Goal: Task Accomplishment & Management: Manage account settings

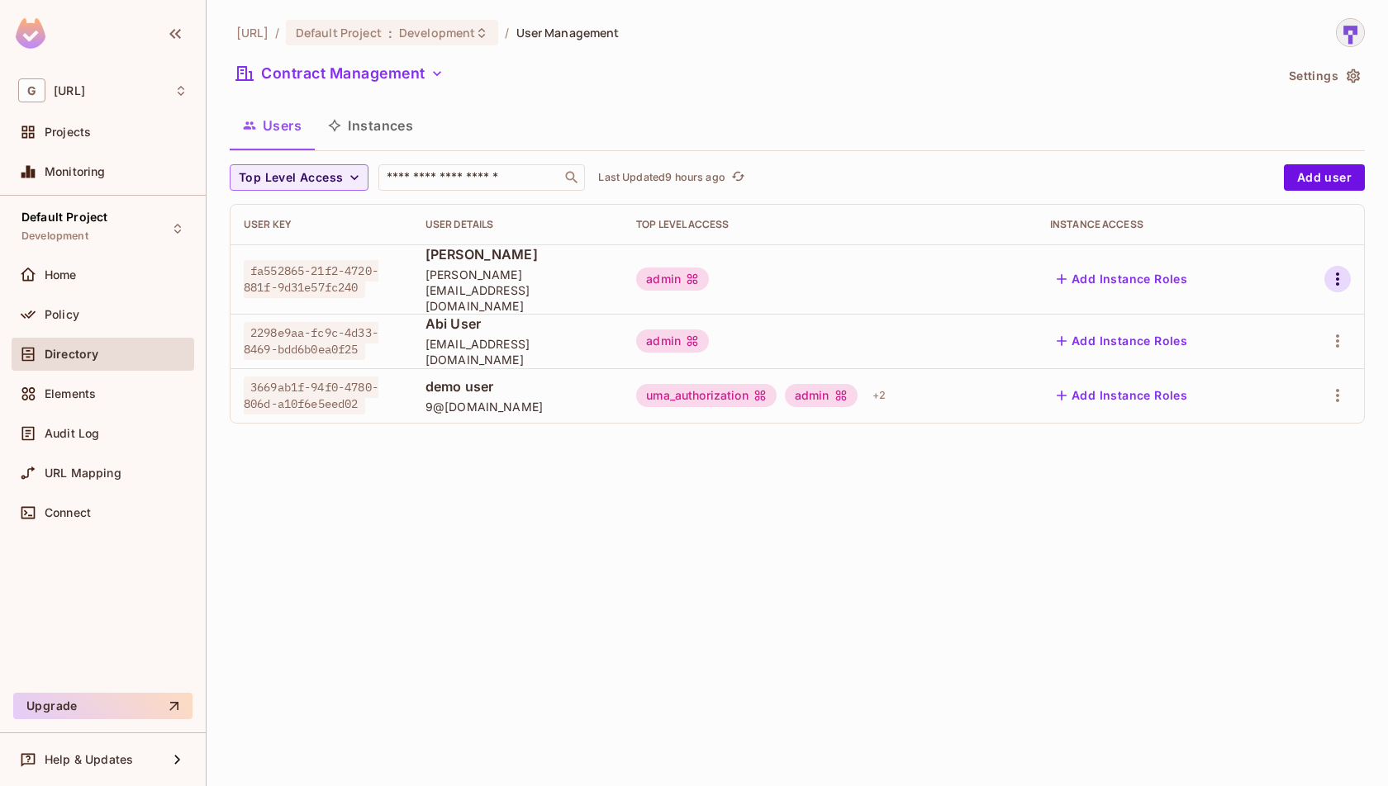
click at [1347, 272] on button "button" at bounding box center [1337, 279] width 26 height 26
click at [1297, 391] on span "Delete User" at bounding box center [1271, 381] width 75 height 26
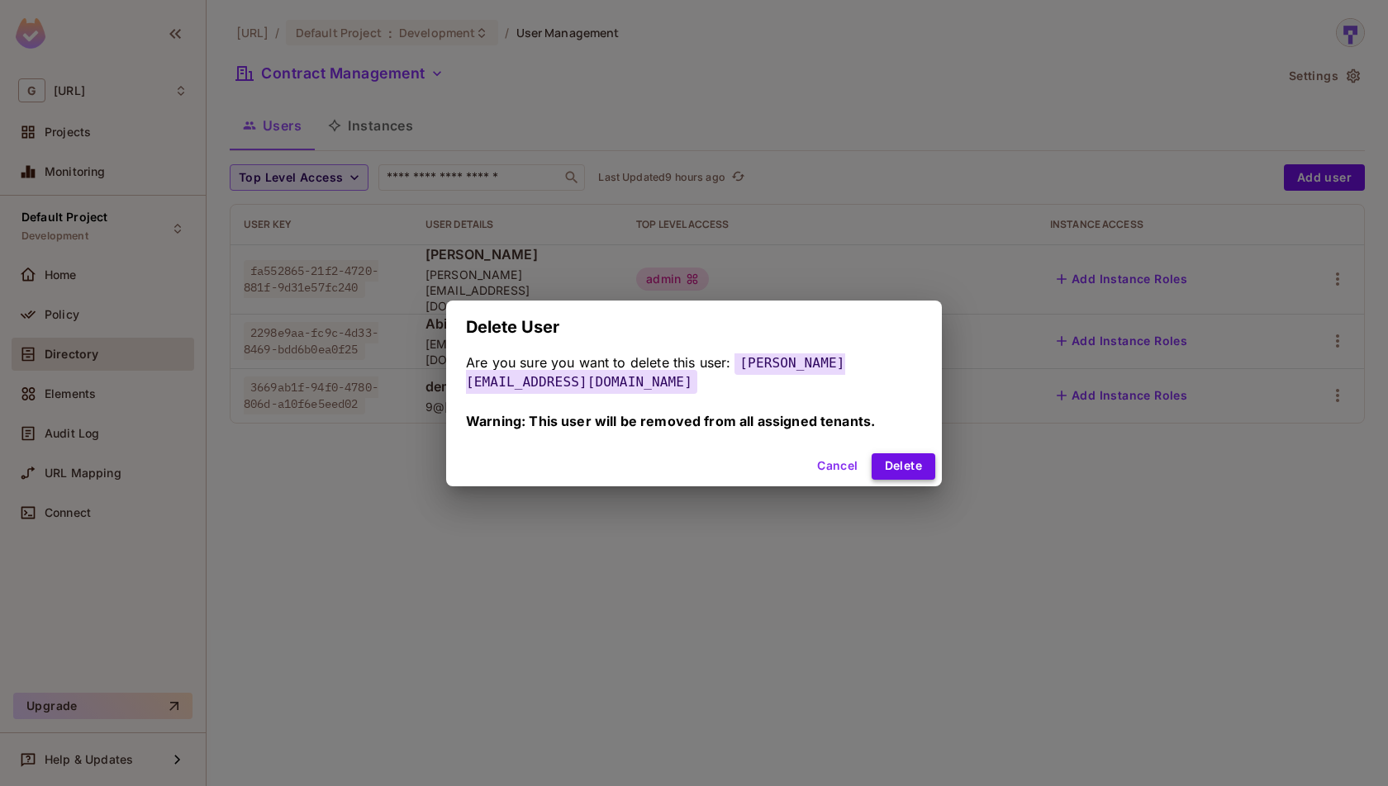
click at [901, 454] on button "Delete" at bounding box center [904, 467] width 64 height 26
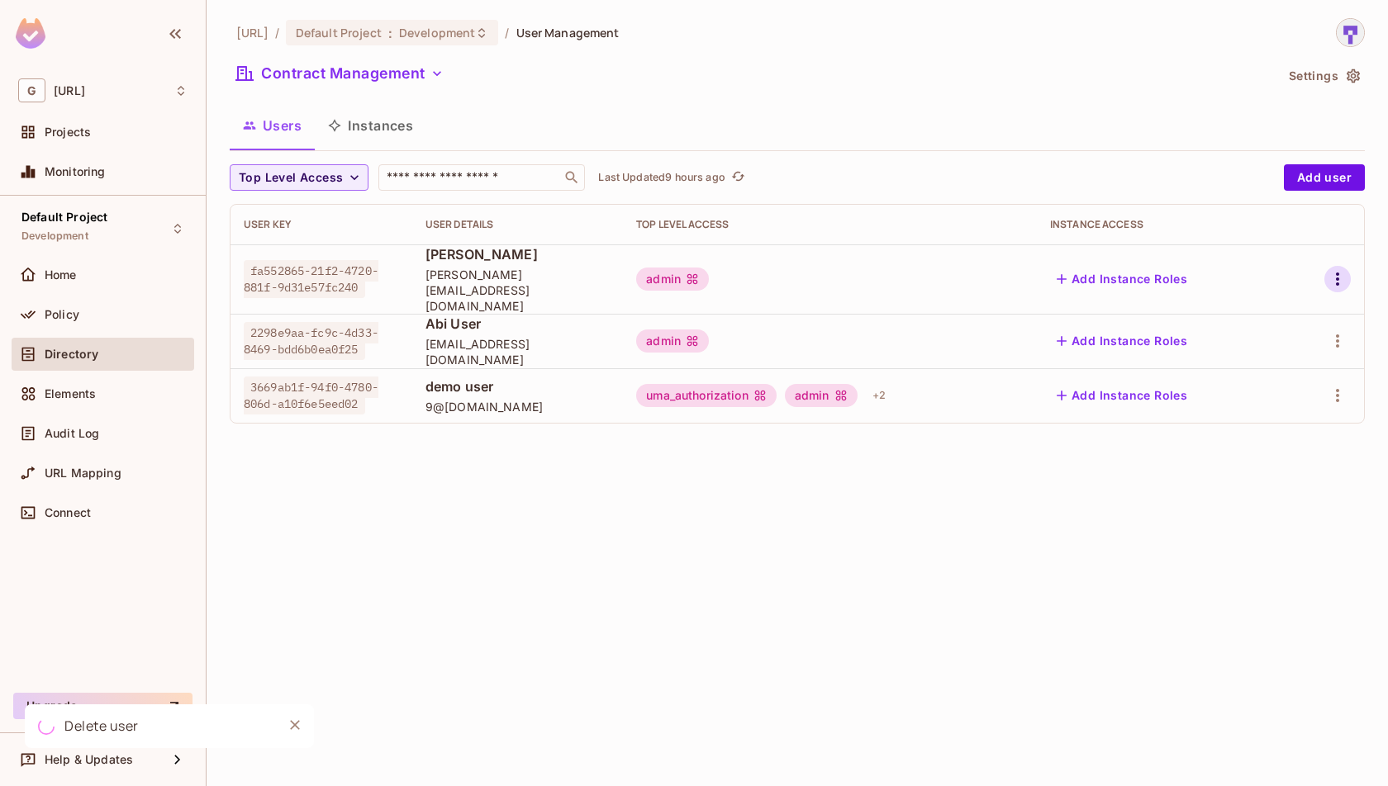
click at [1341, 269] on icon "button" at bounding box center [1338, 279] width 20 height 20
click at [1295, 389] on div "Delete User" at bounding box center [1271, 381] width 65 height 17
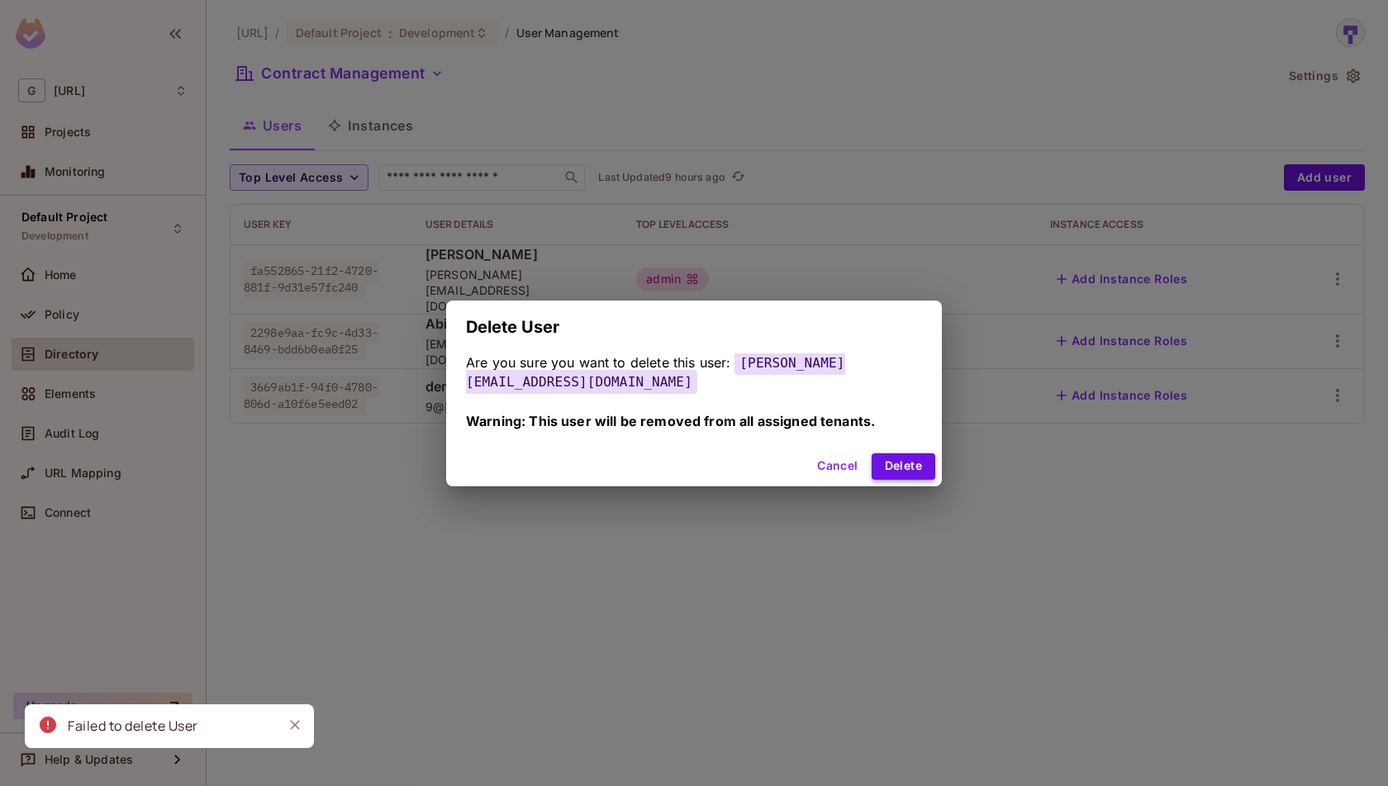
click at [899, 457] on button "Delete" at bounding box center [904, 467] width 64 height 26
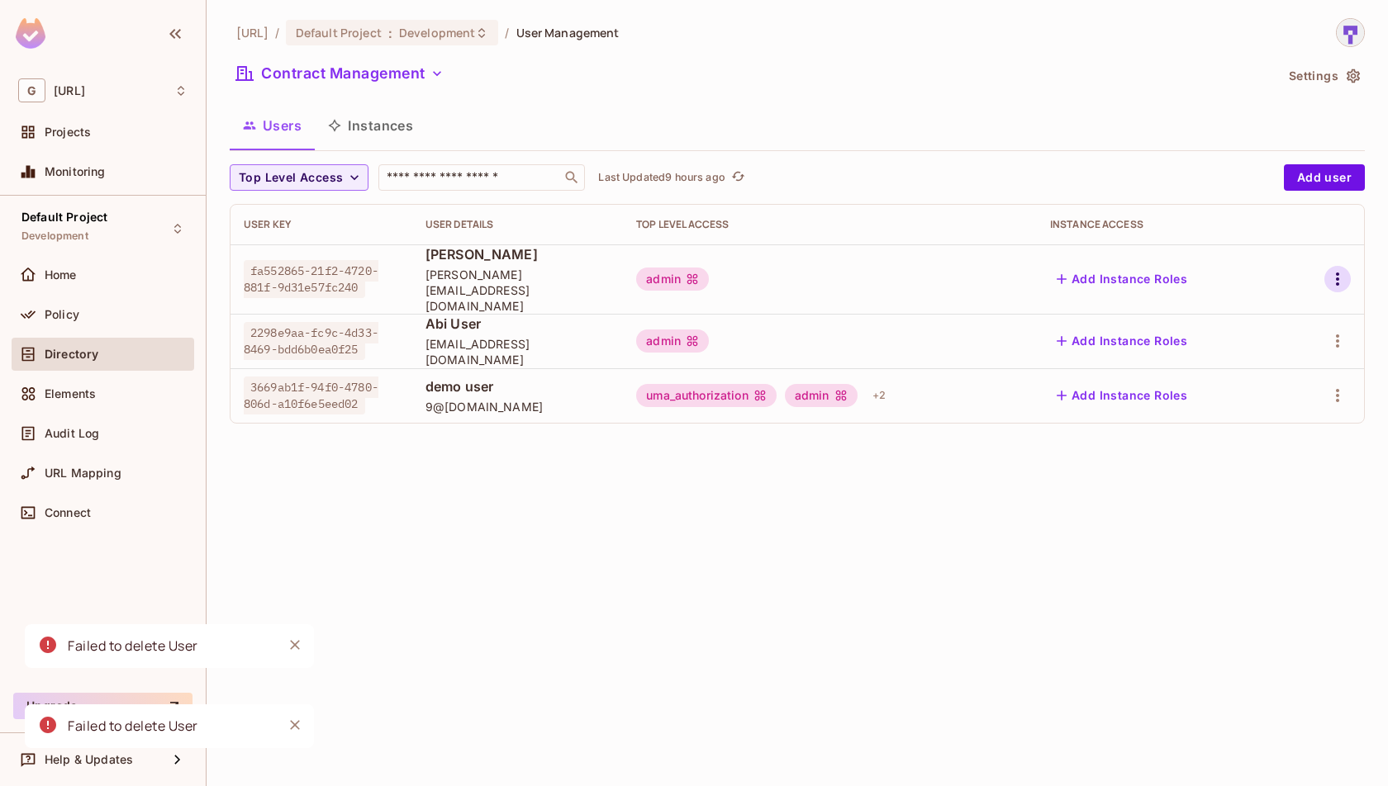
click at [1338, 273] on icon "button" at bounding box center [1337, 279] width 3 height 13
click at [1261, 386] on div "Delete User" at bounding box center [1271, 381] width 65 height 17
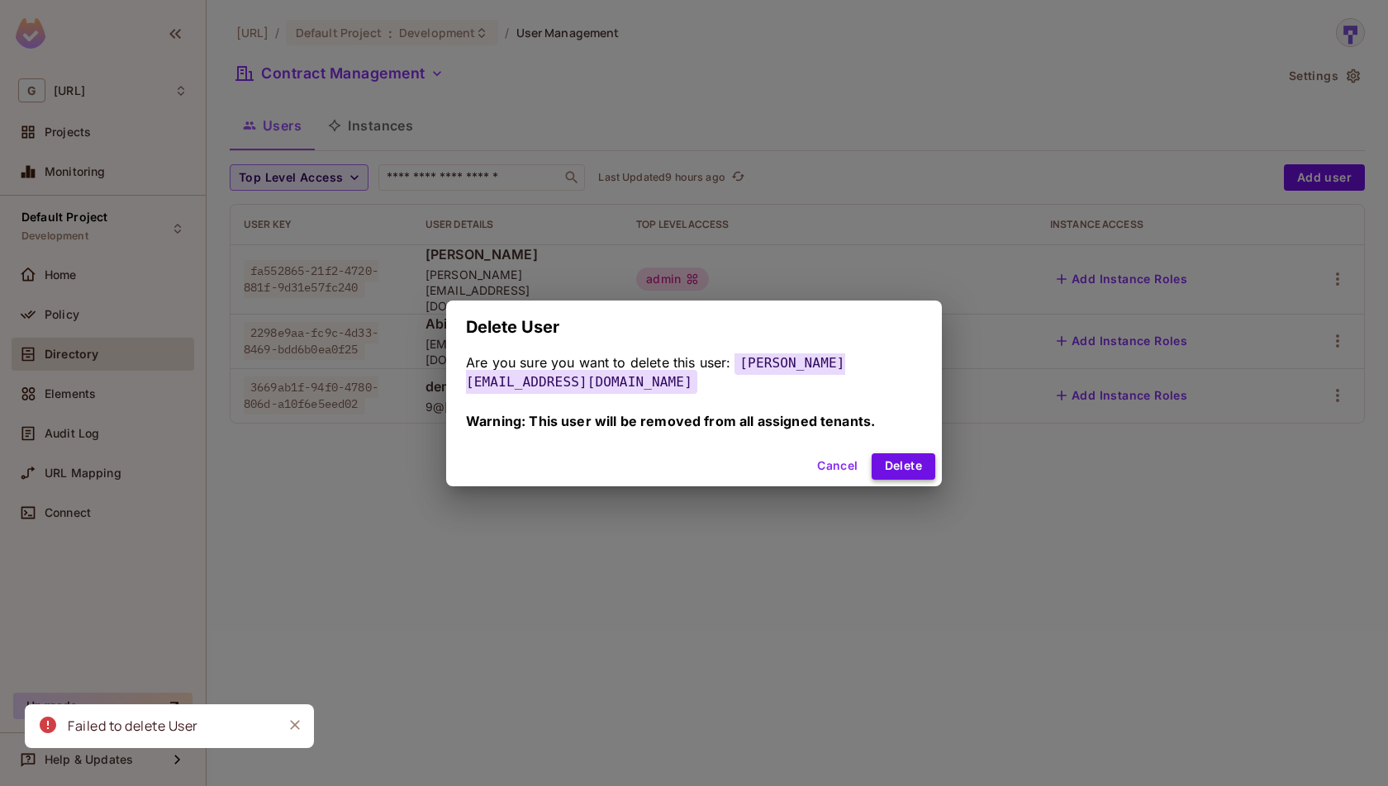
click at [897, 459] on button "Delete" at bounding box center [904, 467] width 64 height 26
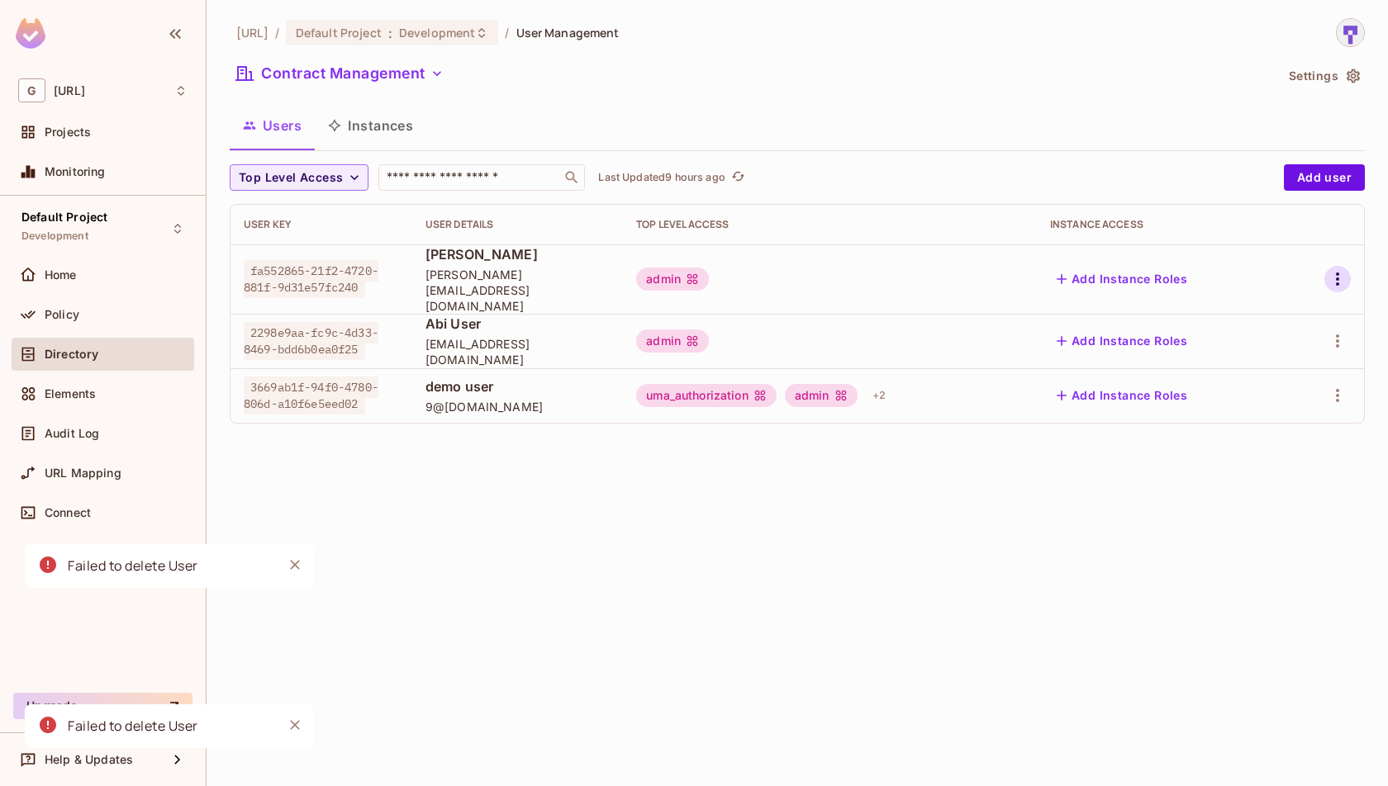
click at [1342, 269] on icon "button" at bounding box center [1338, 279] width 20 height 20
click at [1268, 393] on span "Delete User" at bounding box center [1271, 381] width 75 height 26
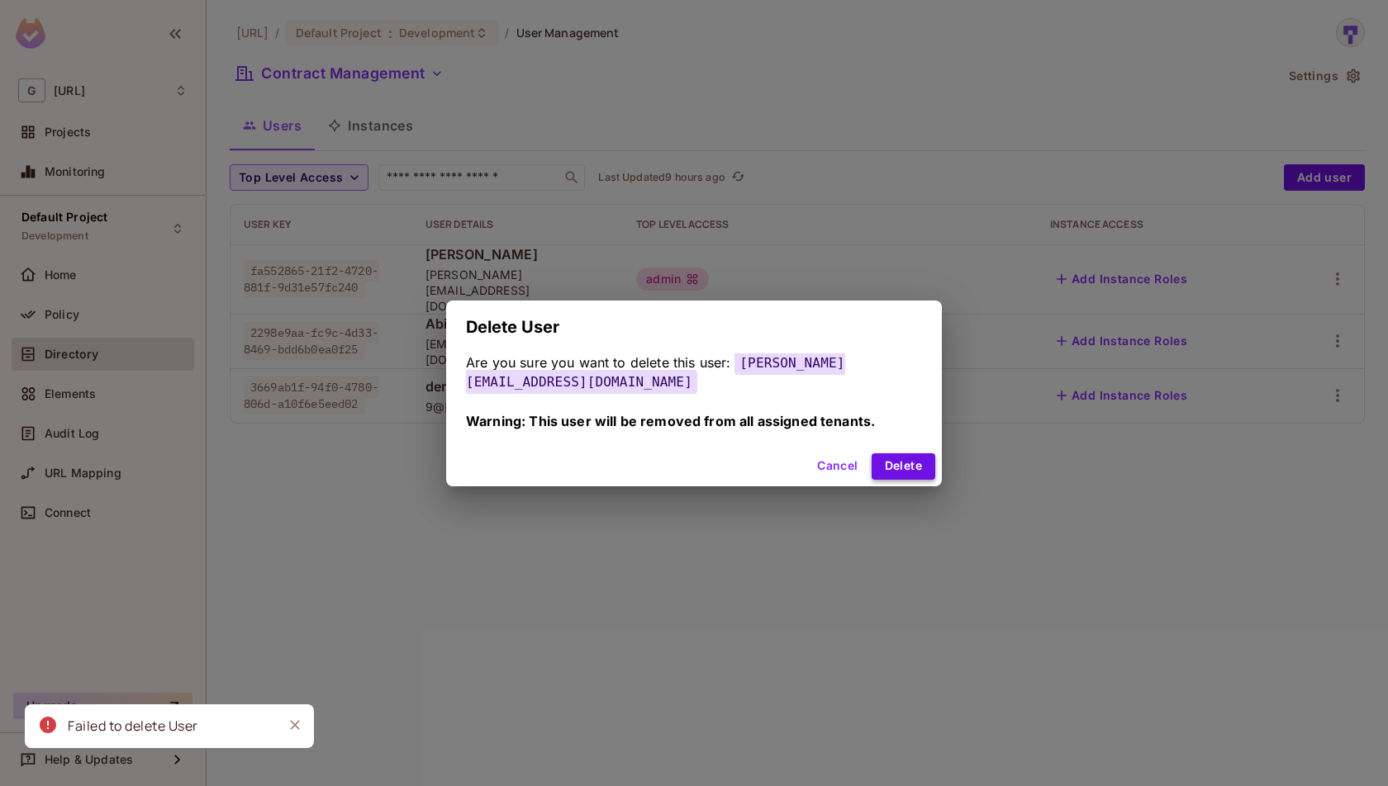
click at [903, 457] on button "Delete" at bounding box center [904, 467] width 64 height 26
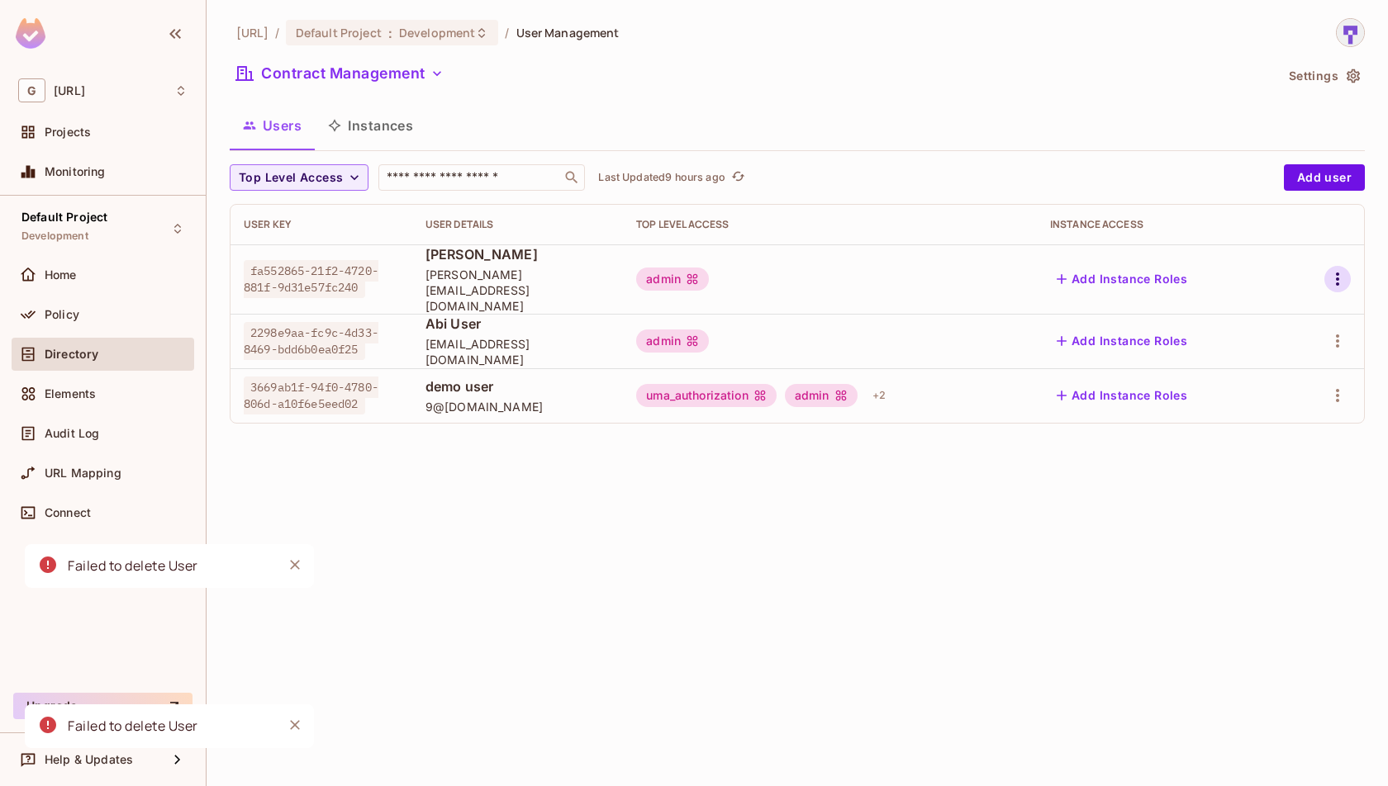
click at [1333, 273] on icon "button" at bounding box center [1338, 279] width 20 height 20
click at [1257, 393] on span "Delete User" at bounding box center [1271, 381] width 75 height 26
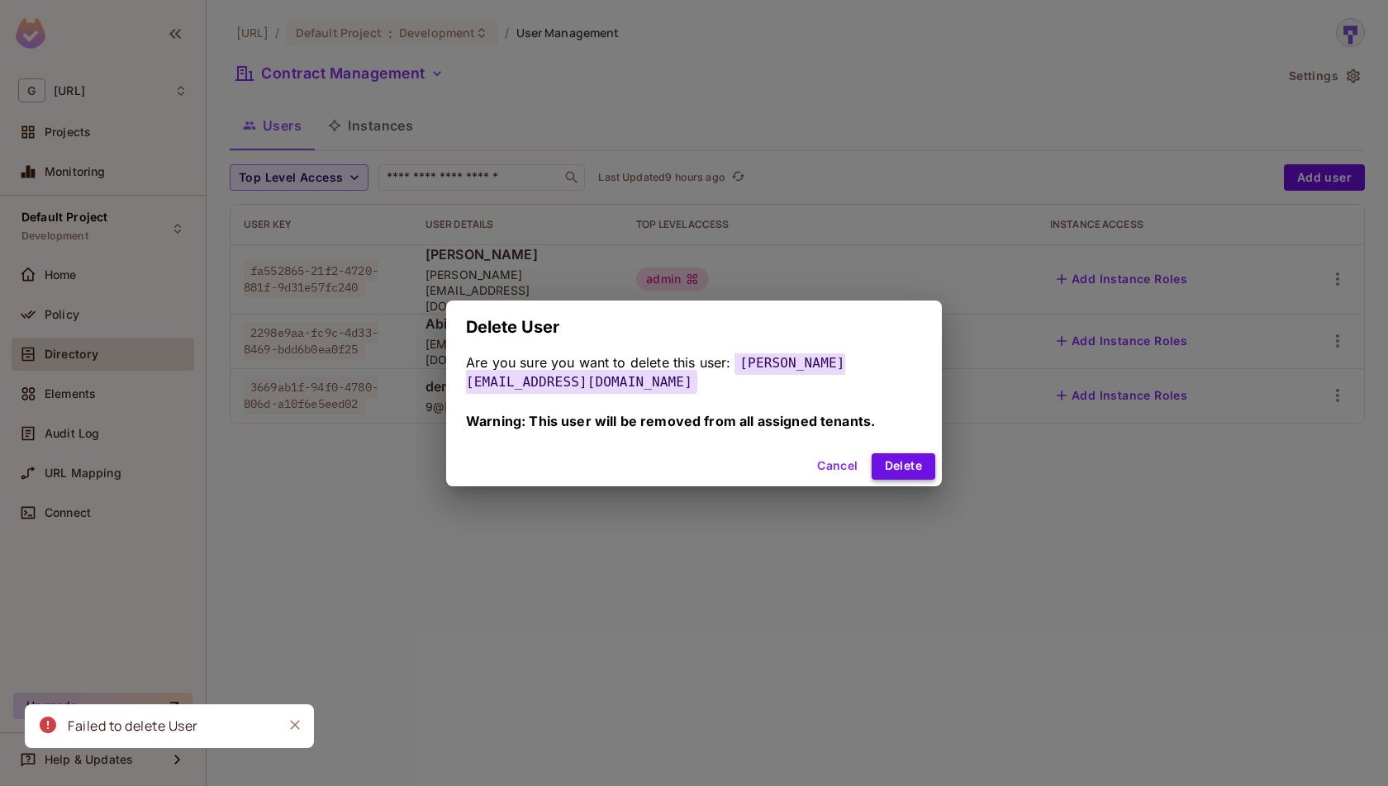
click at [890, 463] on button "Delete" at bounding box center [904, 467] width 64 height 26
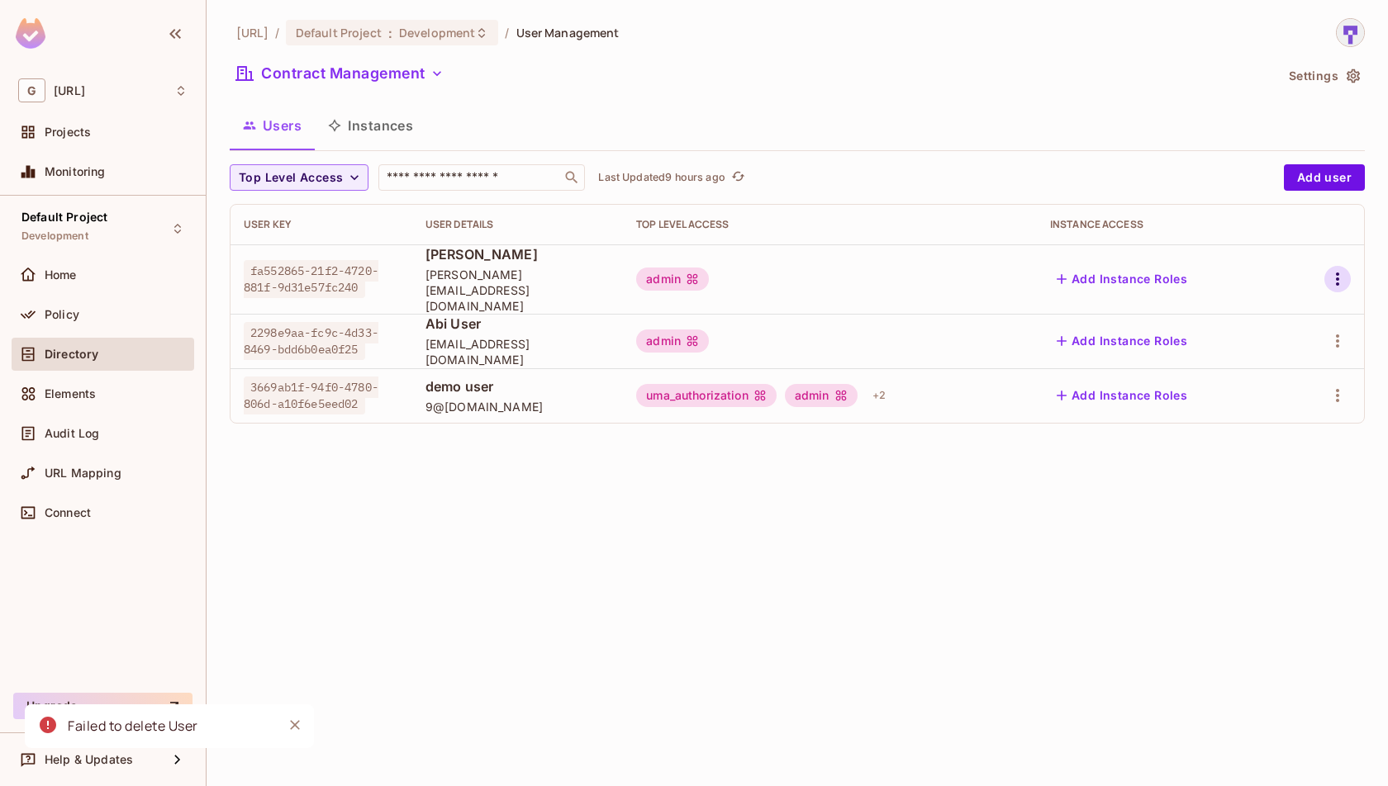
click at [1340, 269] on icon "button" at bounding box center [1338, 279] width 20 height 20
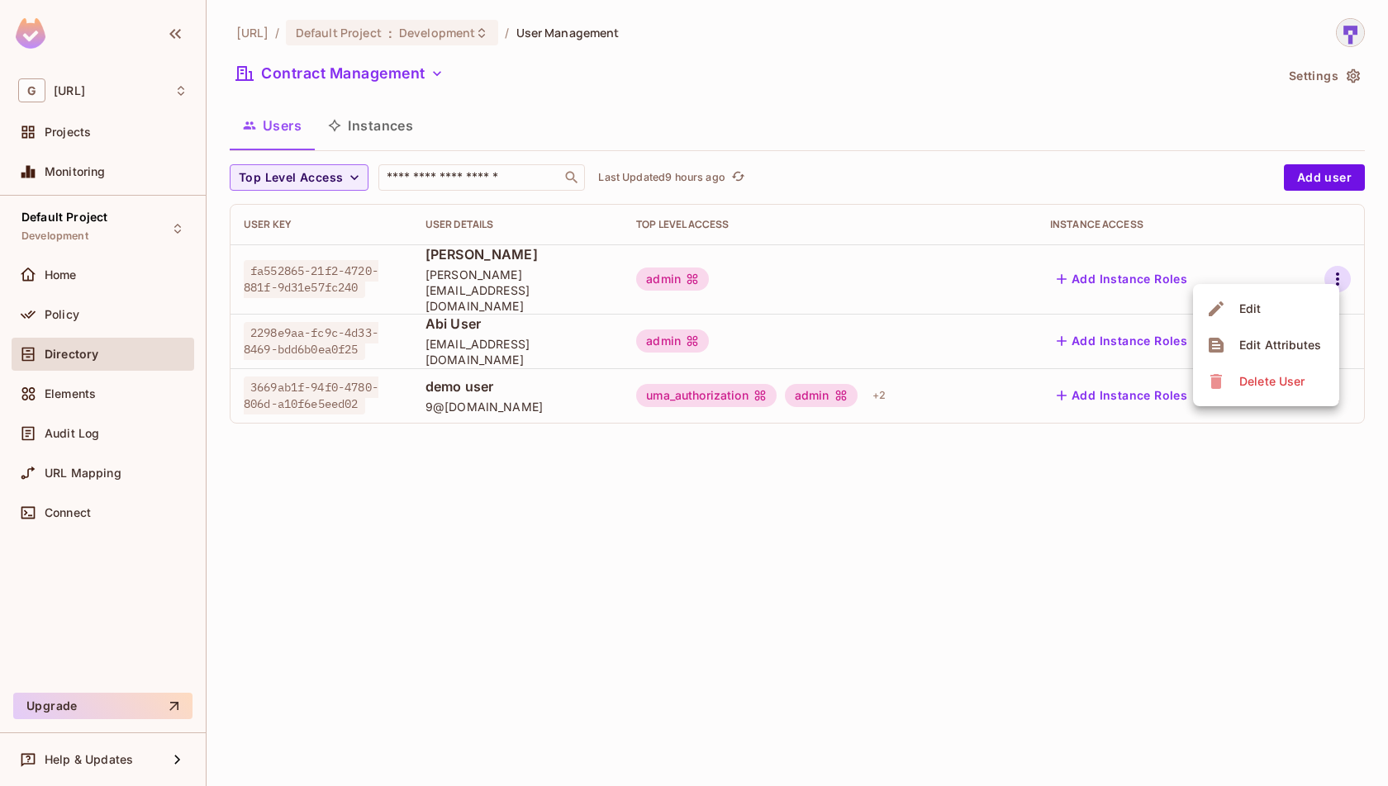
click at [1290, 378] on div "Delete User" at bounding box center [1271, 381] width 65 height 17
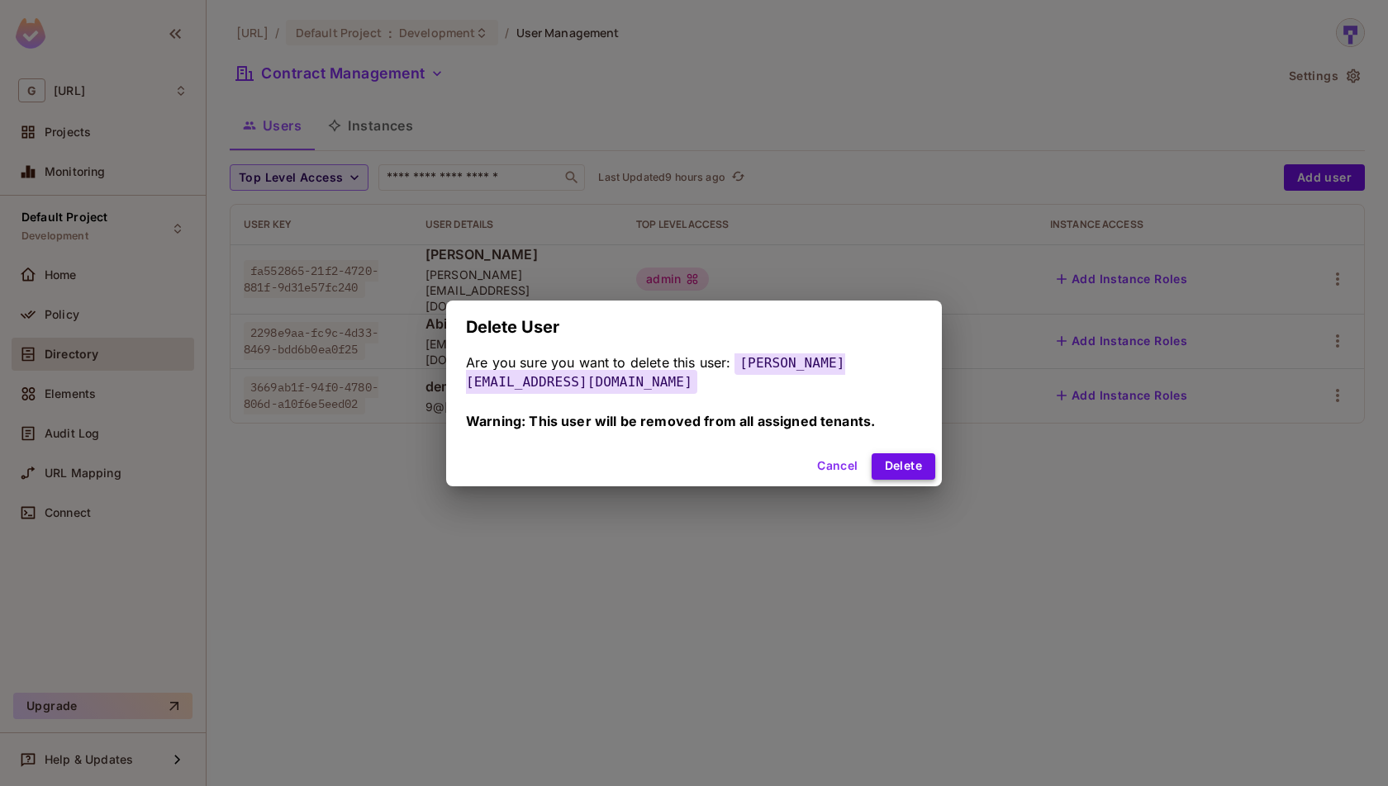
click at [898, 455] on button "Delete" at bounding box center [904, 467] width 64 height 26
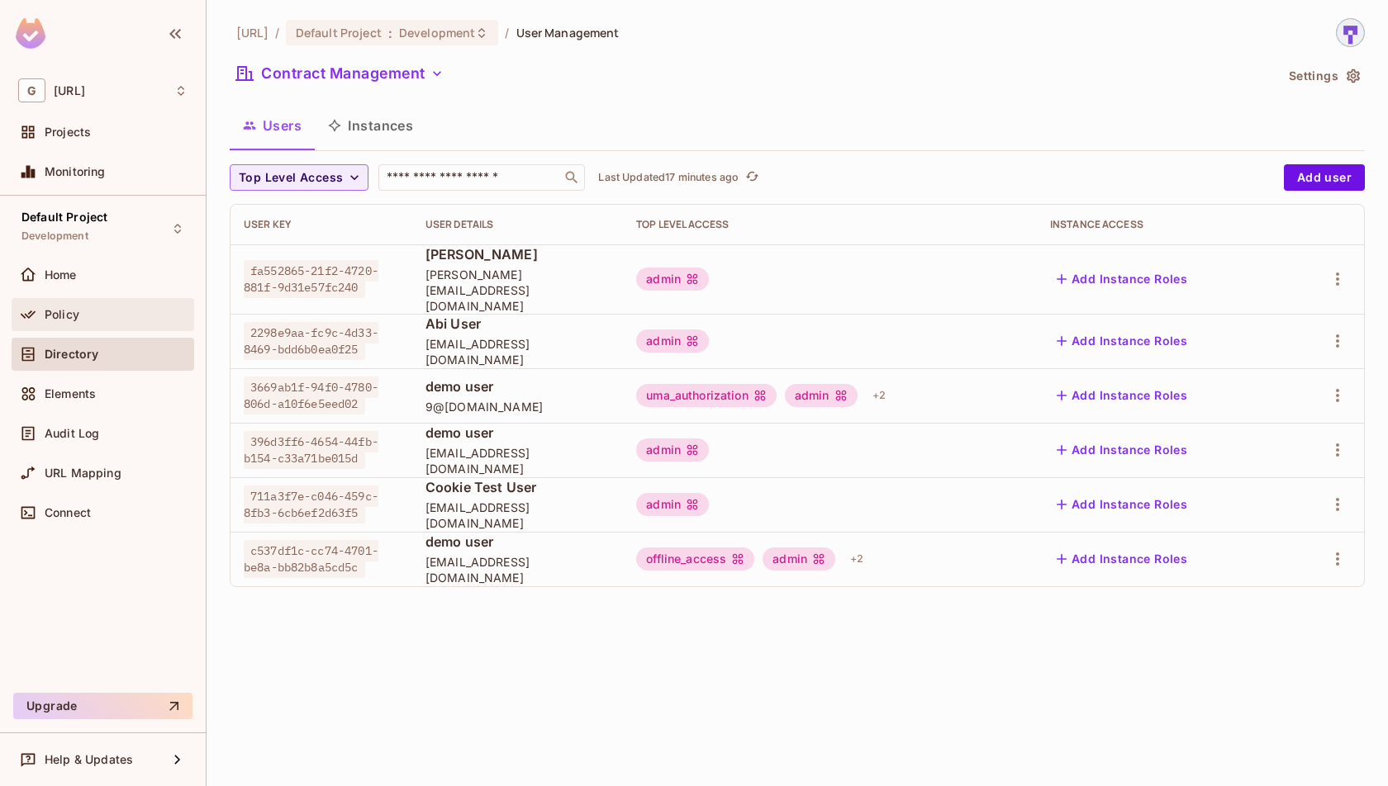
click at [99, 317] on div "Policy" at bounding box center [116, 314] width 143 height 13
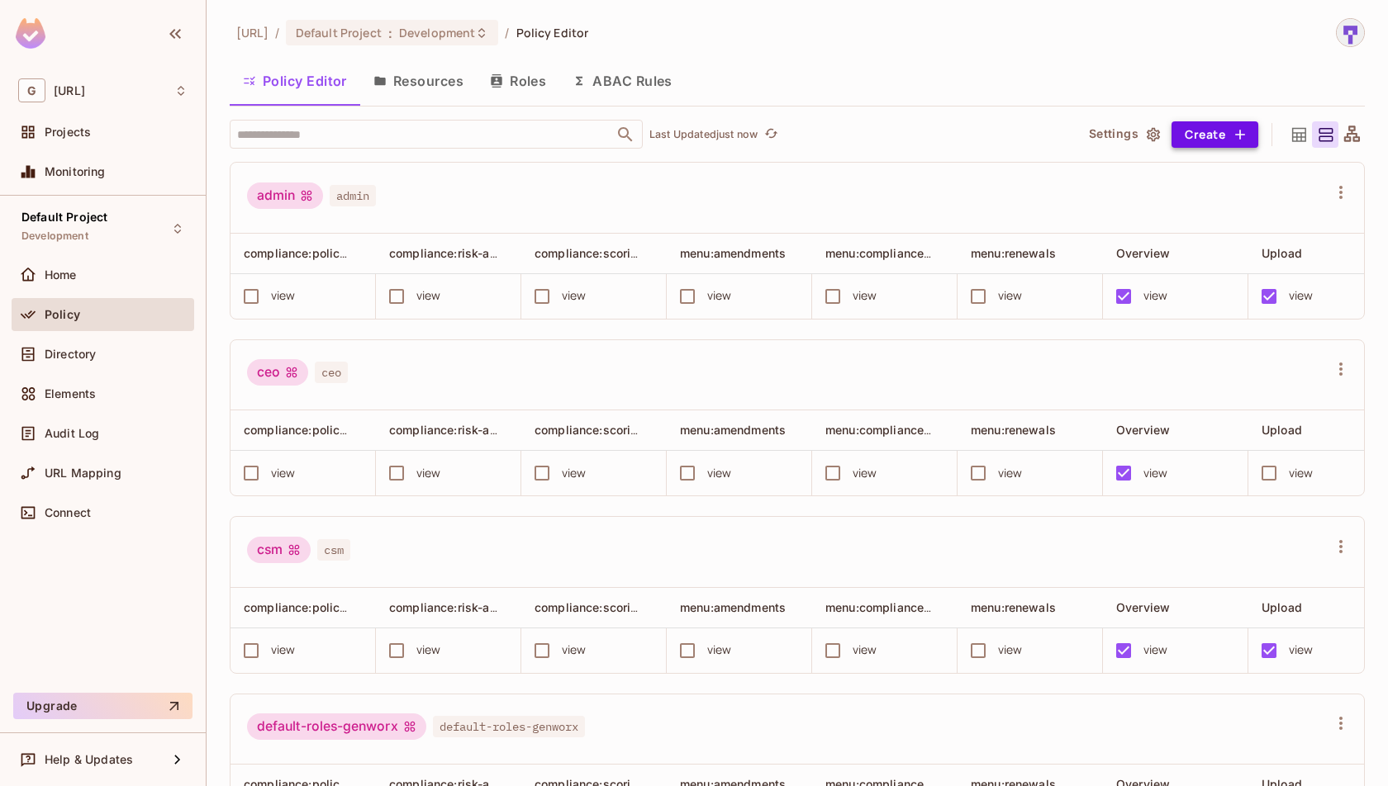
click at [1248, 133] on icon "button" at bounding box center [1240, 134] width 17 height 17
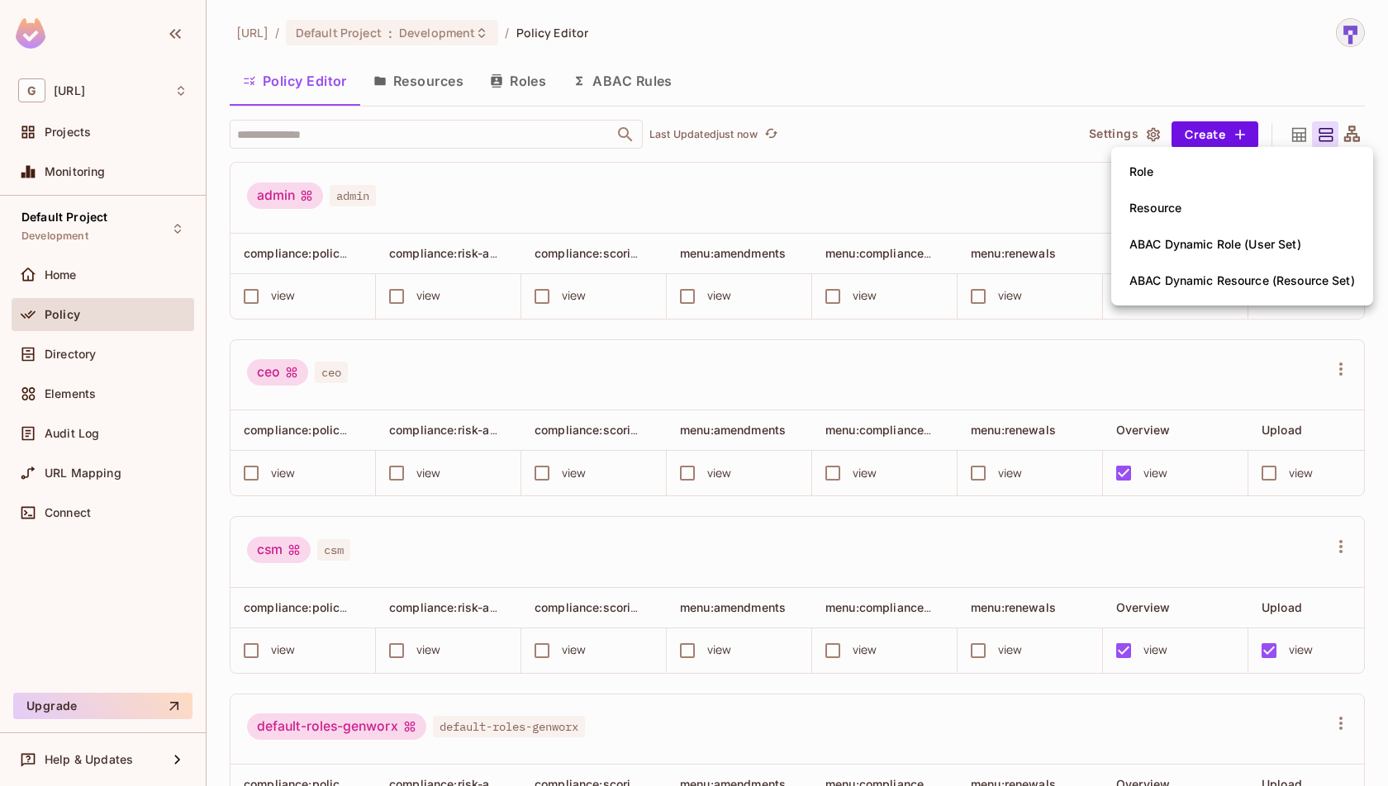
click at [1021, 212] on div at bounding box center [694, 393] width 1388 height 786
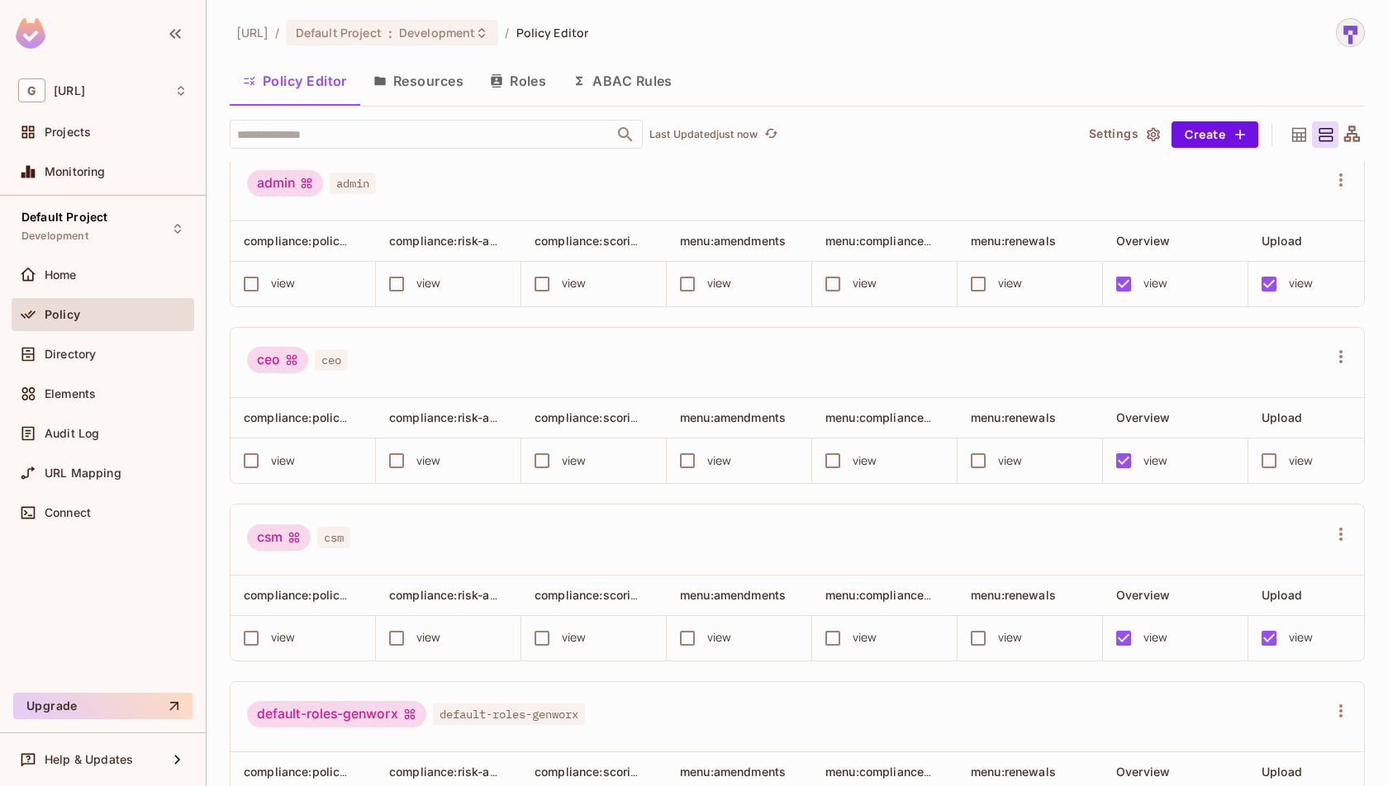
scroll to position [17, 0]
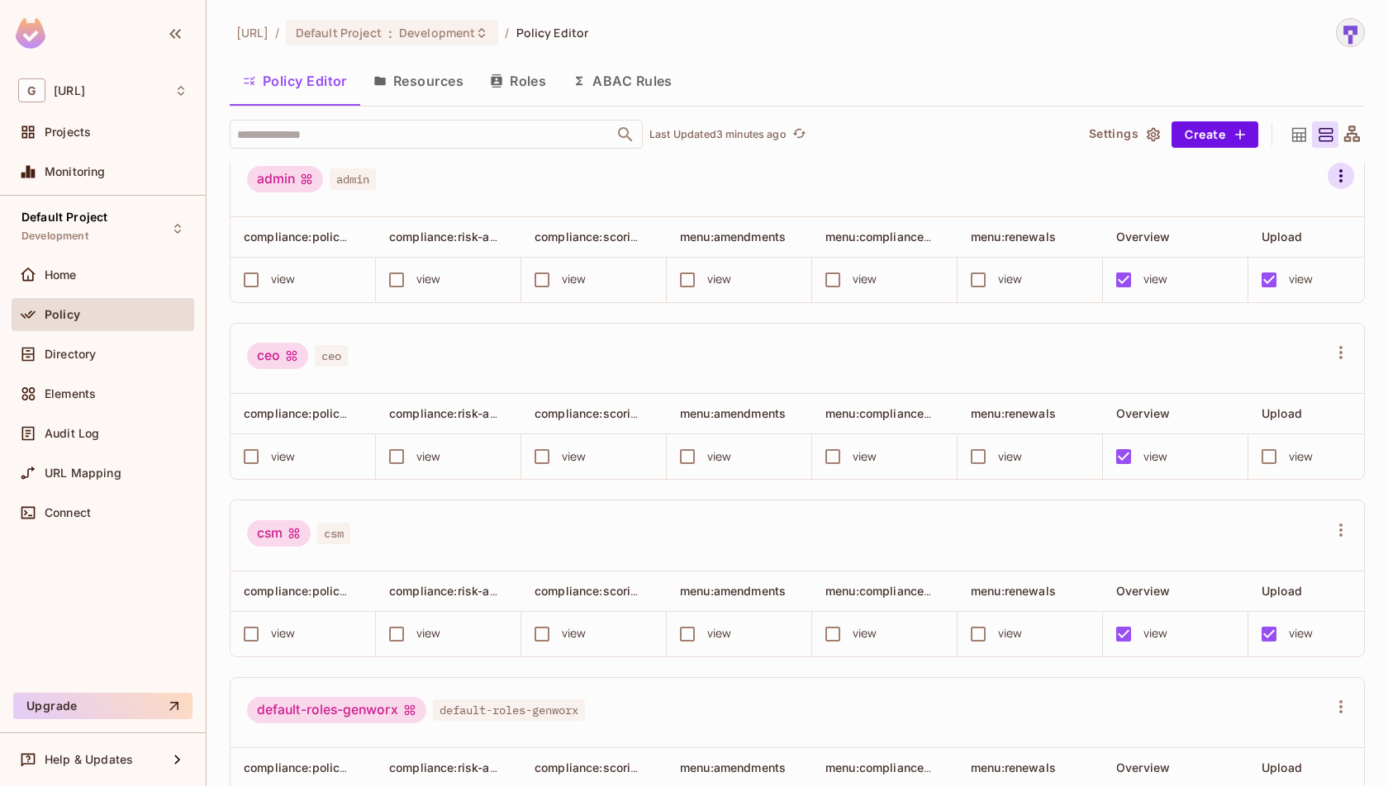
click at [1340, 177] on icon "button" at bounding box center [1341, 176] width 20 height 20
click at [1234, 321] on span "Edit Role" at bounding box center [1245, 313] width 59 height 26
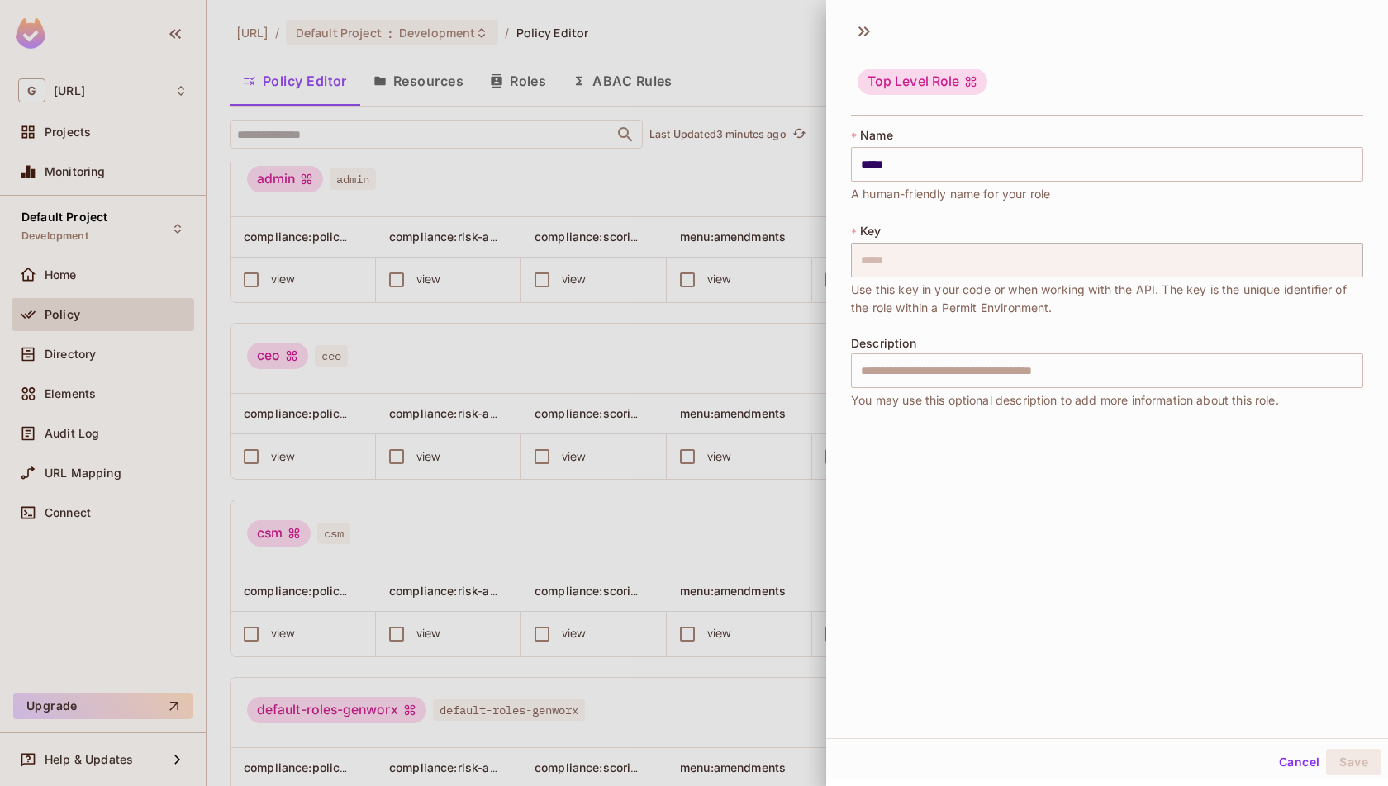
scroll to position [2, 0]
click at [863, 28] on icon at bounding box center [864, 30] width 26 height 26
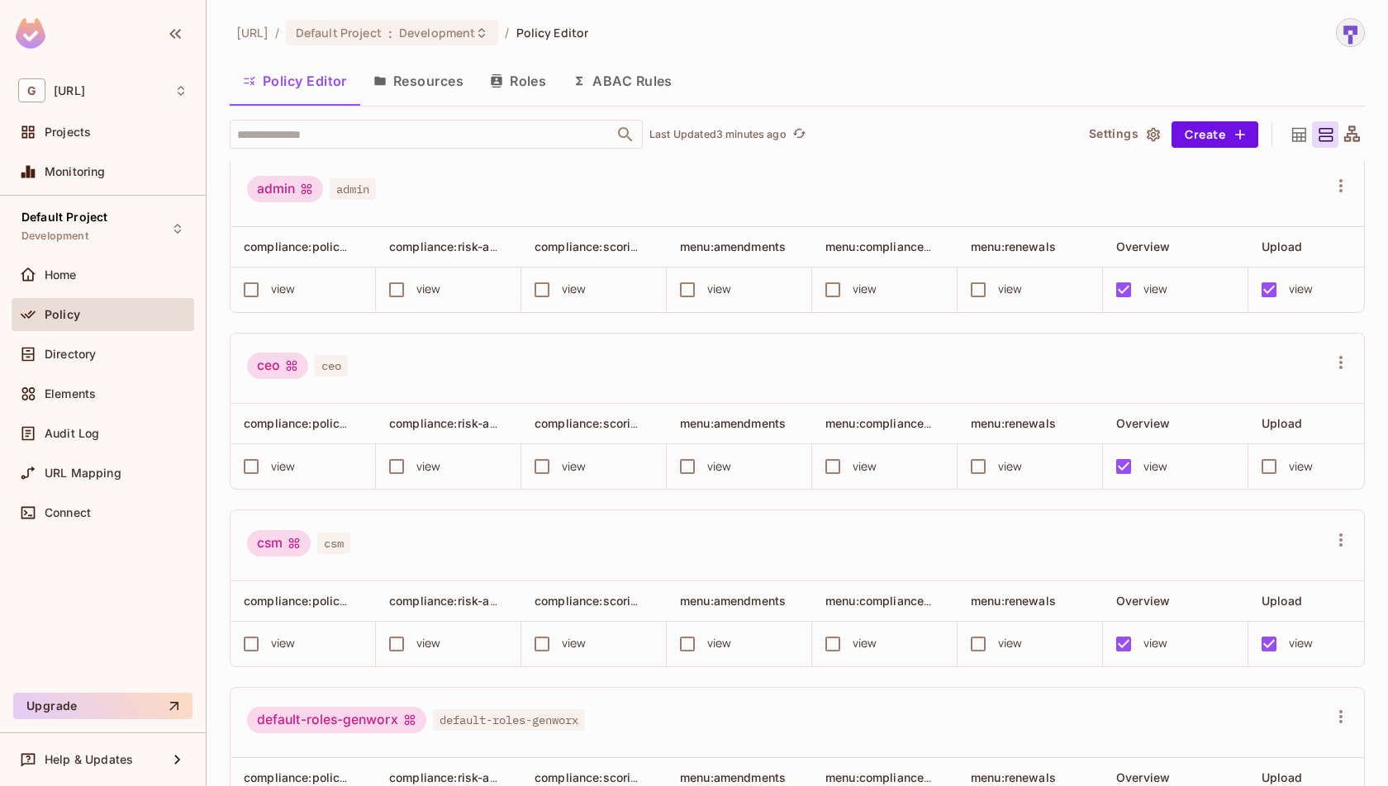
scroll to position [0, 0]
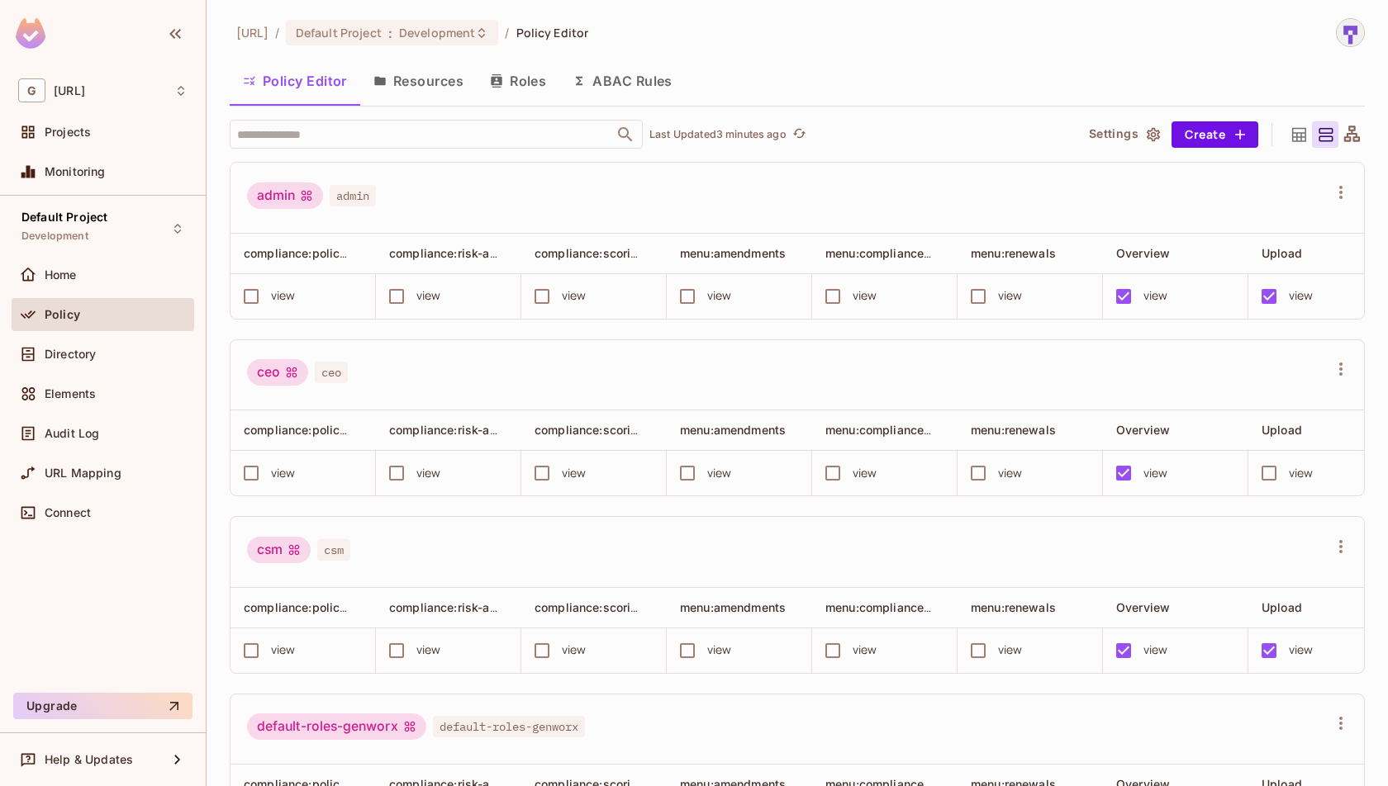
click at [1072, 211] on div "admin admin" at bounding box center [787, 198] width 1081 height 31
click at [511, 84] on button "Roles" at bounding box center [518, 80] width 83 height 41
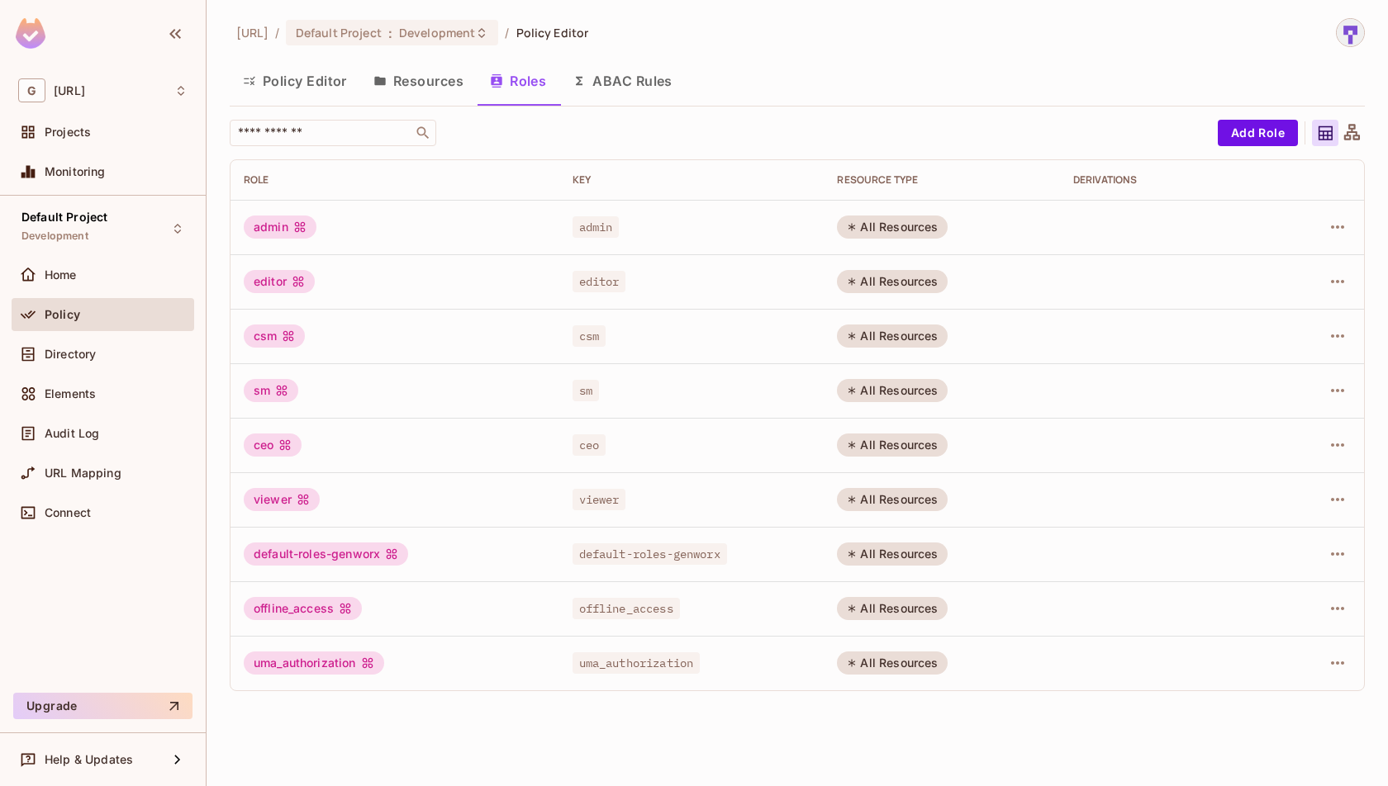
click at [416, 88] on button "Resources" at bounding box center [418, 80] width 116 height 41
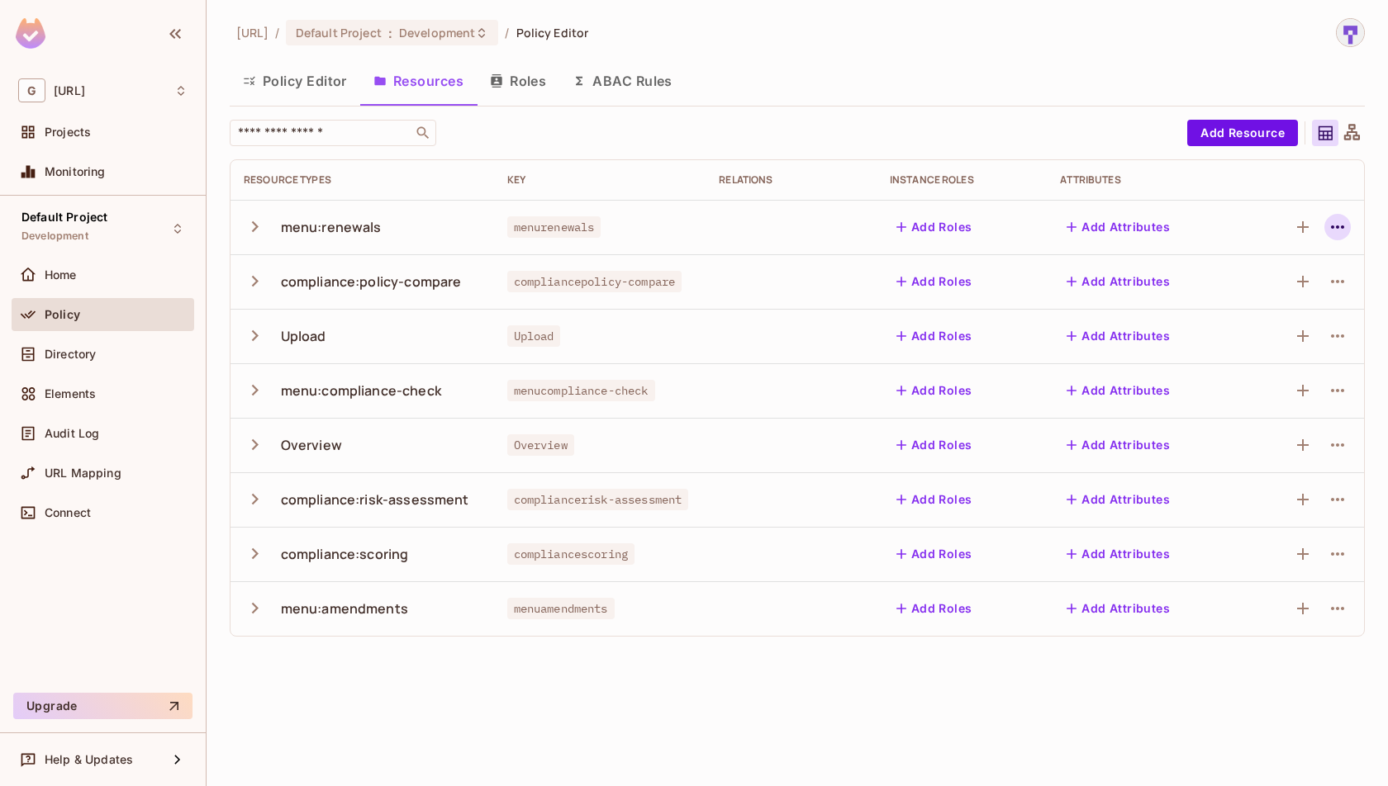
click at [1341, 230] on icon "button" at bounding box center [1338, 227] width 20 height 20
click at [1341, 230] on div at bounding box center [694, 393] width 1388 height 786
click at [349, 135] on input "text" at bounding box center [321, 133] width 173 height 17
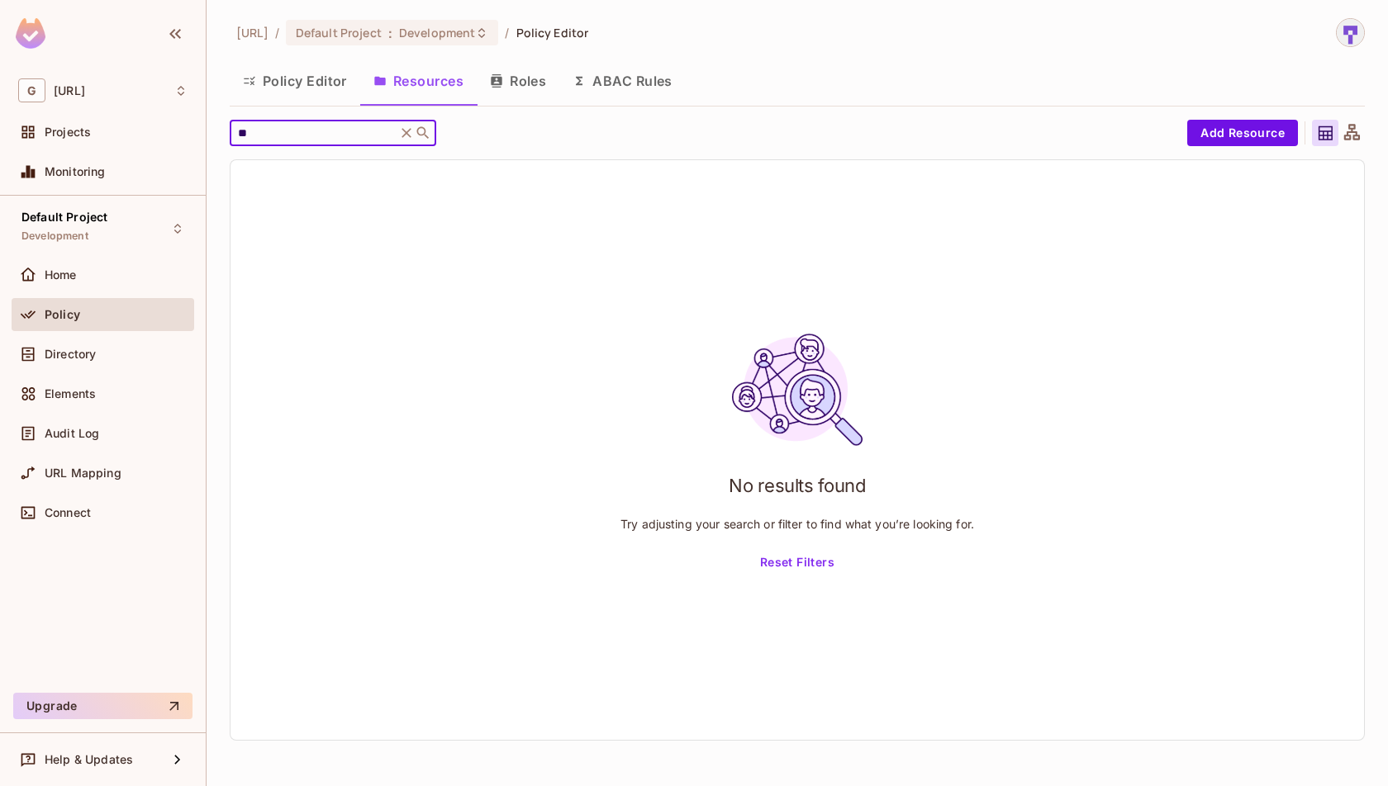
type input "*"
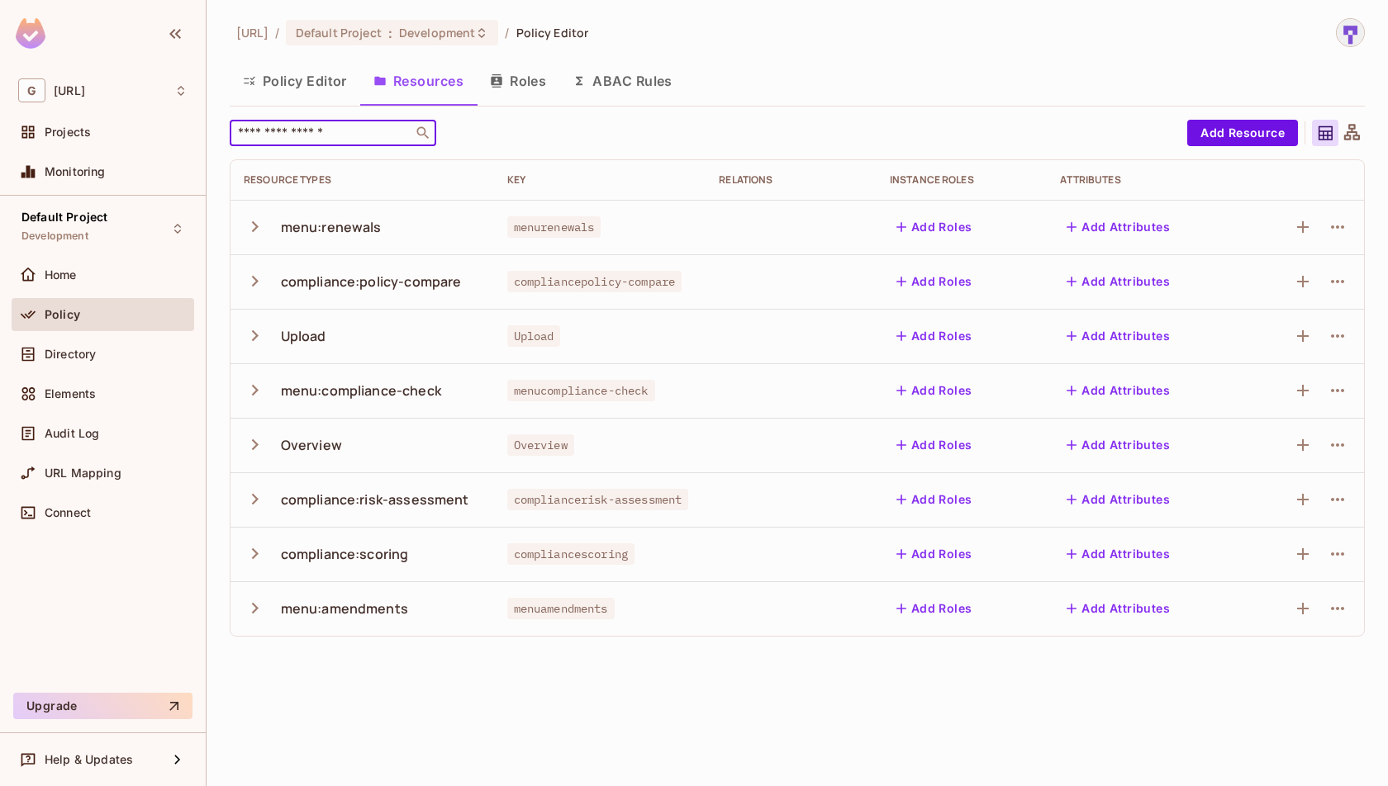
click at [252, 221] on icon "button" at bounding box center [255, 226] width 7 height 11
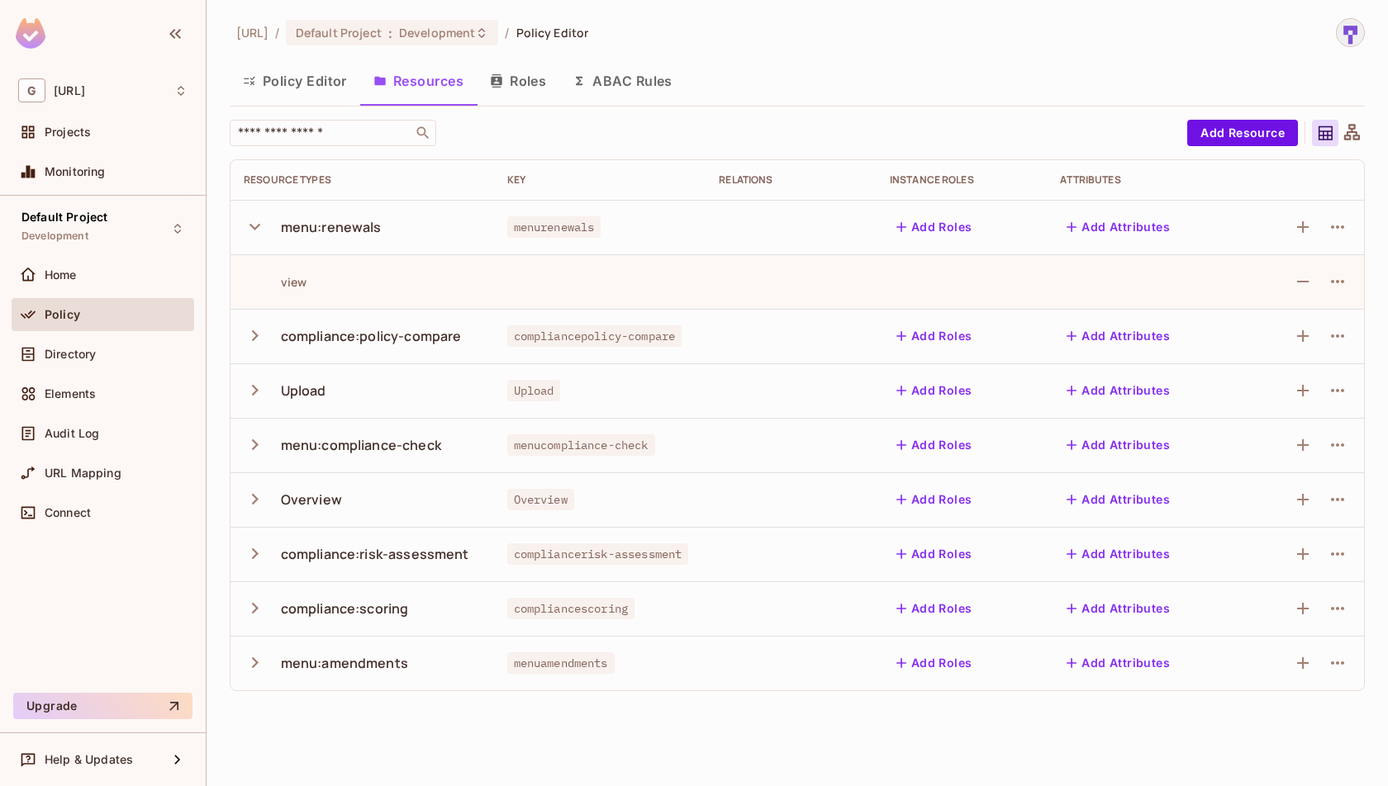
click at [252, 221] on icon "button" at bounding box center [255, 227] width 22 height 22
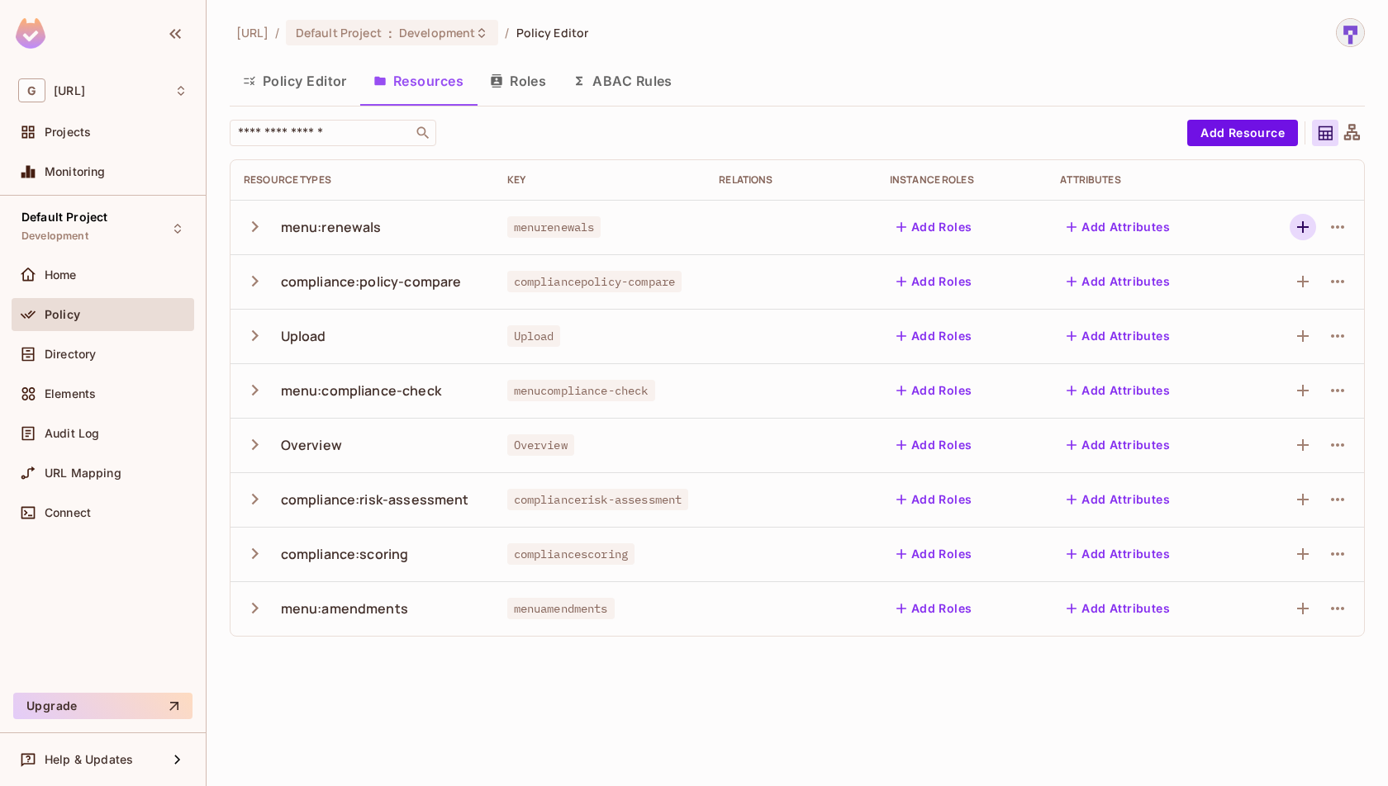
click at [1301, 225] on icon "button" at bounding box center [1303, 227] width 20 height 20
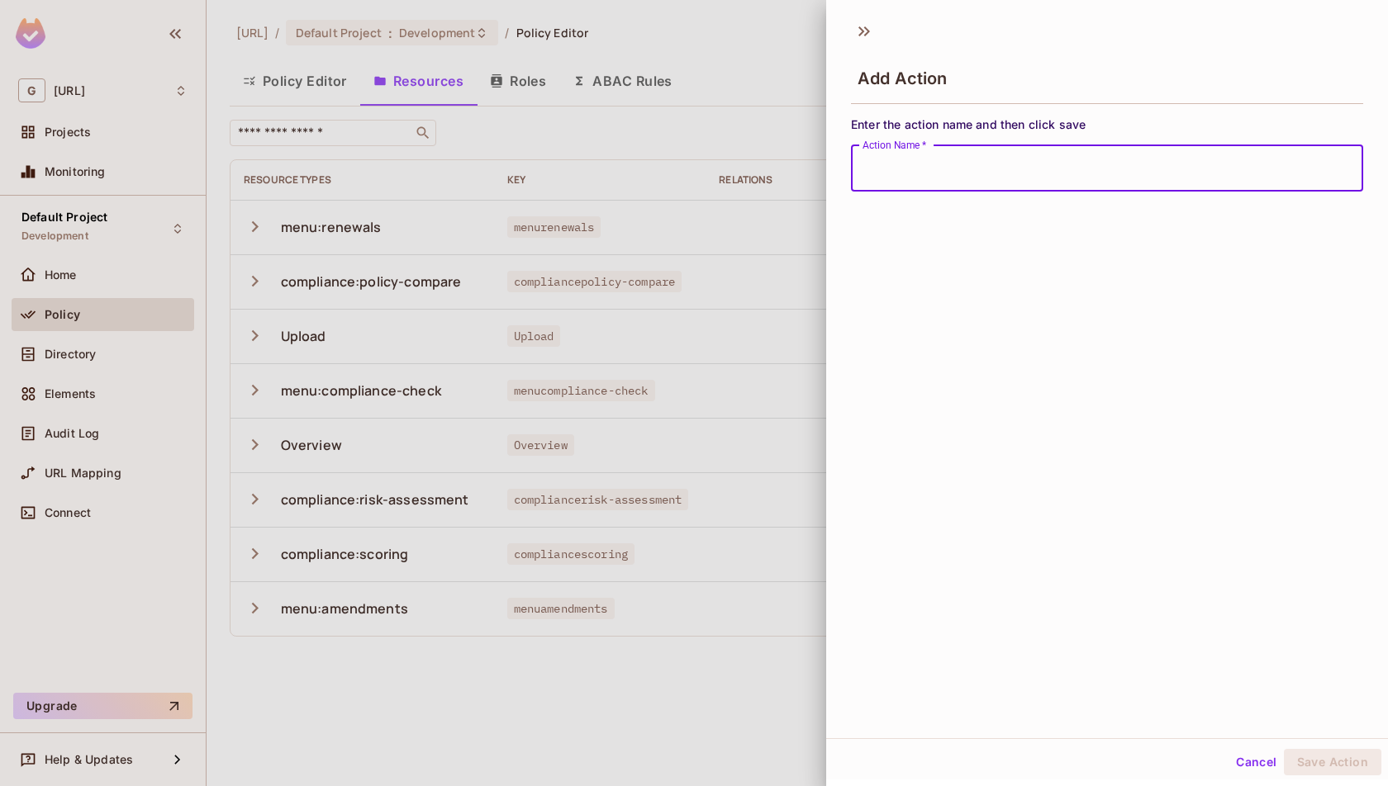
click at [1101, 186] on input "Action Name   *" at bounding box center [1107, 168] width 512 height 46
click at [1068, 181] on input "Action Name   *" at bounding box center [1107, 168] width 512 height 46
type input "****"
click at [1325, 754] on button "Save Action" at bounding box center [1332, 762] width 97 height 26
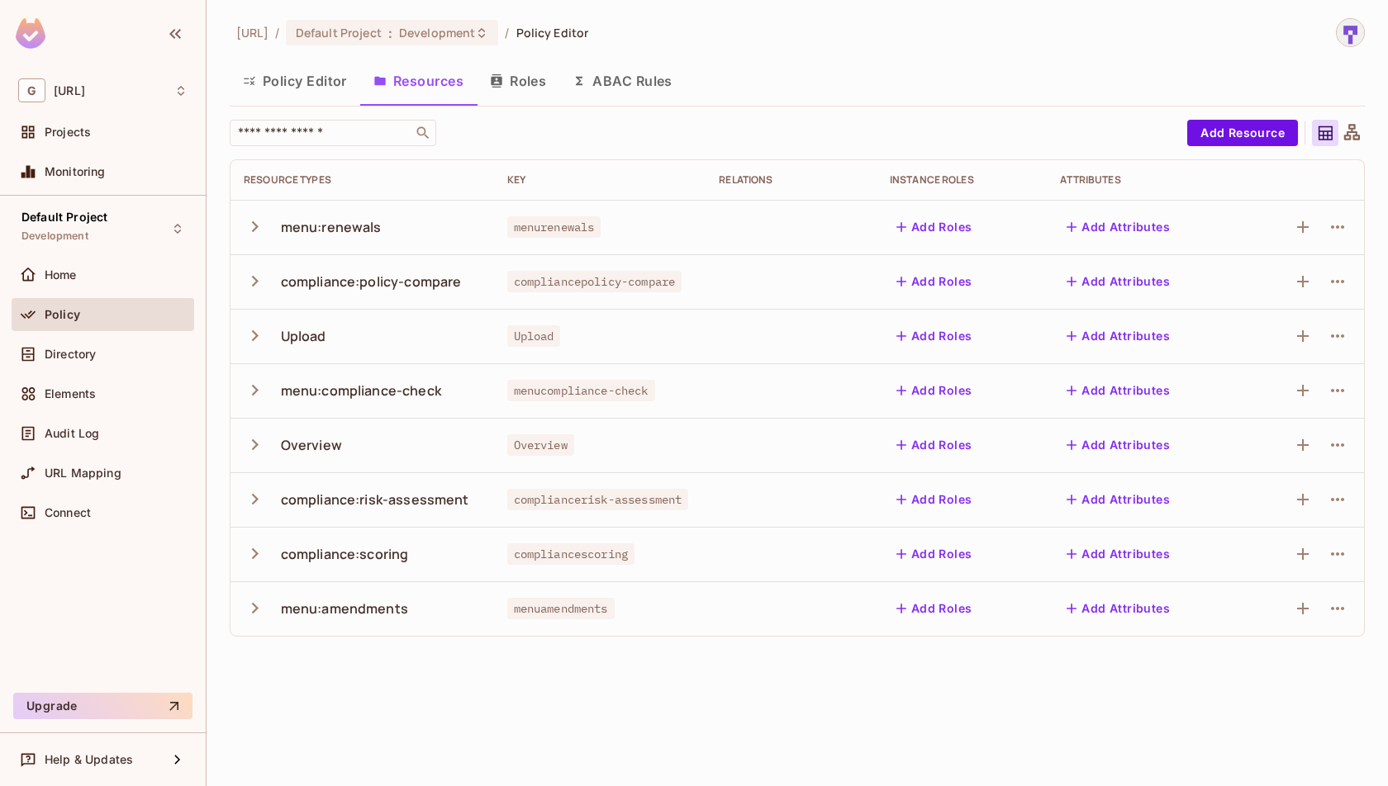
click at [249, 216] on icon "button" at bounding box center [255, 227] width 22 height 22
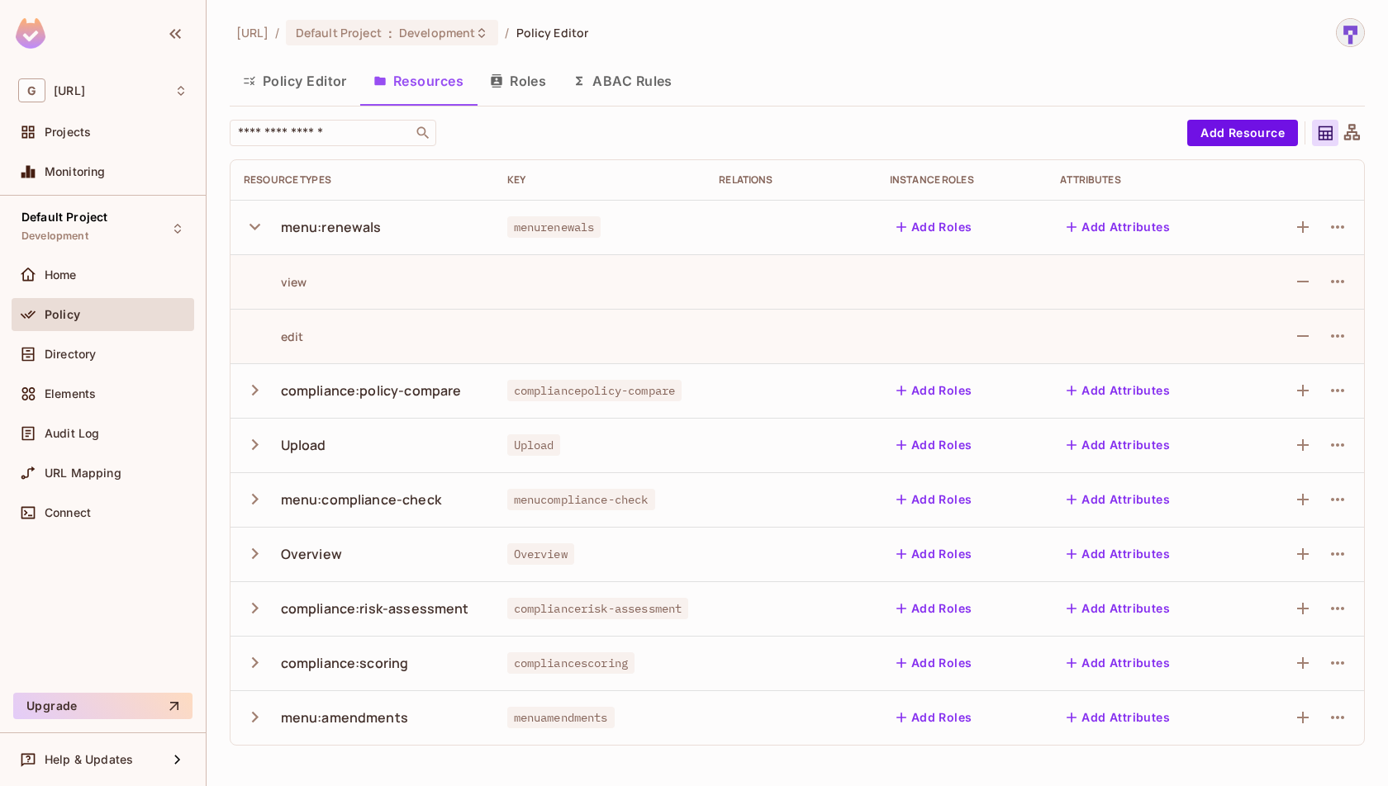
click at [249, 216] on icon "button" at bounding box center [255, 227] width 22 height 22
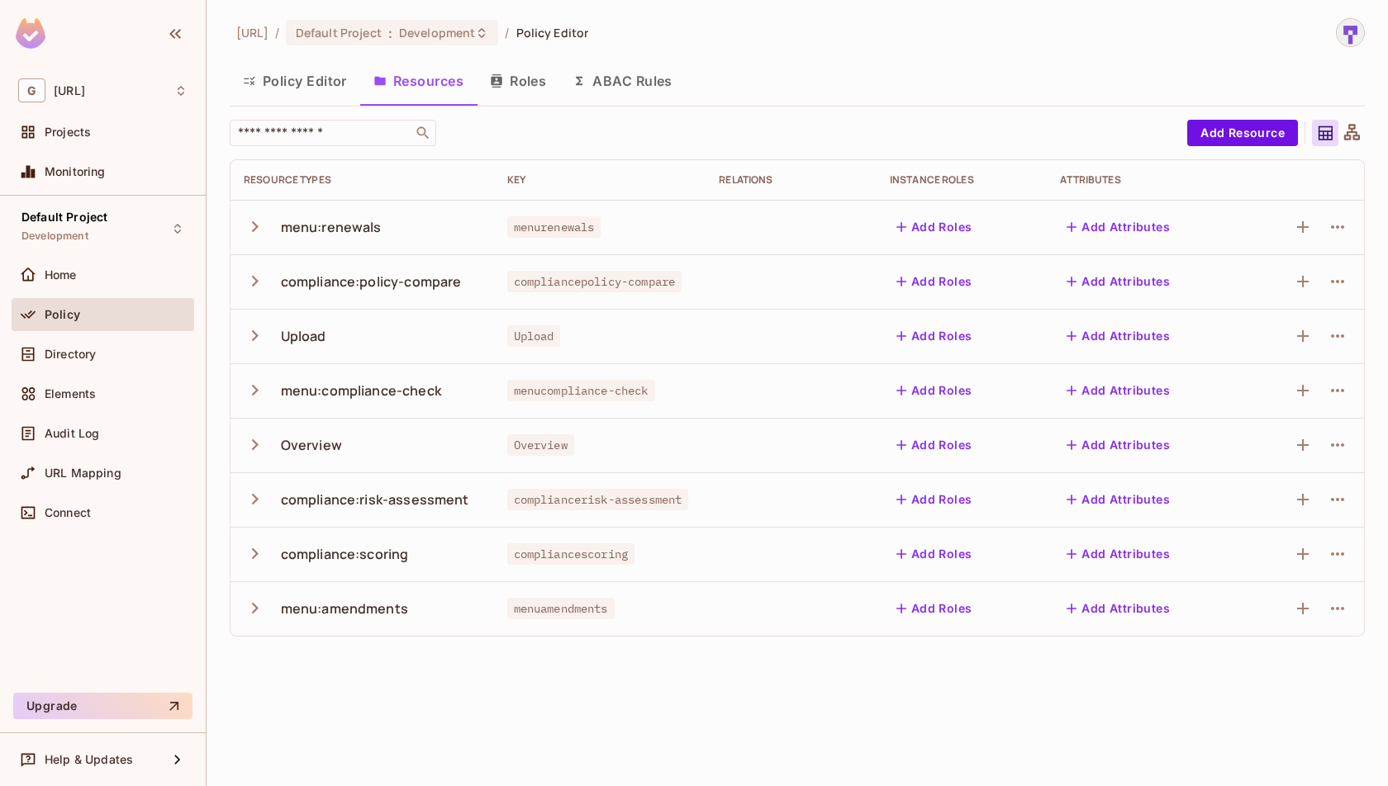
click at [257, 274] on icon "button" at bounding box center [255, 281] width 22 height 22
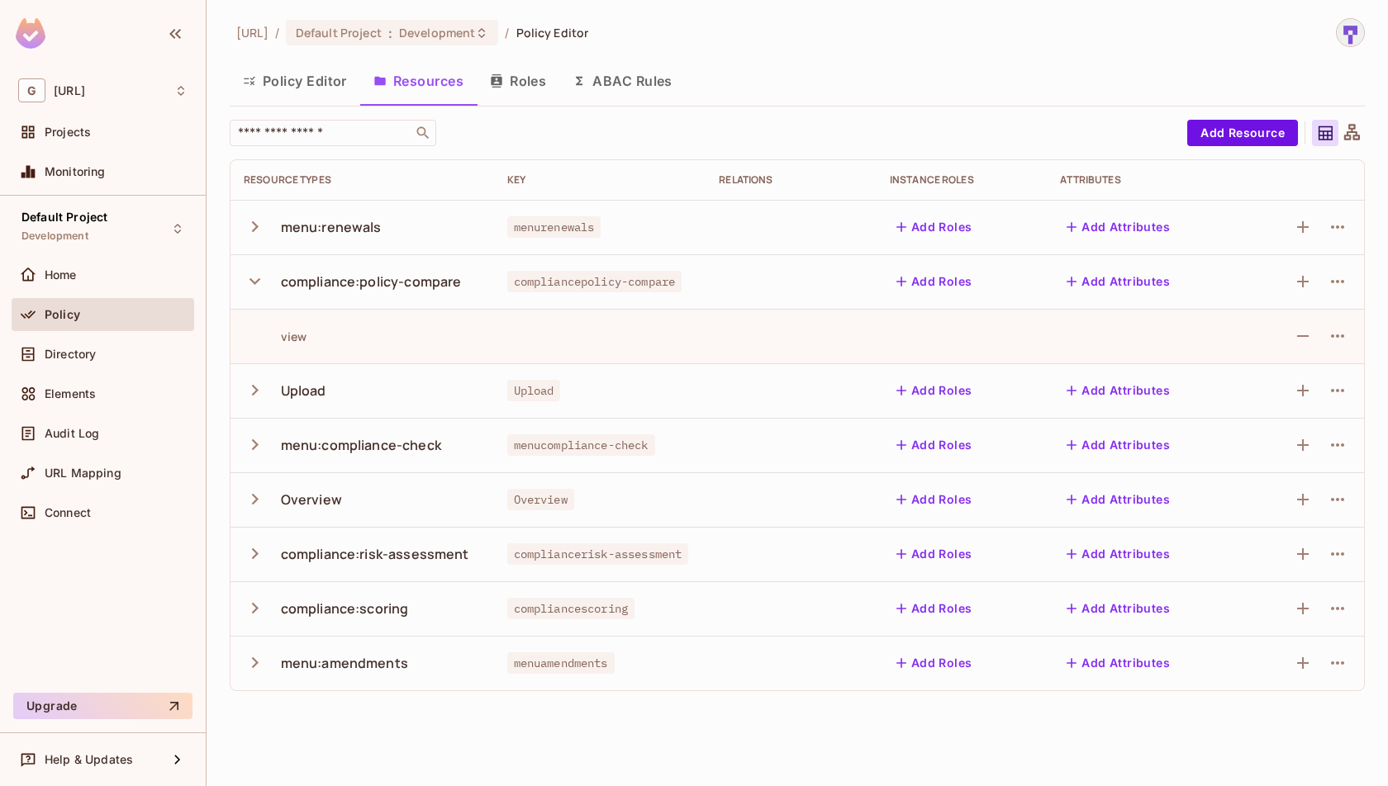
click at [257, 274] on icon "button" at bounding box center [255, 281] width 22 height 22
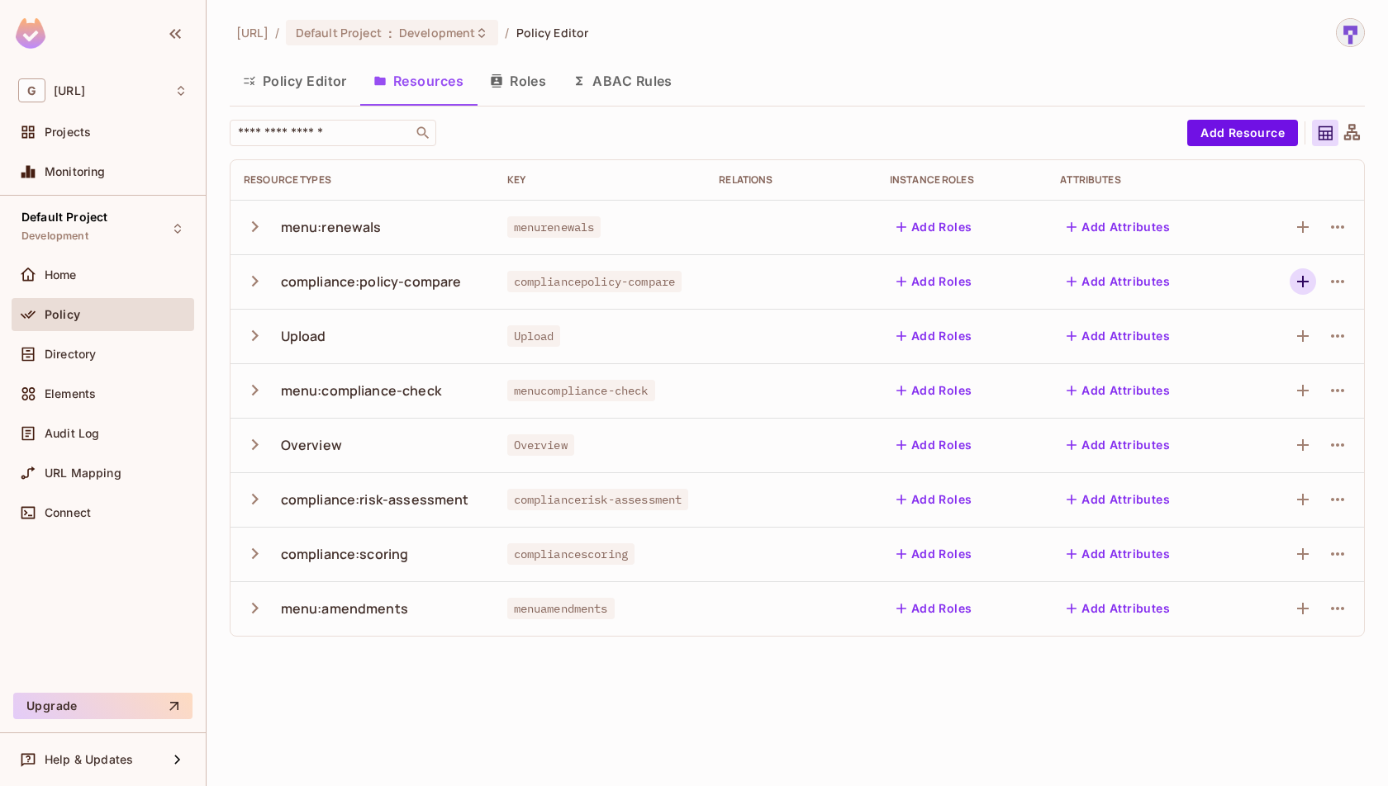
click at [1295, 282] on icon "button" at bounding box center [1303, 282] width 20 height 20
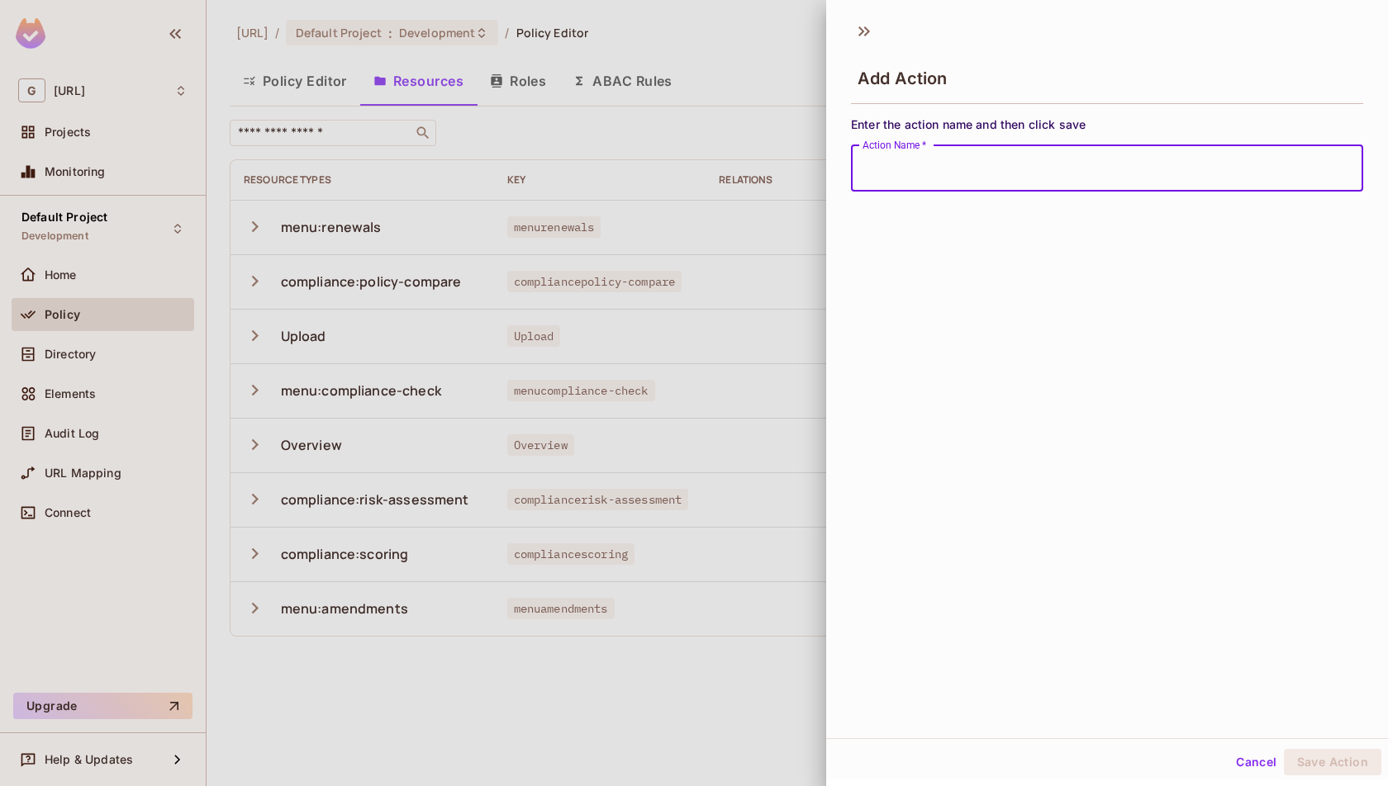
click at [1225, 179] on input "Action Name   *" at bounding box center [1107, 168] width 512 height 46
type input "****"
click at [1369, 757] on button "Save Action" at bounding box center [1332, 762] width 97 height 26
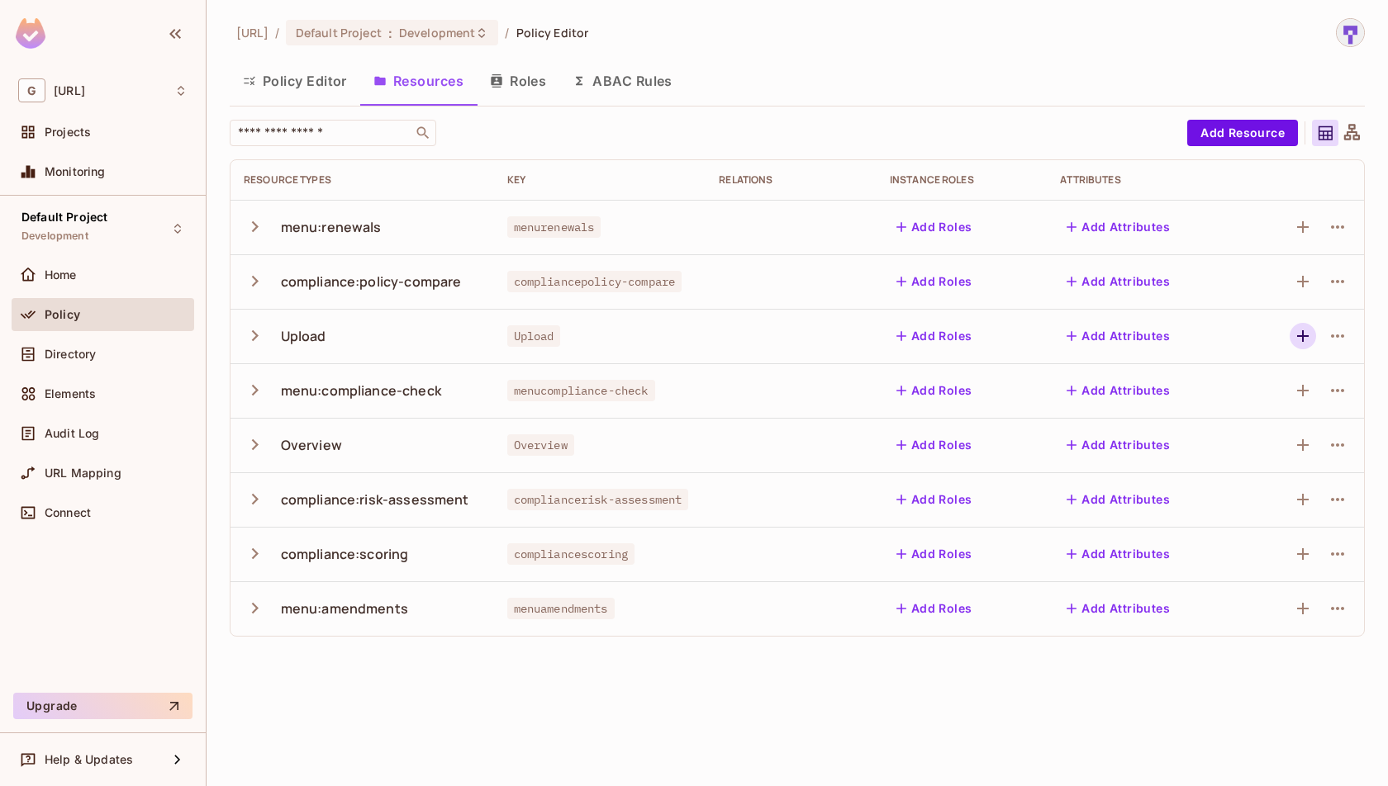
click at [1299, 327] on icon "button" at bounding box center [1303, 336] width 20 height 20
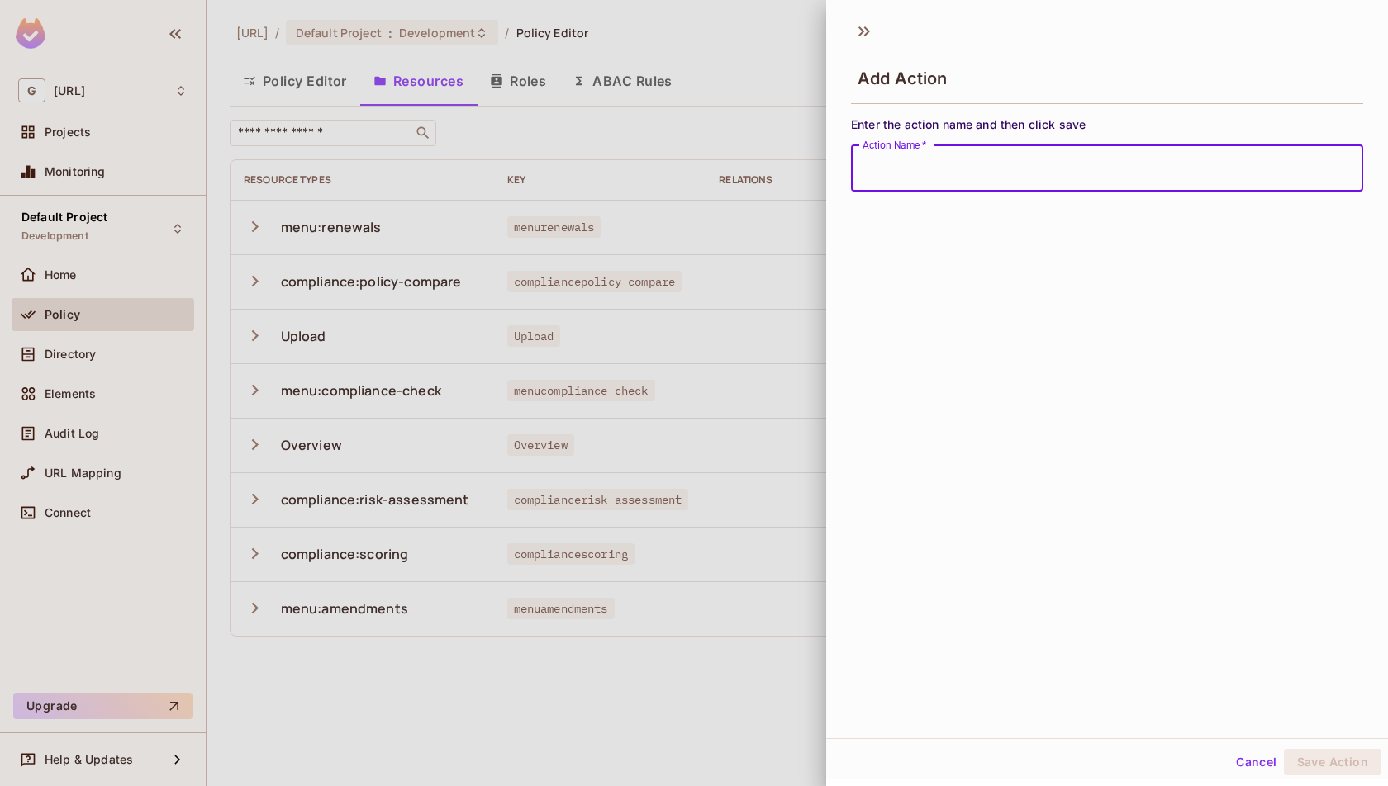
click at [1249, 182] on input "Action Name   *" at bounding box center [1107, 168] width 512 height 46
type input "****"
click at [1284, 749] on button "Save Action" at bounding box center [1332, 762] width 97 height 26
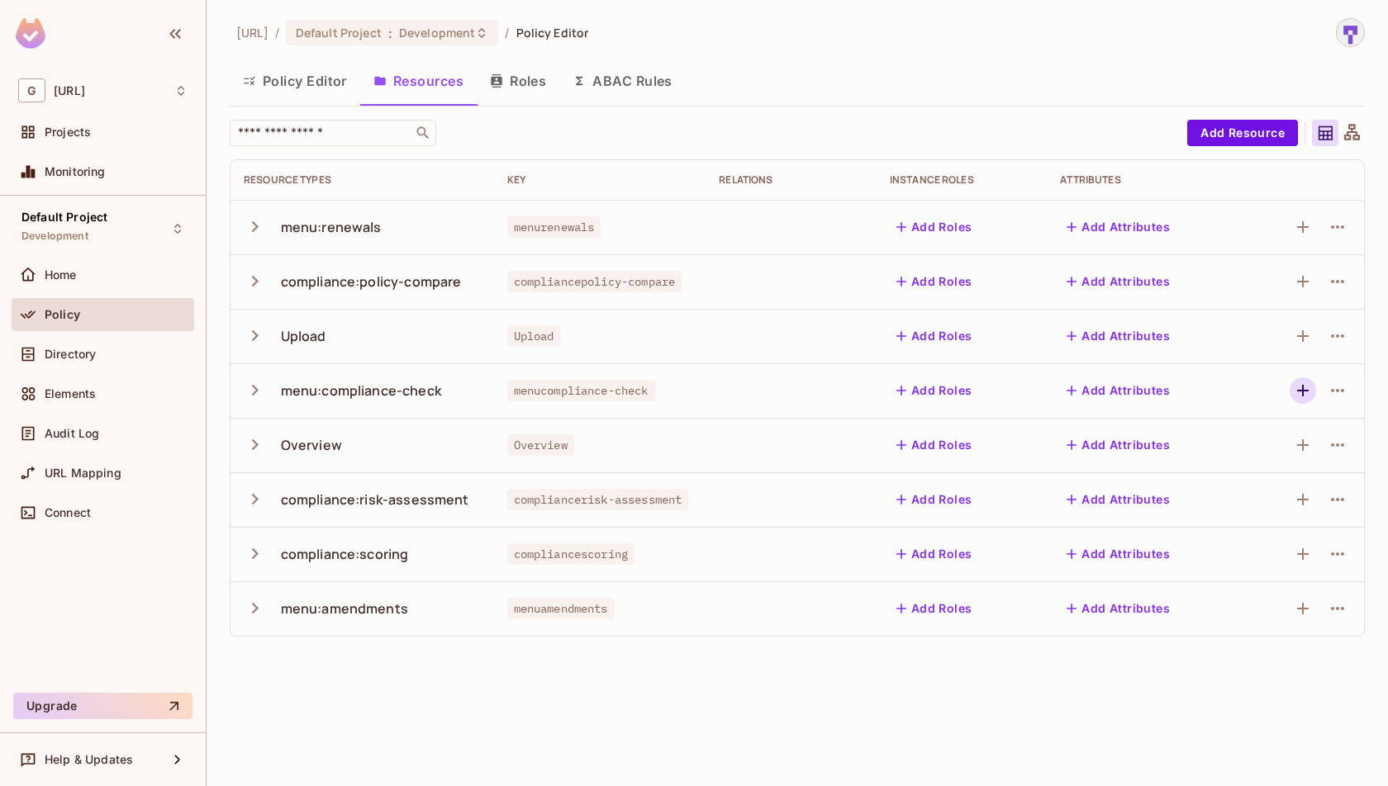
click at [1303, 391] on icon "button" at bounding box center [1303, 391] width 12 height 12
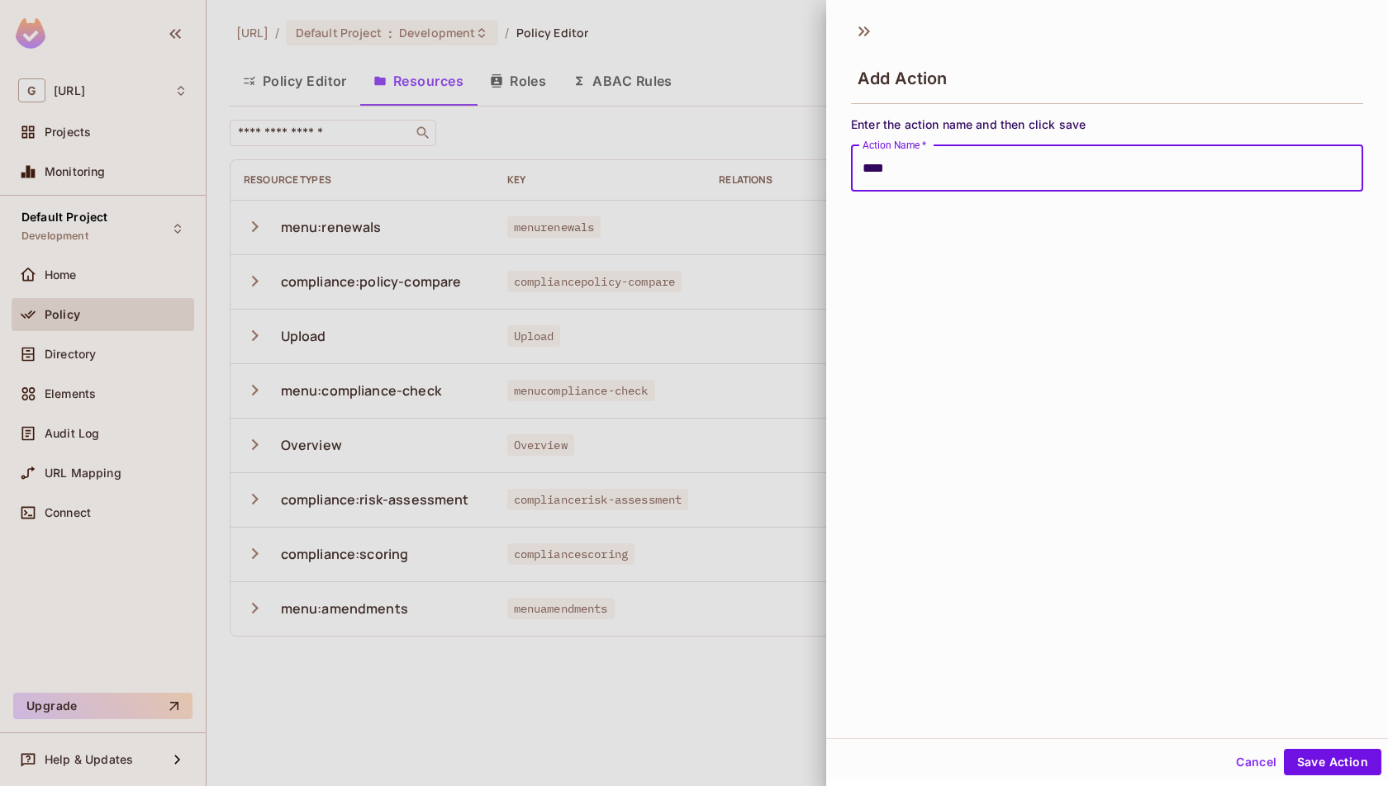
type input "****"
click at [1284, 749] on button "Save Action" at bounding box center [1332, 762] width 97 height 26
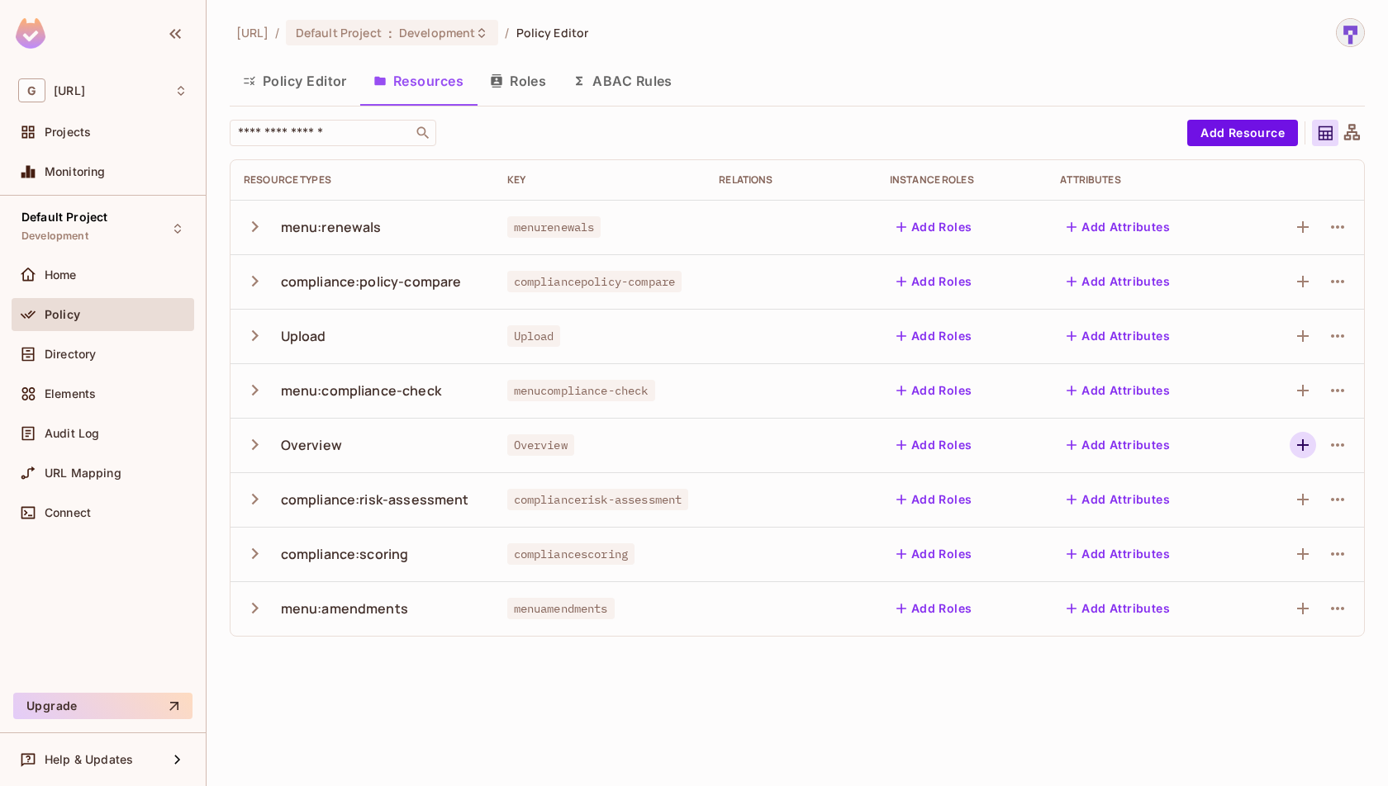
click at [1306, 443] on icon "button" at bounding box center [1303, 445] width 20 height 20
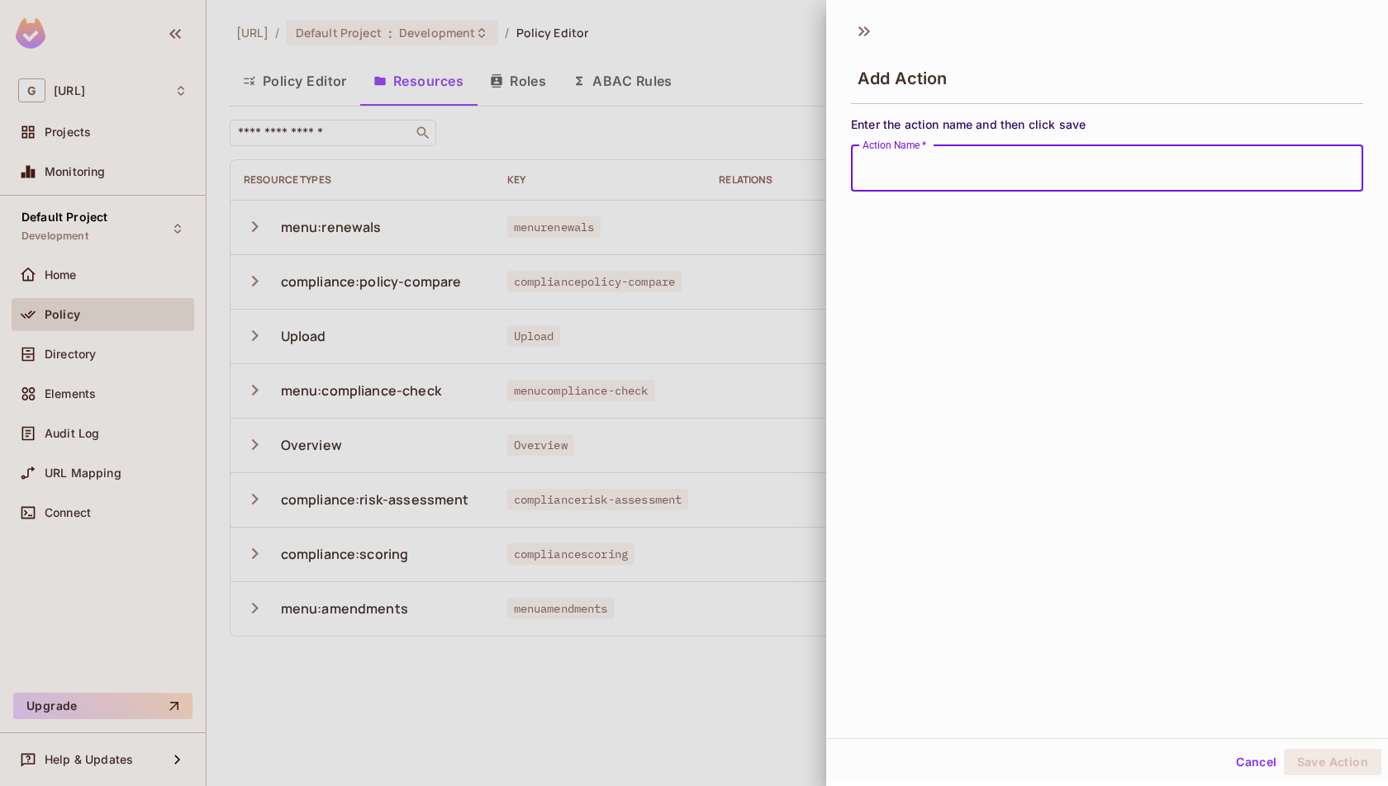
click at [1281, 175] on input "Action Name   *" at bounding box center [1107, 168] width 512 height 46
type input "****"
click at [1284, 749] on button "Save Action" at bounding box center [1332, 762] width 97 height 26
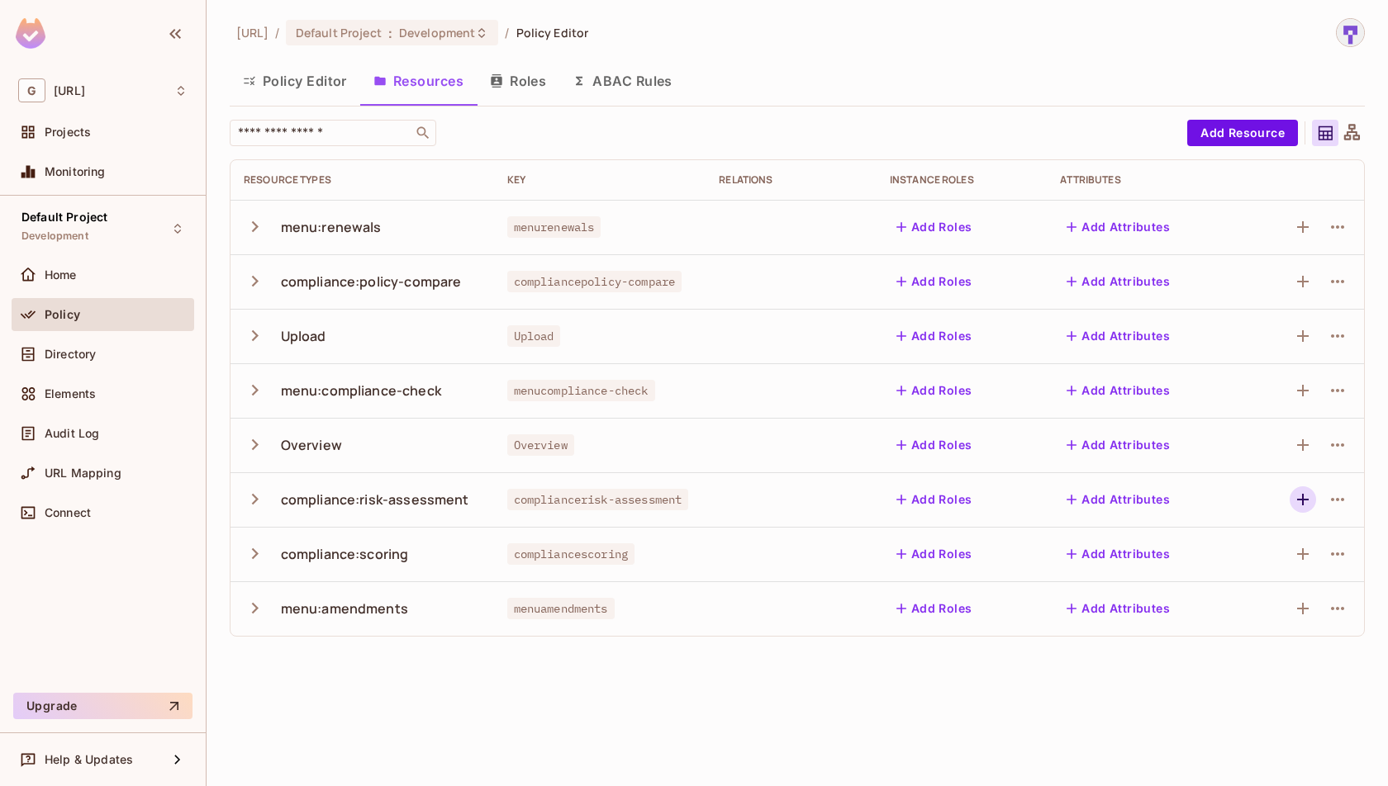
click at [1299, 494] on icon "button" at bounding box center [1303, 500] width 20 height 20
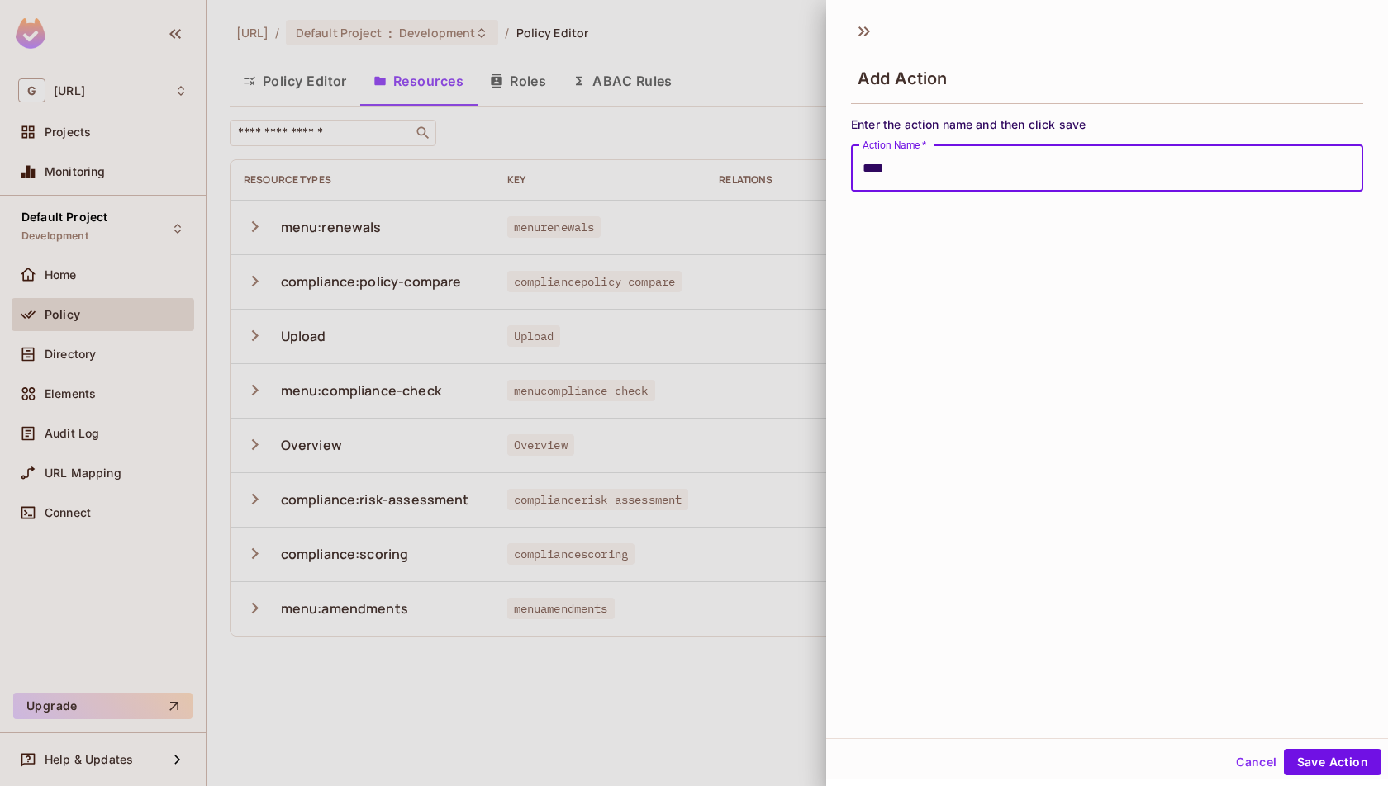
type input "****"
click at [1284, 749] on button "Save Action" at bounding box center [1332, 762] width 97 height 26
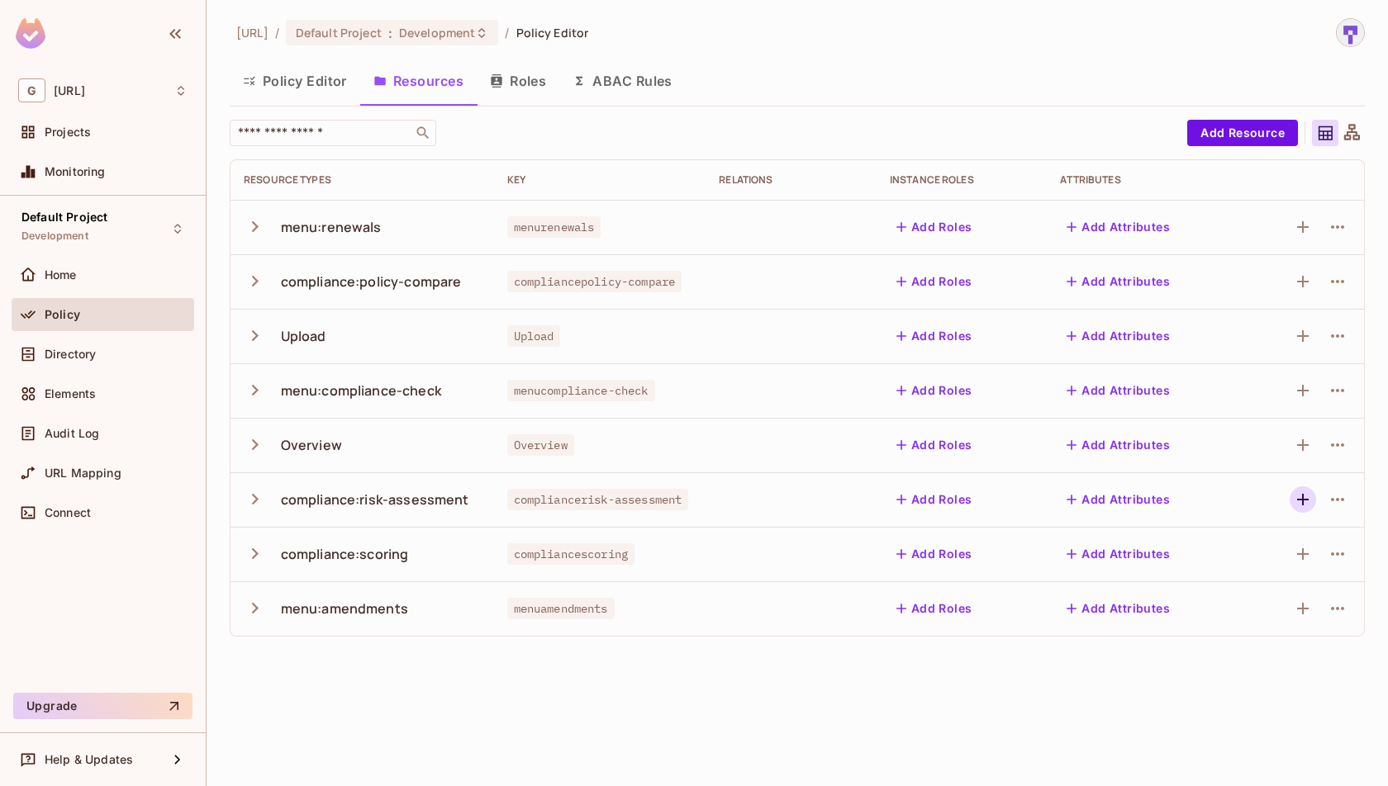
click at [1302, 496] on icon "button" at bounding box center [1303, 500] width 12 height 12
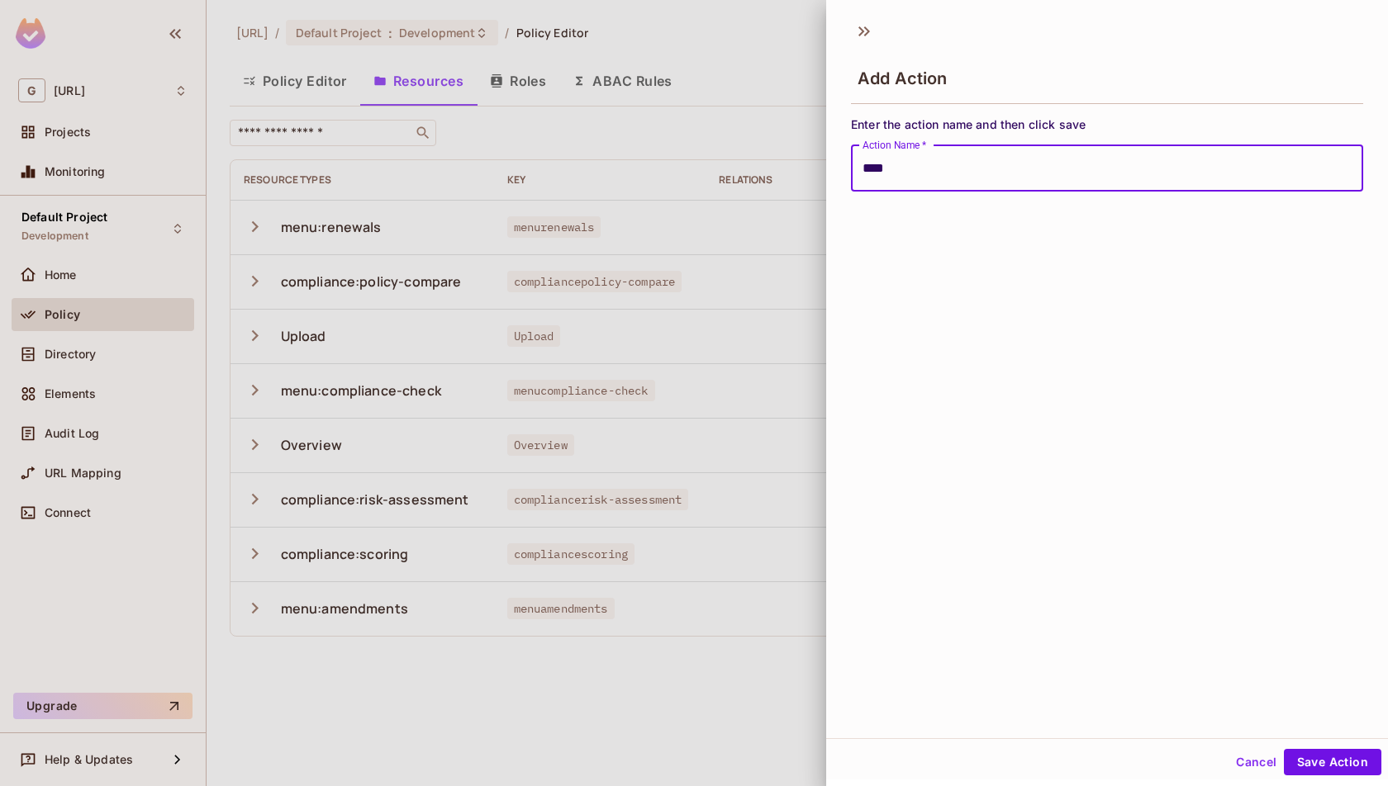
type input "****"
click at [1284, 749] on button "Save Action" at bounding box center [1332, 762] width 97 height 26
click at [1315, 756] on button "Save Action" at bounding box center [1332, 762] width 97 height 26
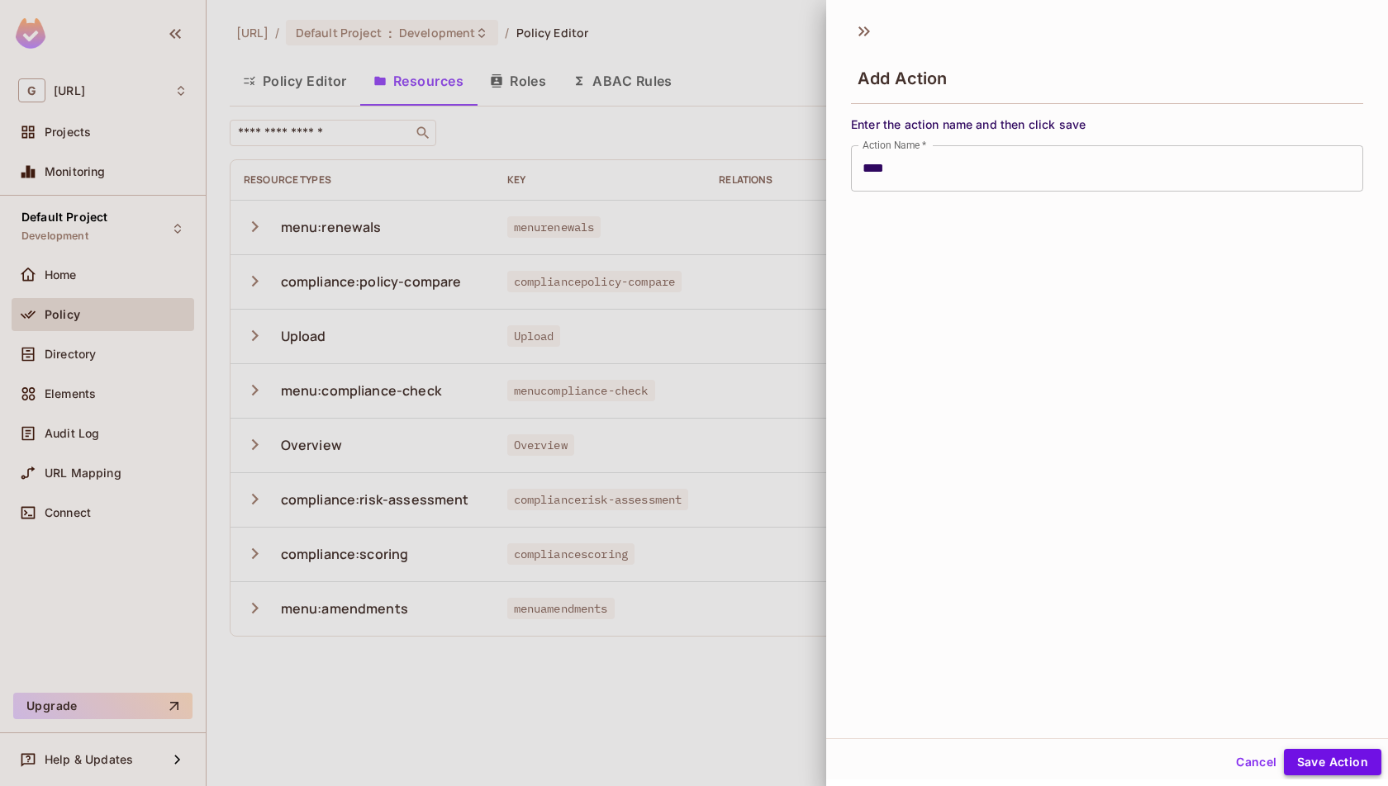
click at [1300, 758] on button "Save Action" at bounding box center [1332, 762] width 97 height 26
click at [1316, 755] on button "Save Action" at bounding box center [1332, 762] width 97 height 26
click at [1338, 769] on button "Save Action" at bounding box center [1332, 762] width 97 height 26
click at [1258, 762] on button "Cancel" at bounding box center [1256, 762] width 54 height 26
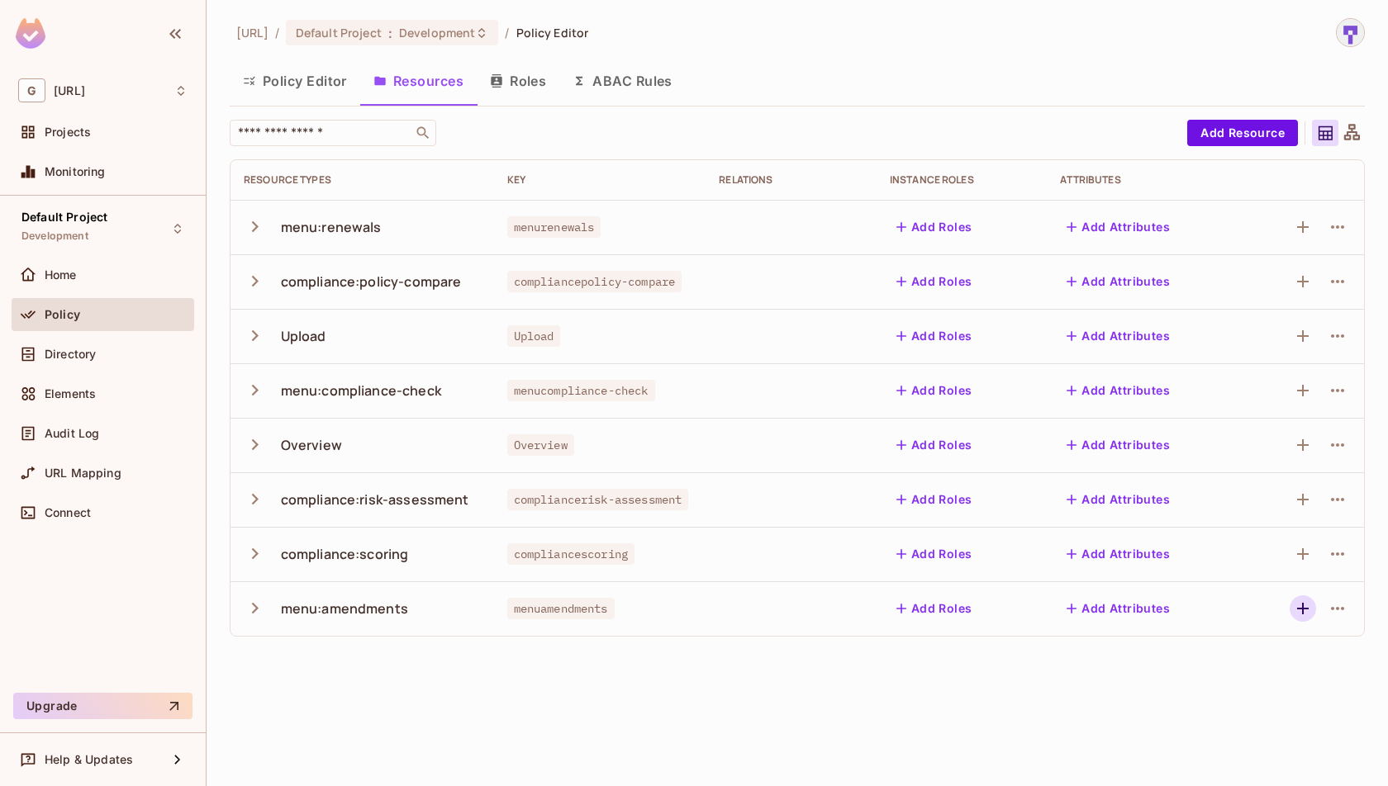
click at [1304, 612] on icon "button" at bounding box center [1303, 609] width 20 height 20
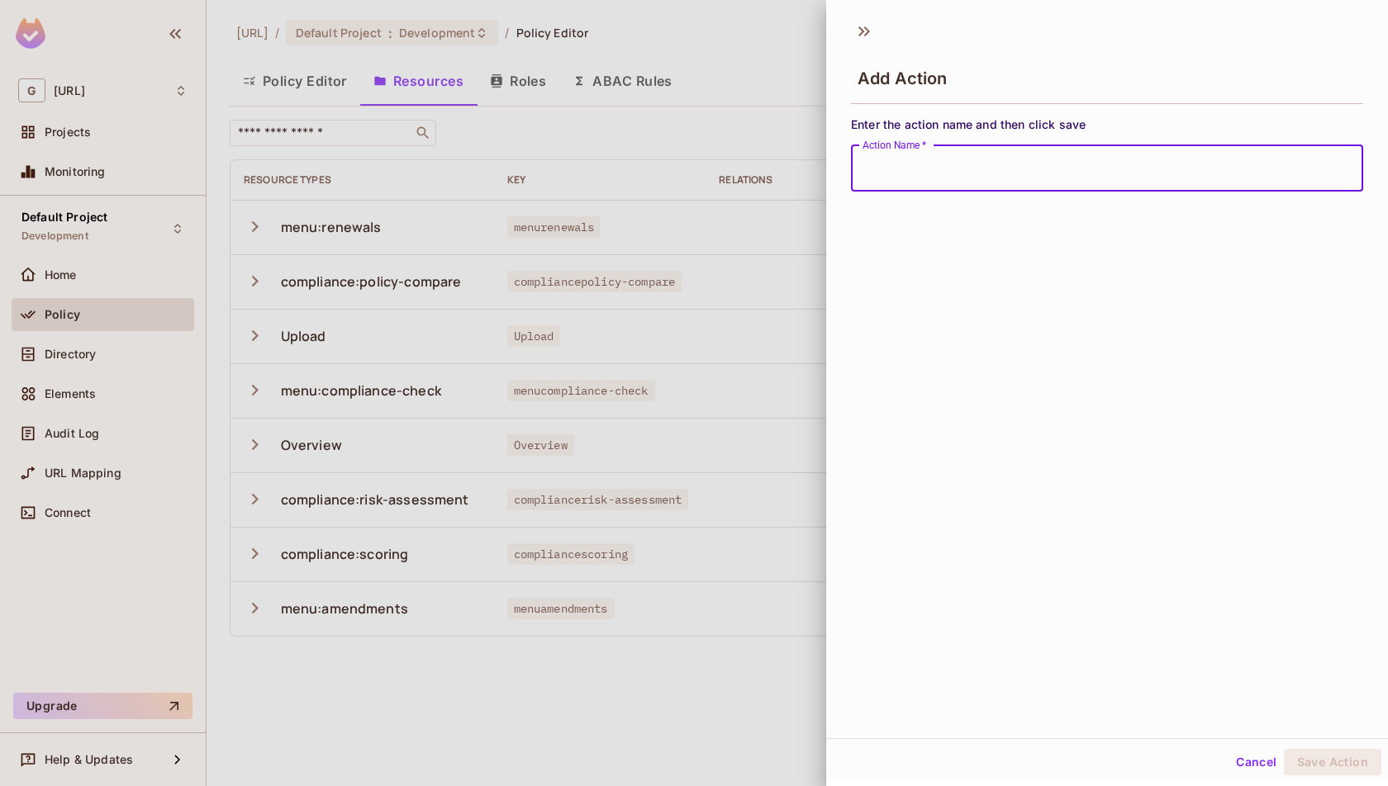
click at [1173, 170] on input "Action Name   *" at bounding box center [1107, 168] width 512 height 46
type input "****"
click at [1338, 762] on button "Save Action" at bounding box center [1332, 762] width 97 height 26
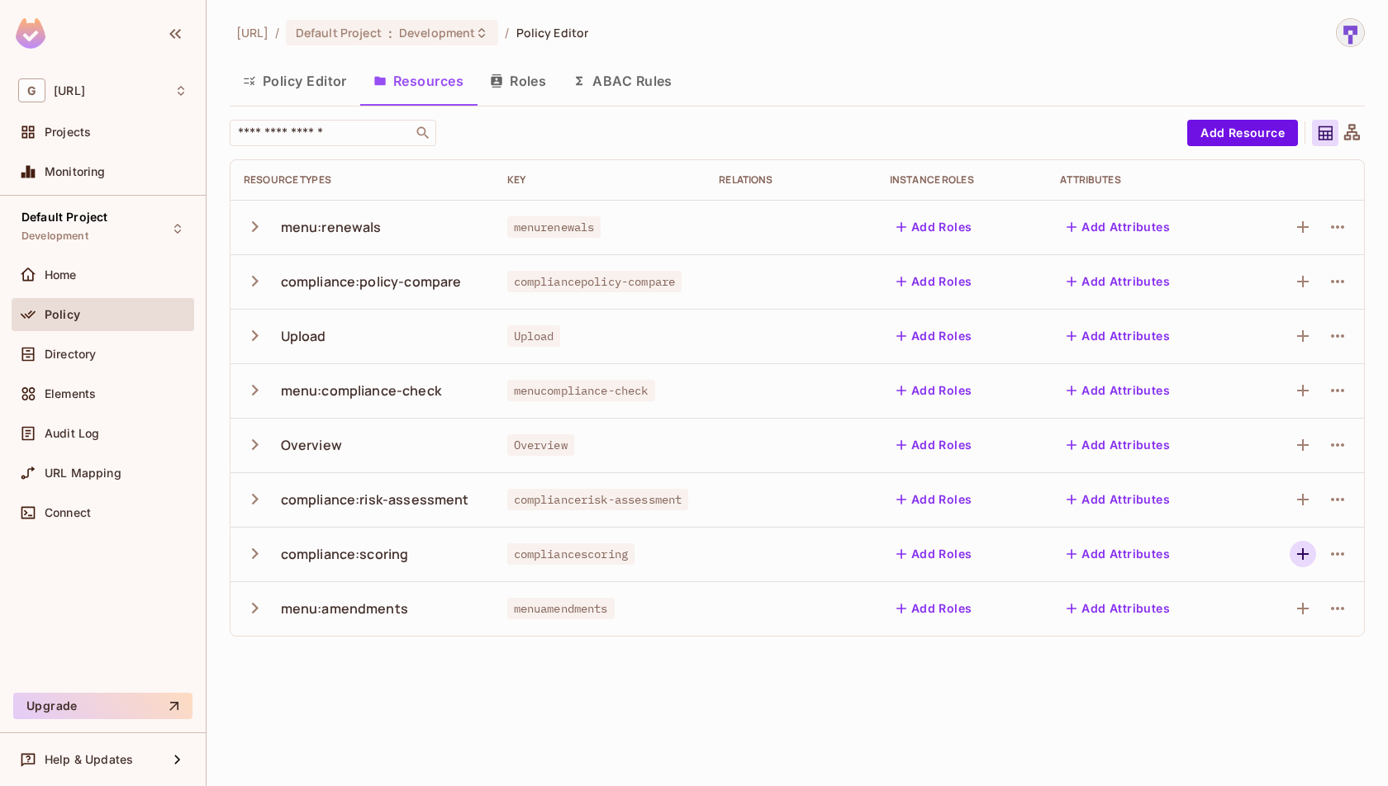
click at [1304, 554] on icon "button" at bounding box center [1303, 555] width 12 height 12
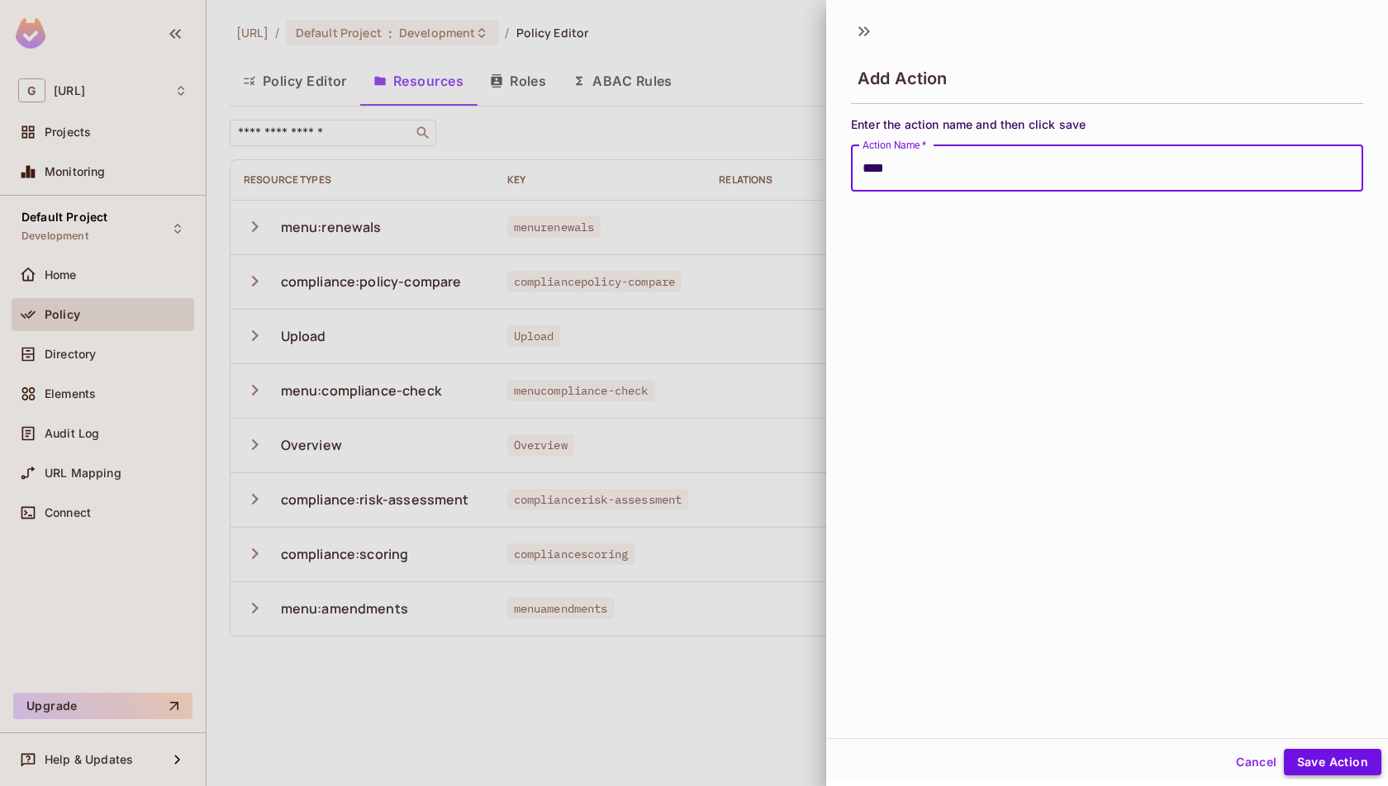
type input "****"
click at [1353, 771] on button "Save Action" at bounding box center [1332, 762] width 97 height 26
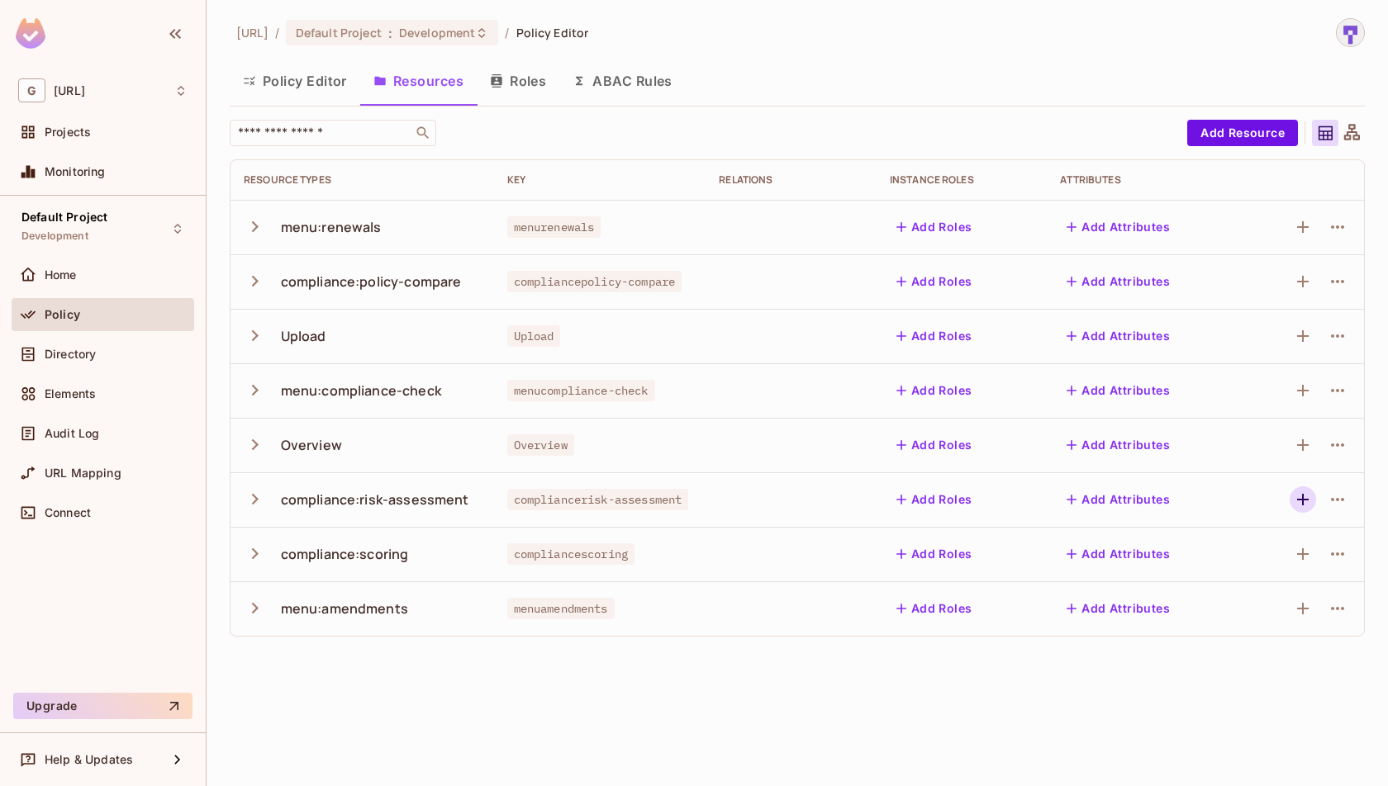
click at [1304, 499] on icon "button" at bounding box center [1303, 500] width 12 height 12
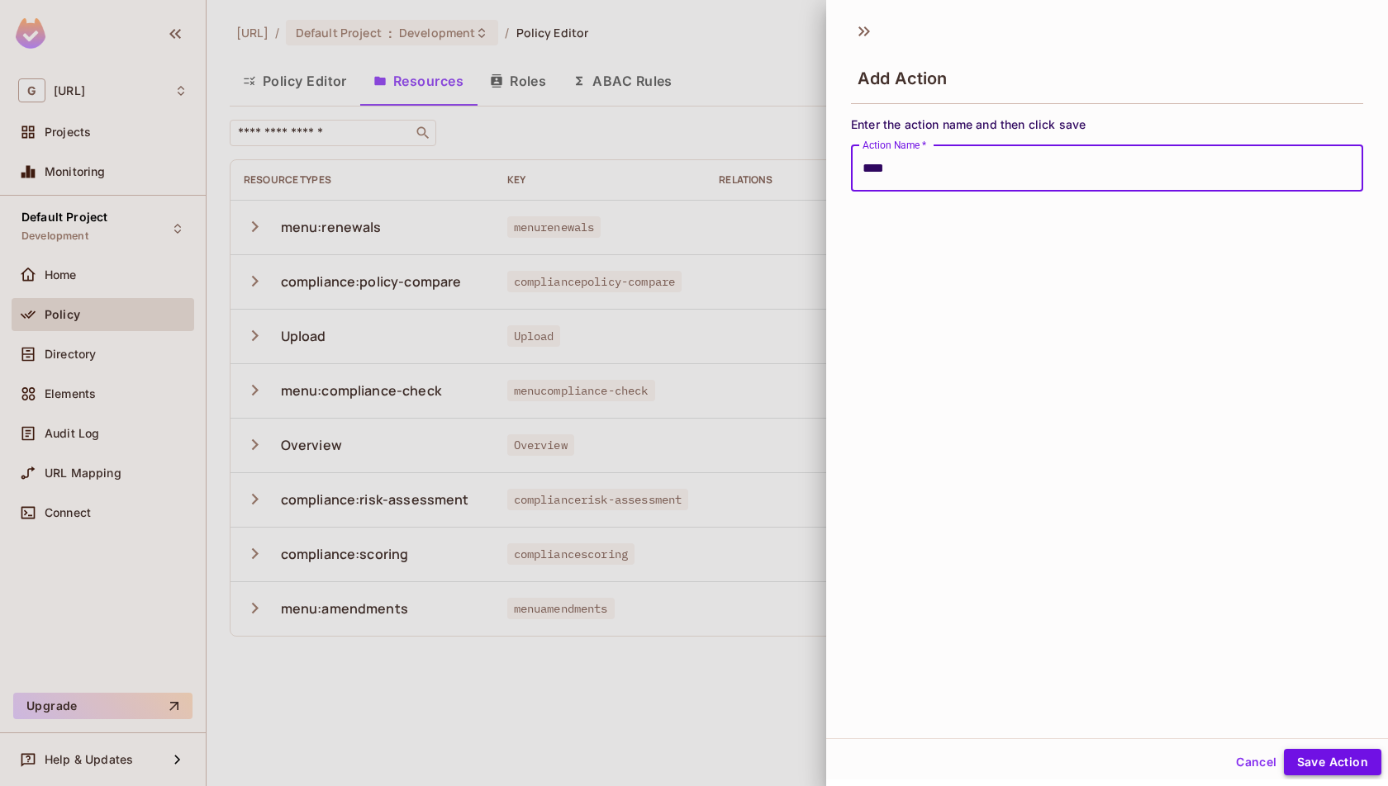
type input "****"
click at [1332, 774] on button "Save Action" at bounding box center [1332, 762] width 97 height 26
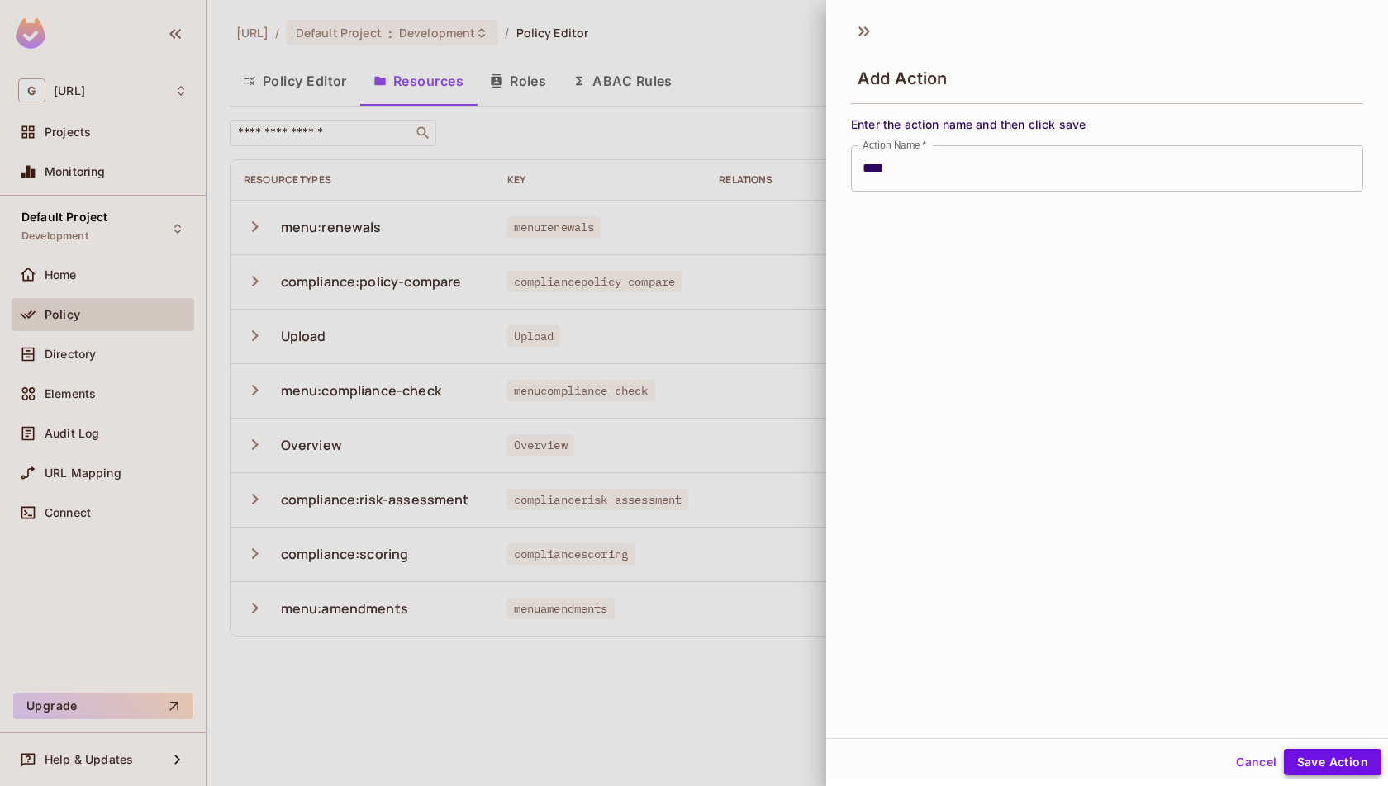
click at [1330, 754] on button "Save Action" at bounding box center [1332, 762] width 97 height 26
click at [1328, 760] on button "Save Action" at bounding box center [1332, 762] width 97 height 26
click at [1250, 757] on button "Cancel" at bounding box center [1256, 762] width 54 height 26
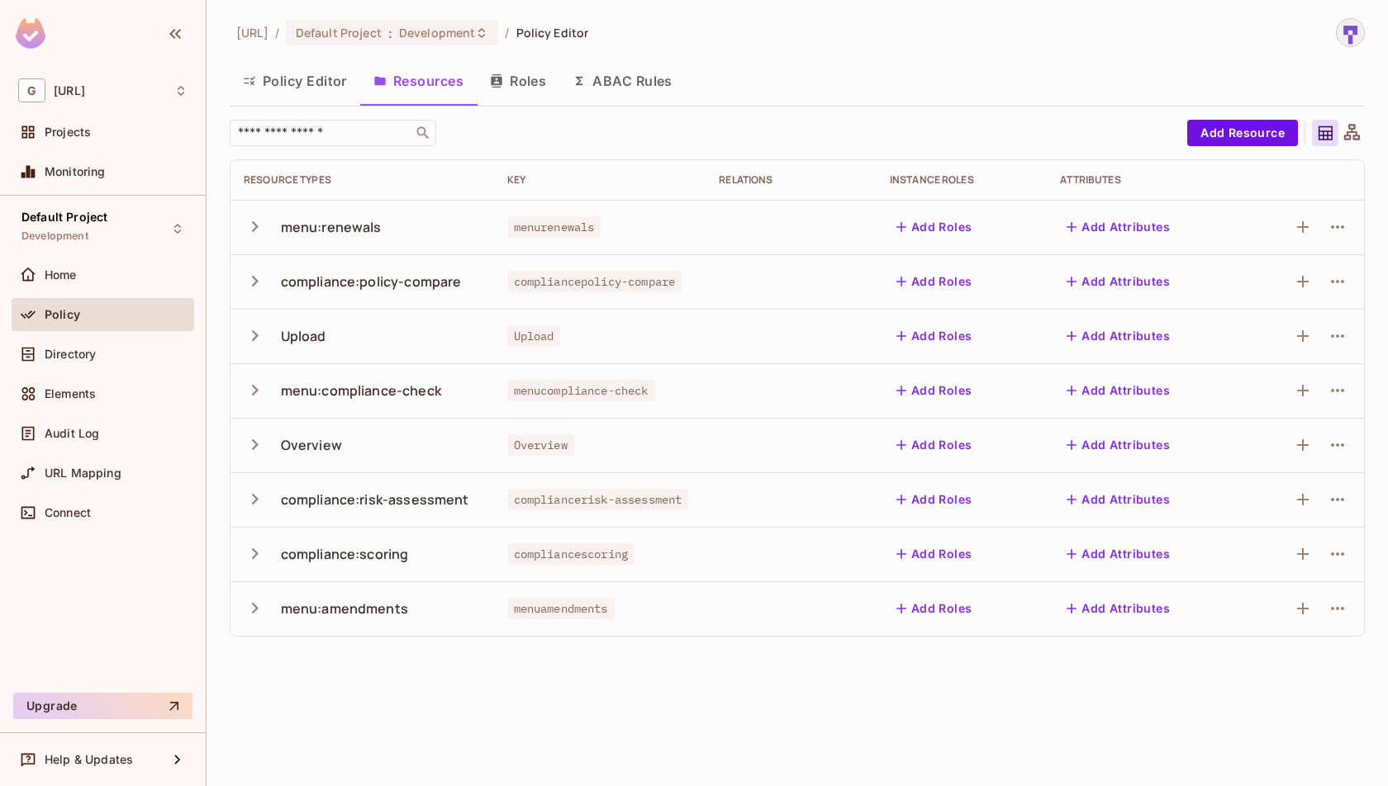
click at [251, 230] on icon "button" at bounding box center [255, 227] width 22 height 22
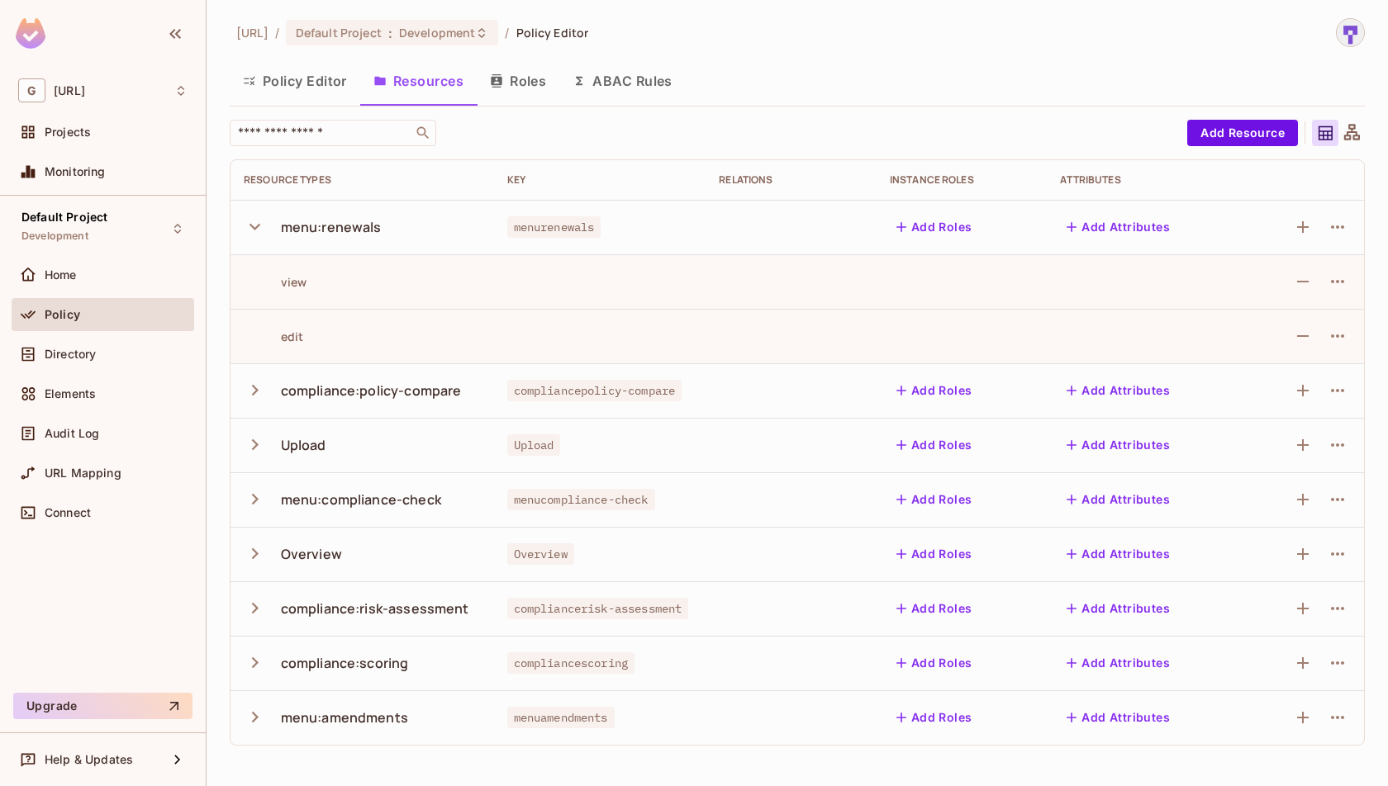
click at [257, 389] on icon "button" at bounding box center [255, 390] width 7 height 11
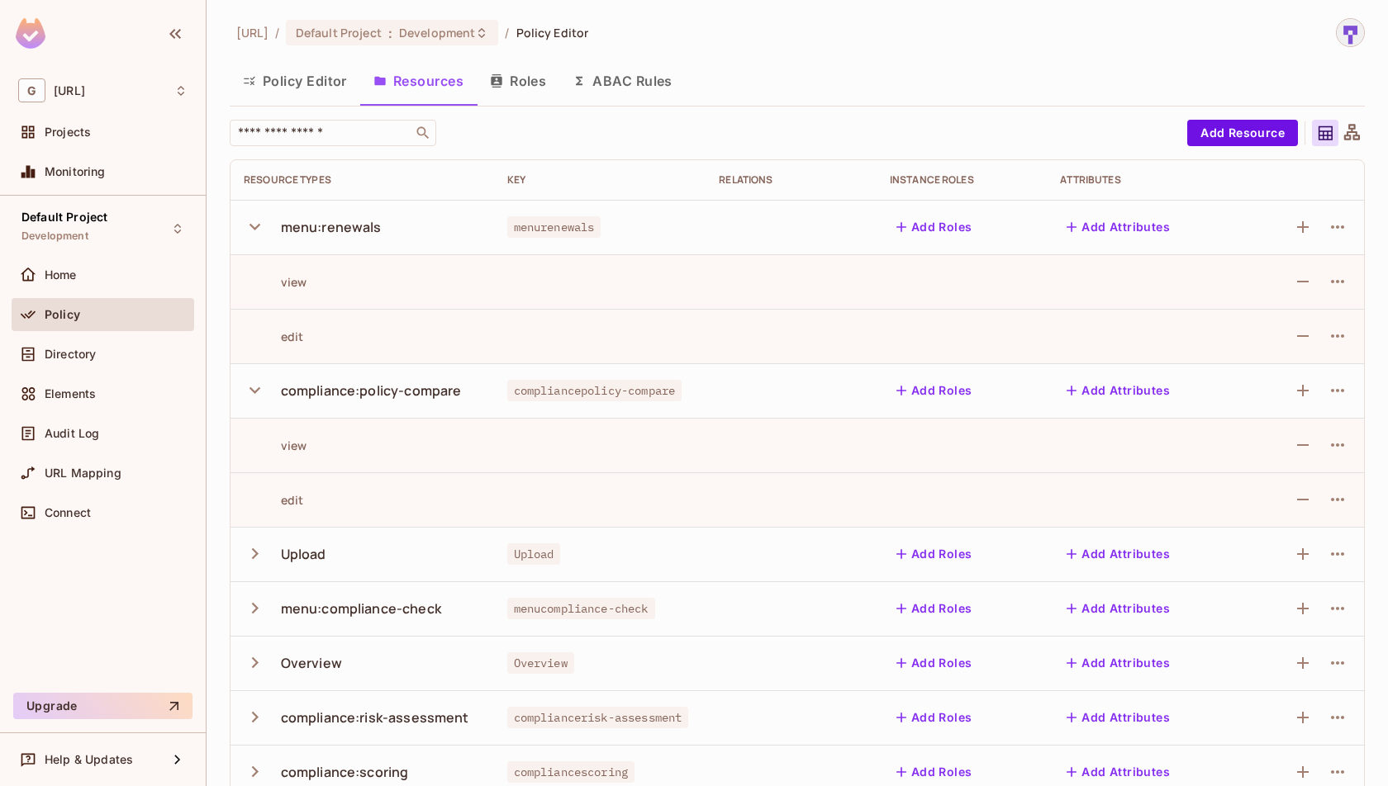
click at [255, 554] on icon "button" at bounding box center [255, 554] width 7 height 11
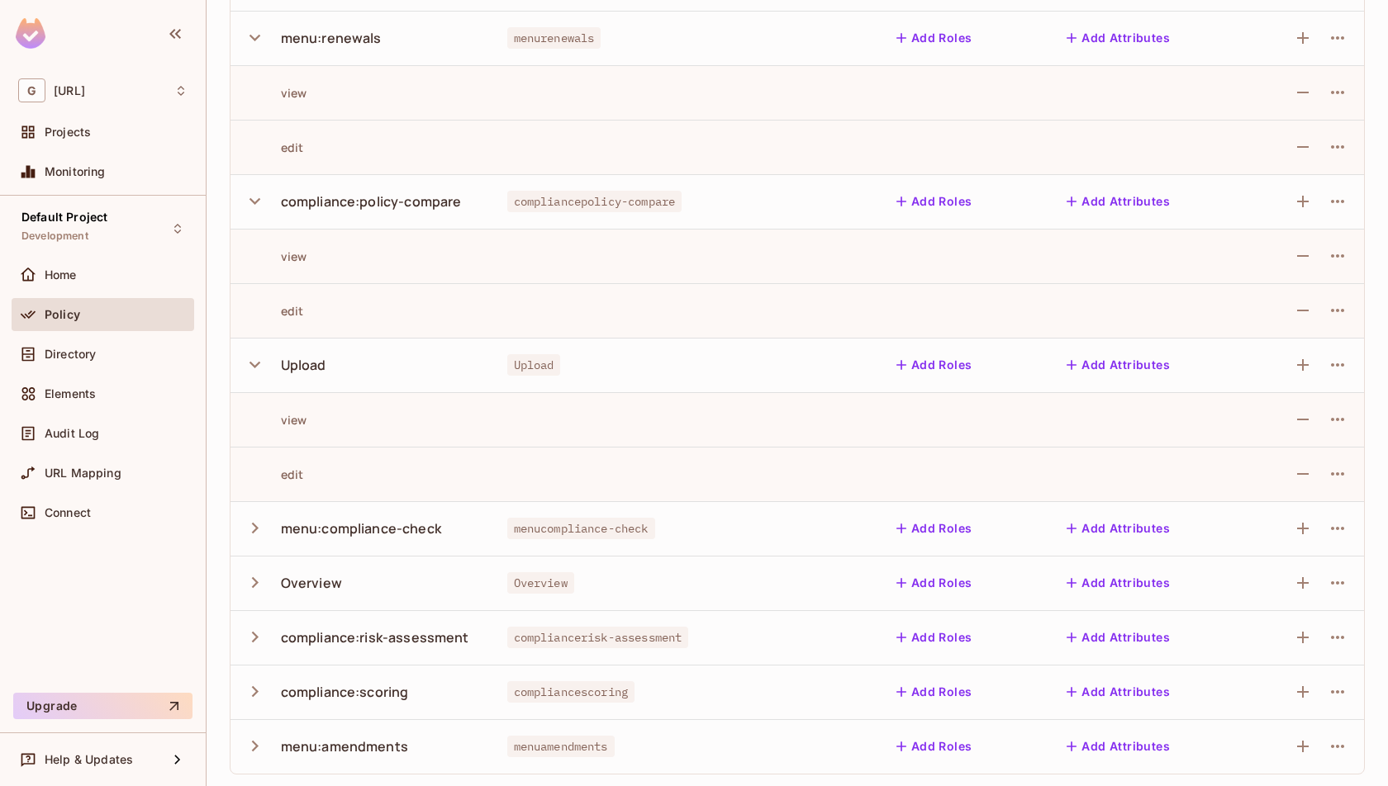
click at [260, 527] on icon "button" at bounding box center [255, 528] width 22 height 22
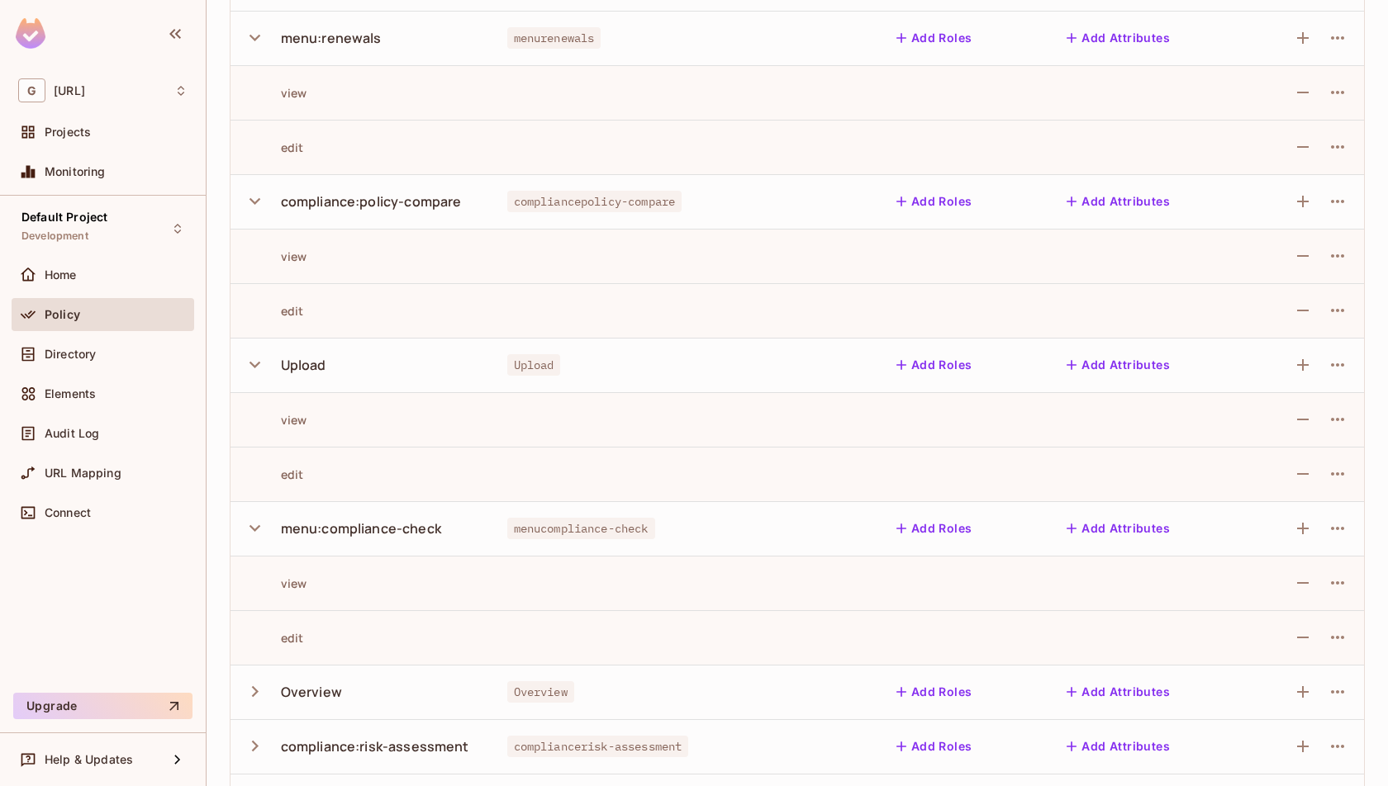
scroll to position [298, 0]
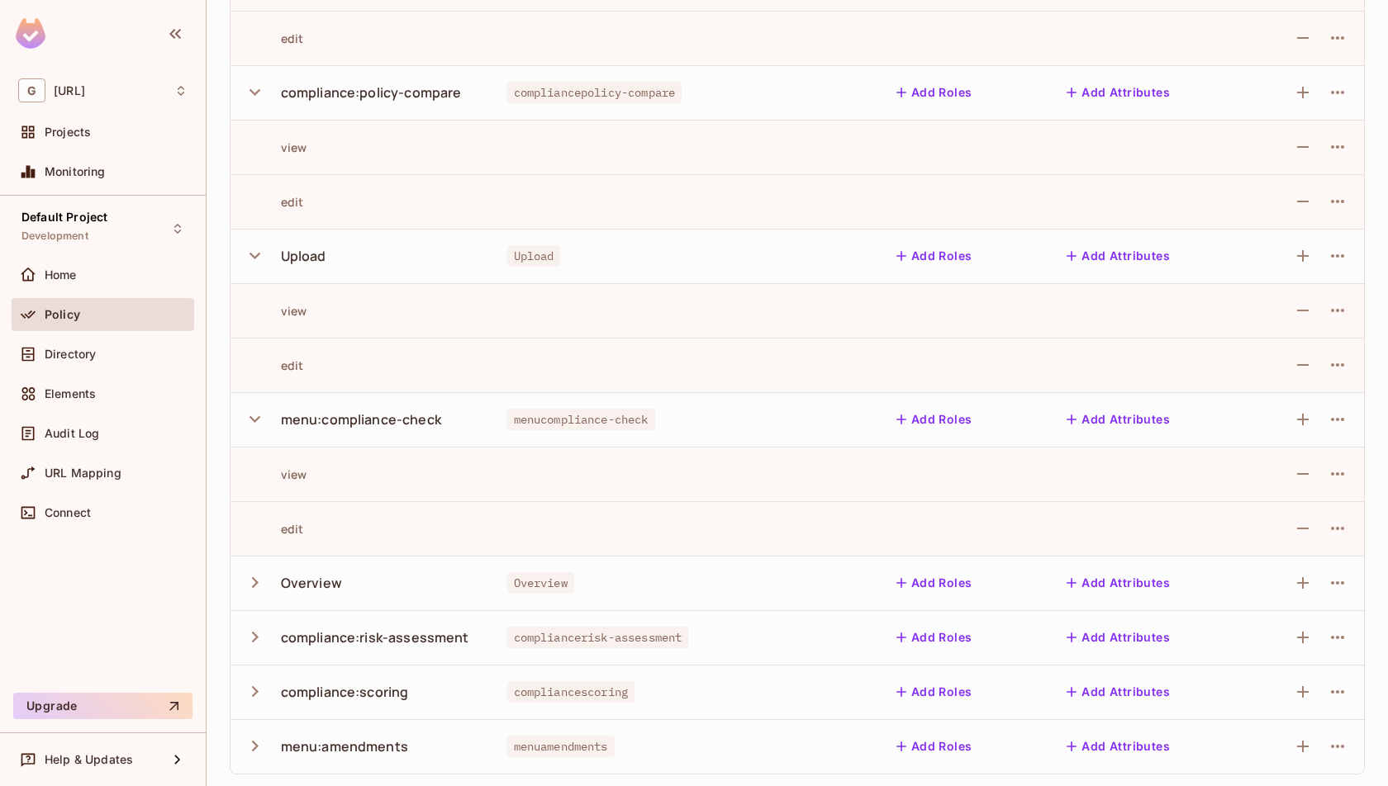
click at [256, 582] on icon "button" at bounding box center [255, 582] width 7 height 11
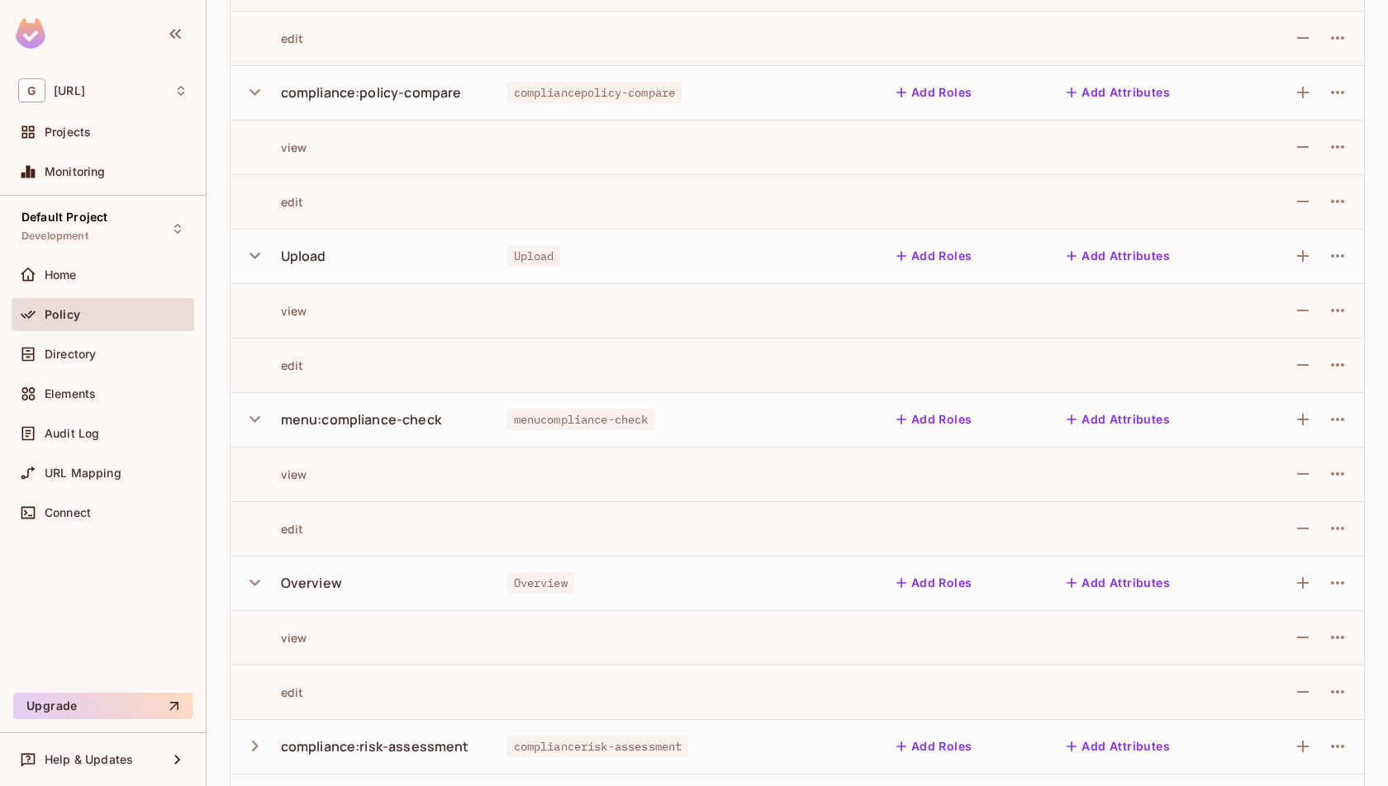
scroll to position [407, 0]
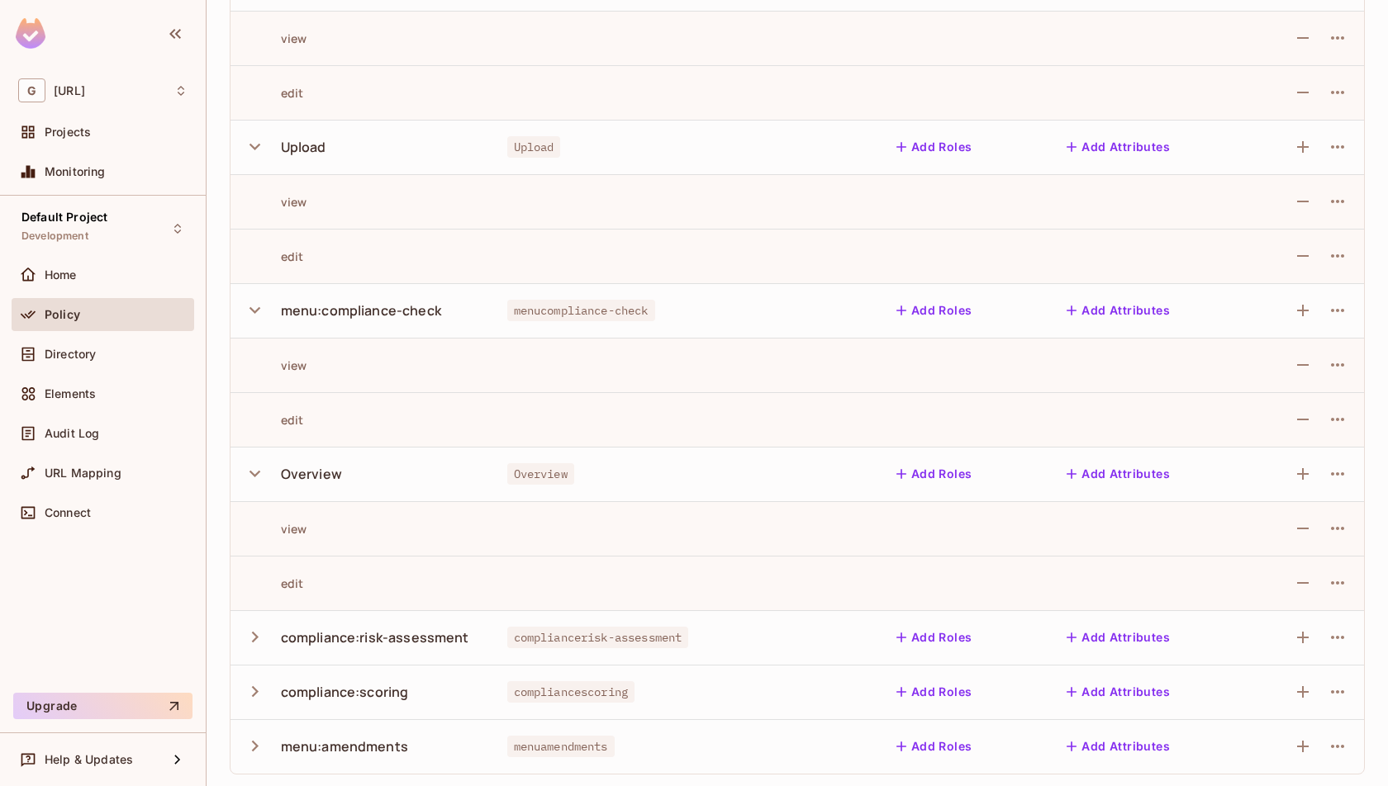
click at [260, 641] on icon "button" at bounding box center [255, 637] width 22 height 22
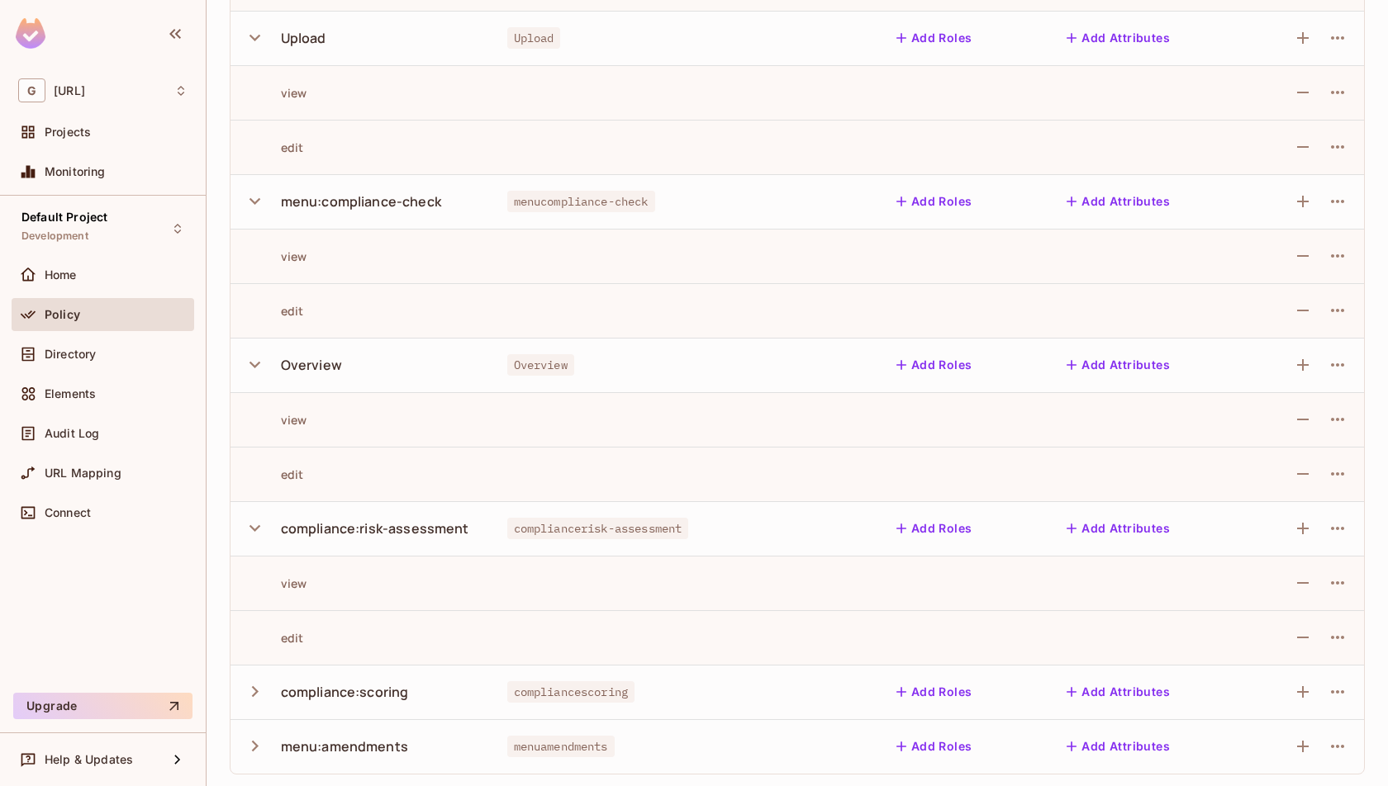
click at [256, 690] on icon "button" at bounding box center [255, 692] width 7 height 11
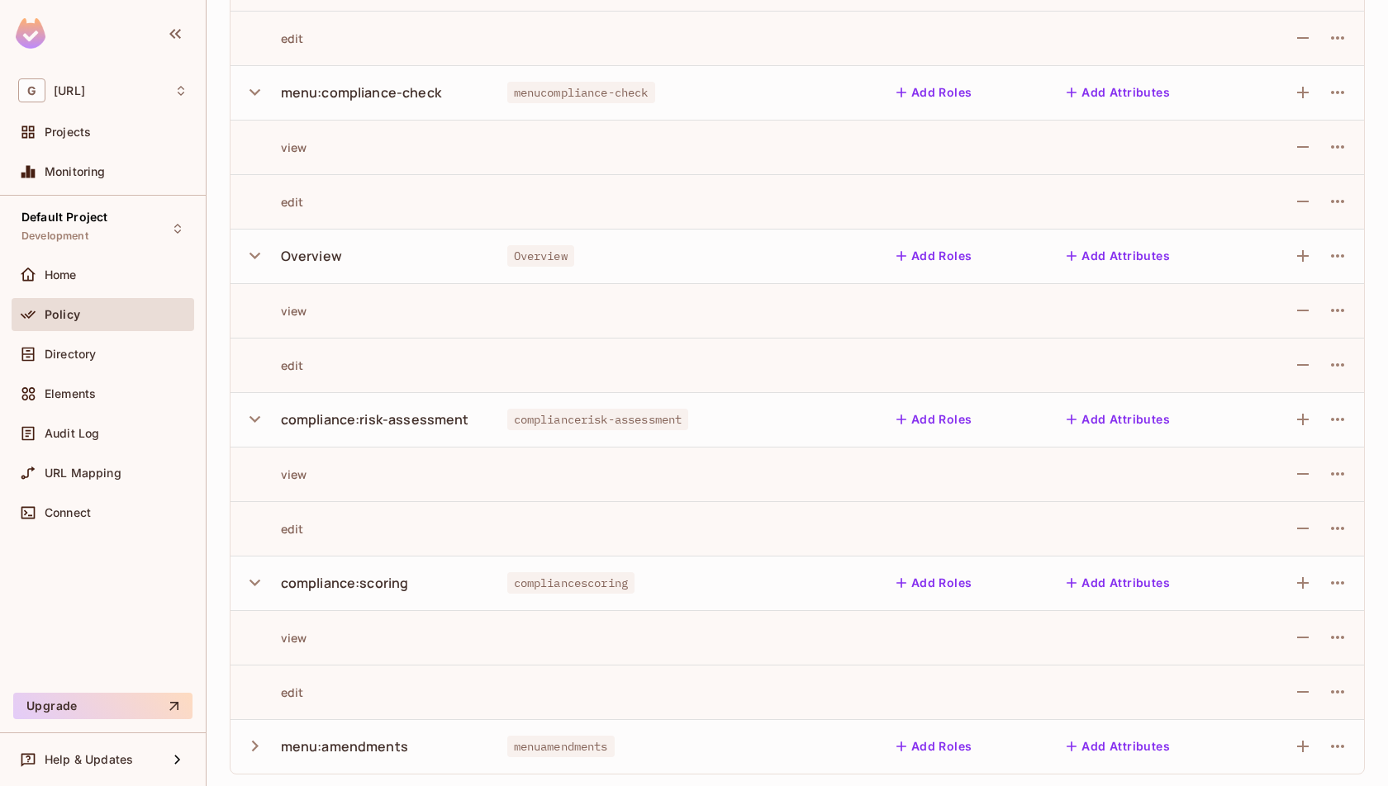
click at [254, 749] on icon "button" at bounding box center [255, 746] width 7 height 11
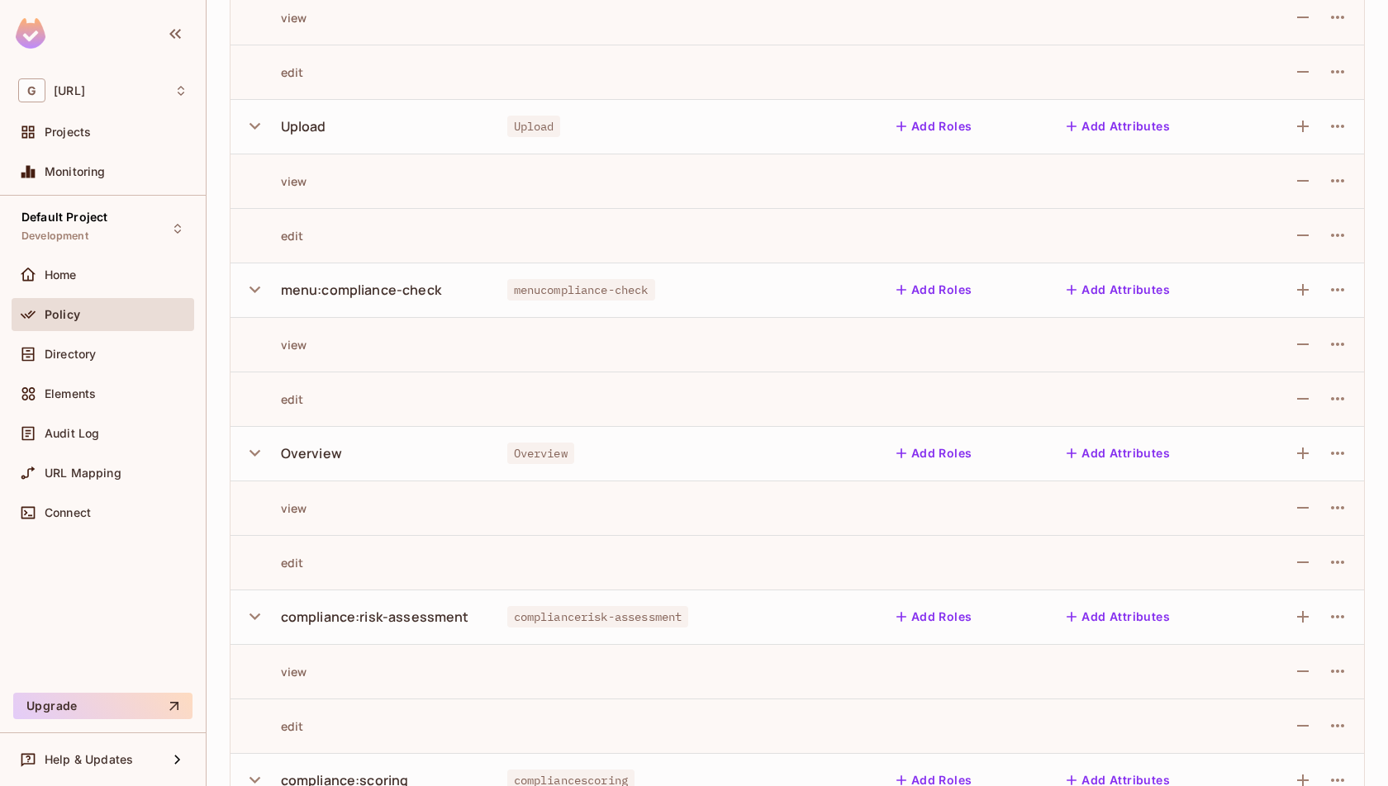
scroll to position [0, 0]
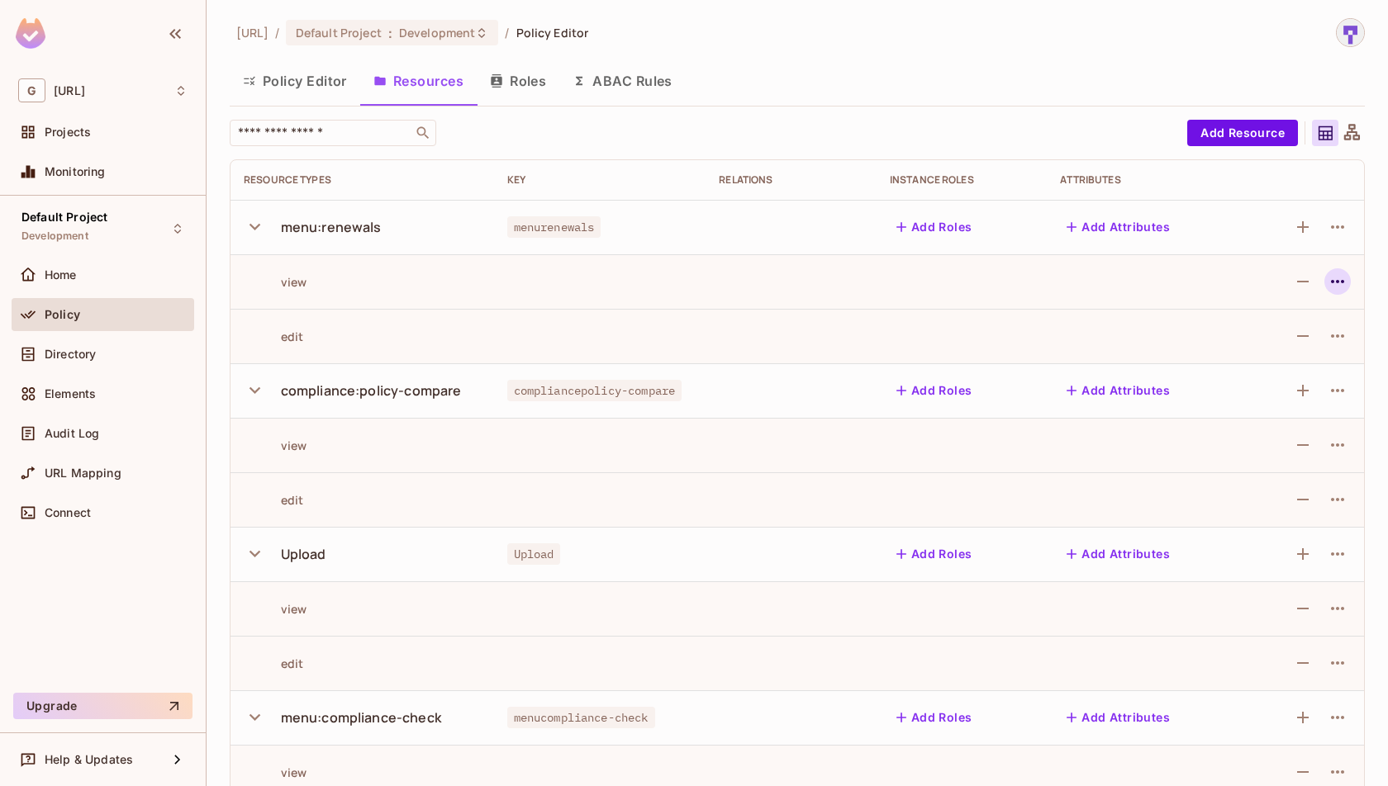
click at [1344, 283] on icon "button" at bounding box center [1338, 282] width 20 height 20
click at [1344, 283] on div at bounding box center [694, 393] width 1388 height 786
click at [1305, 231] on icon "button" at bounding box center [1303, 227] width 20 height 20
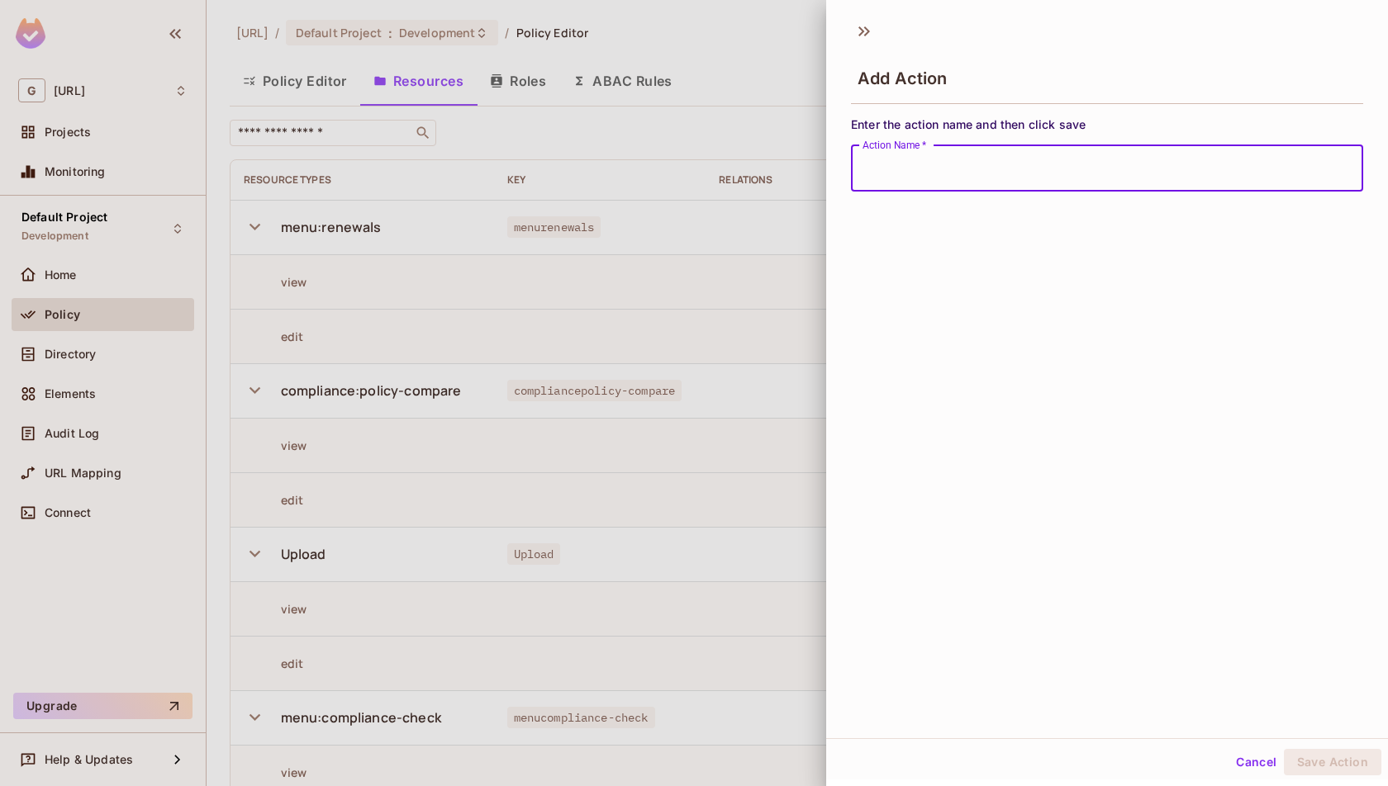
click at [1245, 178] on input "Action Name   *" at bounding box center [1107, 168] width 512 height 46
type input "******"
click at [1335, 758] on button "Save Action" at bounding box center [1332, 762] width 97 height 26
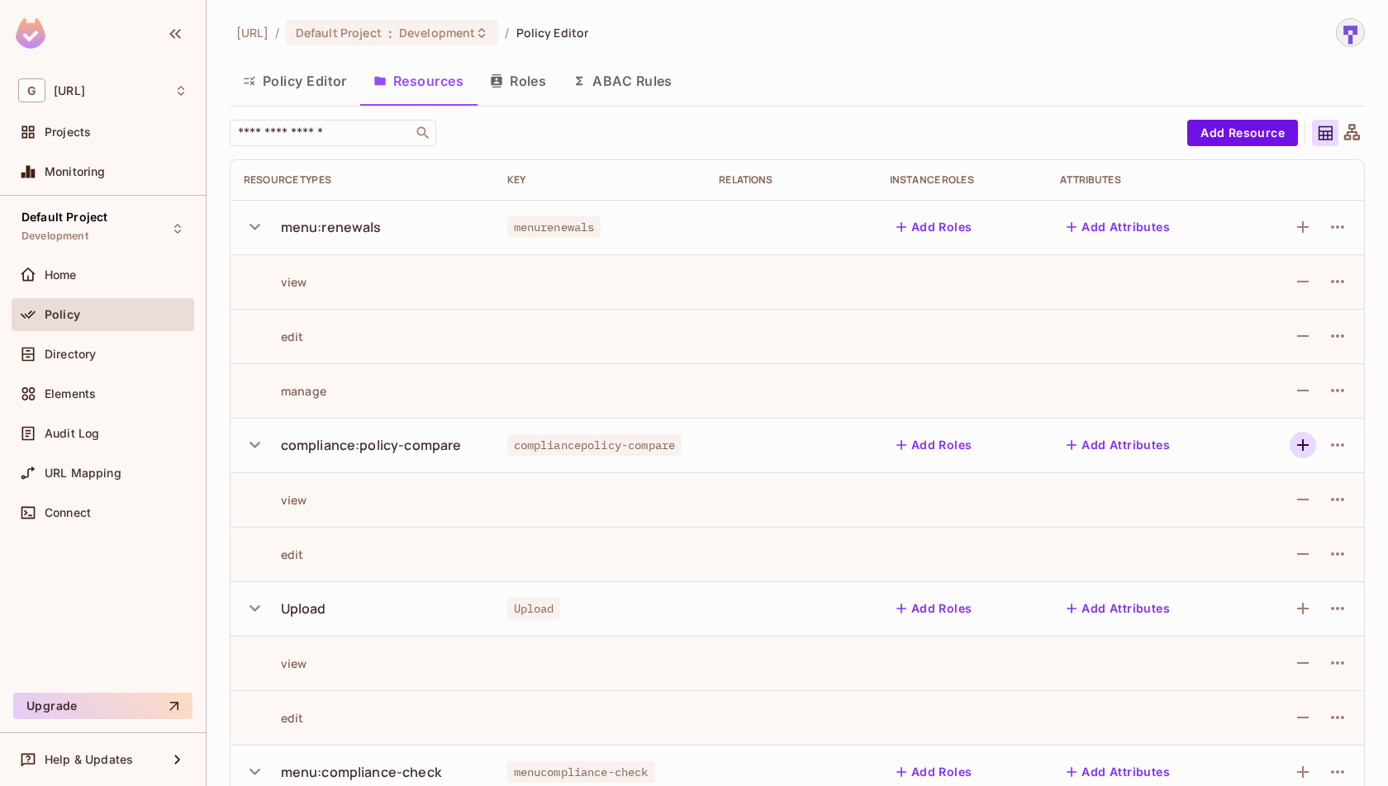
click at [1304, 443] on icon "button" at bounding box center [1303, 445] width 20 height 20
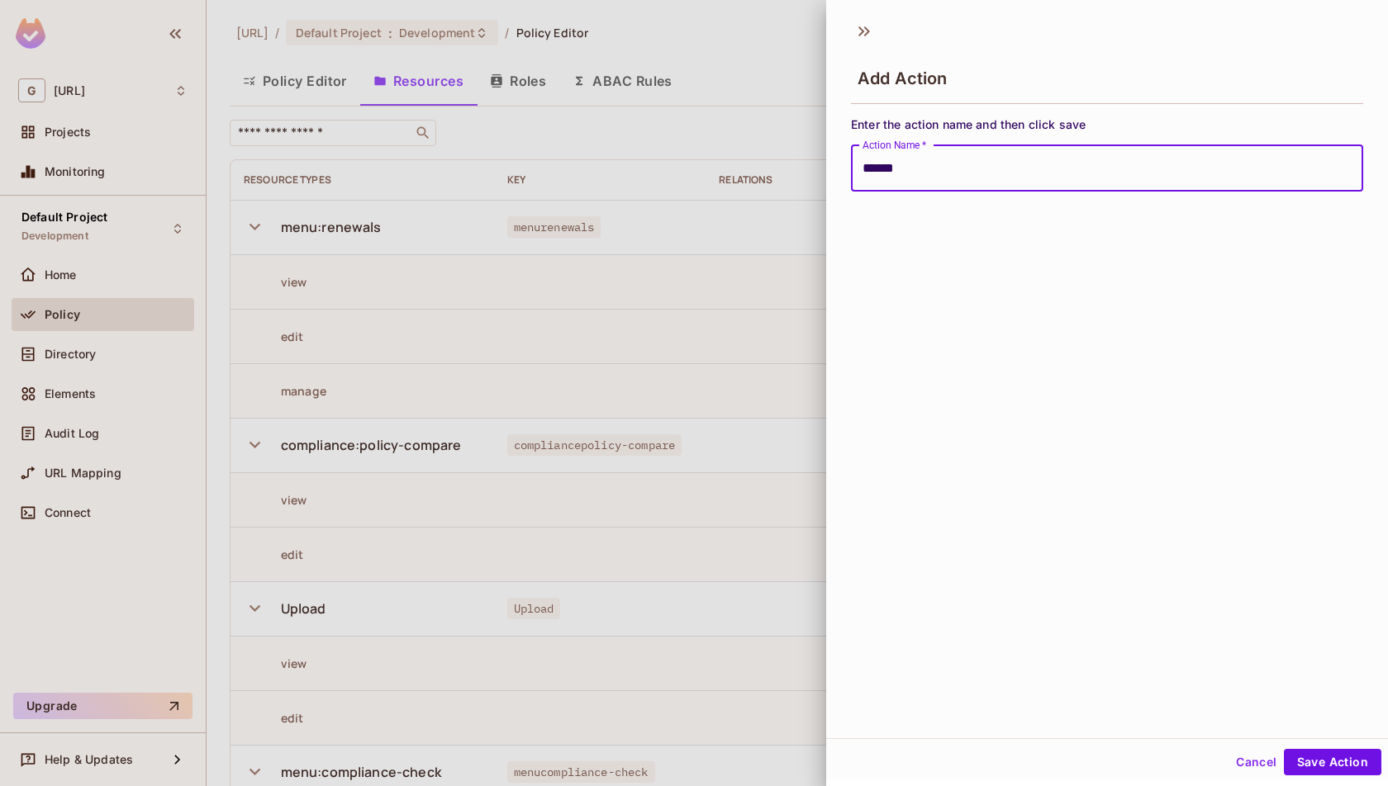
type input "******"
click at [1284, 749] on button "Save Action" at bounding box center [1332, 762] width 97 height 26
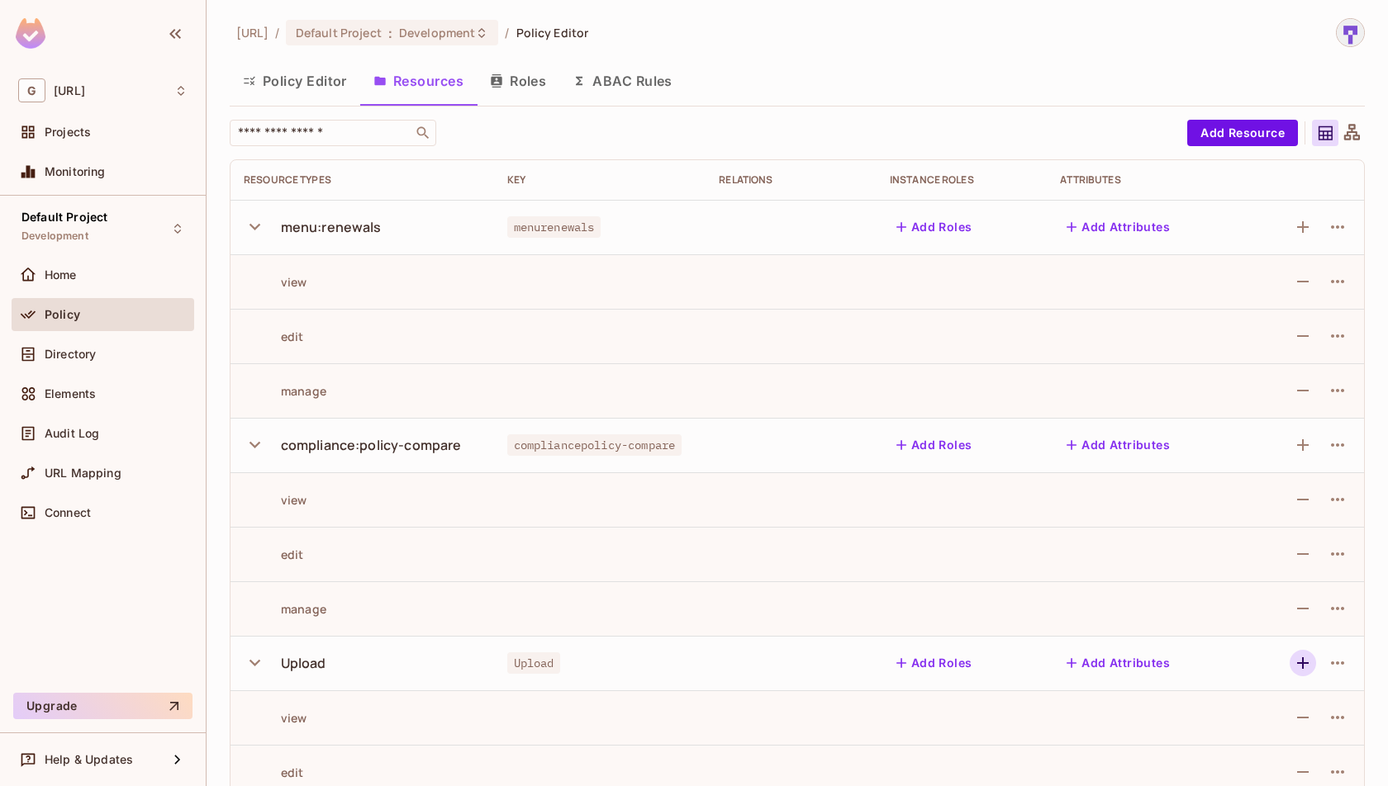
click at [1309, 663] on icon "button" at bounding box center [1303, 663] width 20 height 20
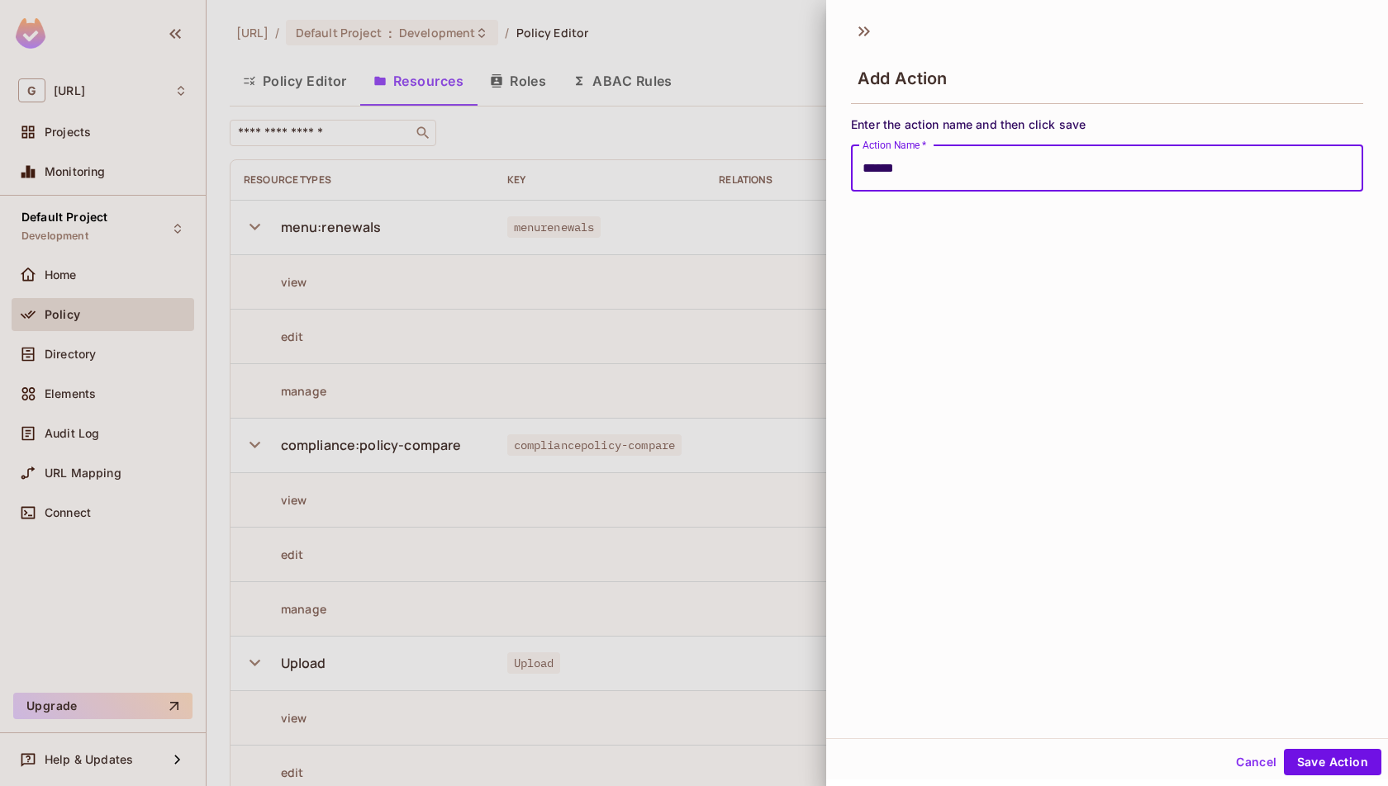
type input "******"
click at [1284, 749] on button "Save Action" at bounding box center [1332, 762] width 97 height 26
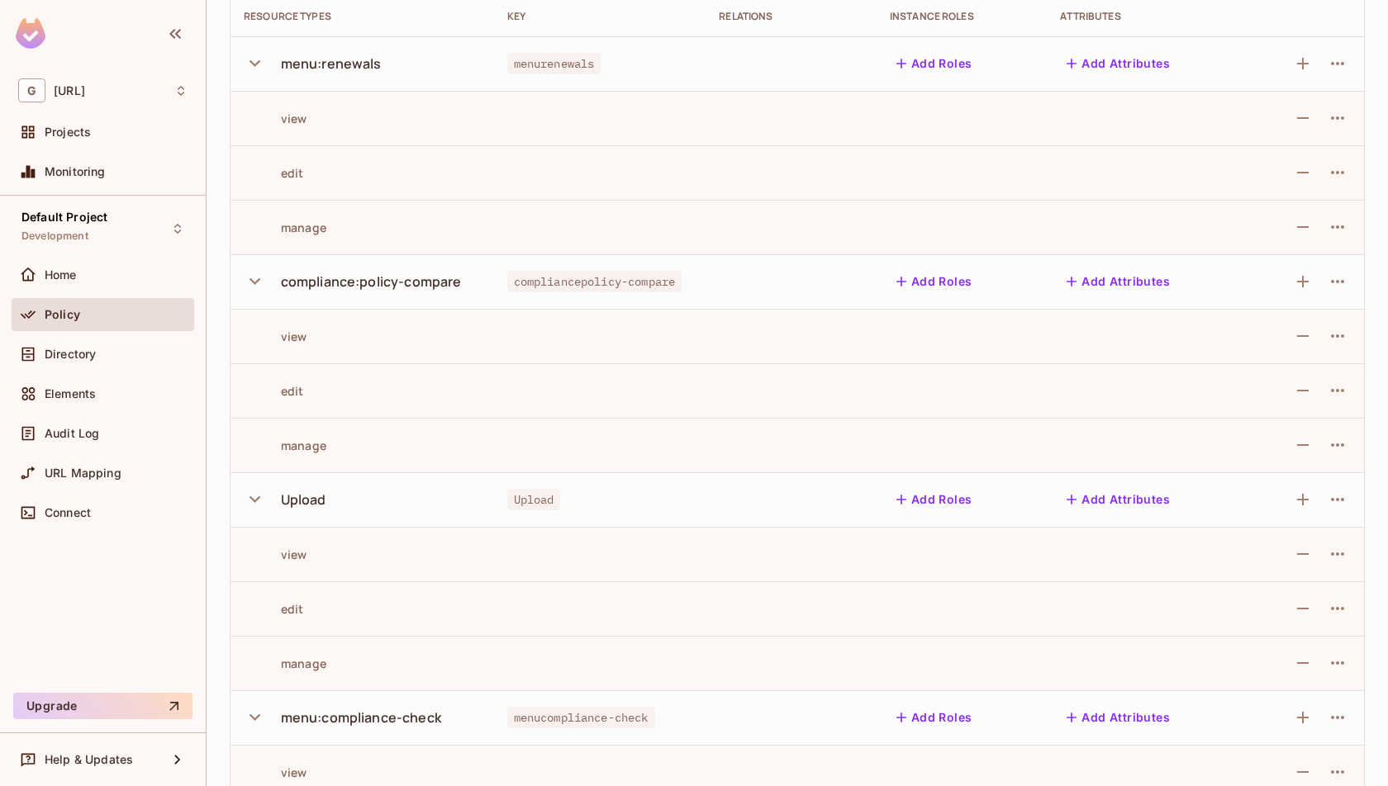
scroll to position [187, 0]
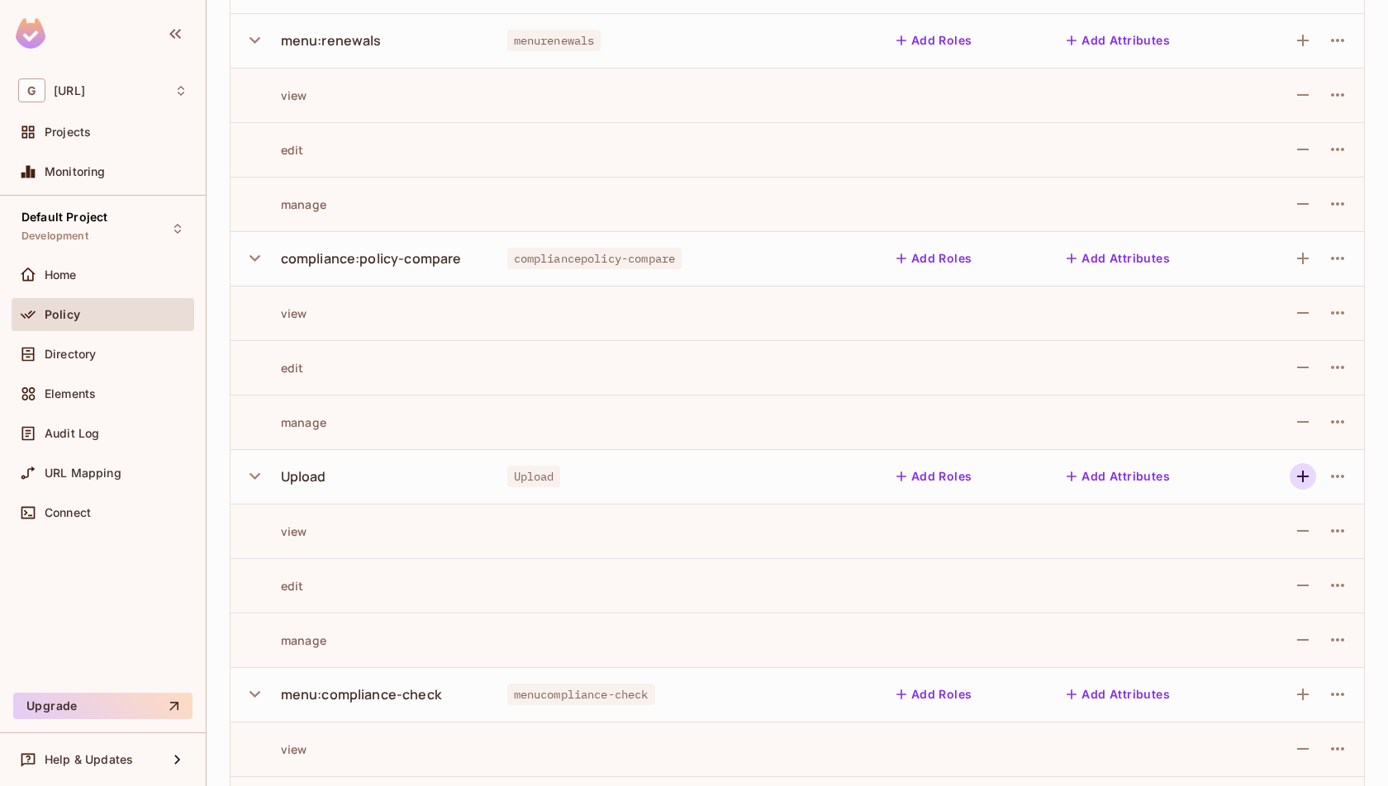
click at [1304, 473] on icon "button" at bounding box center [1303, 477] width 20 height 20
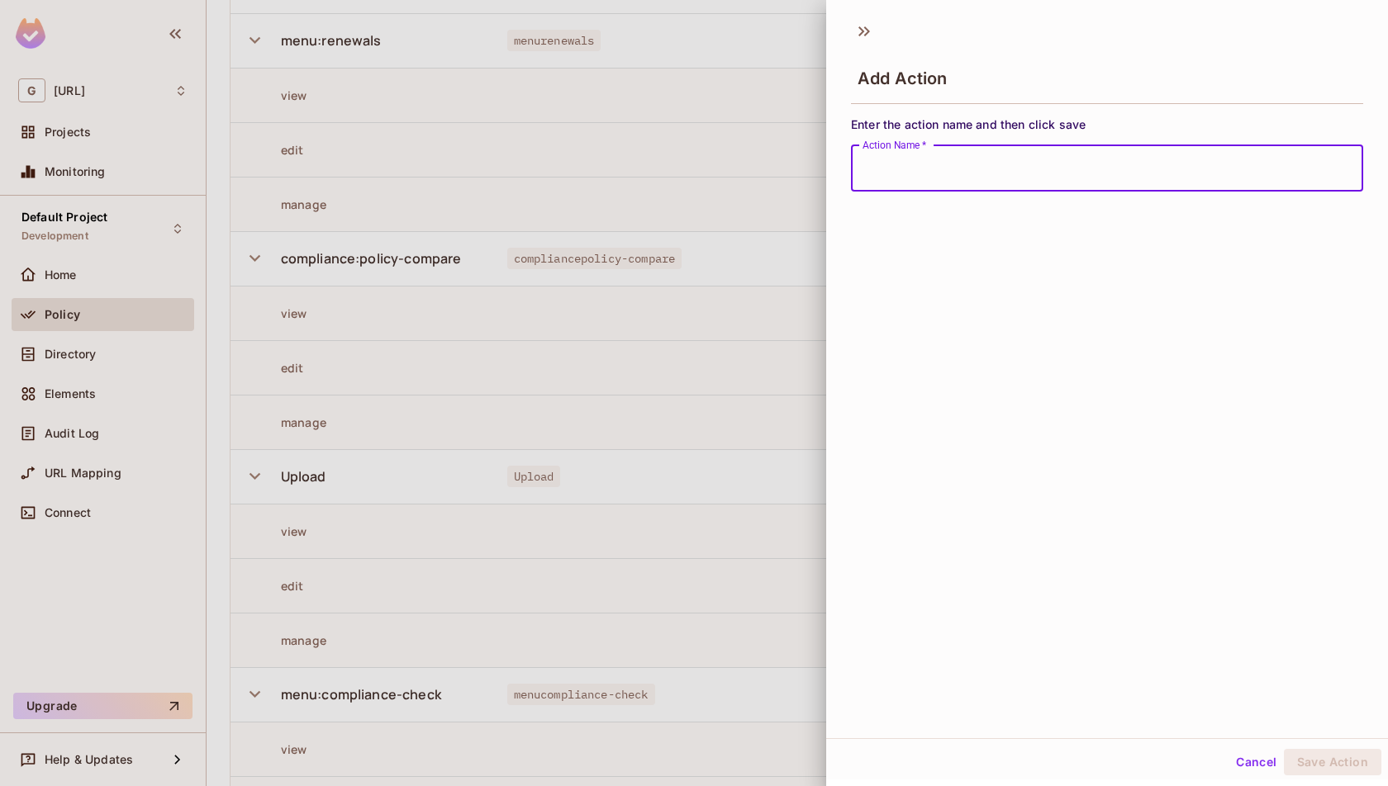
click at [1273, 182] on input "Action Name   *" at bounding box center [1107, 168] width 512 height 46
type input "******"
click at [1312, 758] on button "Save Action" at bounding box center [1332, 762] width 97 height 26
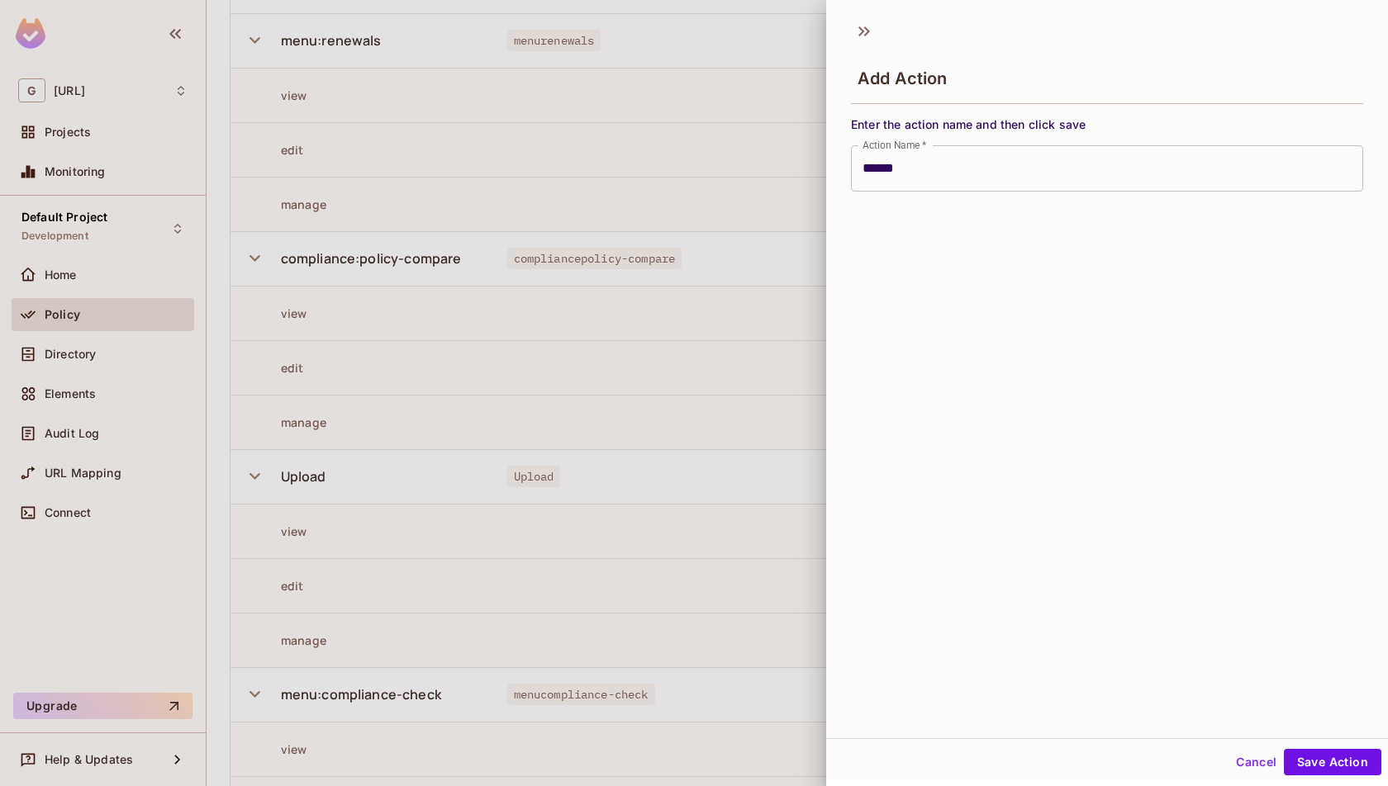
click at [1266, 757] on button "Cancel" at bounding box center [1256, 762] width 54 height 26
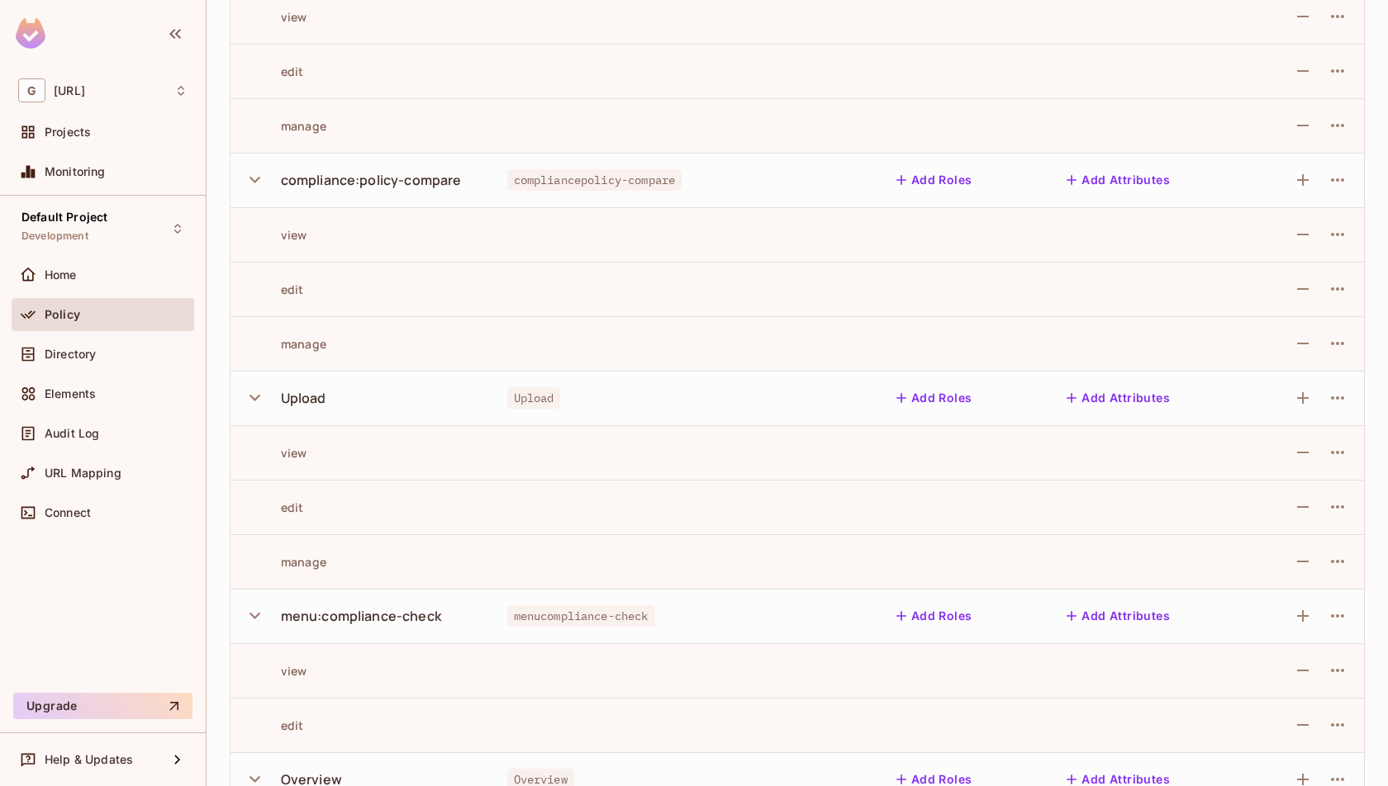
scroll to position [281, 0]
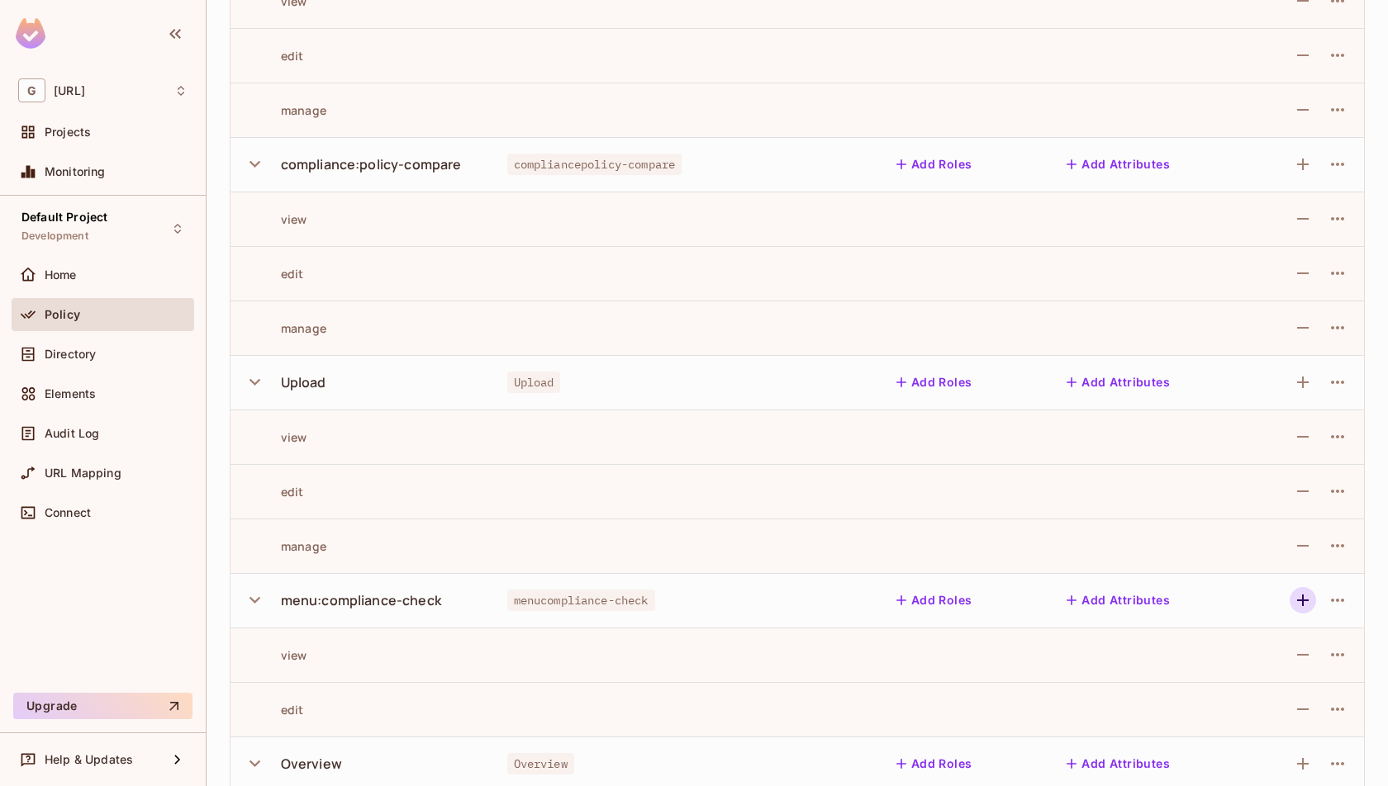
click at [1309, 601] on icon "button" at bounding box center [1303, 601] width 20 height 20
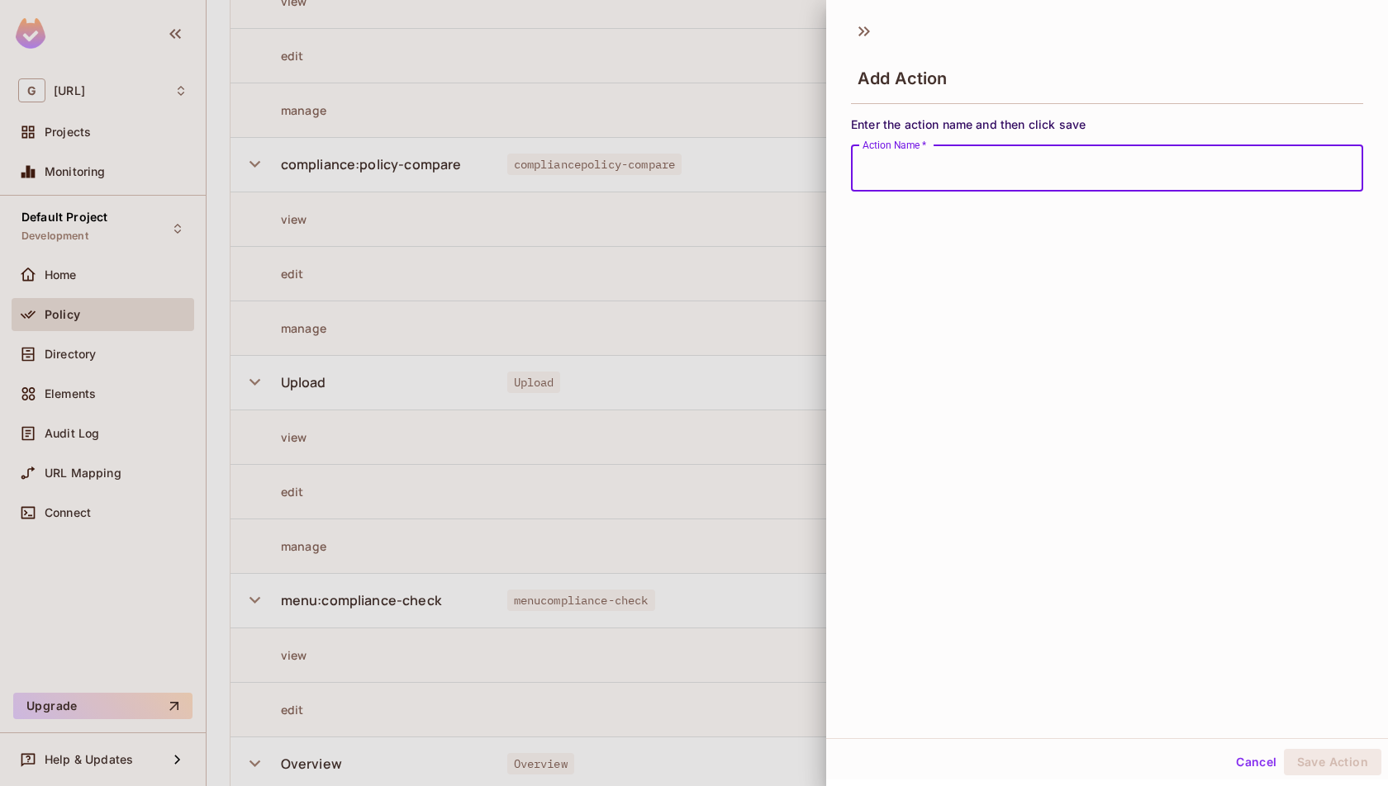
click at [1199, 181] on input "Action Name   *" at bounding box center [1107, 168] width 512 height 46
type input "******"
click at [1323, 753] on button "Save Action" at bounding box center [1332, 762] width 97 height 26
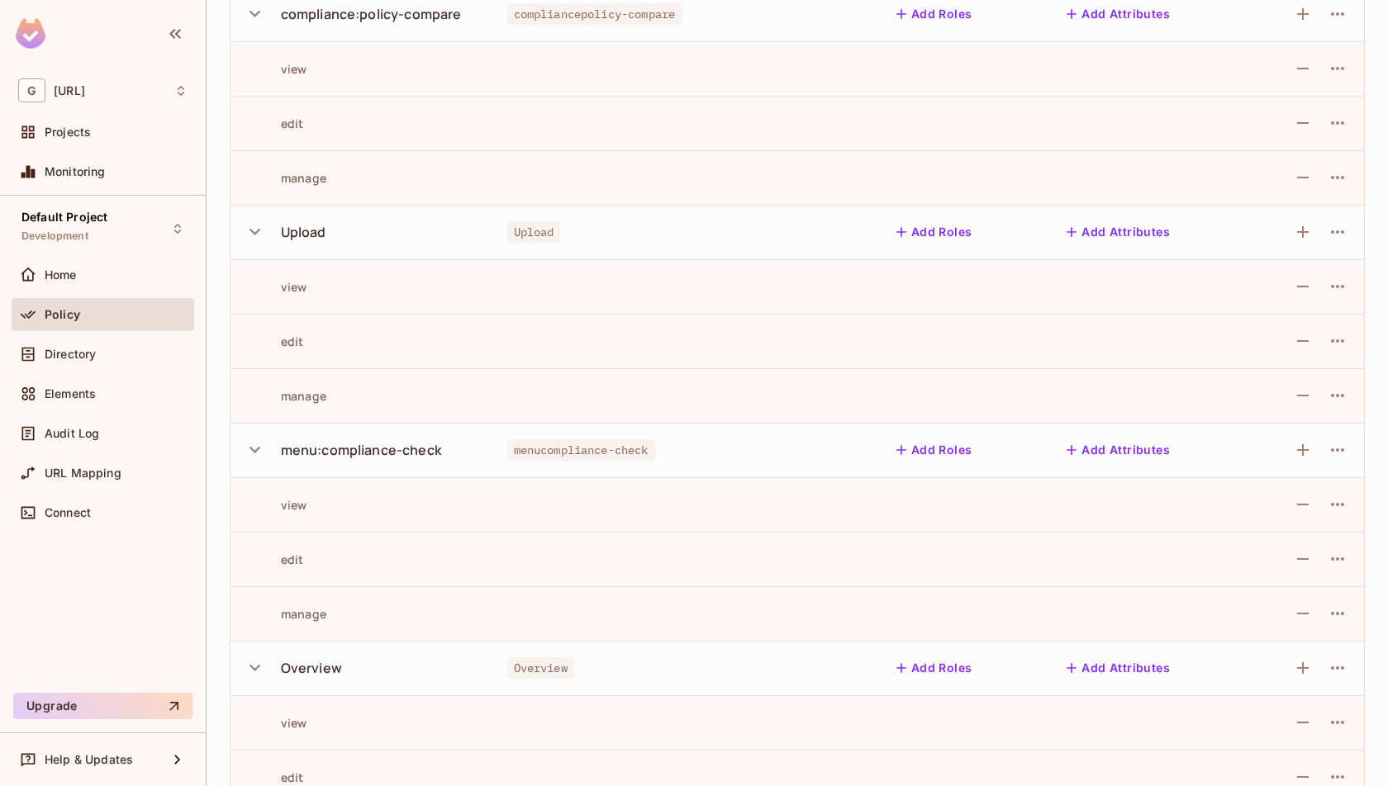
scroll to position [440, 0]
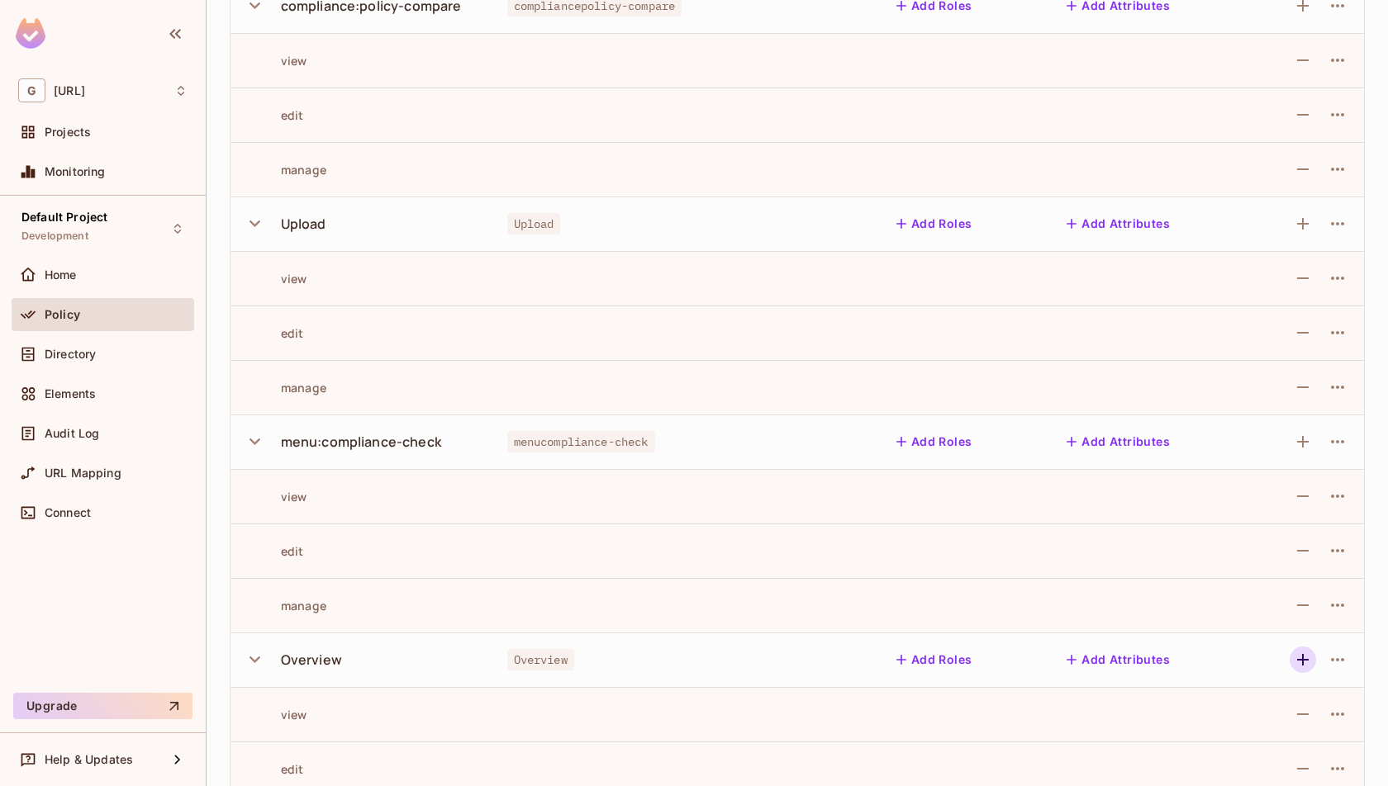
click at [1301, 670] on button "button" at bounding box center [1303, 660] width 26 height 26
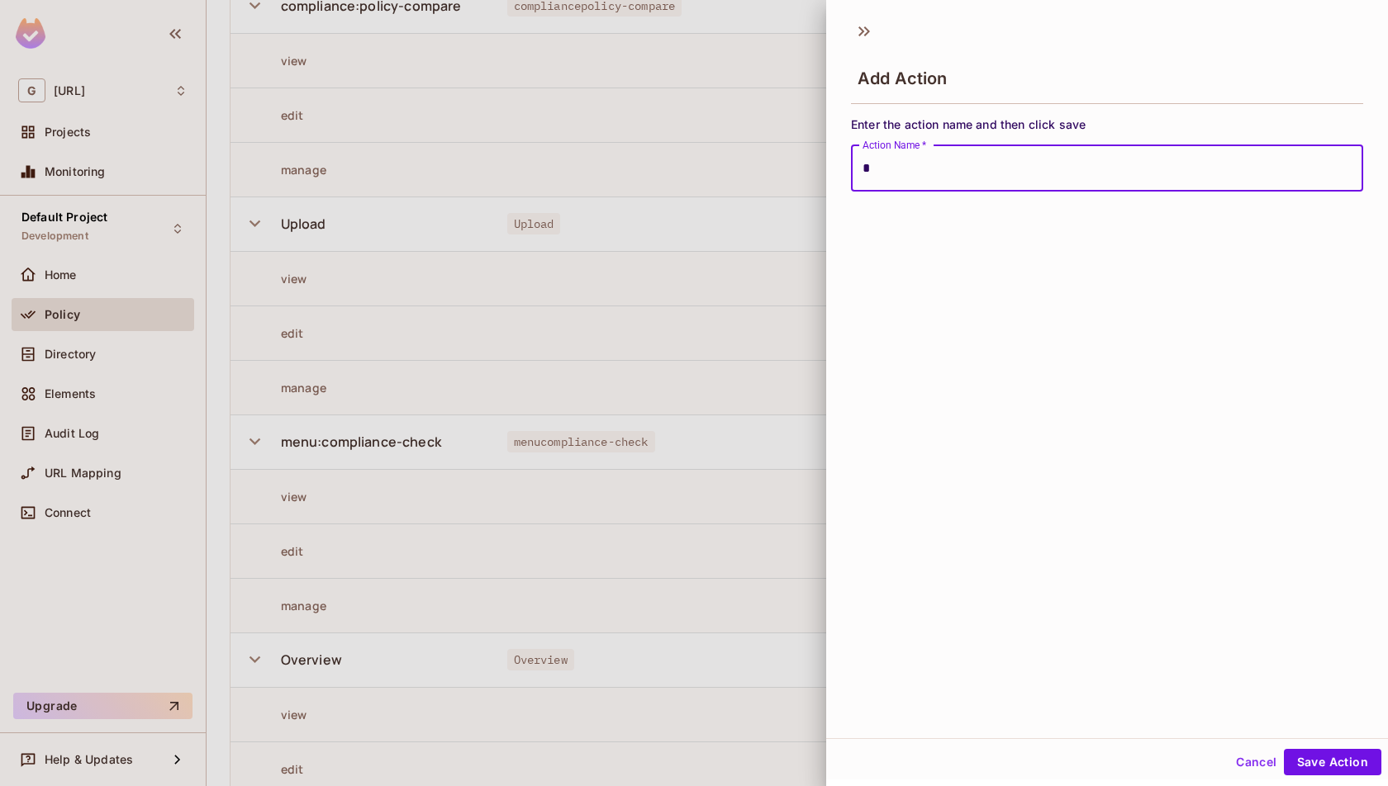
type input "******"
click at [1329, 761] on button "Save Action" at bounding box center [1332, 762] width 97 height 26
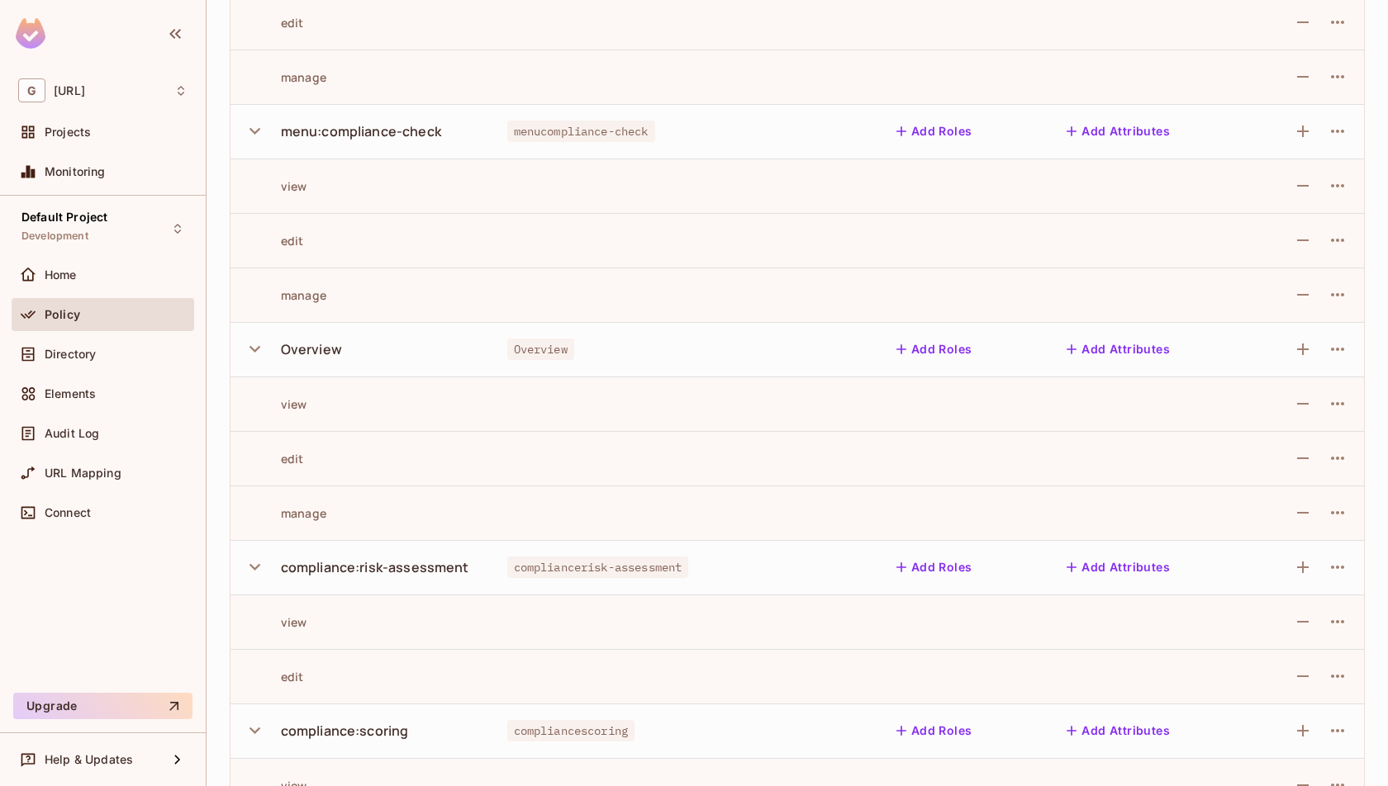
scroll to position [786, 0]
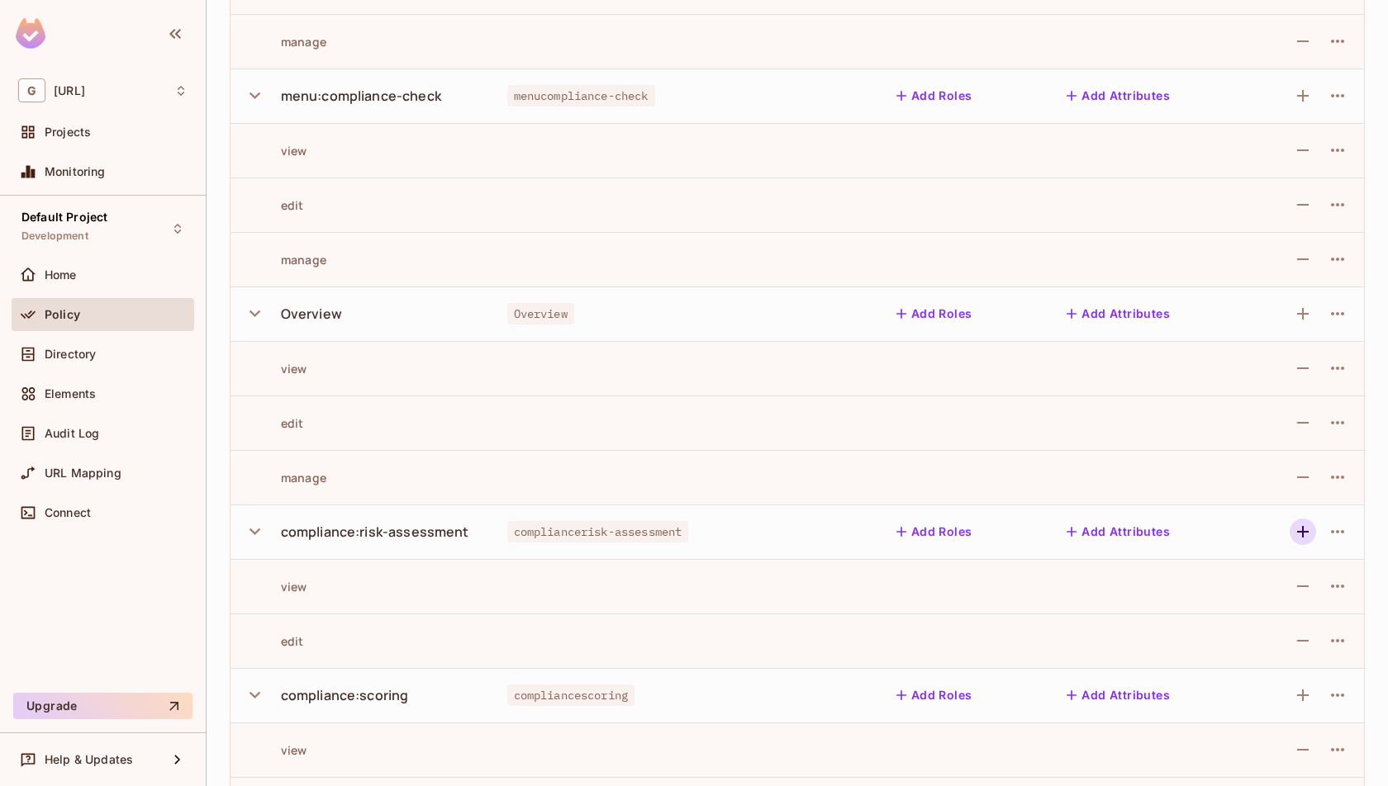
click at [1304, 541] on button "button" at bounding box center [1303, 532] width 26 height 26
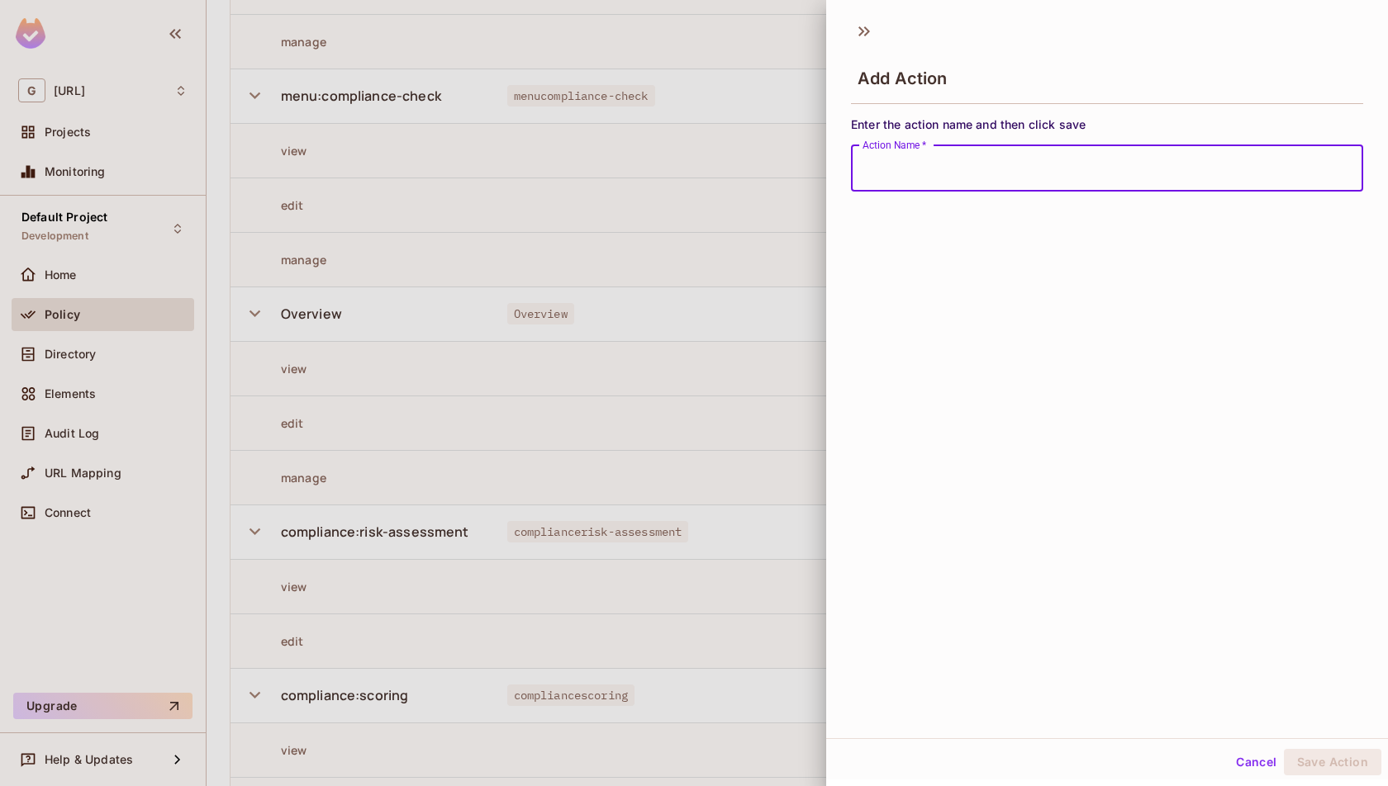
click at [1183, 162] on input "Action Name   *" at bounding box center [1107, 168] width 512 height 46
click at [1010, 181] on input "****" at bounding box center [1107, 168] width 512 height 46
type input "*"
type input "******"
click at [1300, 763] on button "Save Action" at bounding box center [1332, 762] width 97 height 26
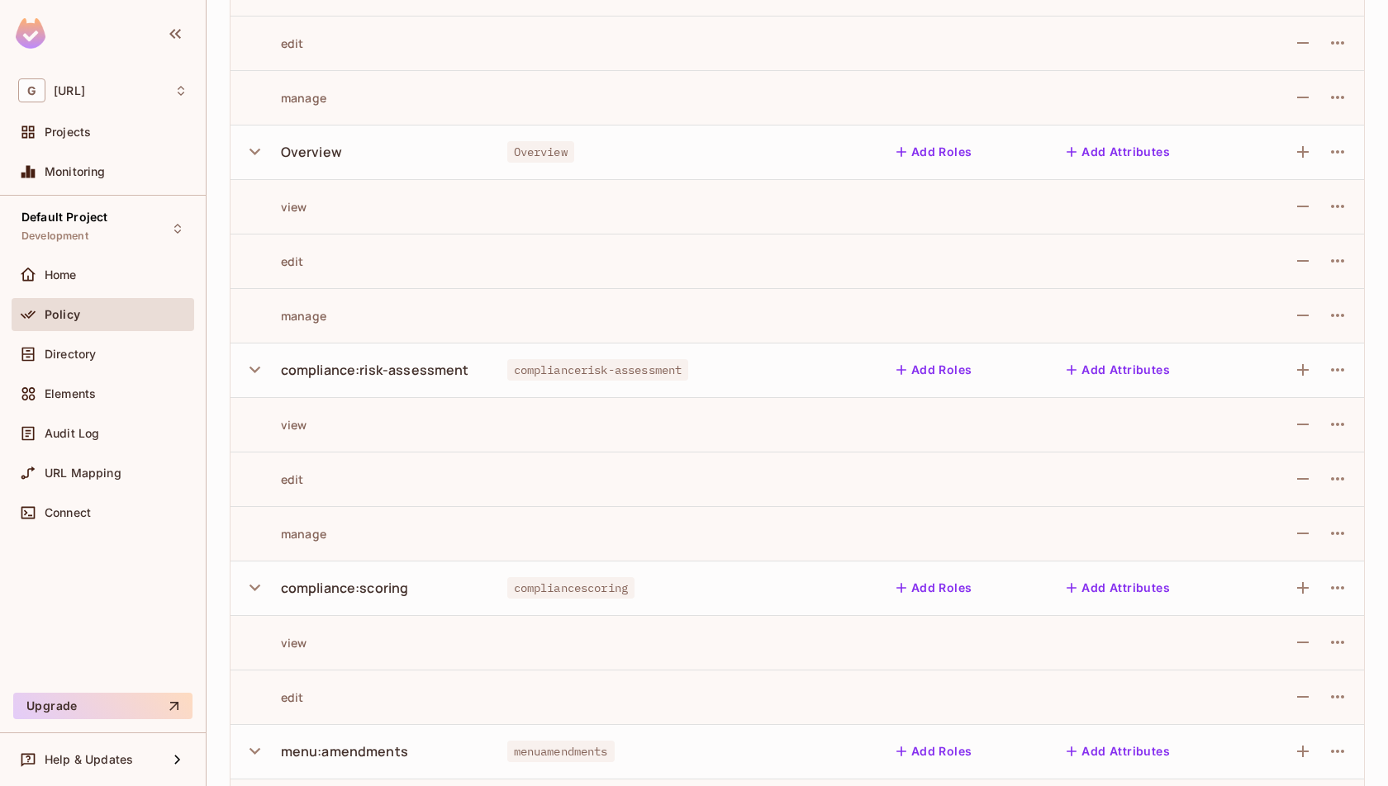
scroll to position [1062, 0]
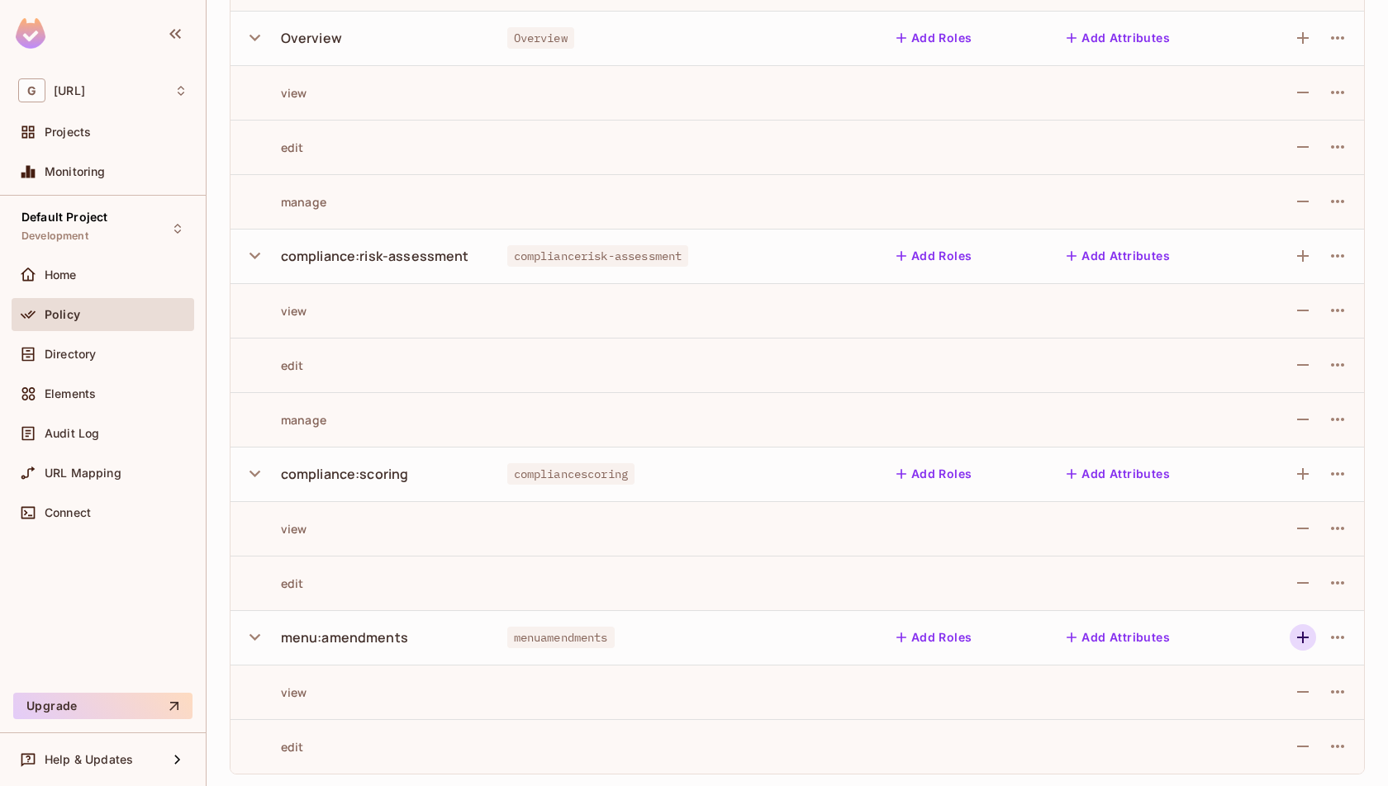
click at [1307, 630] on icon "button" at bounding box center [1303, 638] width 20 height 20
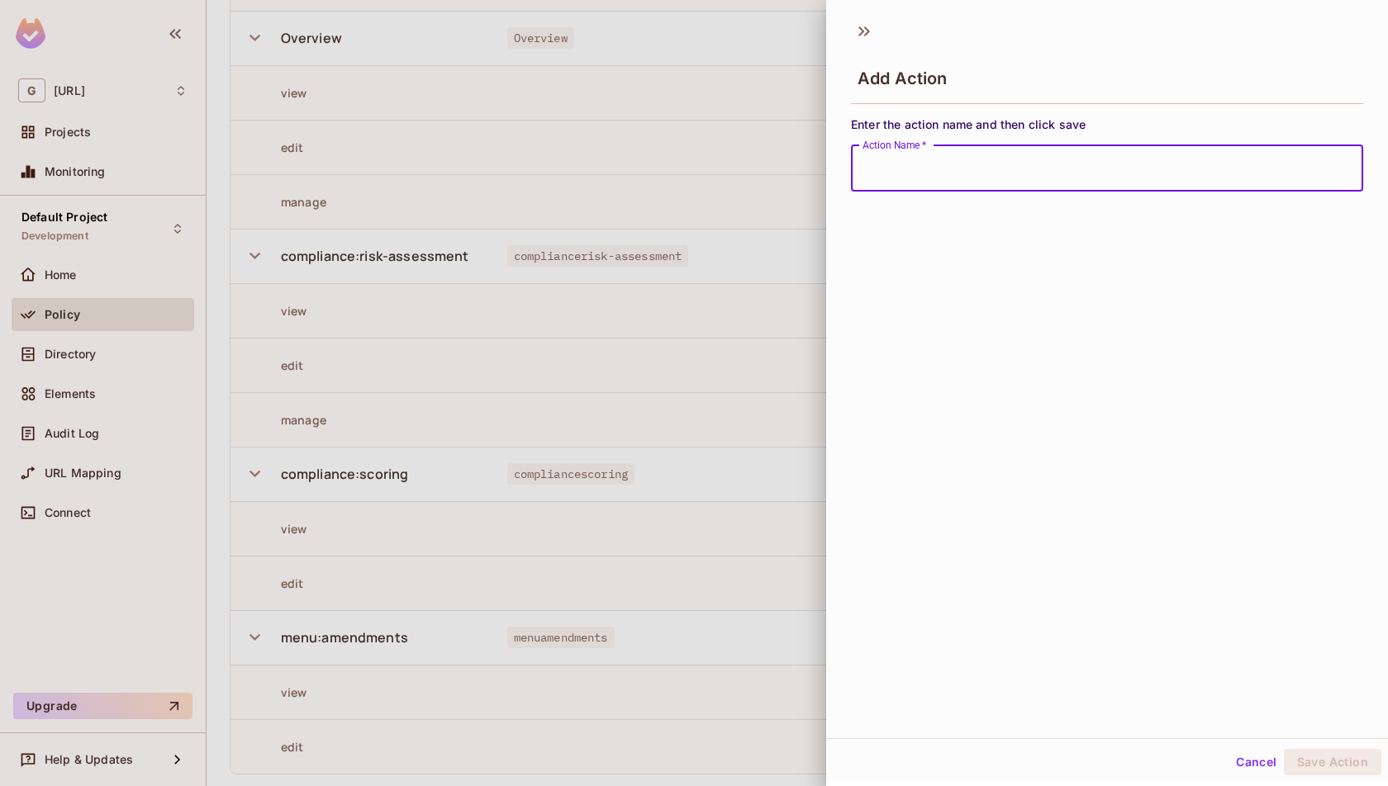
click at [1287, 178] on input "Action Name   *" at bounding box center [1107, 168] width 512 height 46
type input "******"
click at [1335, 763] on button "Save Action" at bounding box center [1332, 762] width 97 height 26
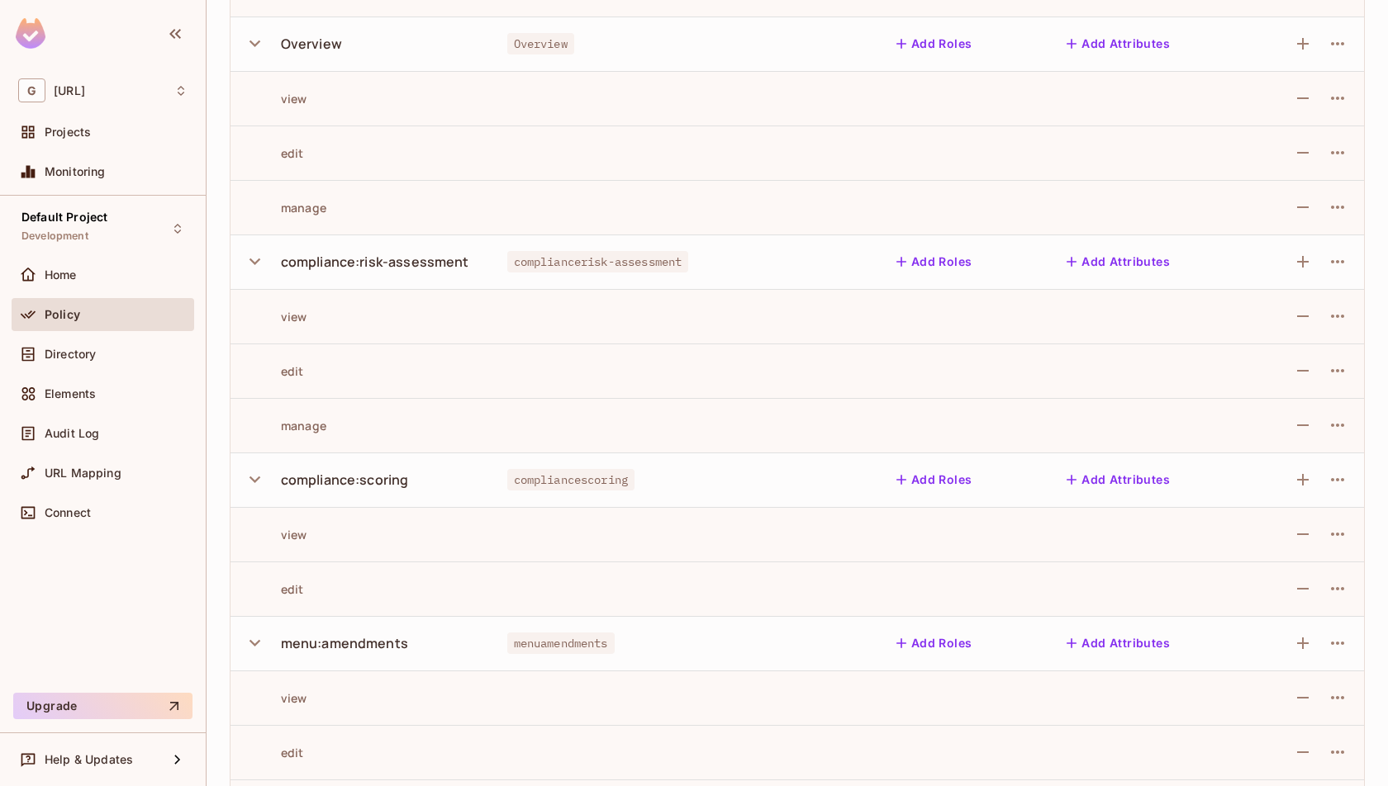
scroll to position [1116, 0]
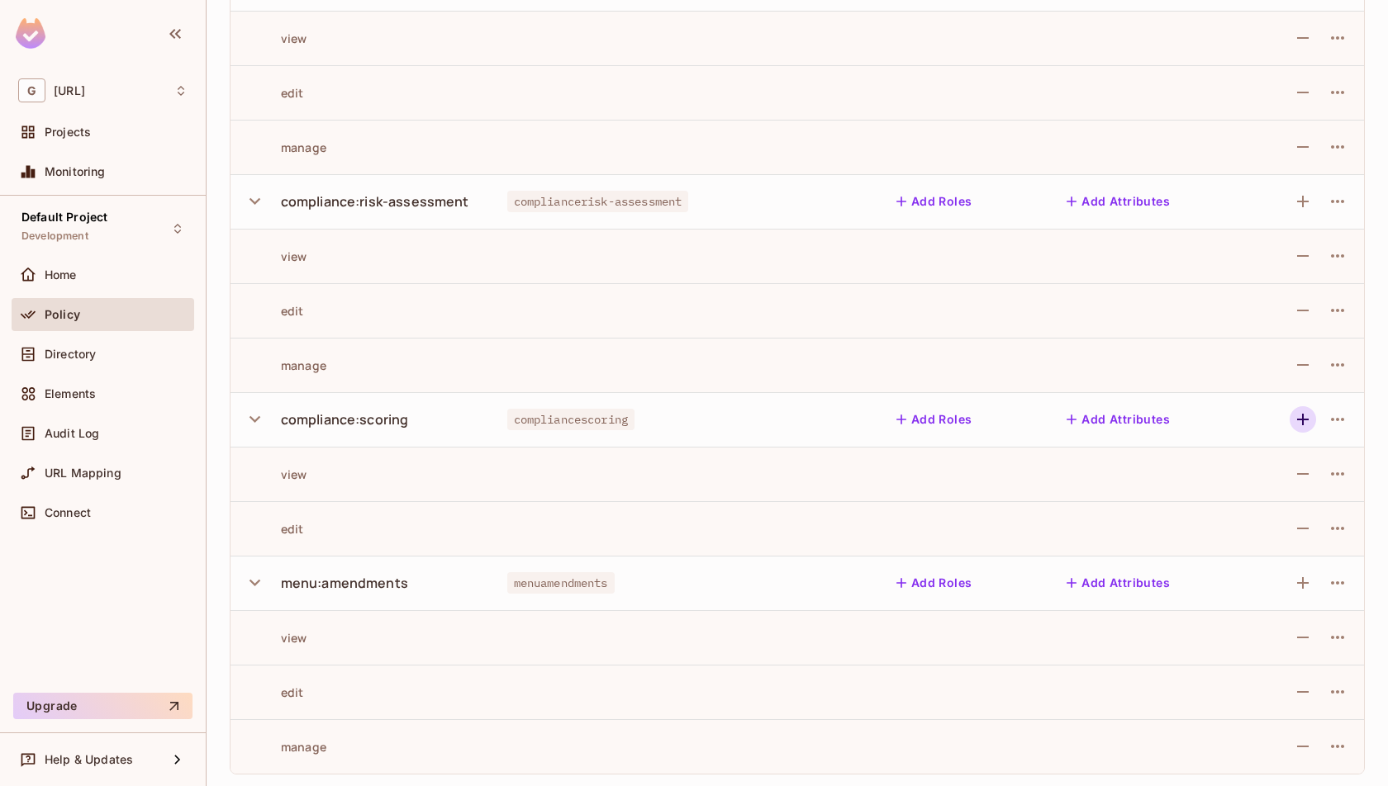
click at [1297, 422] on icon "button" at bounding box center [1303, 420] width 20 height 20
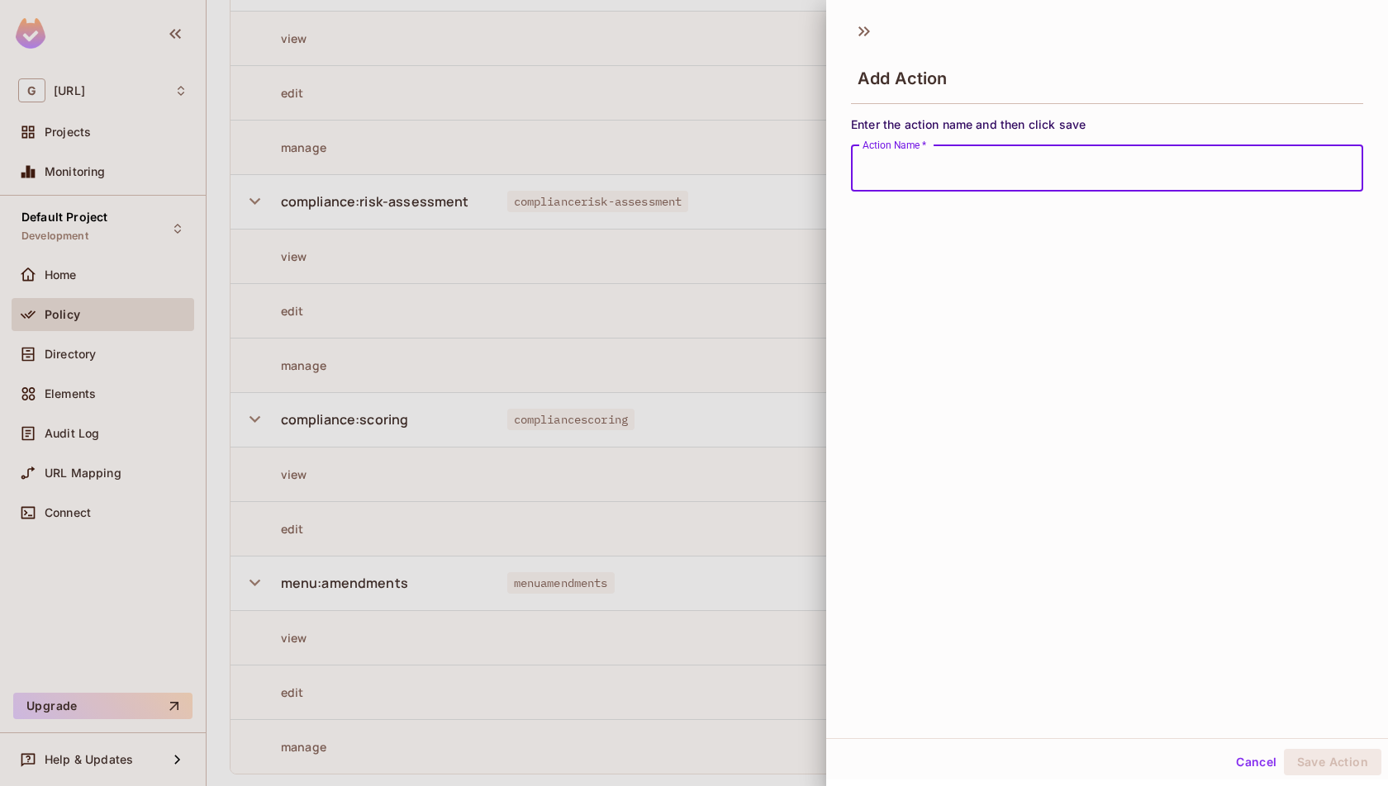
click at [1292, 175] on input "Action Name   *" at bounding box center [1107, 168] width 512 height 46
type input "******"
click at [1320, 767] on button "Save Action" at bounding box center [1332, 762] width 97 height 26
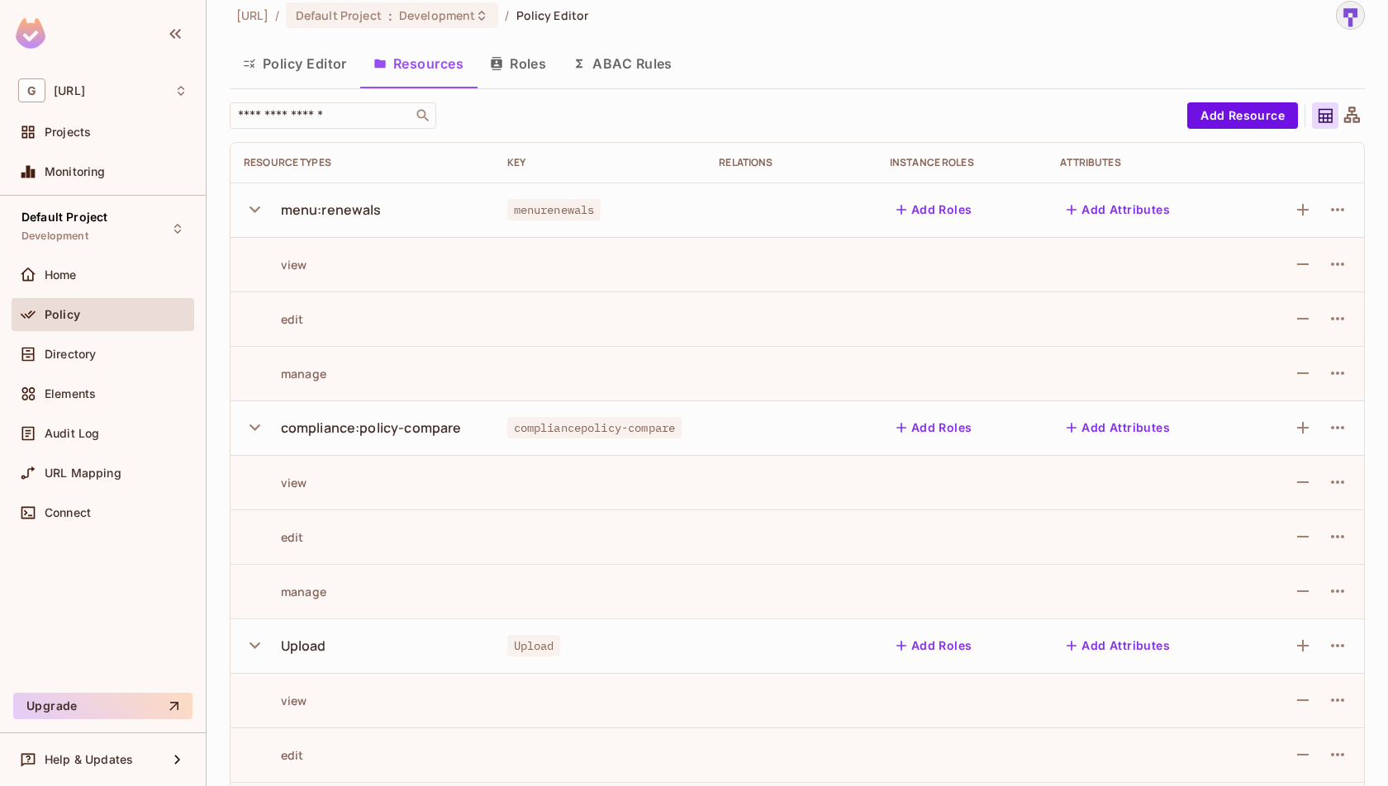
scroll to position [0, 0]
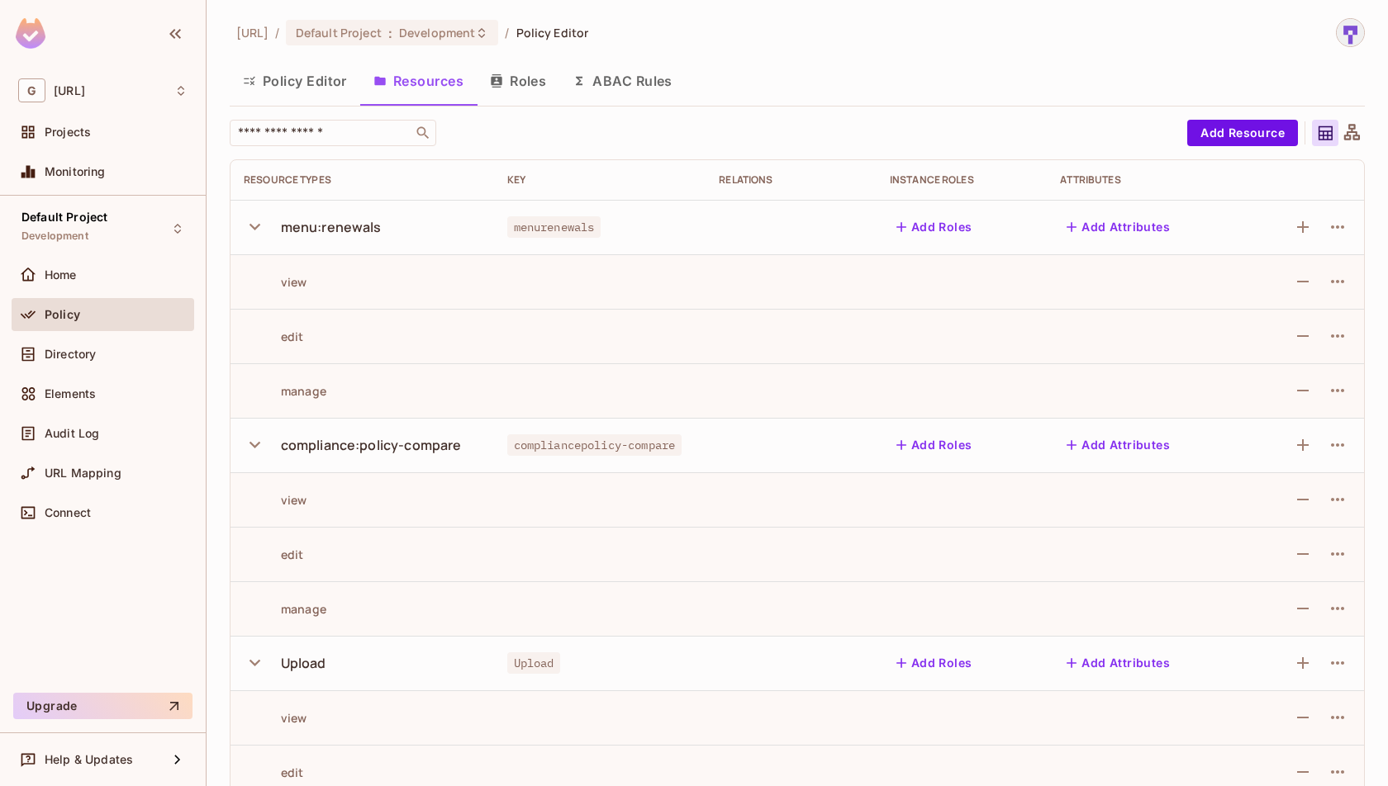
click at [294, 83] on button "Policy Editor" at bounding box center [295, 80] width 131 height 41
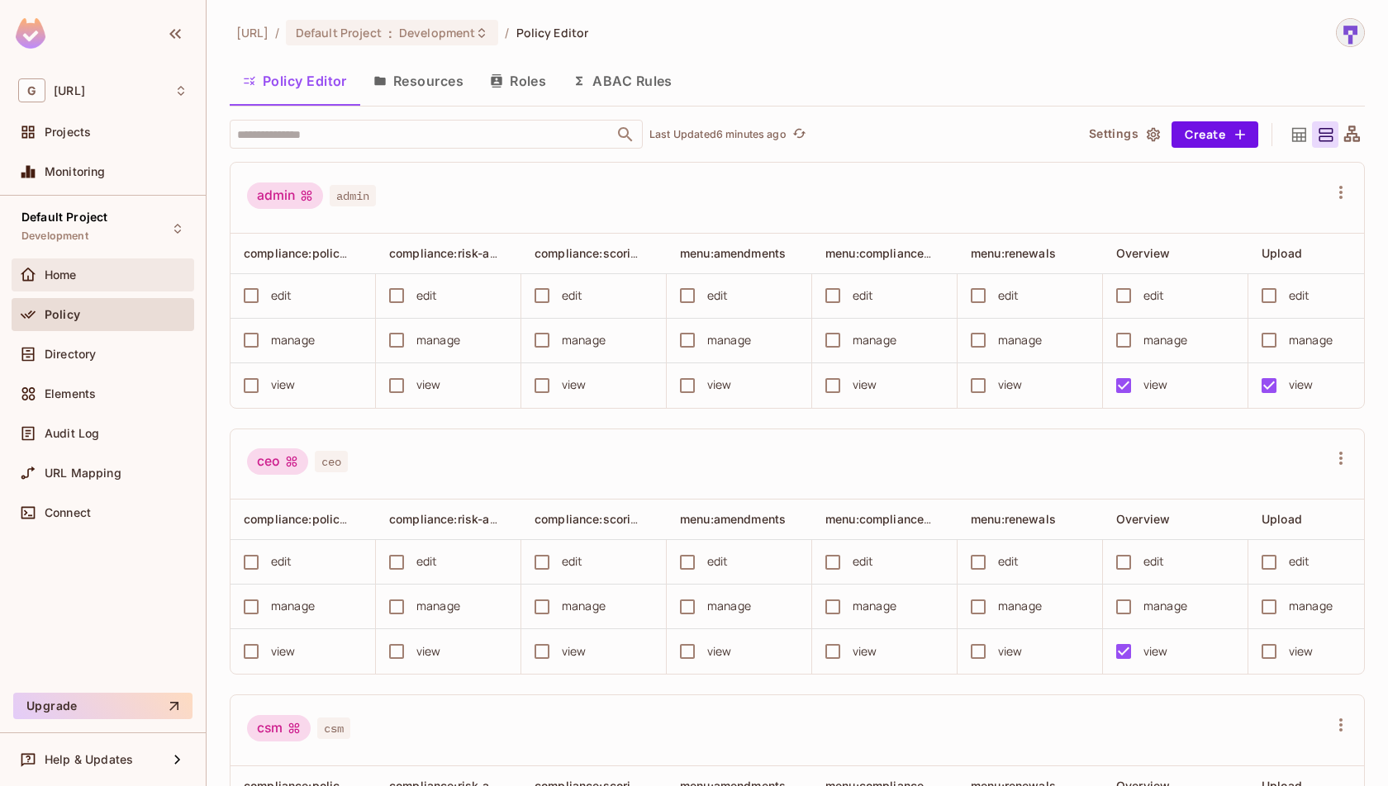
click at [55, 282] on div "Home" at bounding box center [102, 275] width 169 height 20
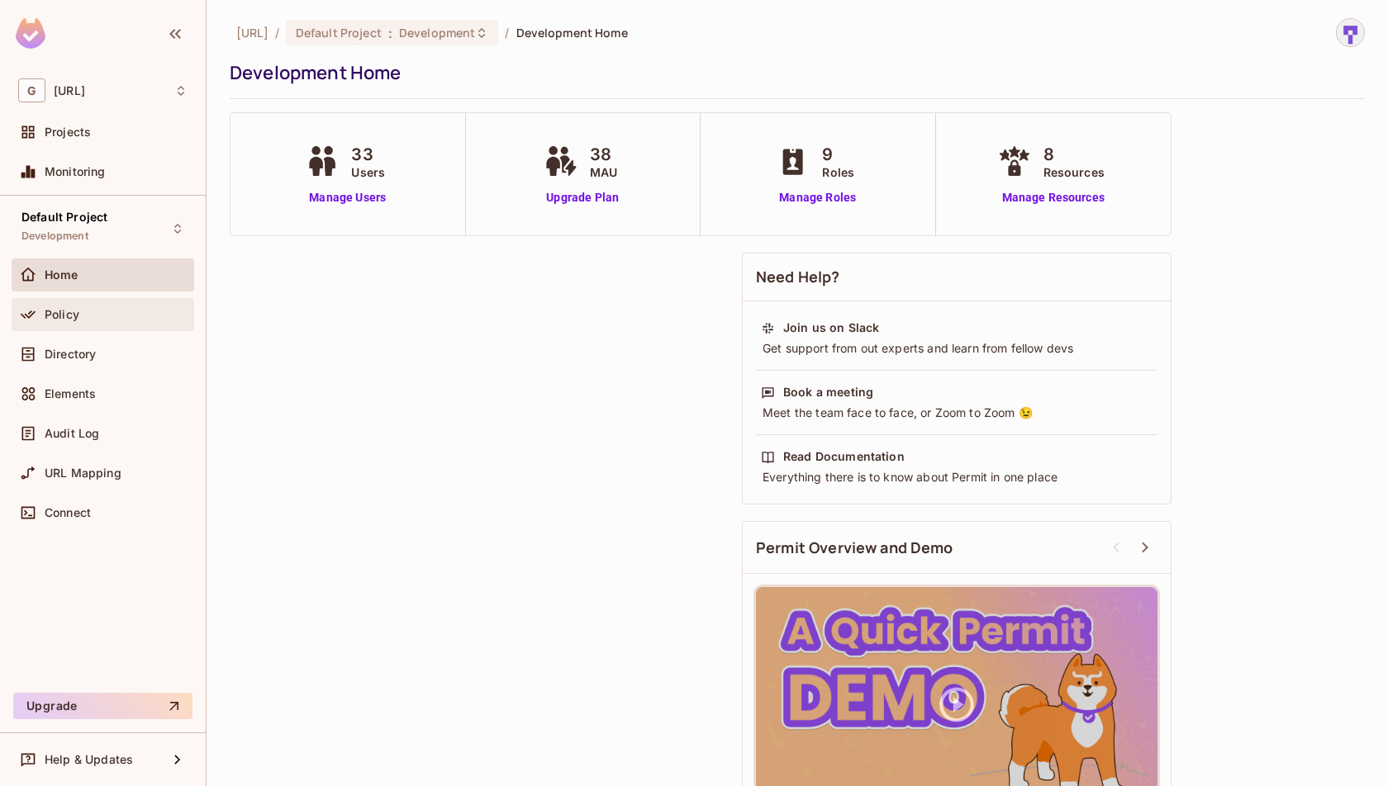
click at [104, 312] on div "Policy" at bounding box center [116, 314] width 143 height 13
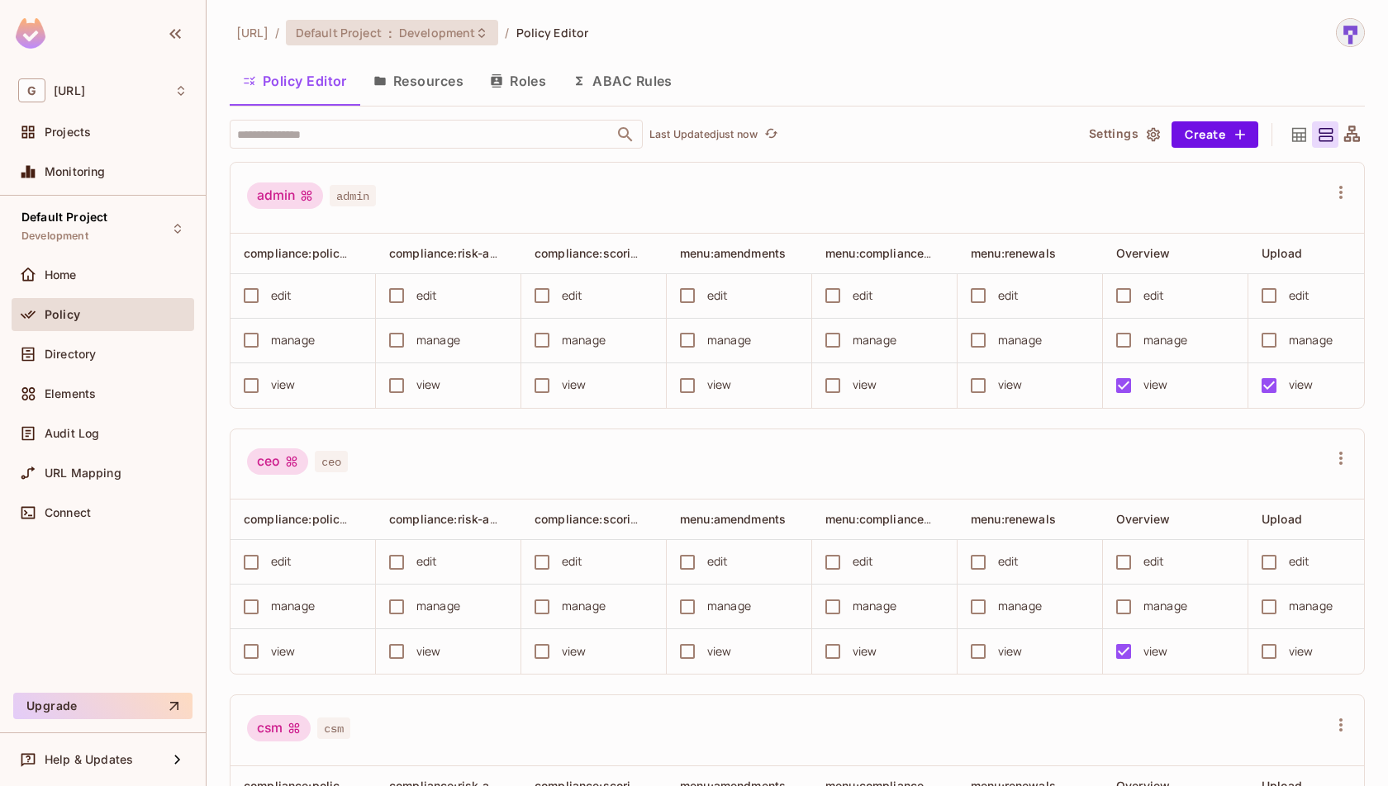
click at [448, 40] on span "Development" at bounding box center [437, 33] width 76 height 16
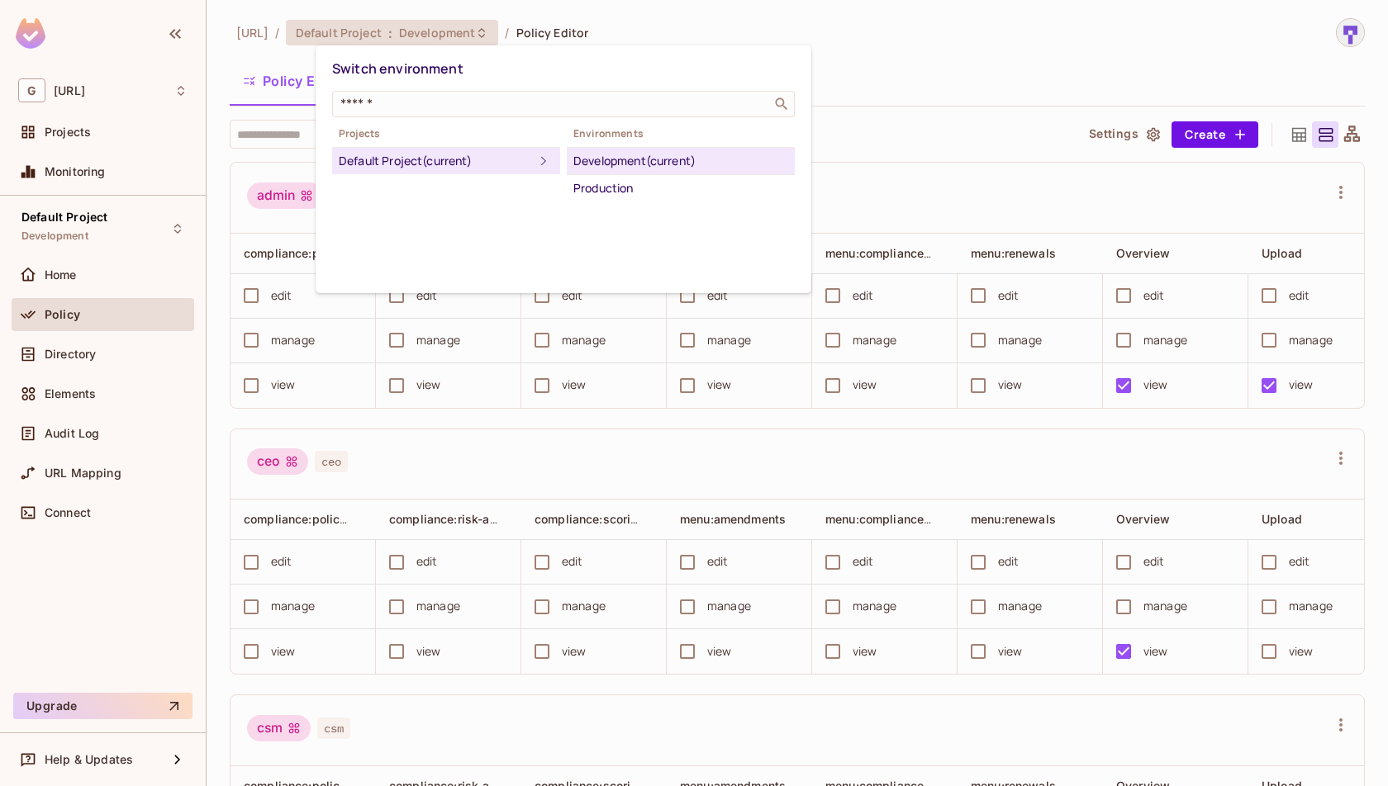
click at [448, 40] on div at bounding box center [694, 393] width 1388 height 786
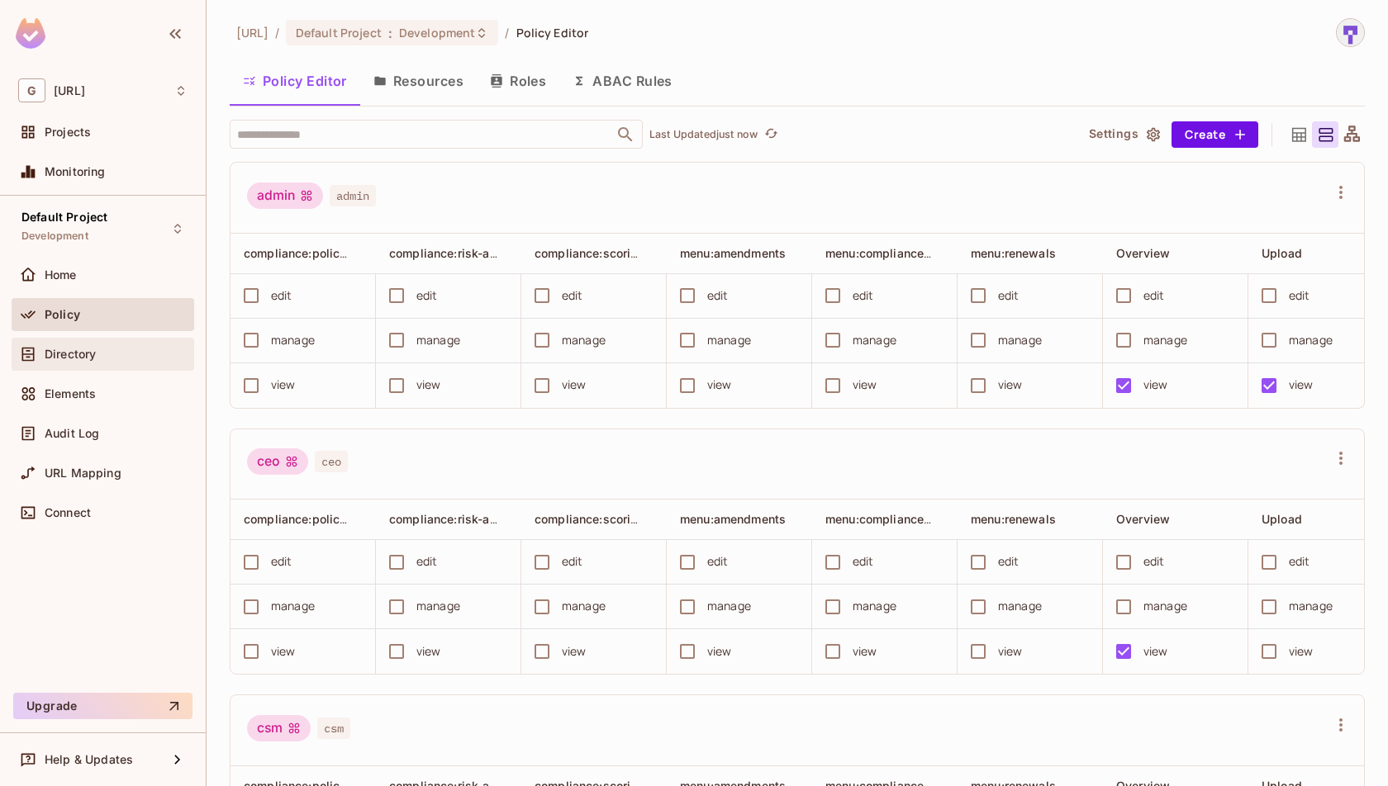
click at [90, 350] on span "Directory" at bounding box center [70, 354] width 51 height 13
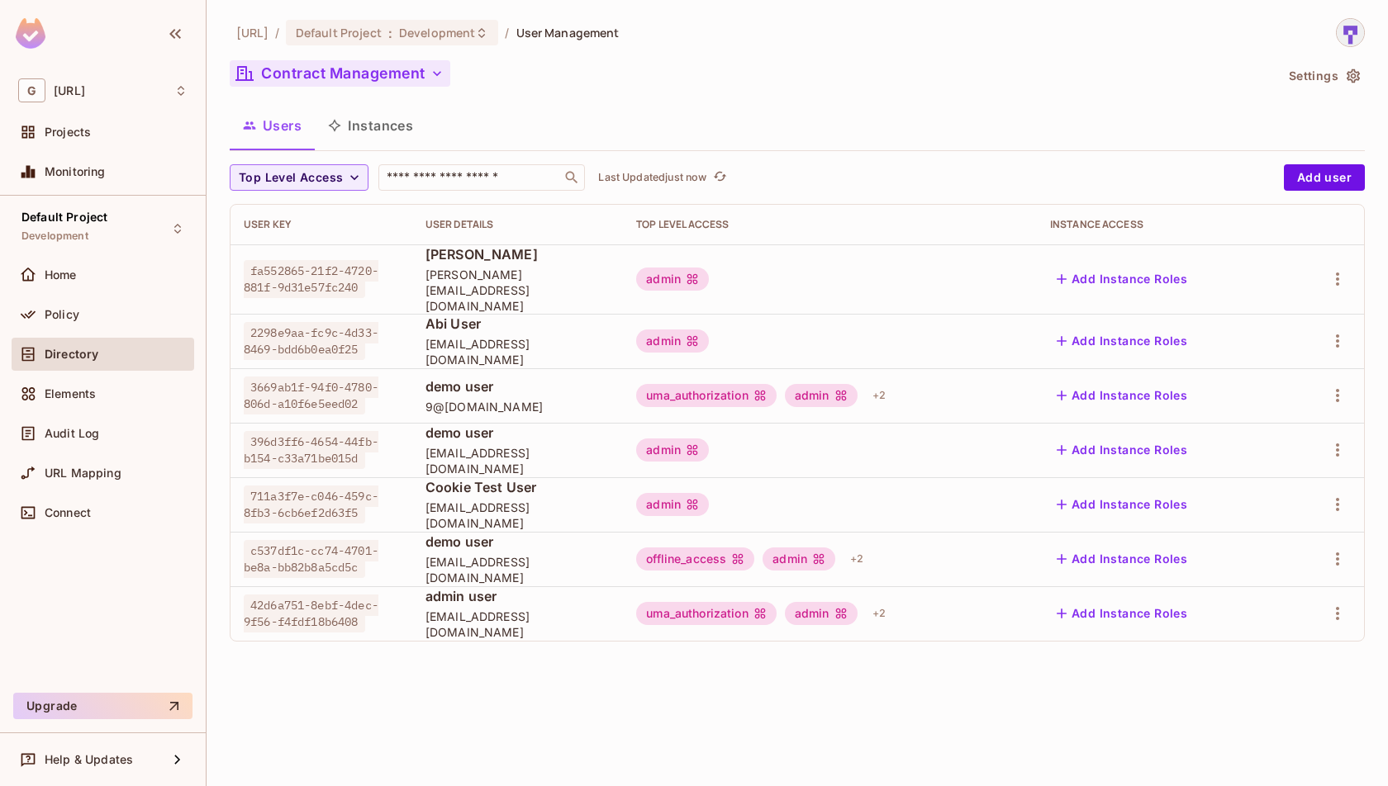
click at [374, 64] on button "Contract Management" at bounding box center [340, 73] width 221 height 26
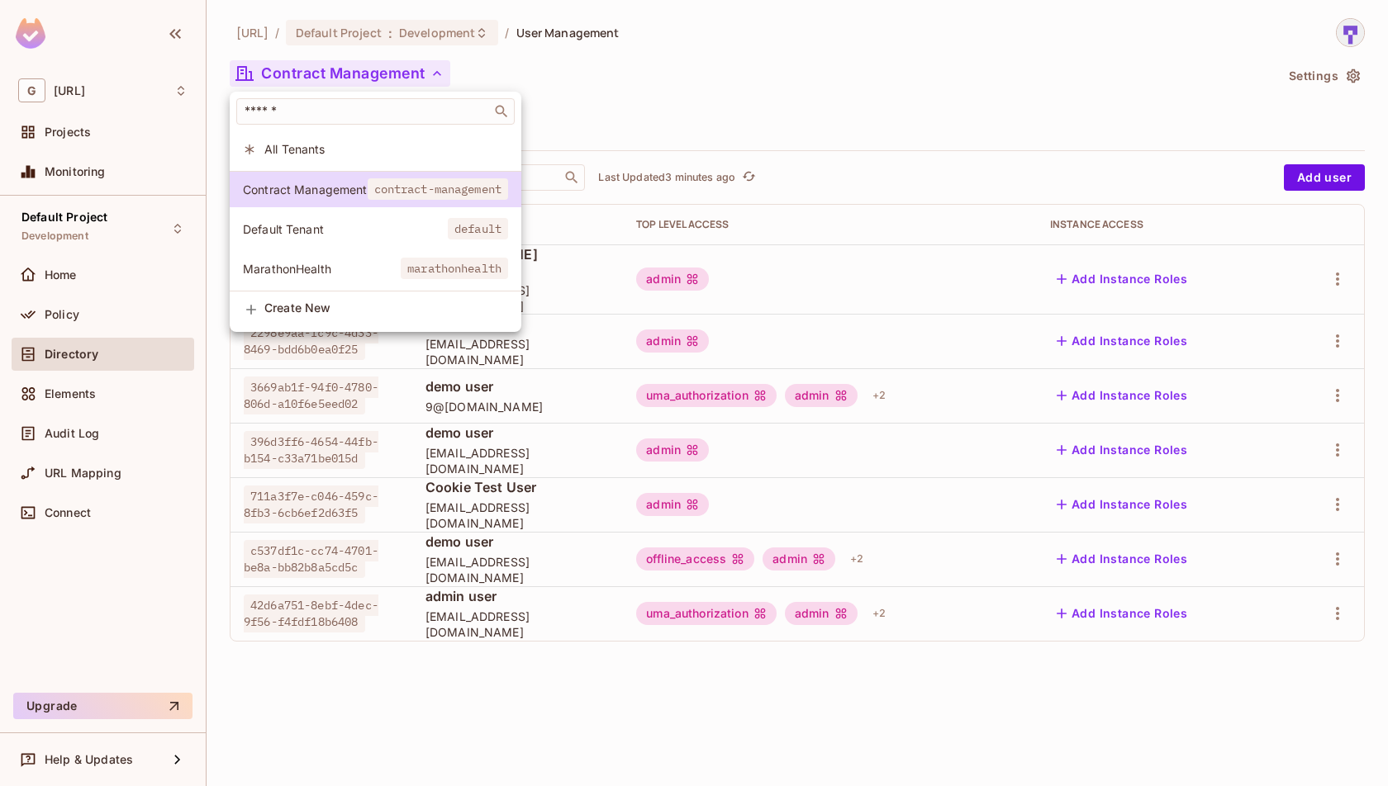
click at [1029, 128] on div at bounding box center [694, 393] width 1388 height 786
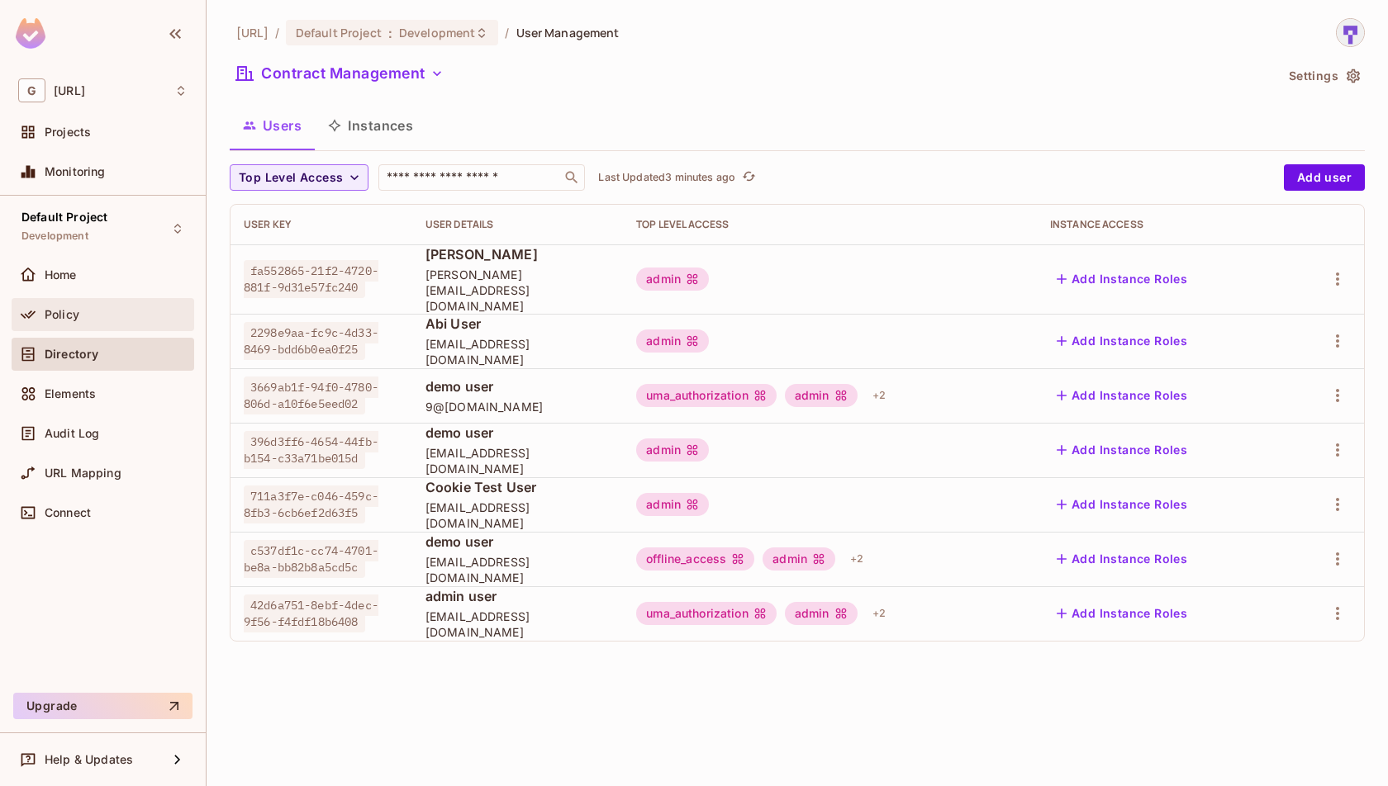
click at [135, 316] on div "Policy" at bounding box center [116, 314] width 143 height 13
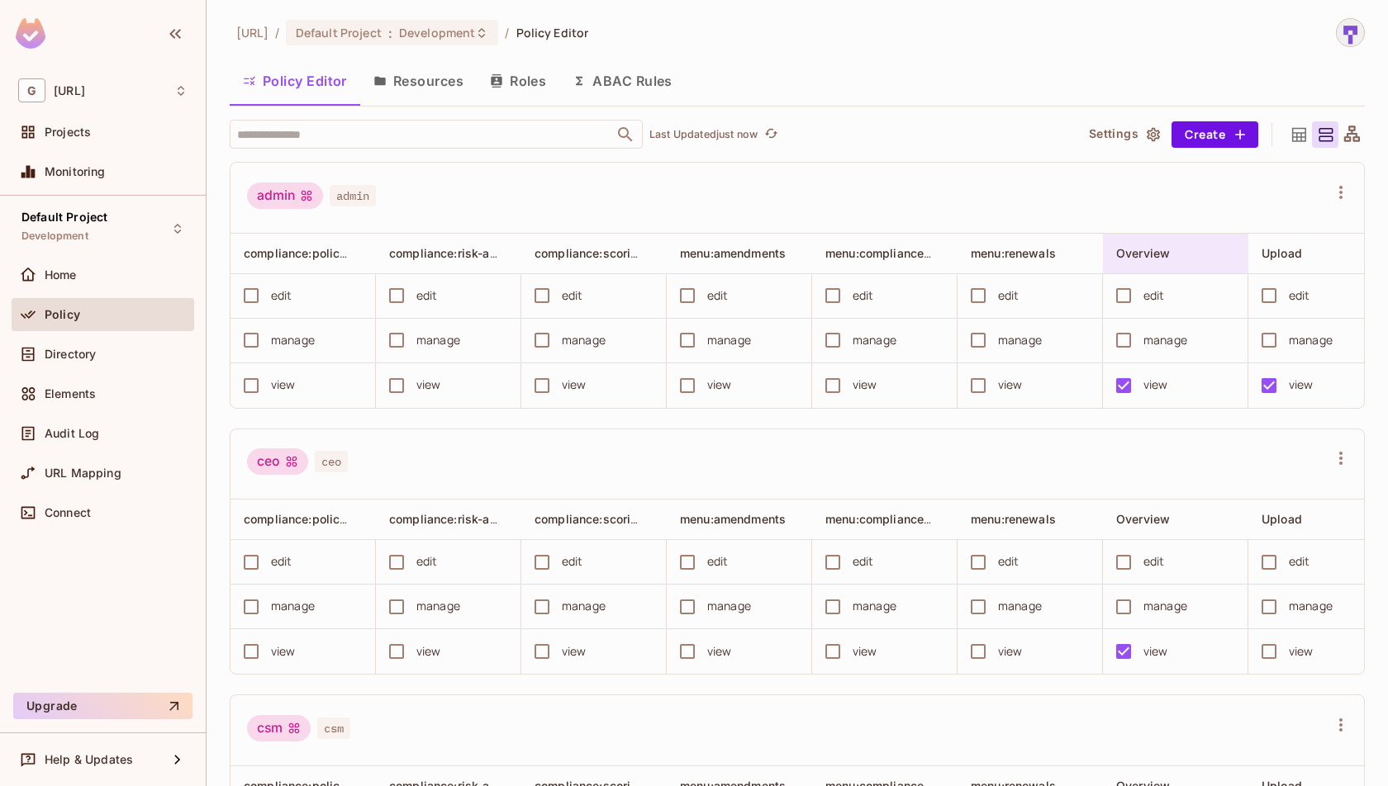
scroll to position [0, 174]
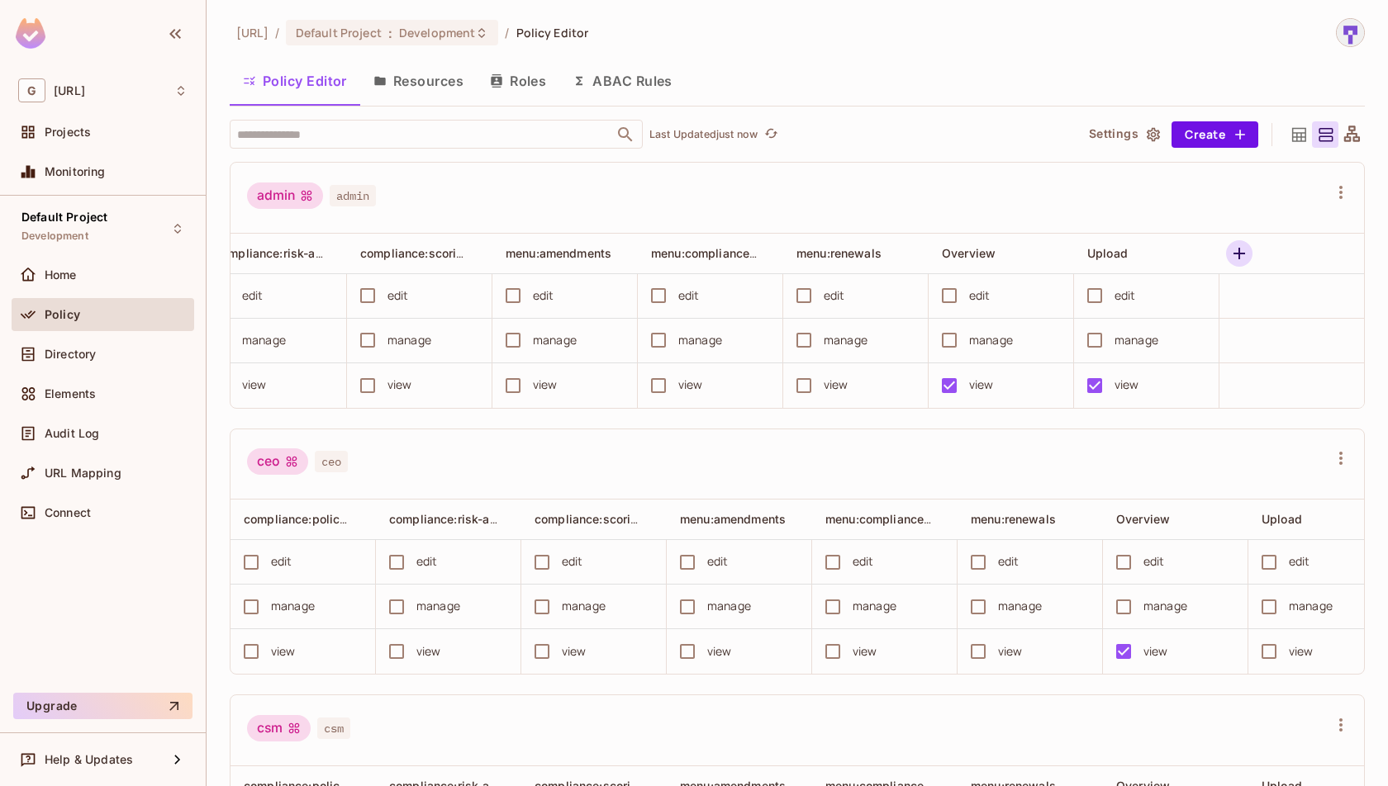
click at [1229, 252] on icon "button" at bounding box center [1239, 254] width 20 height 20
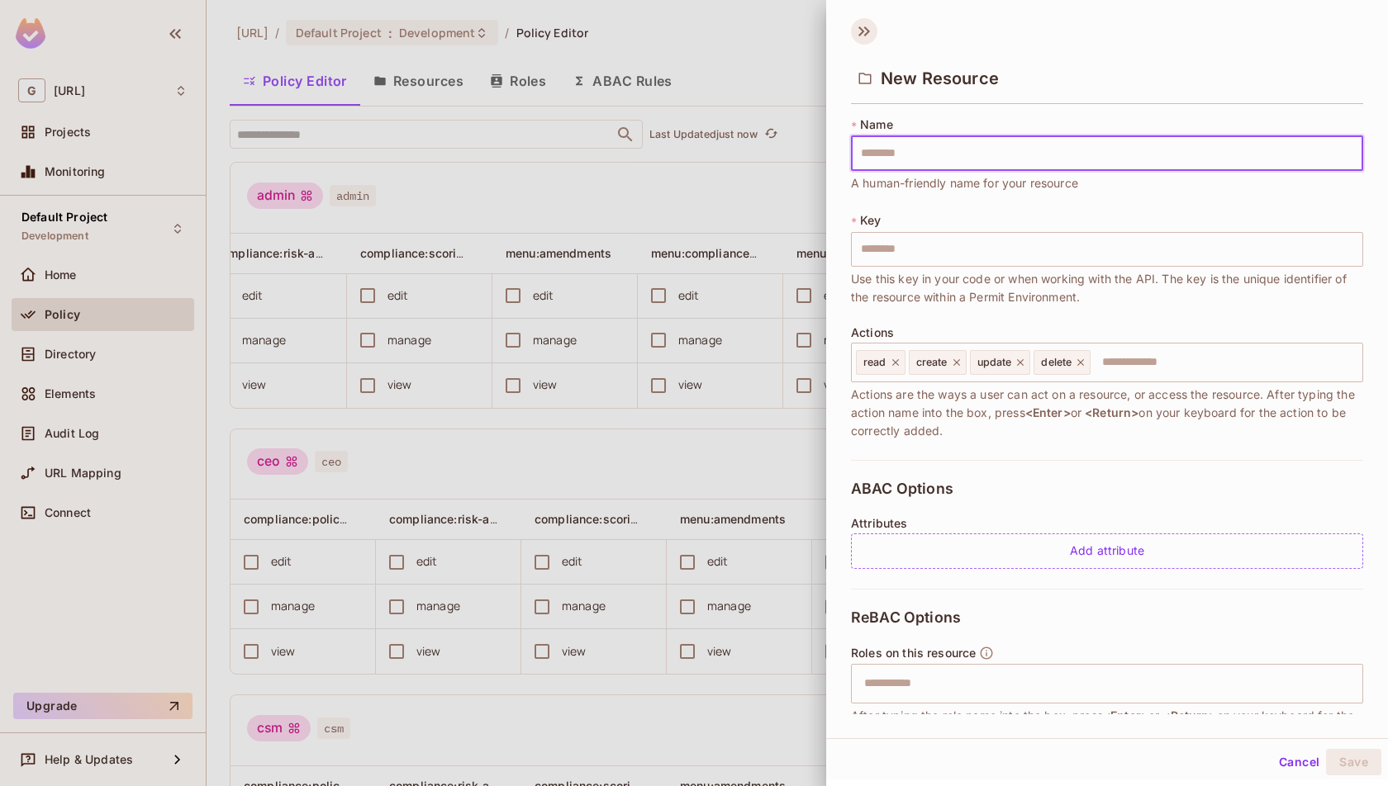
click at [860, 33] on icon at bounding box center [861, 31] width 6 height 10
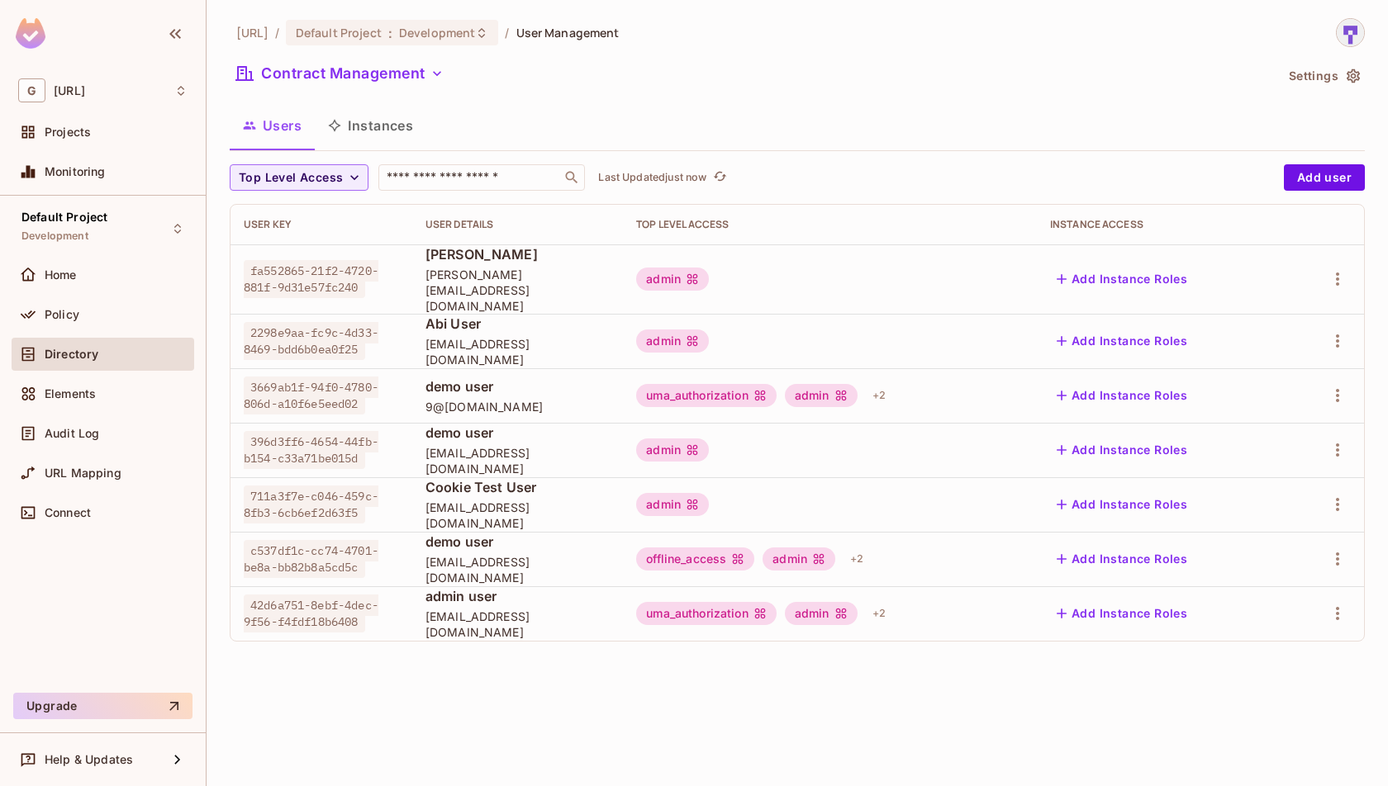
click at [398, 125] on button "Instances" at bounding box center [371, 125] width 112 height 41
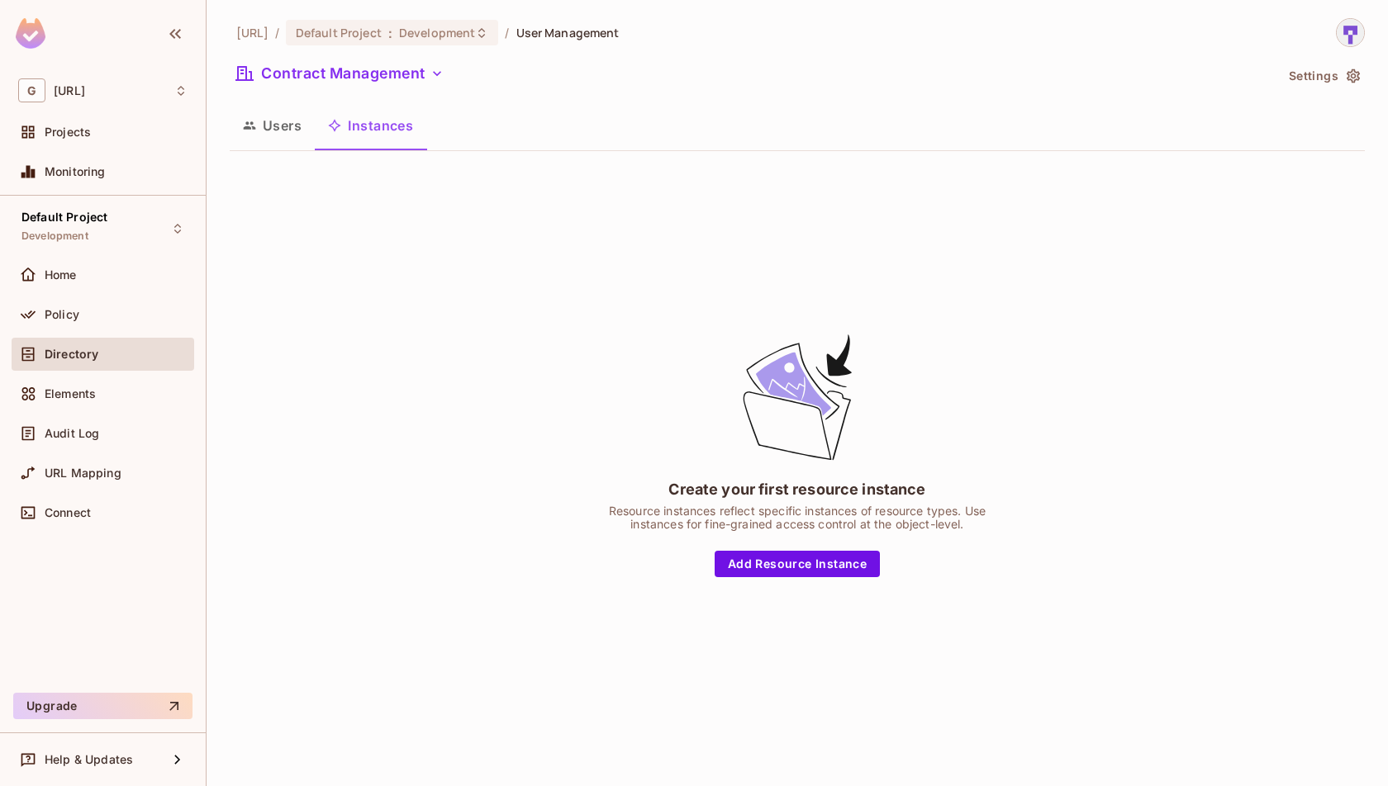
click at [271, 130] on button "Users" at bounding box center [272, 125] width 85 height 41
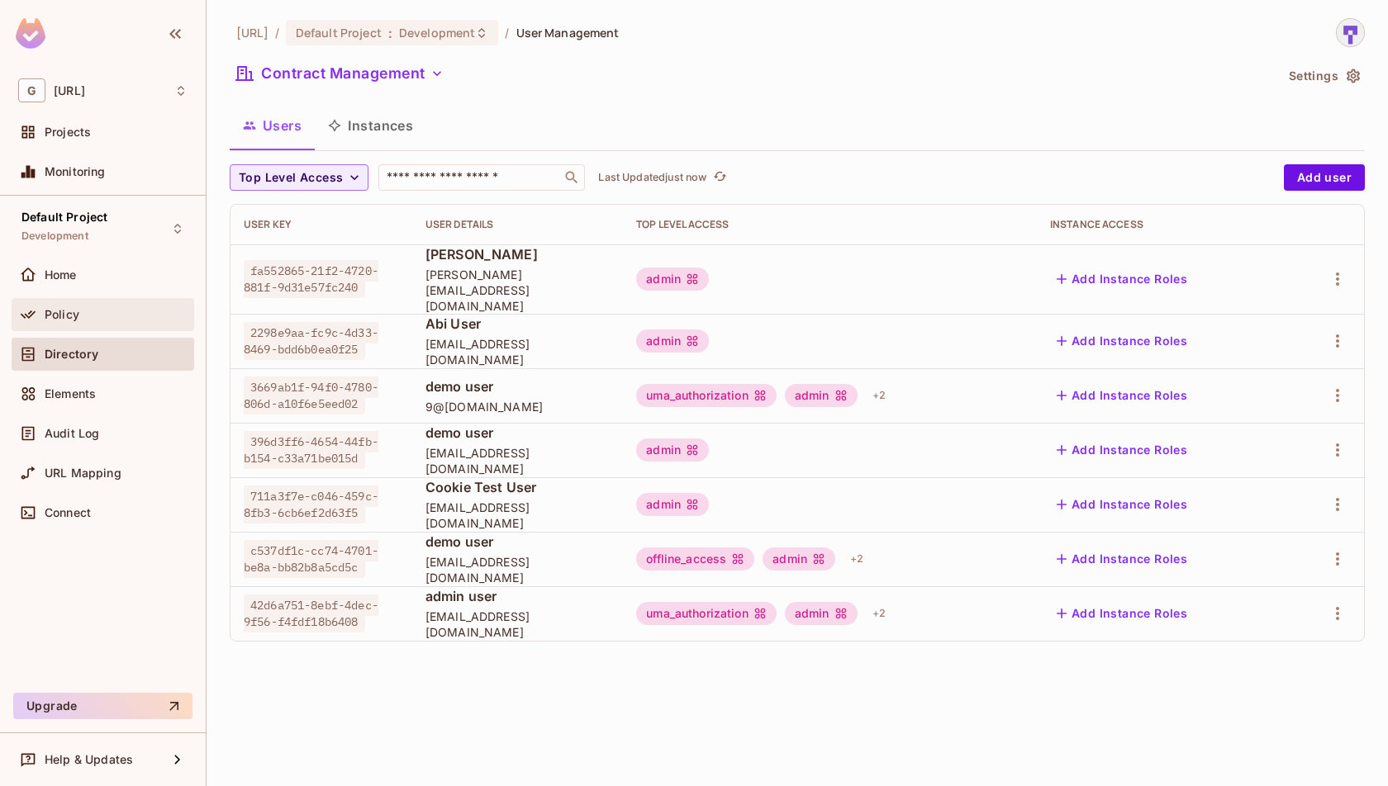
click at [90, 322] on div "Policy" at bounding box center [102, 315] width 169 height 20
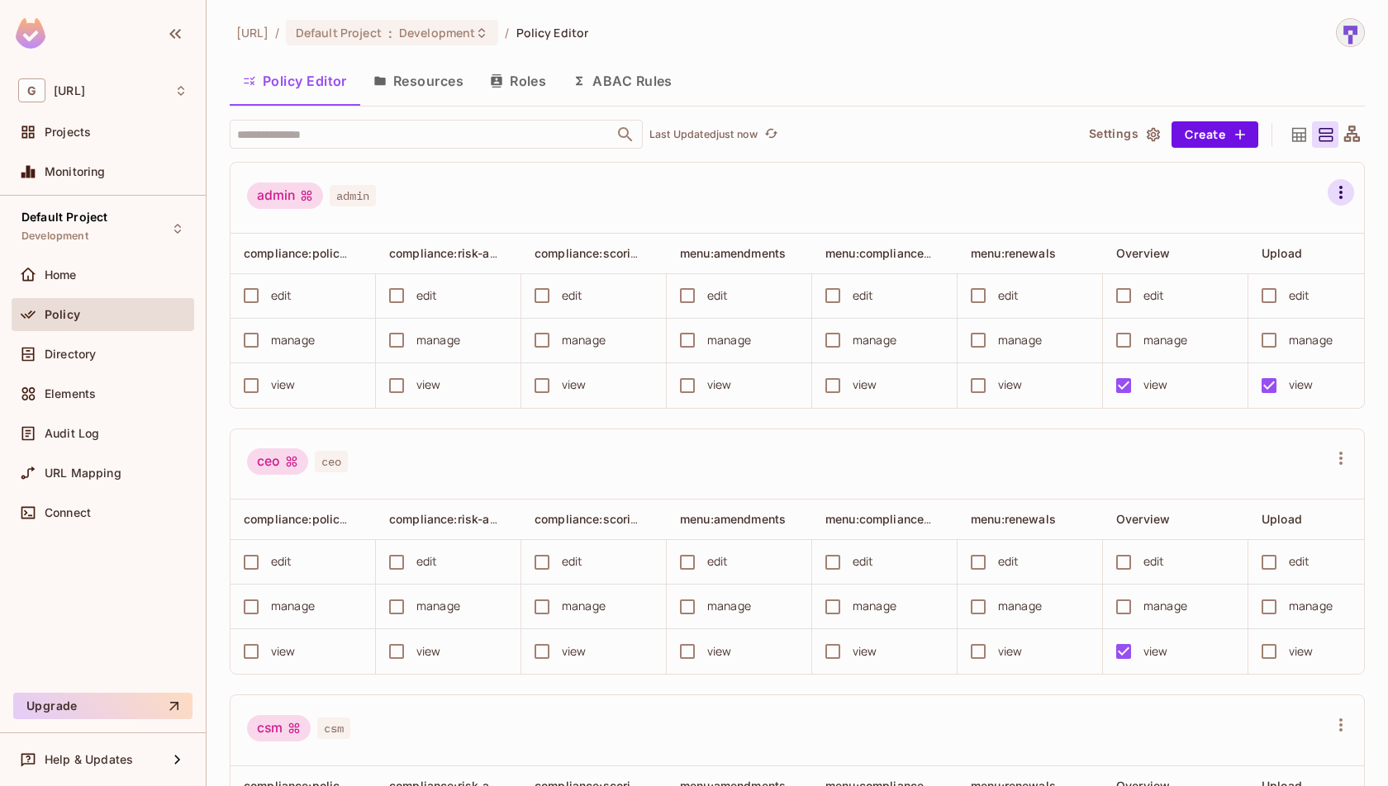
click at [1342, 187] on icon "button" at bounding box center [1341, 193] width 20 height 20
click at [1277, 364] on div "Edit Attributes" at bounding box center [1262, 366] width 82 height 17
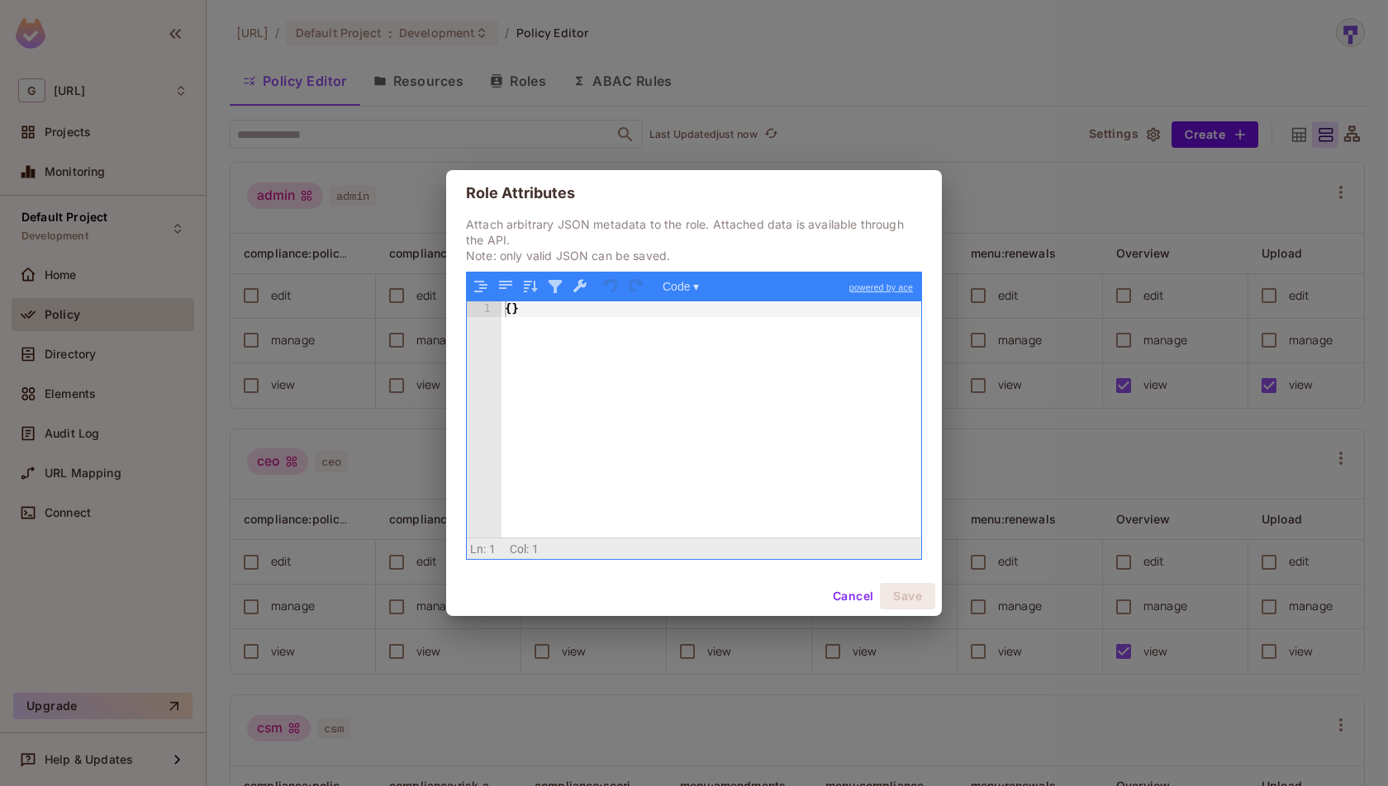
click at [856, 596] on button "Cancel" at bounding box center [853, 596] width 54 height 26
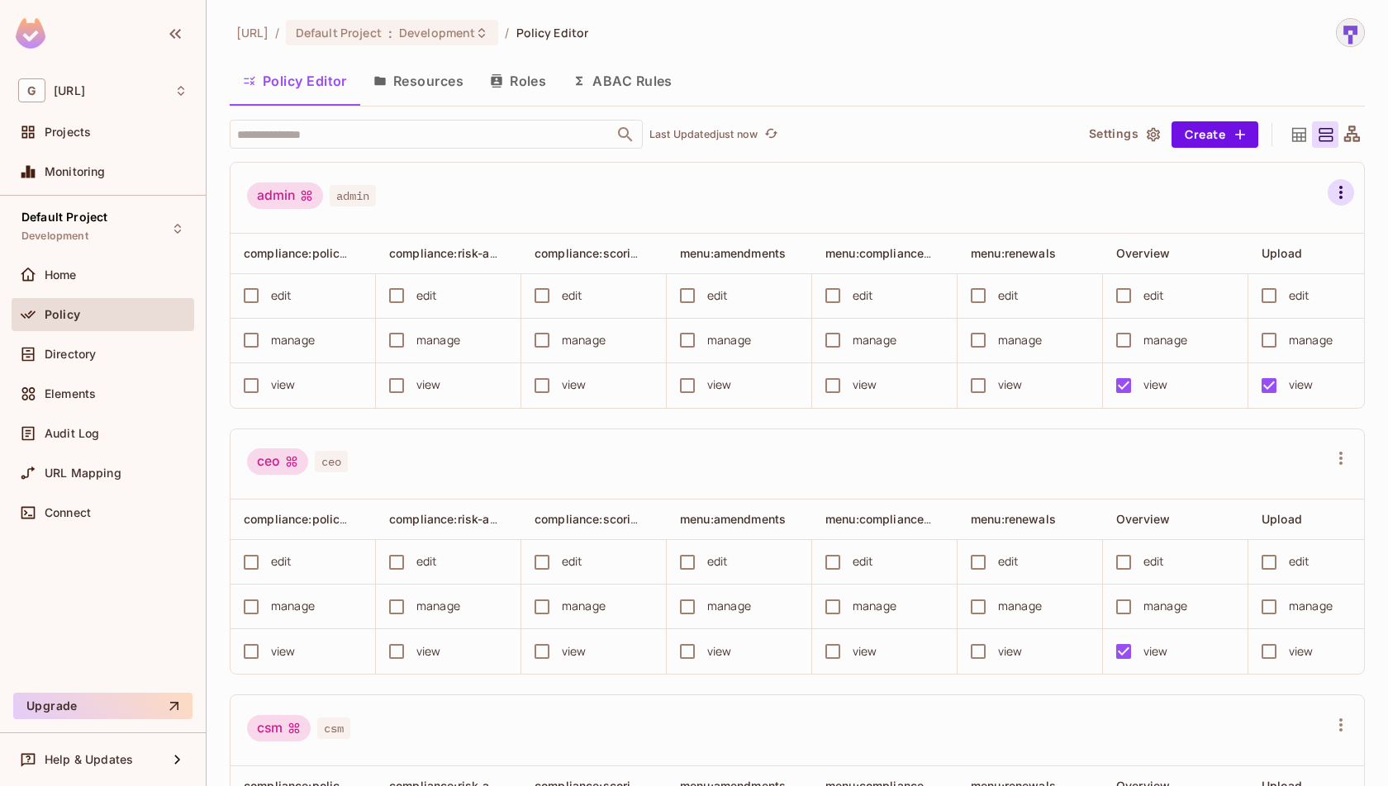
click at [1335, 192] on icon "button" at bounding box center [1341, 193] width 20 height 20
click at [1120, 188] on div at bounding box center [694, 393] width 1388 height 786
click at [136, 345] on div "Directory" at bounding box center [102, 355] width 169 height 20
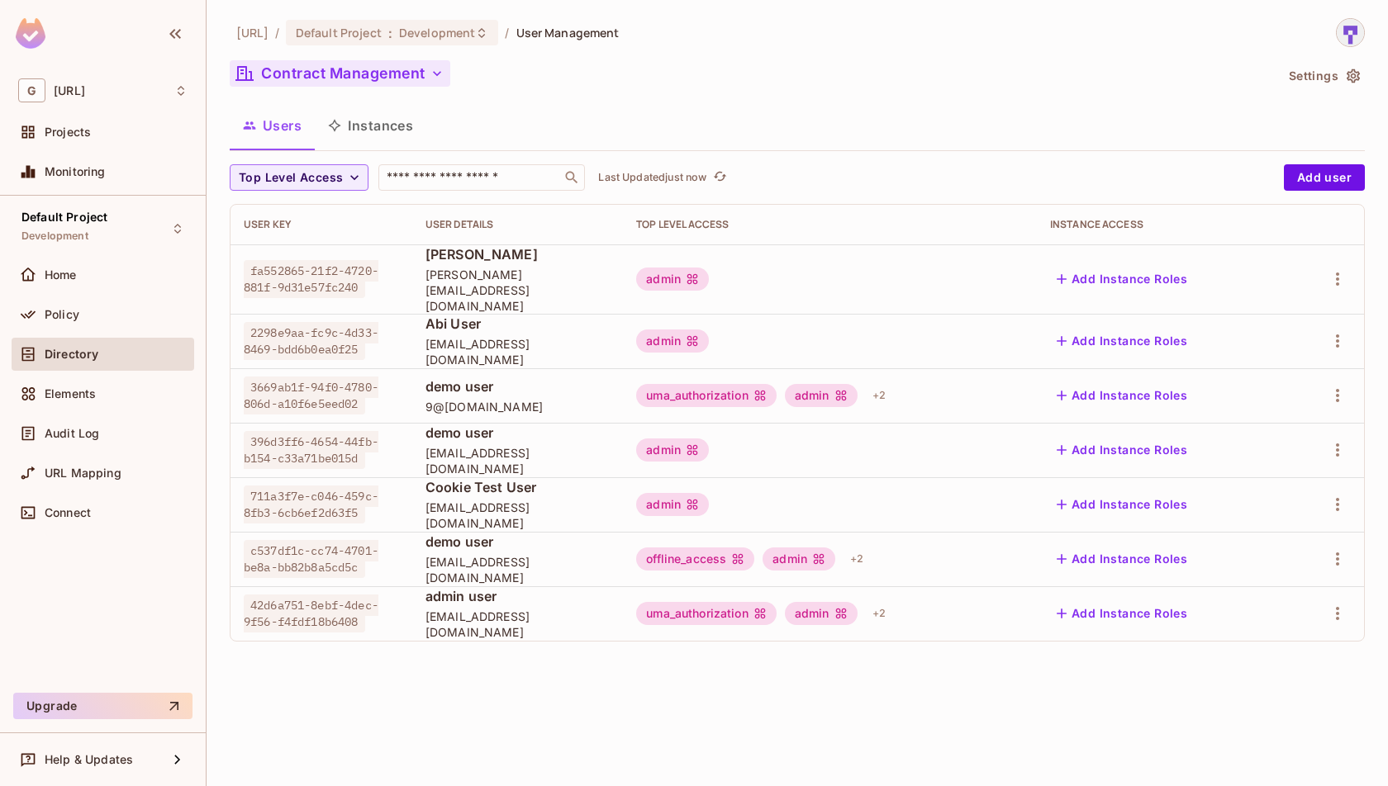
click at [425, 78] on button "Contract Management" at bounding box center [340, 73] width 221 height 26
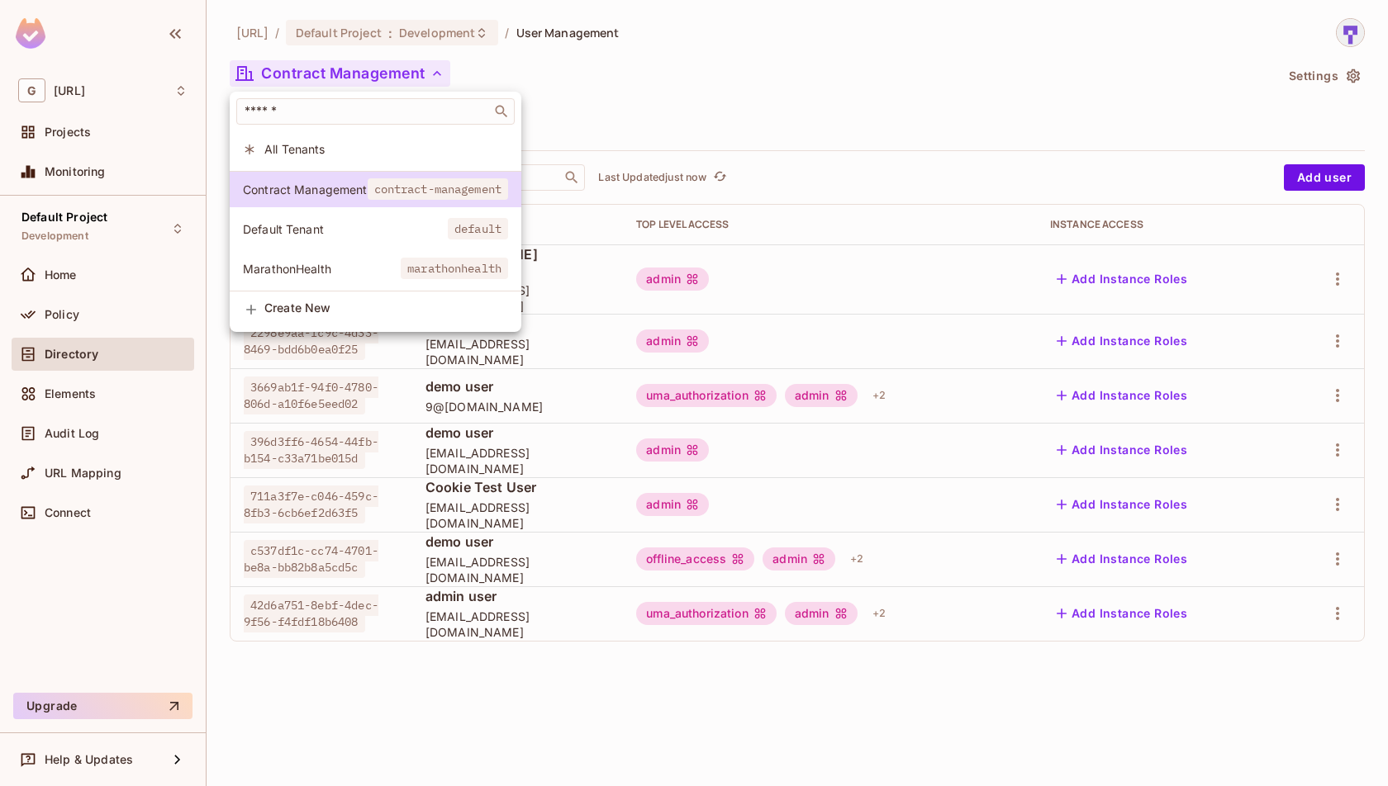
click at [425, 78] on div at bounding box center [694, 393] width 1388 height 786
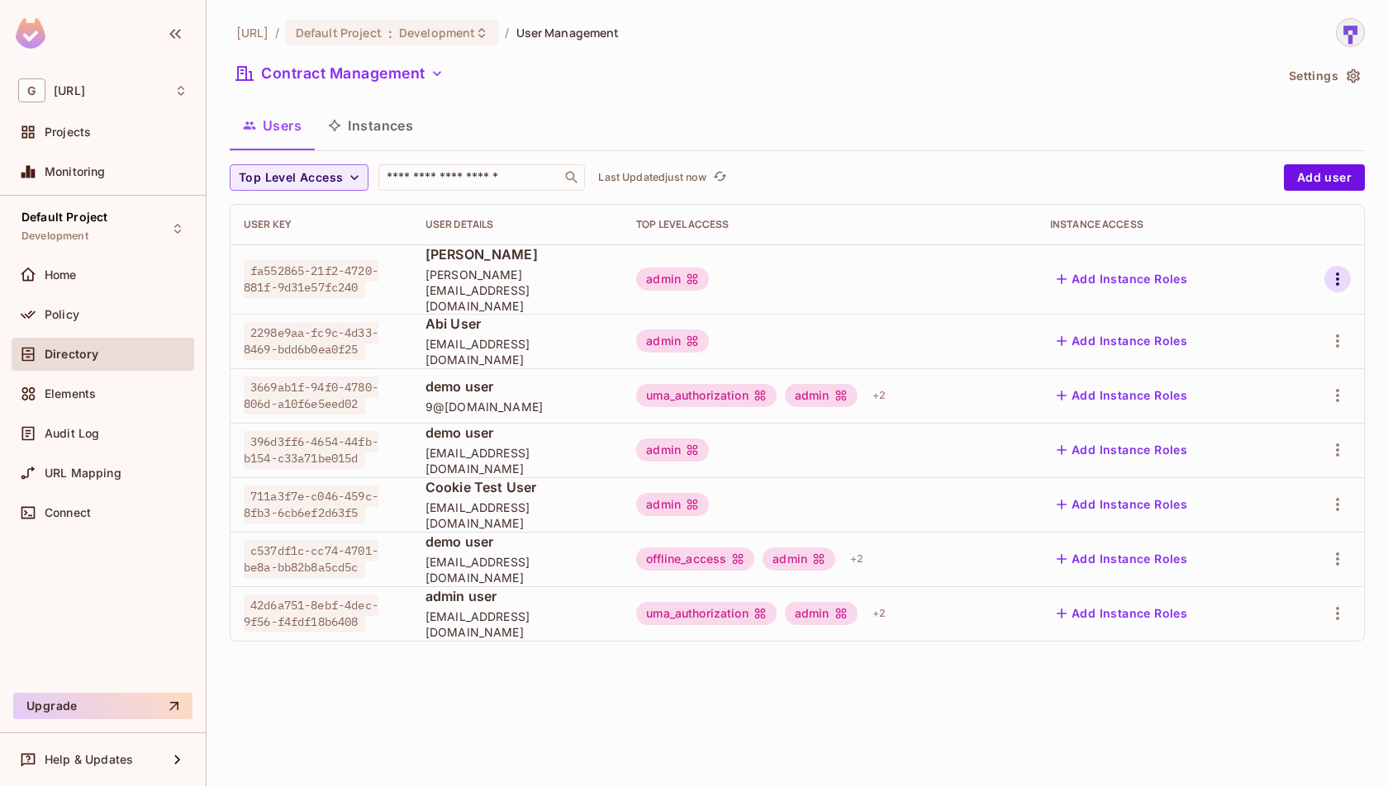
click at [1332, 277] on icon "button" at bounding box center [1338, 279] width 20 height 20
click at [1076, 169] on div at bounding box center [694, 393] width 1388 height 786
click at [1345, 83] on icon "button" at bounding box center [1353, 76] width 17 height 17
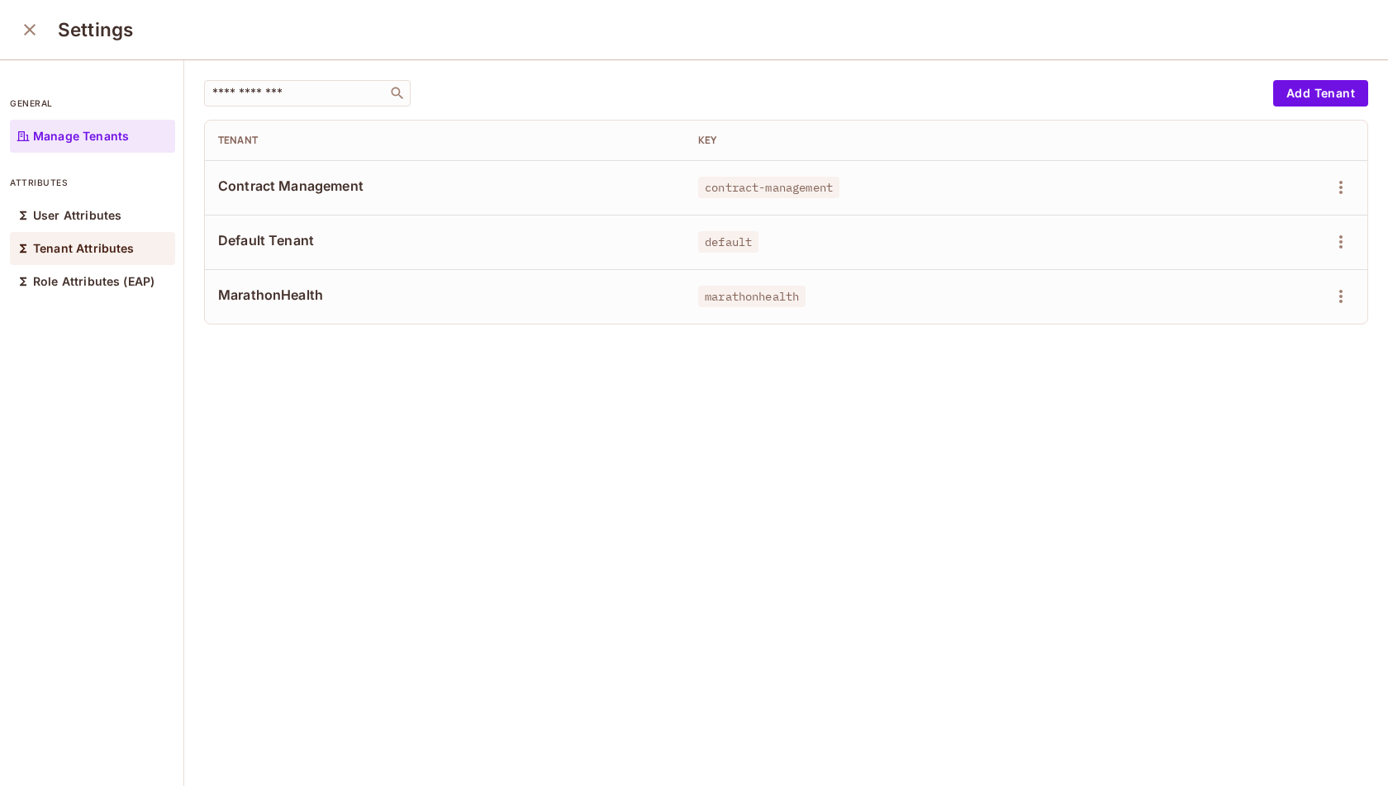
click at [55, 246] on p "Tenant Attributes" at bounding box center [84, 248] width 102 height 13
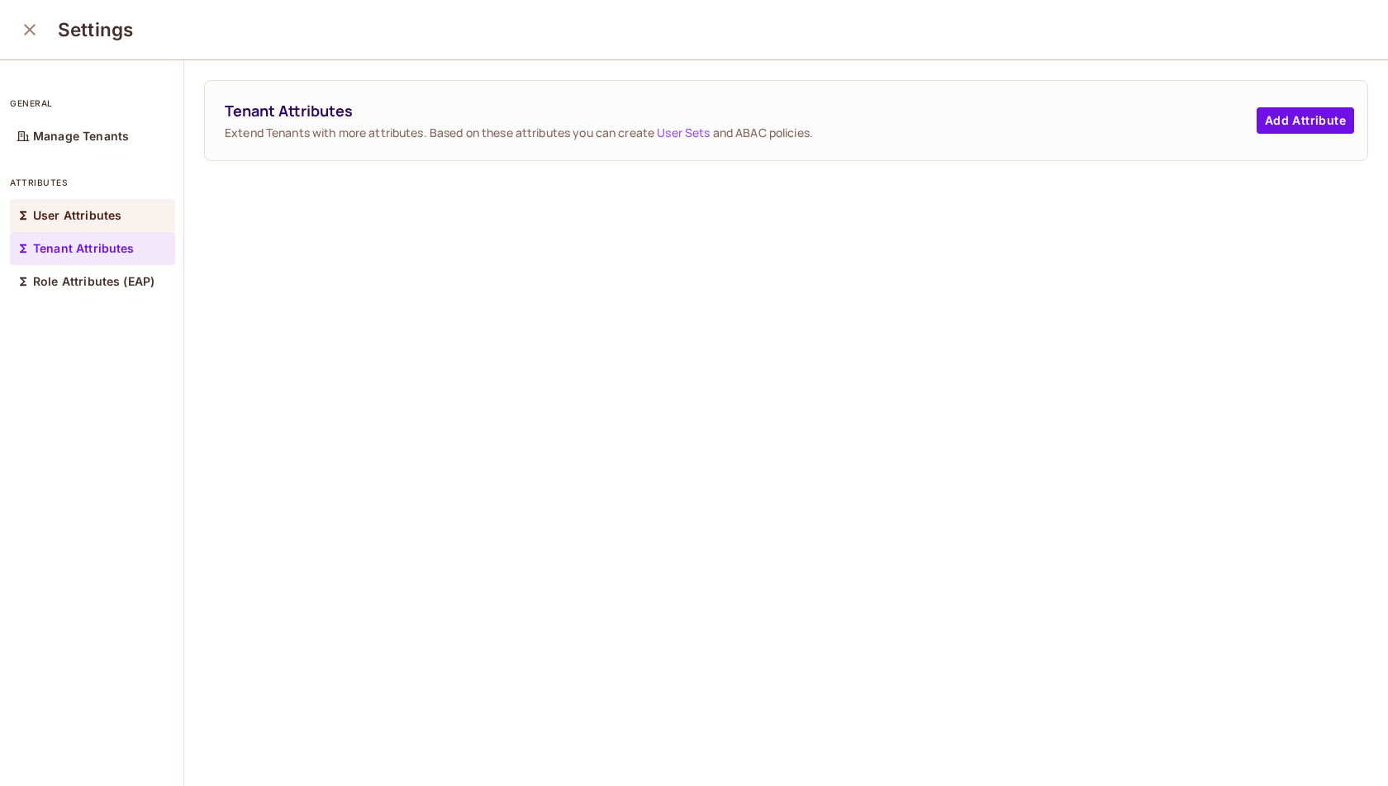
click at [61, 216] on p "User Attributes" at bounding box center [77, 215] width 88 height 13
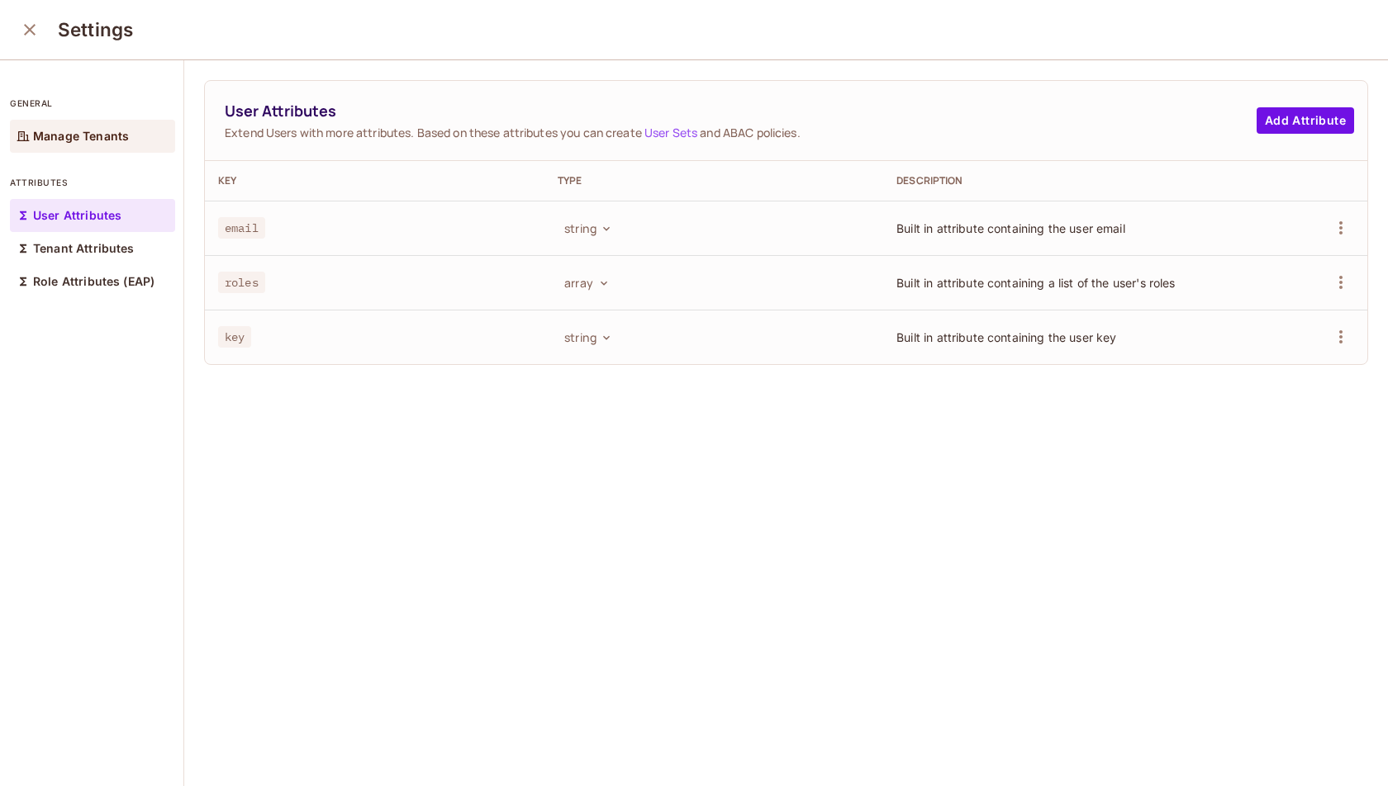
click at [80, 139] on p "Manage Tenants" at bounding box center [81, 136] width 96 height 13
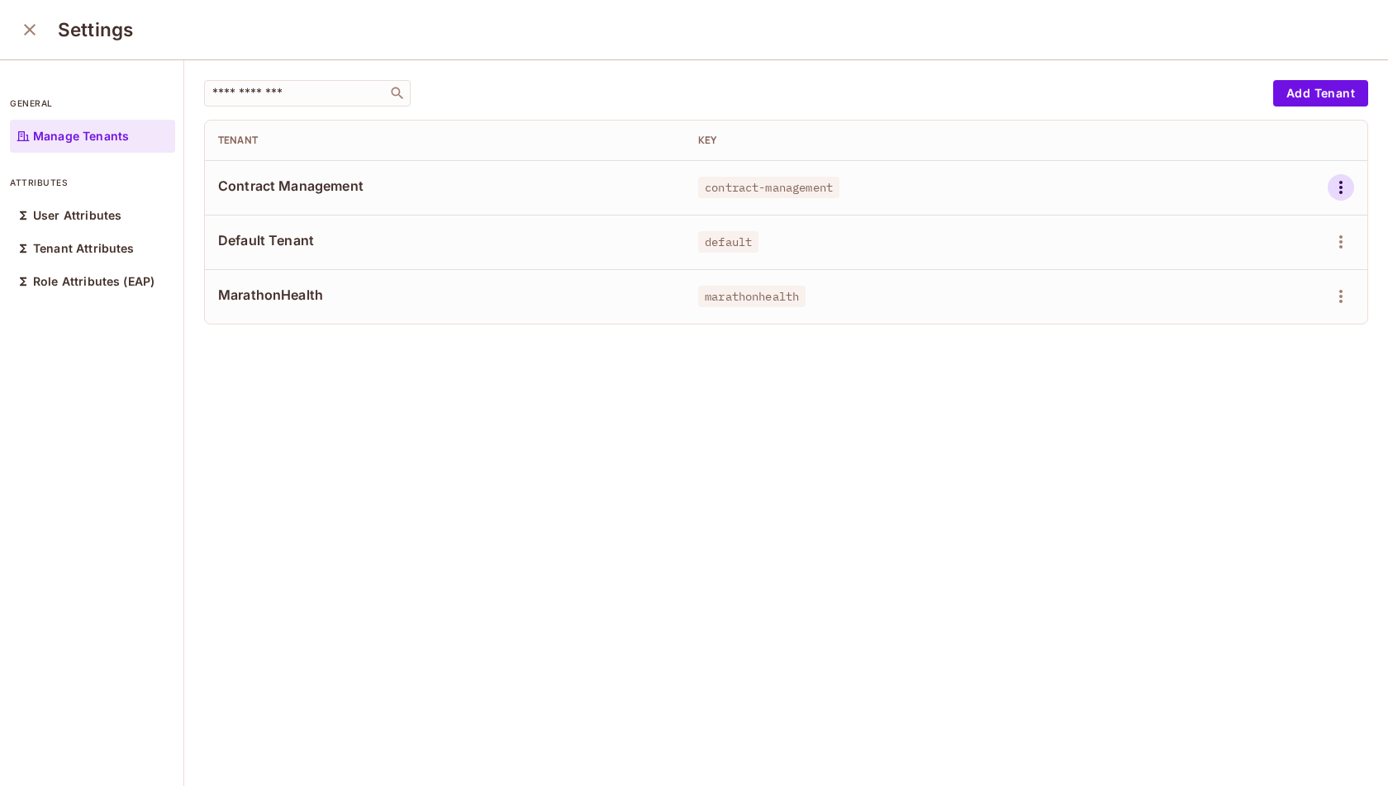
click at [1338, 184] on icon "button" at bounding box center [1341, 188] width 20 height 20
click at [1300, 254] on div "Edit Attributes" at bounding box center [1284, 261] width 82 height 17
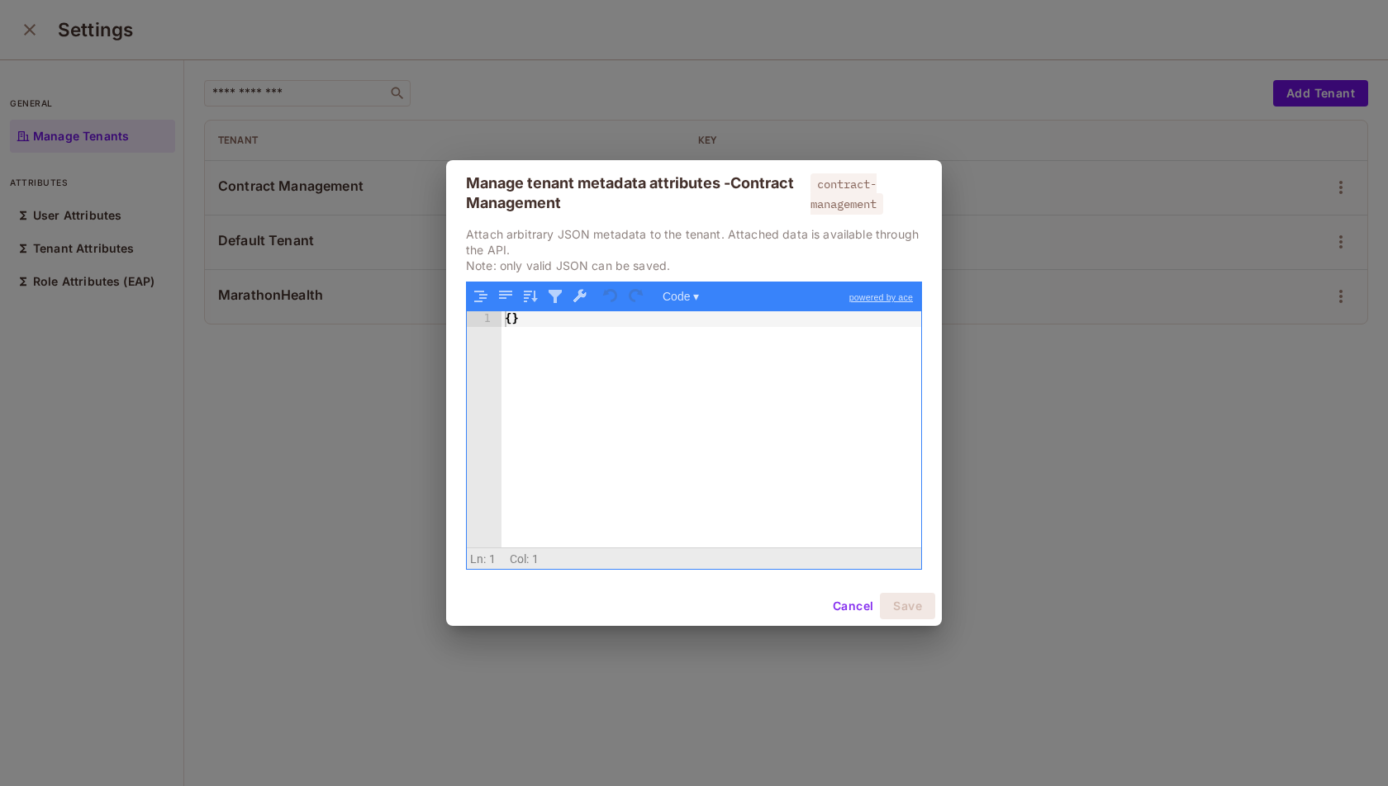
click at [858, 610] on button "Cancel" at bounding box center [853, 606] width 54 height 26
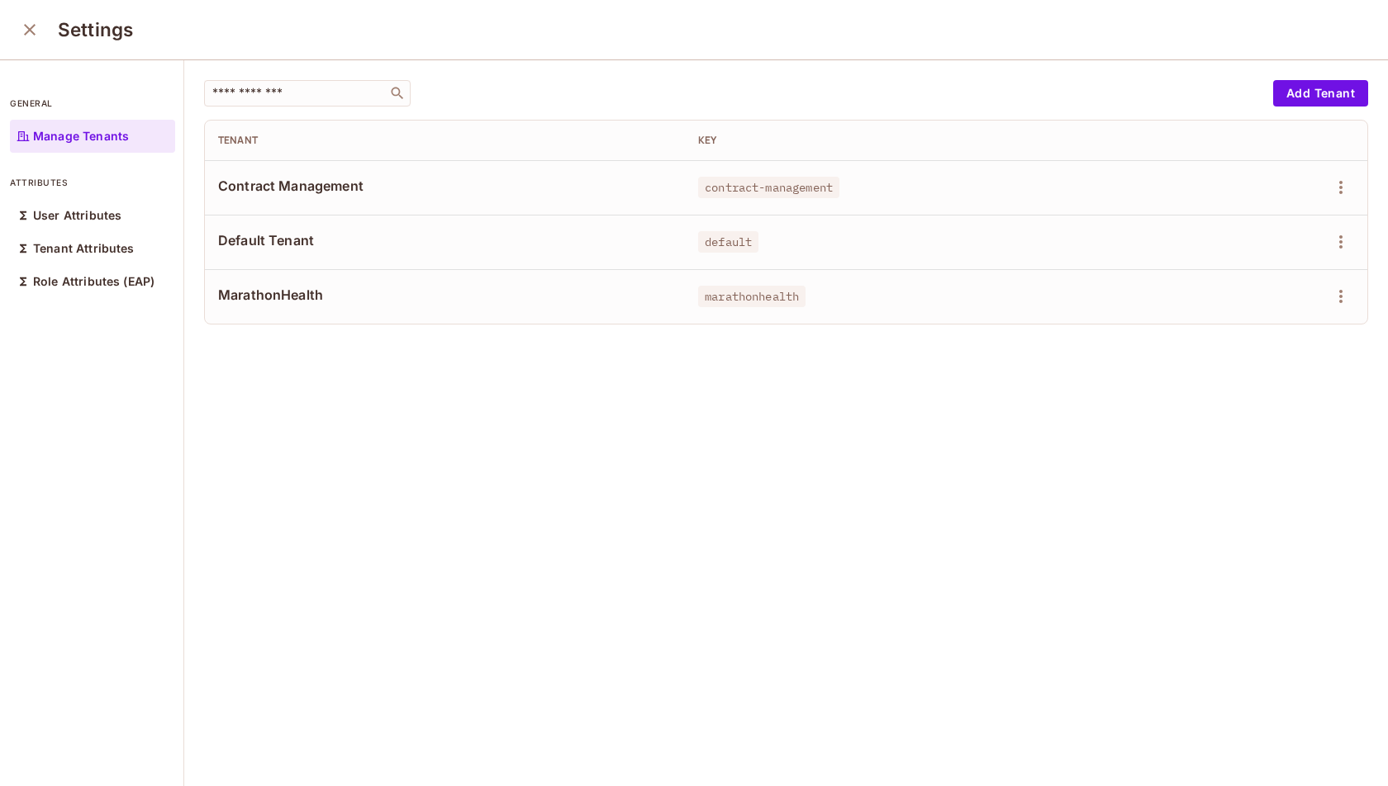
click at [37, 27] on icon "close" at bounding box center [30, 30] width 20 height 20
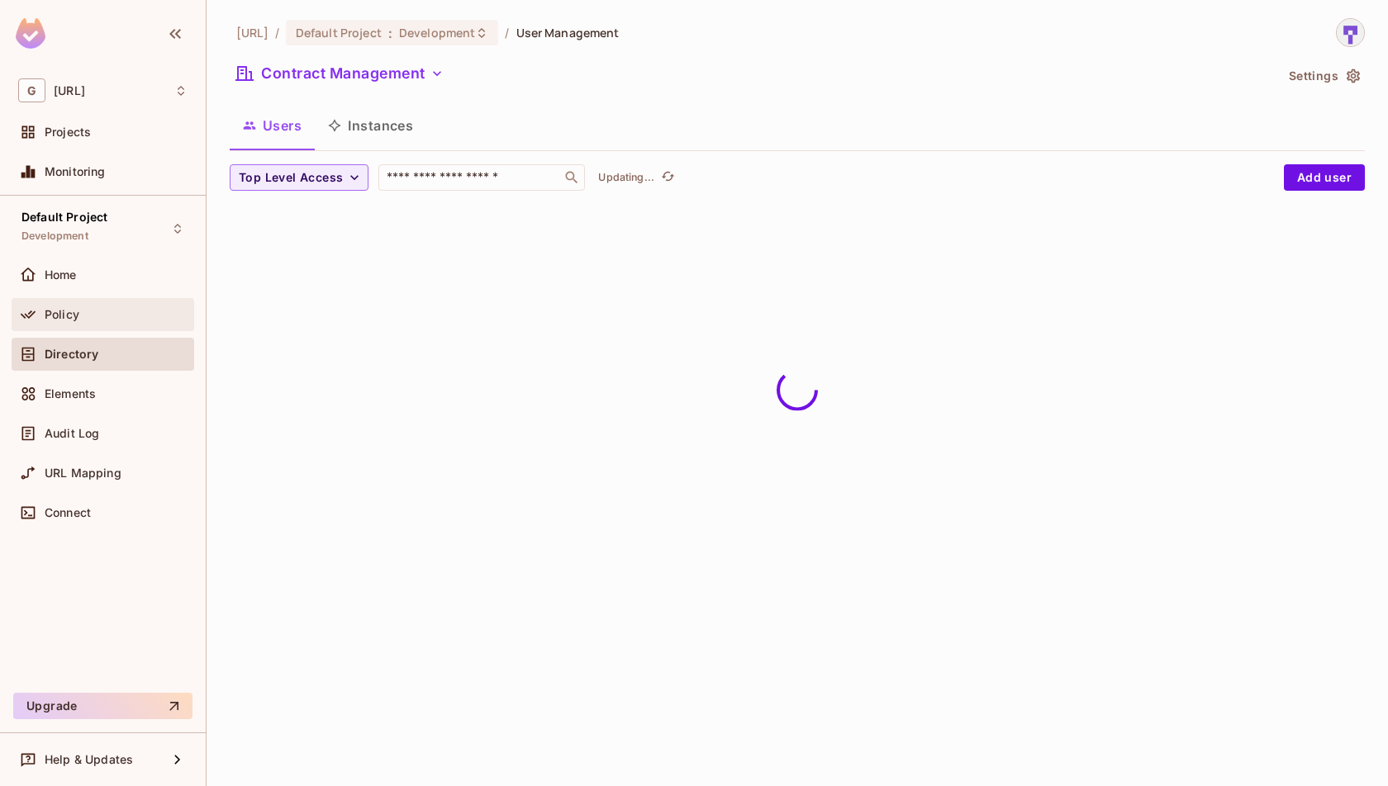
click at [100, 316] on div "Policy" at bounding box center [116, 314] width 143 height 13
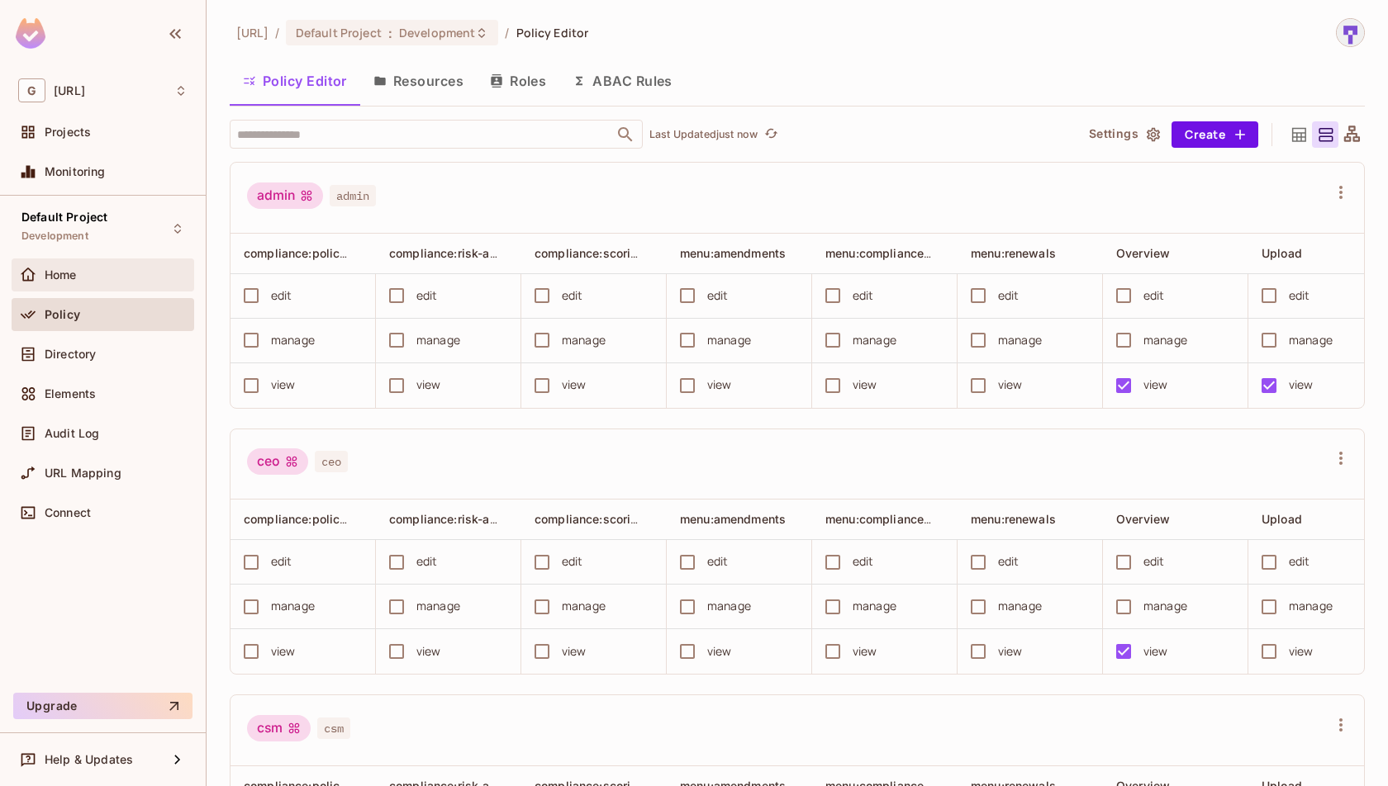
click at [106, 272] on div "Home" at bounding box center [116, 274] width 143 height 13
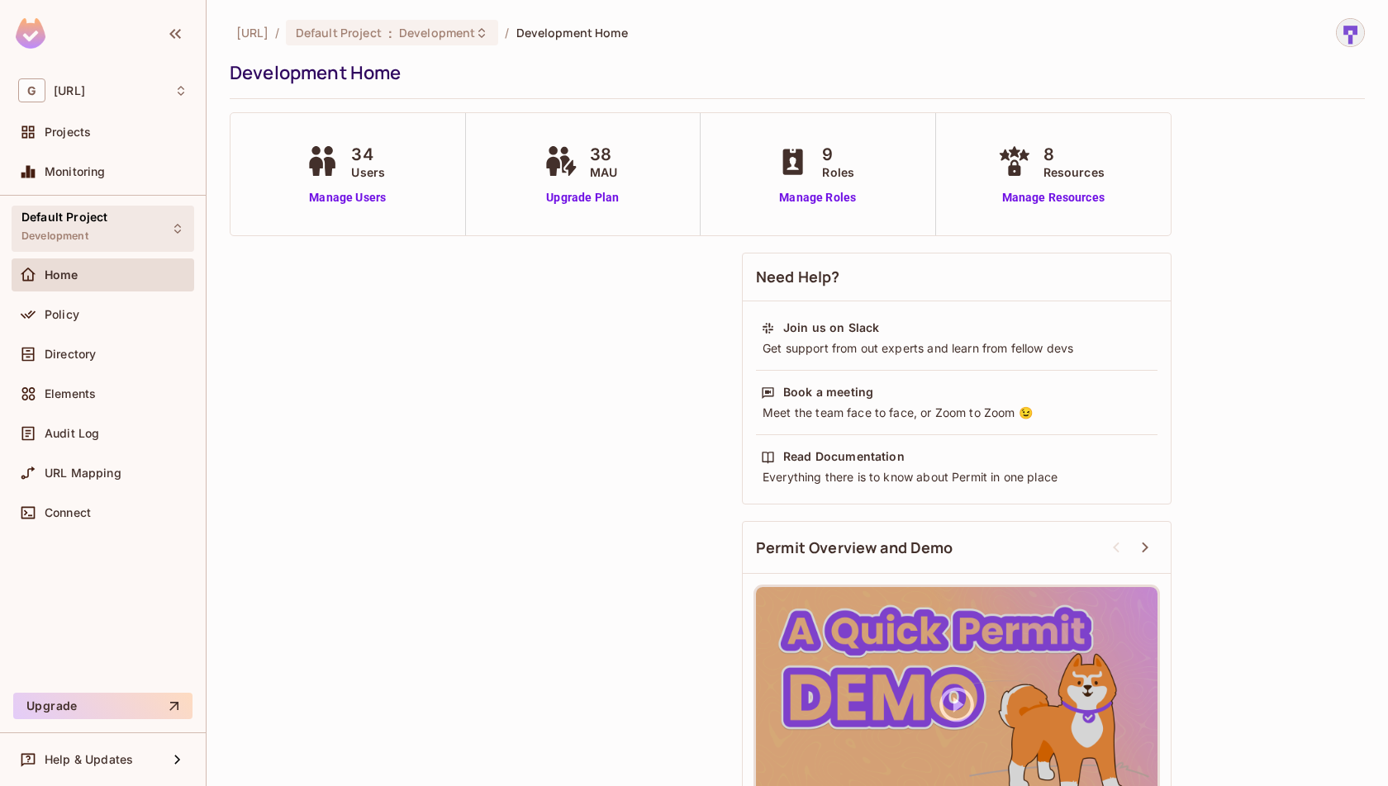
click at [101, 212] on span "Default Project" at bounding box center [64, 217] width 86 height 13
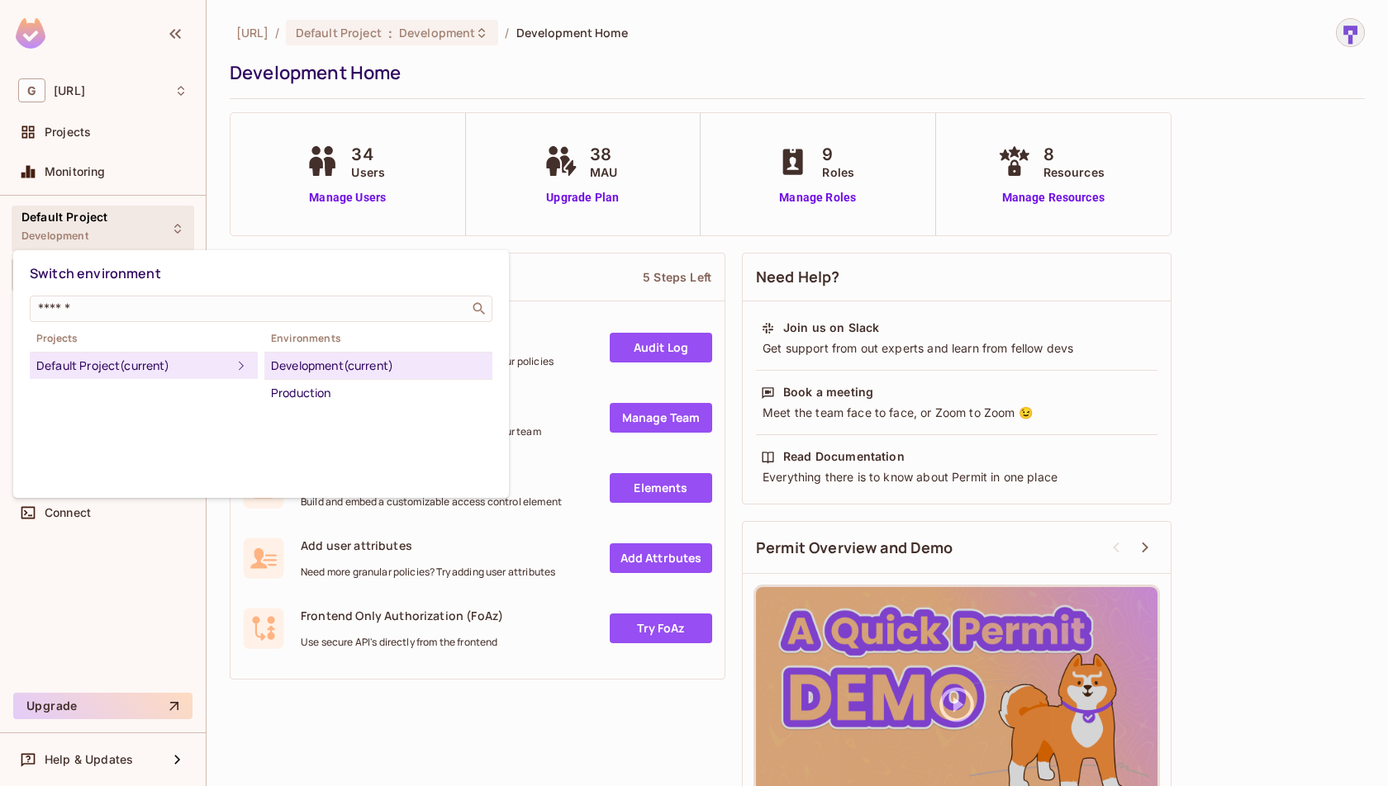
click at [101, 212] on div at bounding box center [694, 393] width 1388 height 786
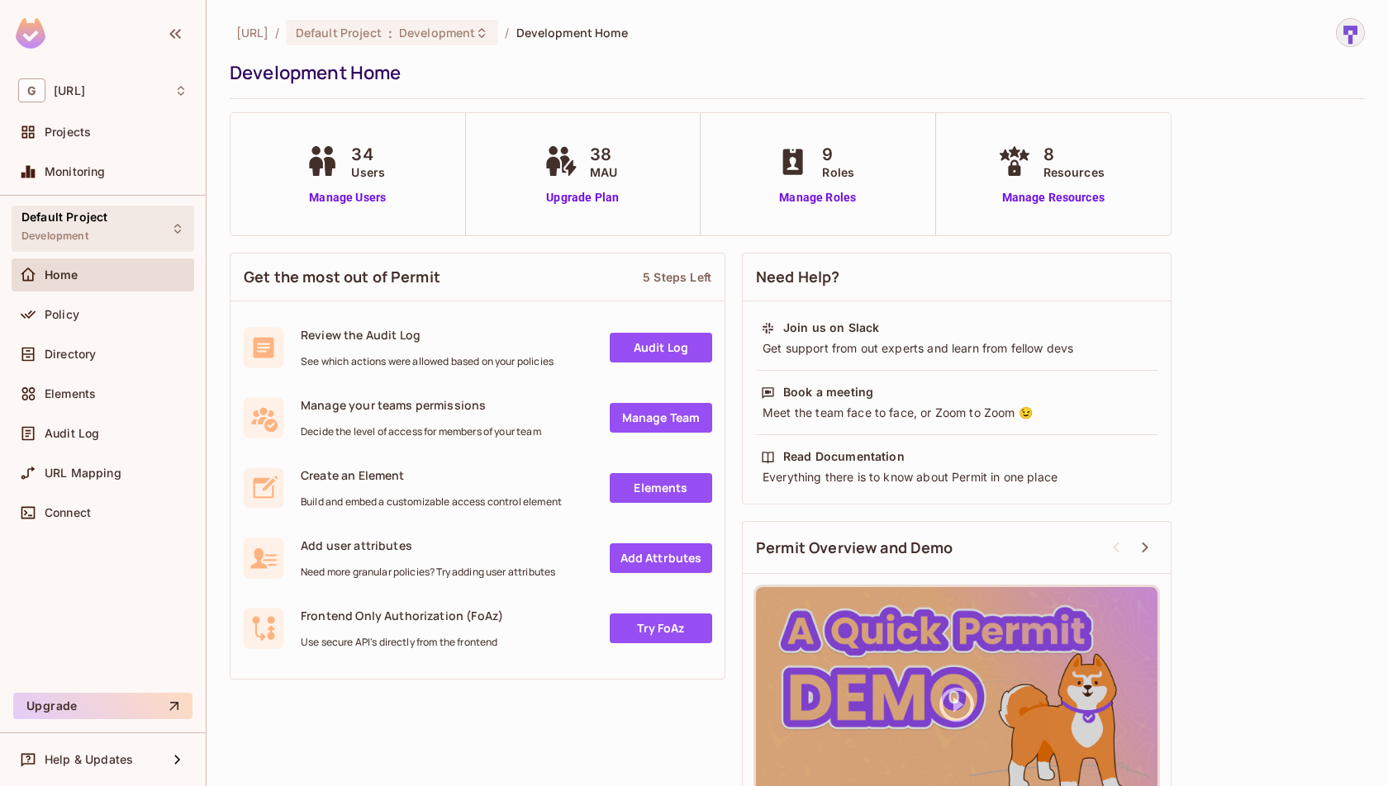
click at [101, 212] on span "Default Project" at bounding box center [64, 217] width 86 height 13
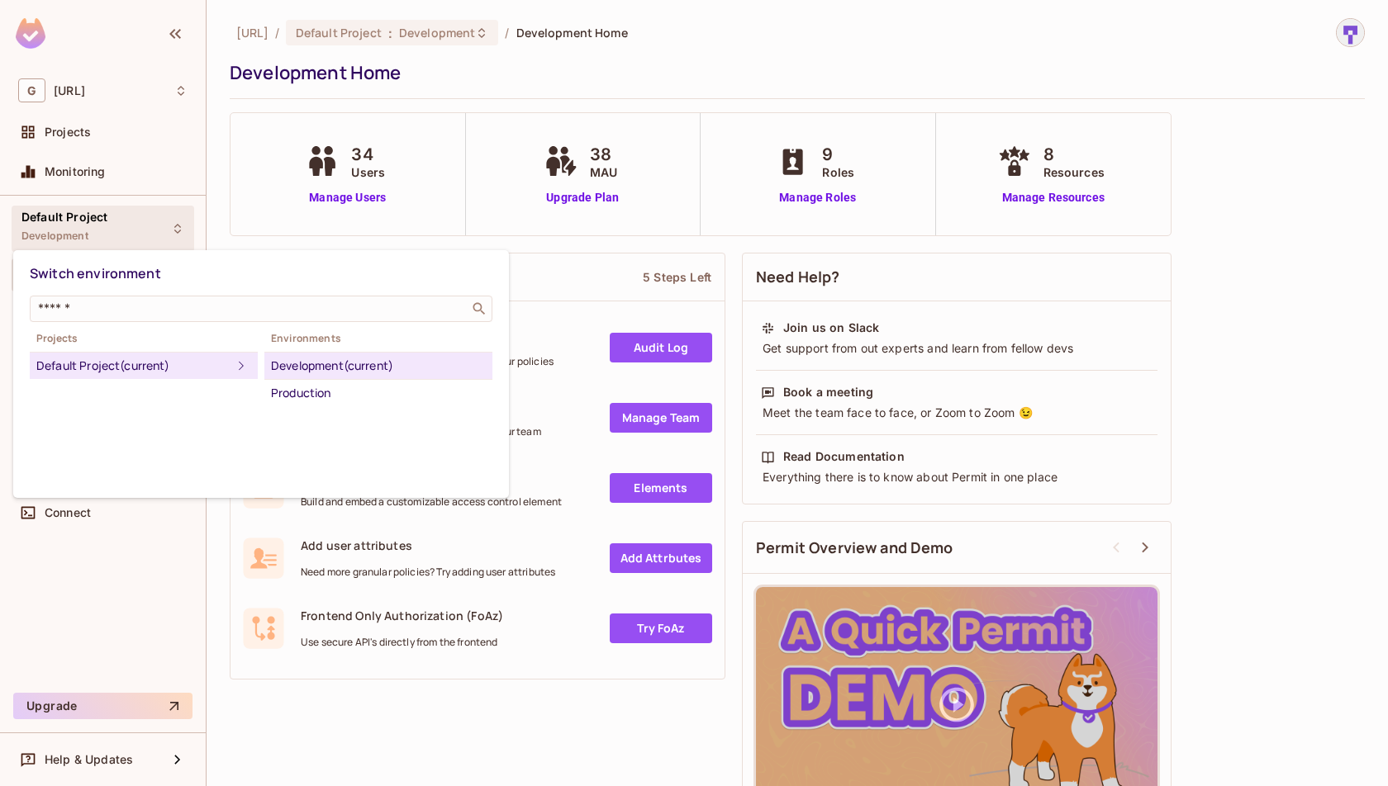
click at [101, 212] on div at bounding box center [694, 393] width 1388 height 786
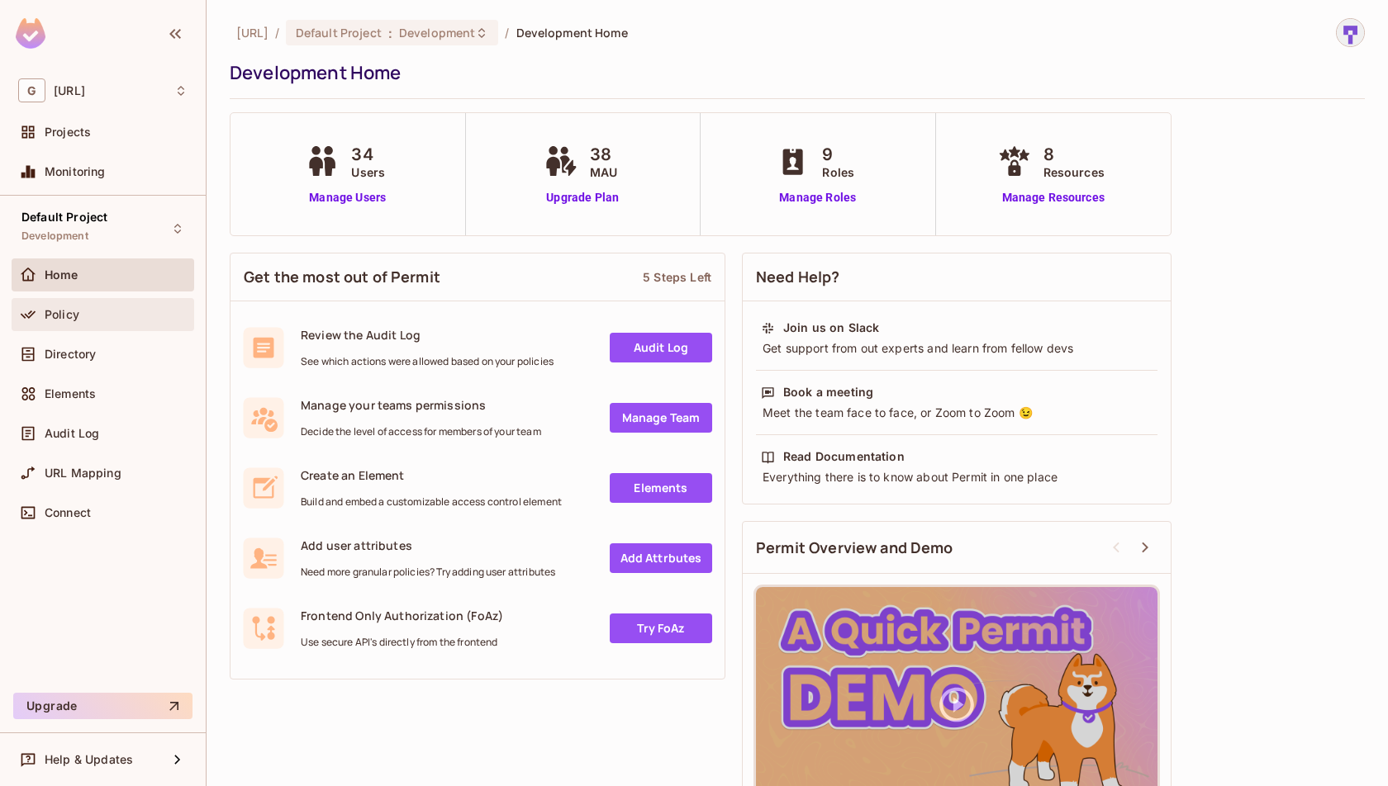
click at [106, 314] on div "Policy" at bounding box center [116, 314] width 143 height 13
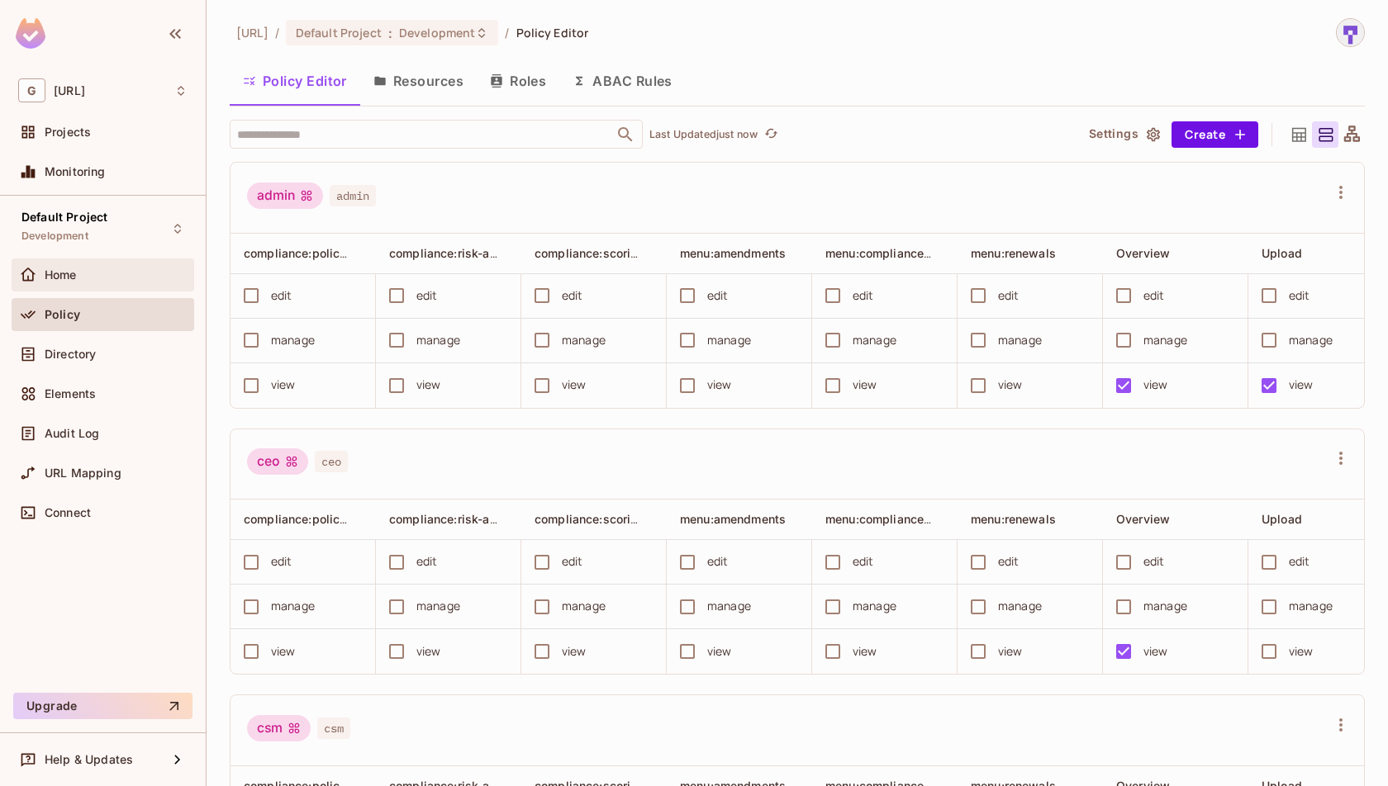
click at [102, 284] on div "Home" at bounding box center [103, 275] width 183 height 33
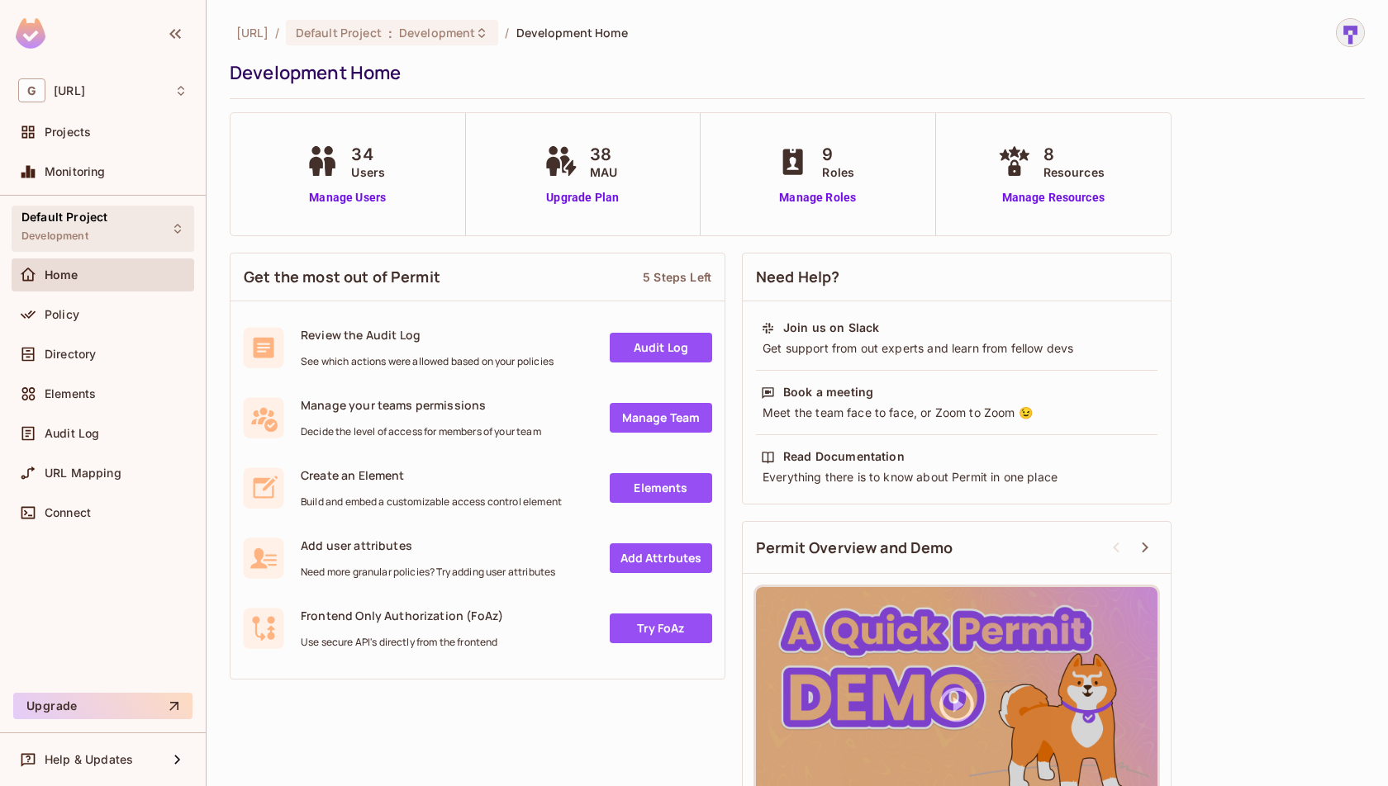
click at [114, 239] on div "Default Project Development" at bounding box center [103, 228] width 183 height 45
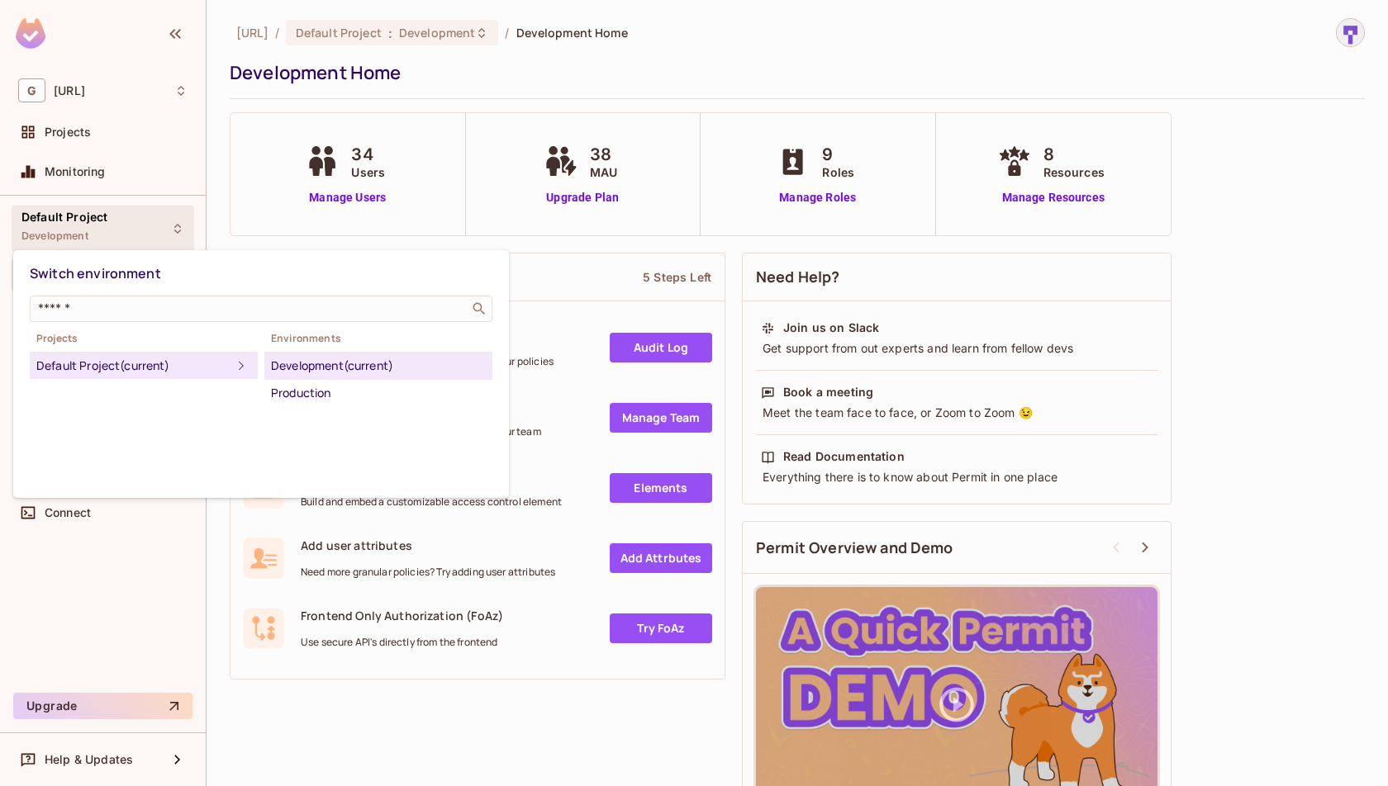
click at [93, 134] on div at bounding box center [694, 393] width 1388 height 786
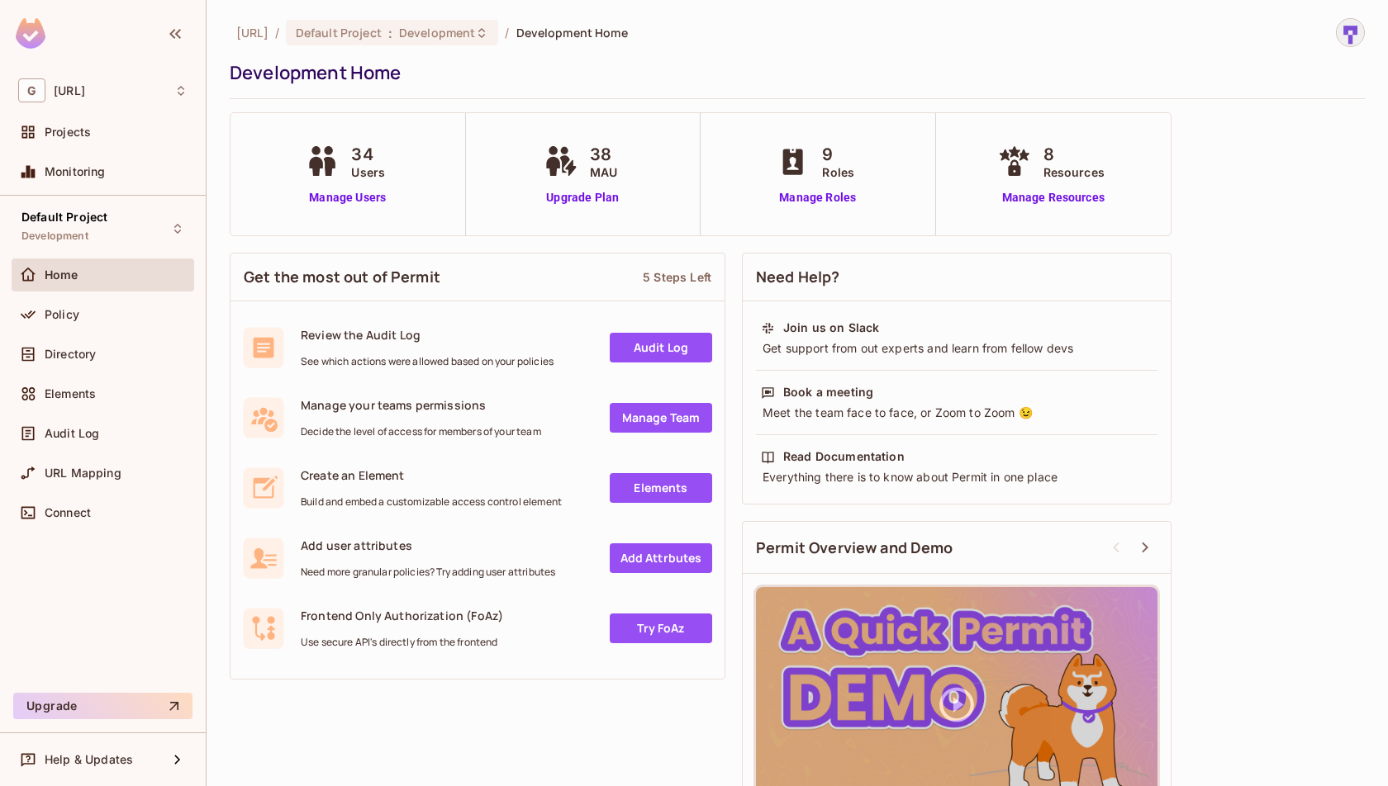
click at [93, 134] on div "Projects" at bounding box center [116, 132] width 143 height 13
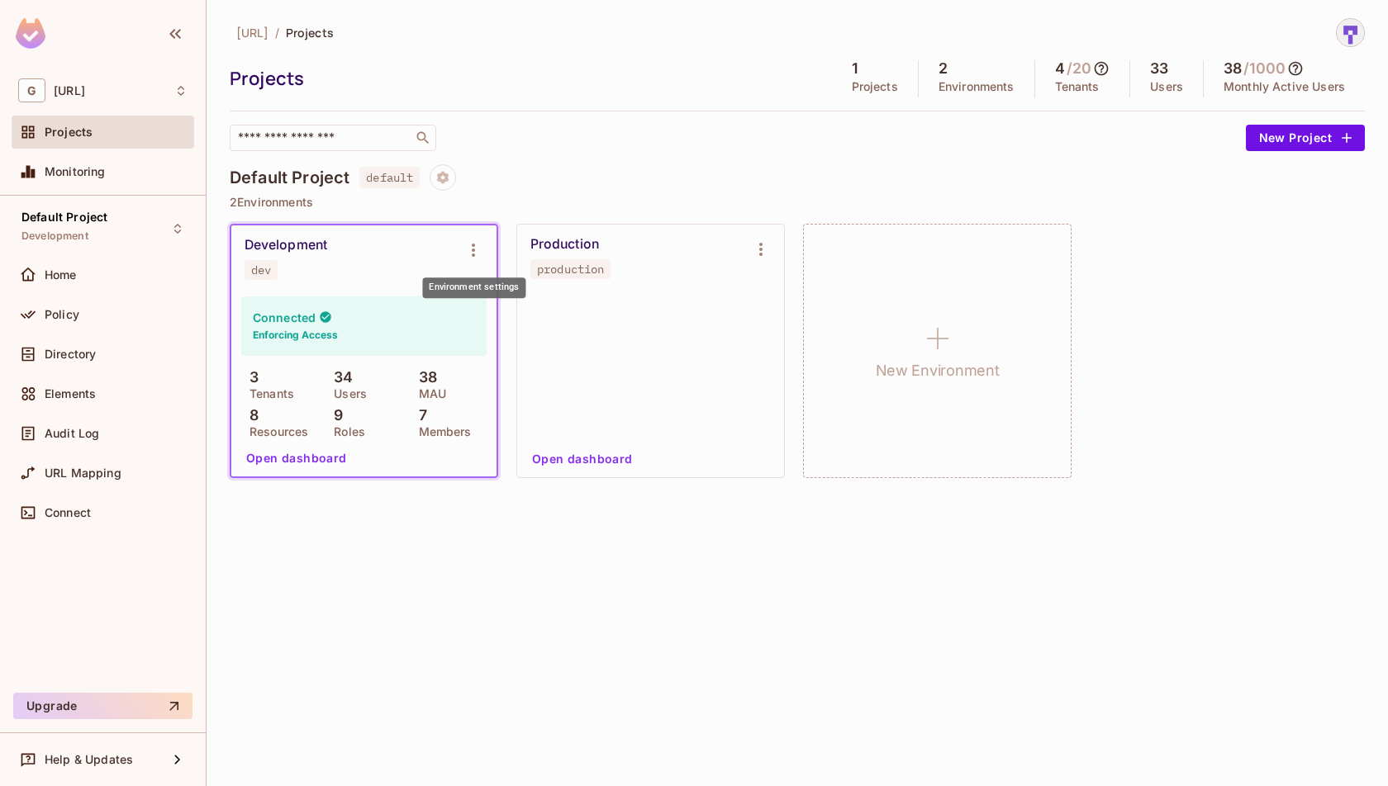
click at [484, 257] on button "Environment settings" at bounding box center [473, 250] width 33 height 33
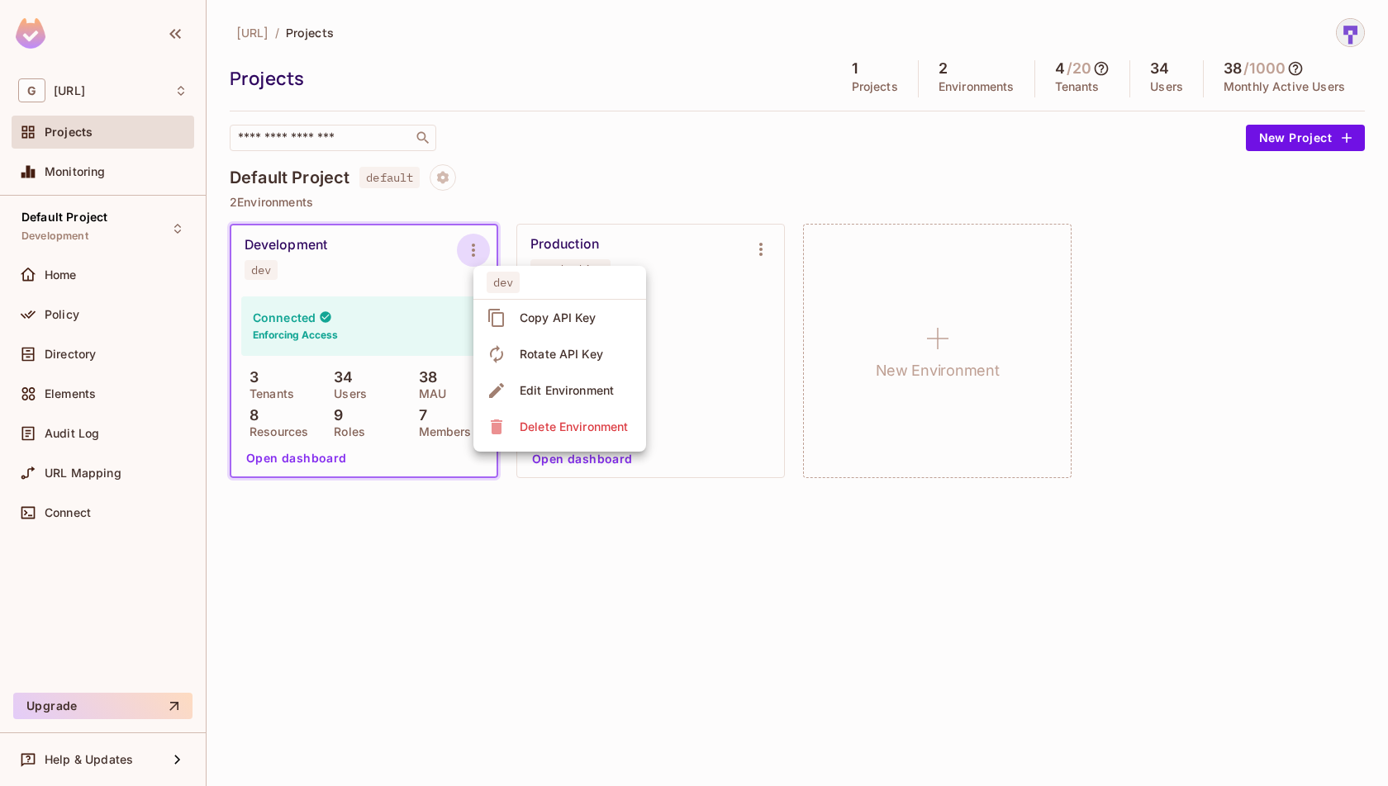
click at [484, 257] on div at bounding box center [694, 393] width 1388 height 786
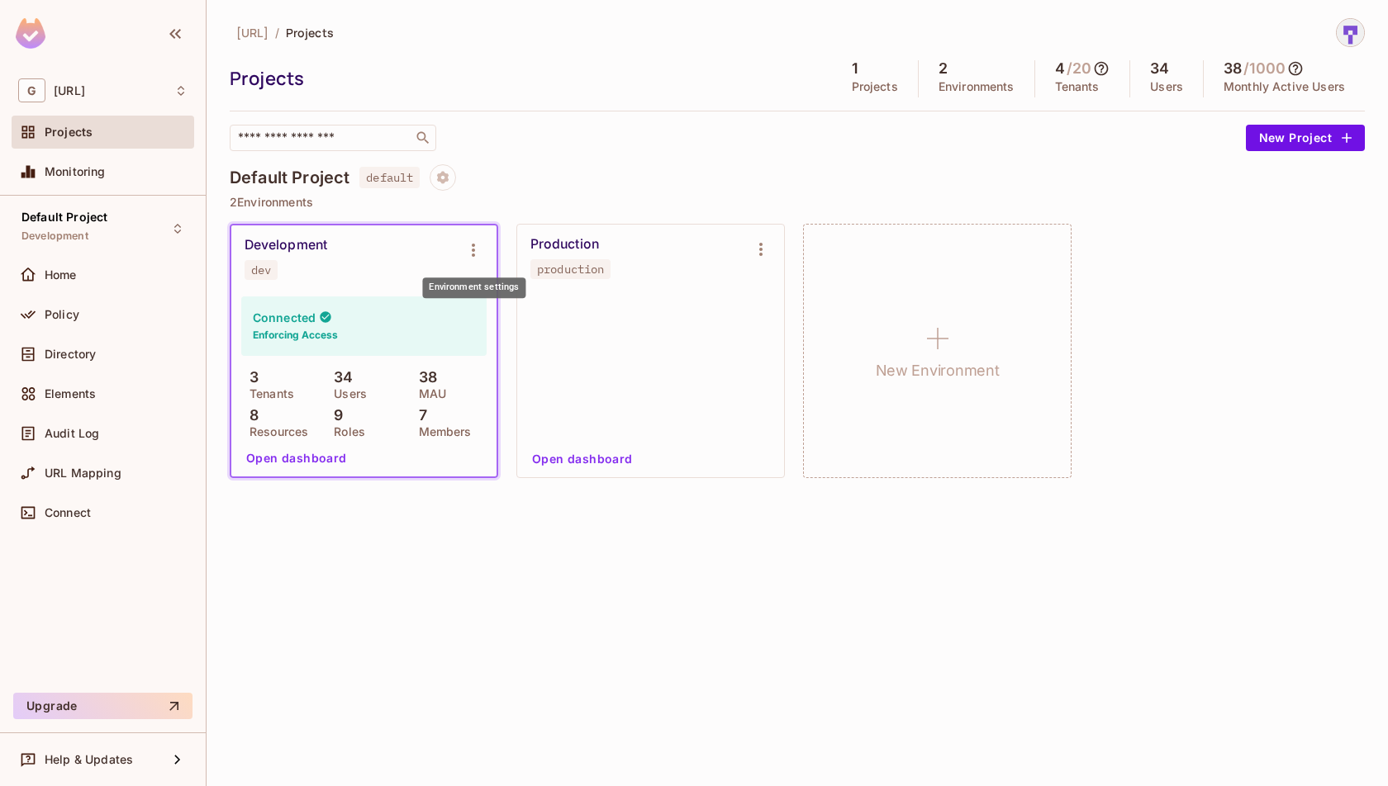
click at [484, 257] on button "Environment settings" at bounding box center [473, 250] width 33 height 33
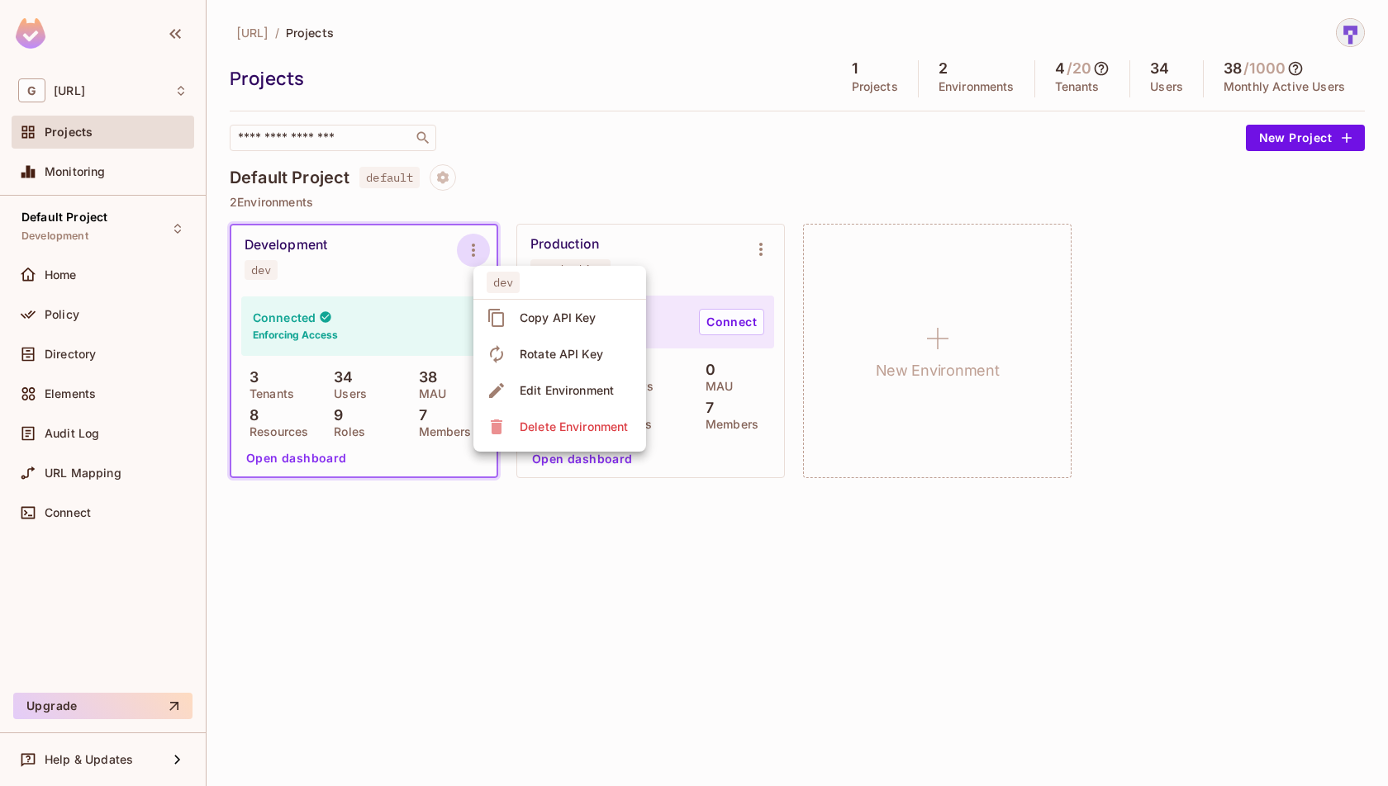
click at [546, 324] on div "Copy API Key" at bounding box center [558, 318] width 77 height 17
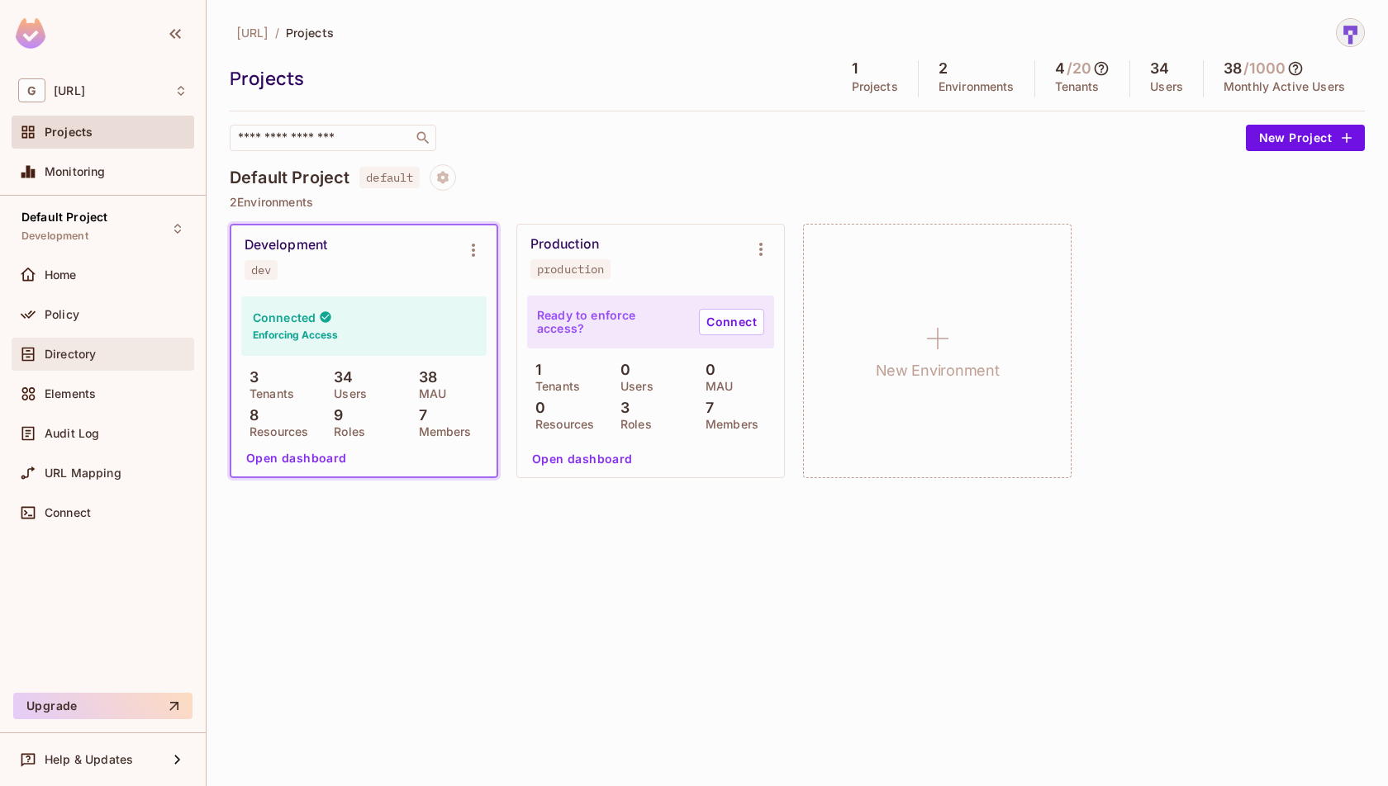
click at [83, 340] on div "Directory" at bounding box center [103, 354] width 183 height 33
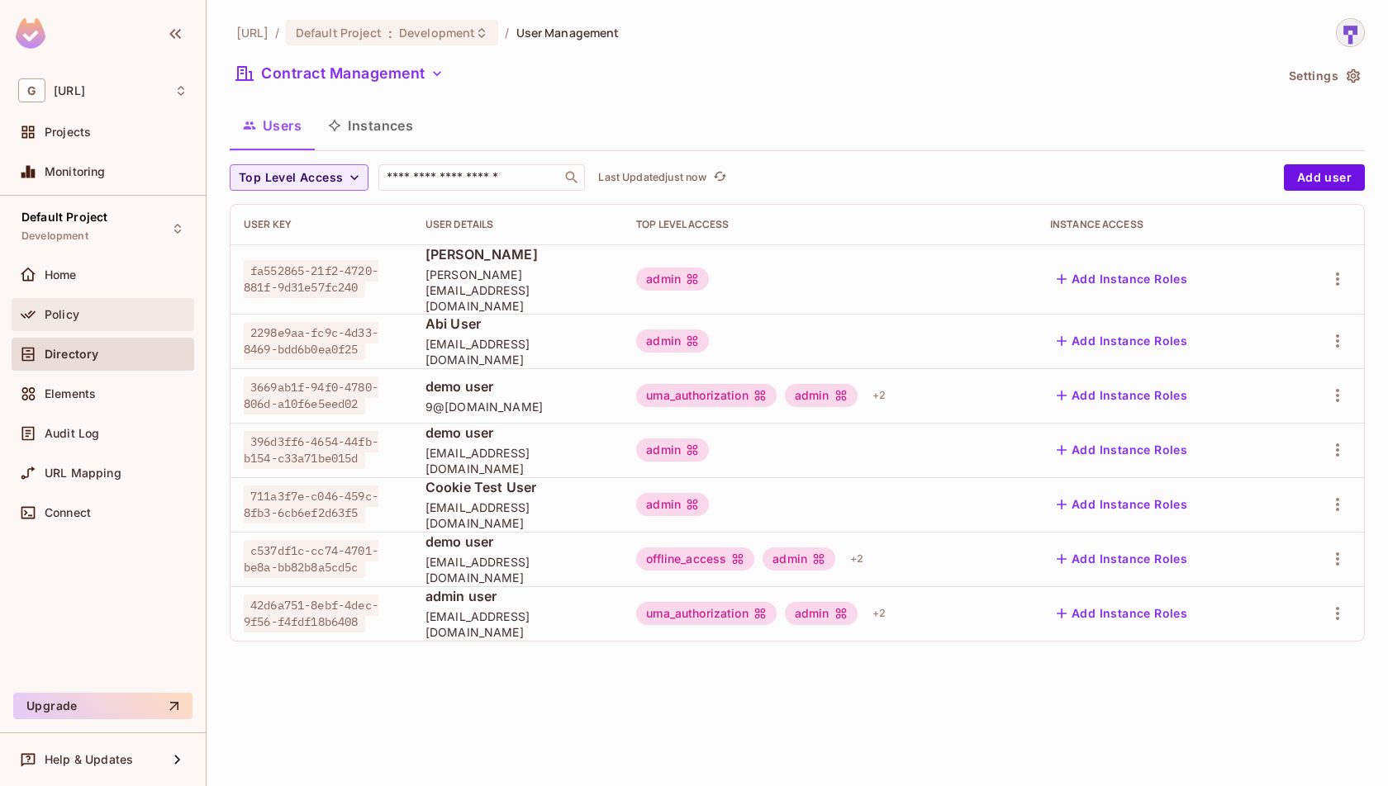
click at [121, 311] on div "Policy" at bounding box center [116, 314] width 143 height 13
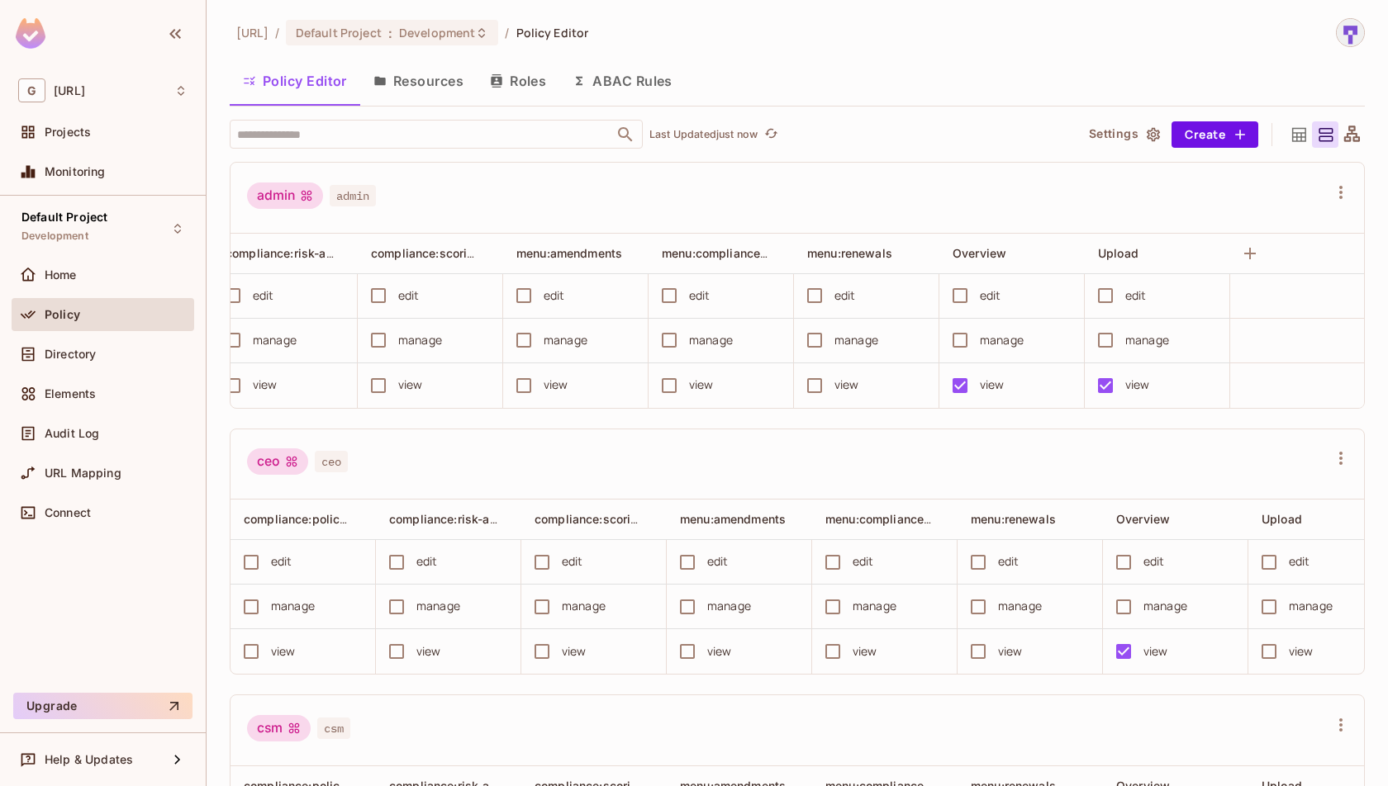
scroll to position [0, 174]
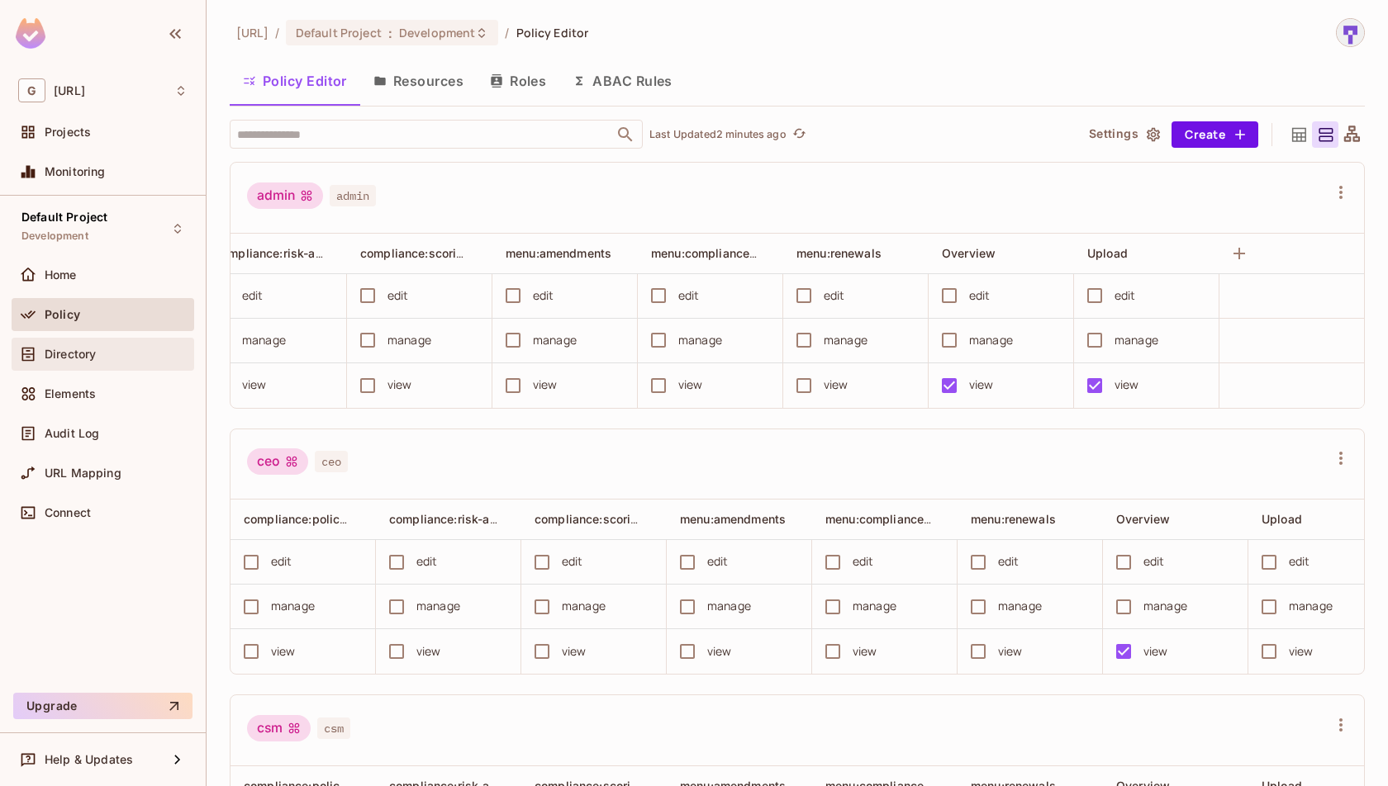
click at [136, 351] on div "Directory" at bounding box center [116, 354] width 143 height 13
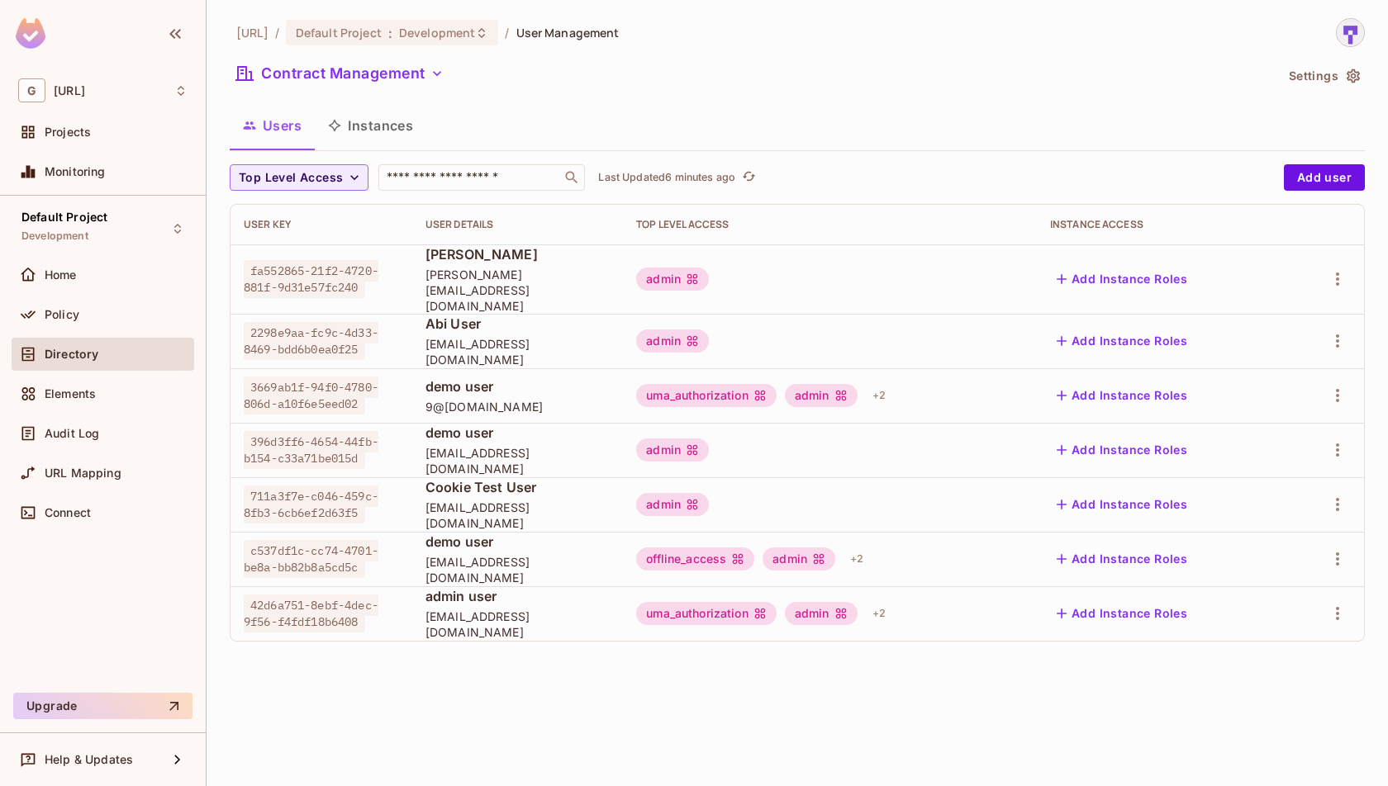
click at [321, 89] on div "Contract Management" at bounding box center [752, 75] width 1044 height 31
click at [348, 71] on button "Contract Management" at bounding box center [340, 73] width 221 height 26
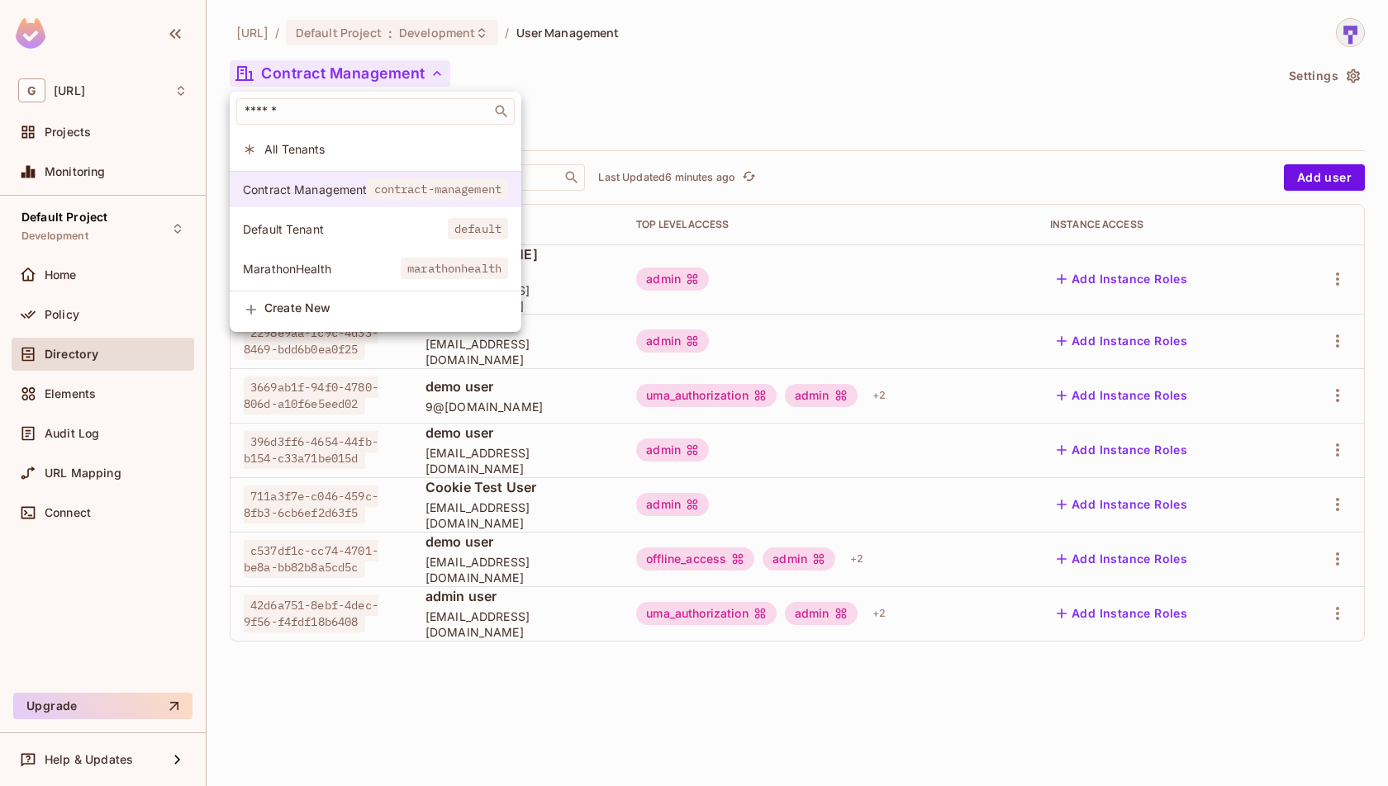
click at [371, 182] on span "contract-management" at bounding box center [438, 188] width 141 height 21
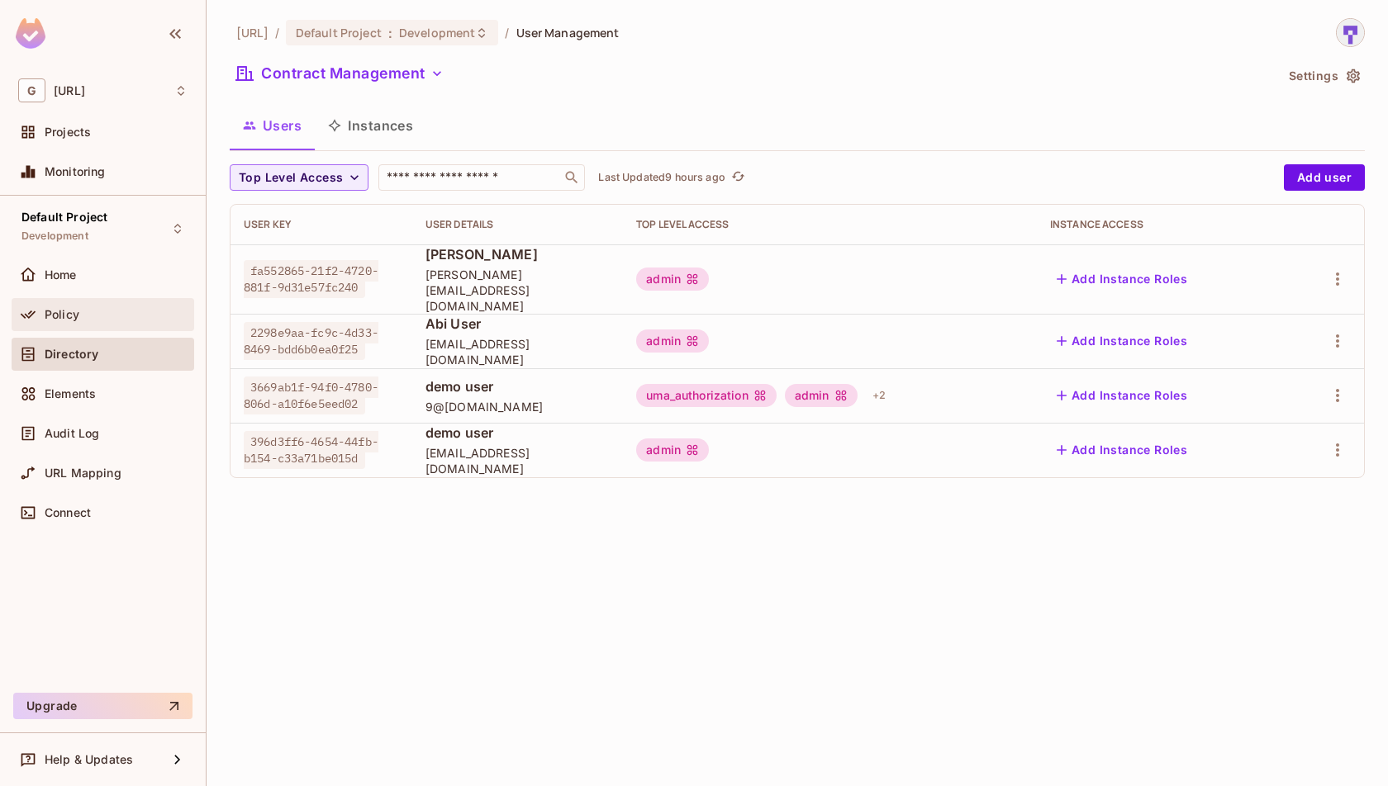
click at [146, 321] on div "Policy" at bounding box center [102, 315] width 169 height 20
